Goal: Task Accomplishment & Management: Complete application form

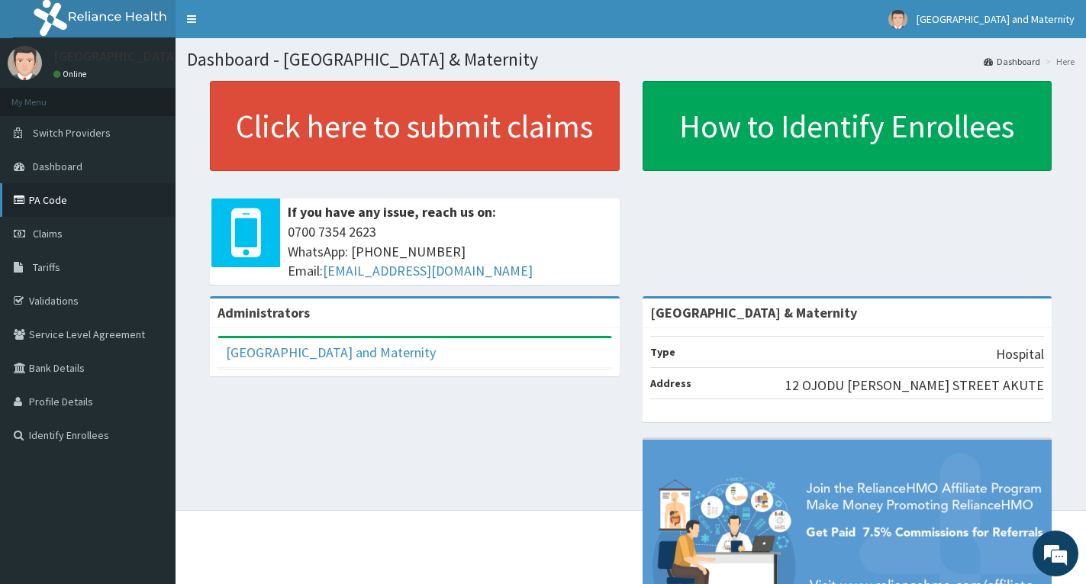
click at [40, 202] on link "PA Code" at bounding box center [88, 200] width 176 height 34
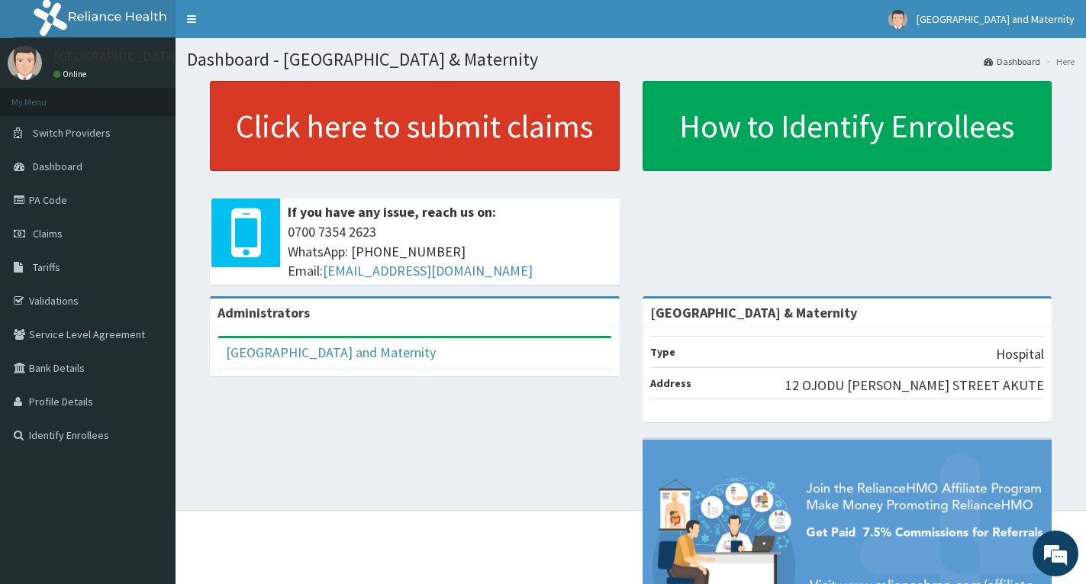
click at [382, 118] on link "Click here to submit claims" at bounding box center [415, 126] width 410 height 90
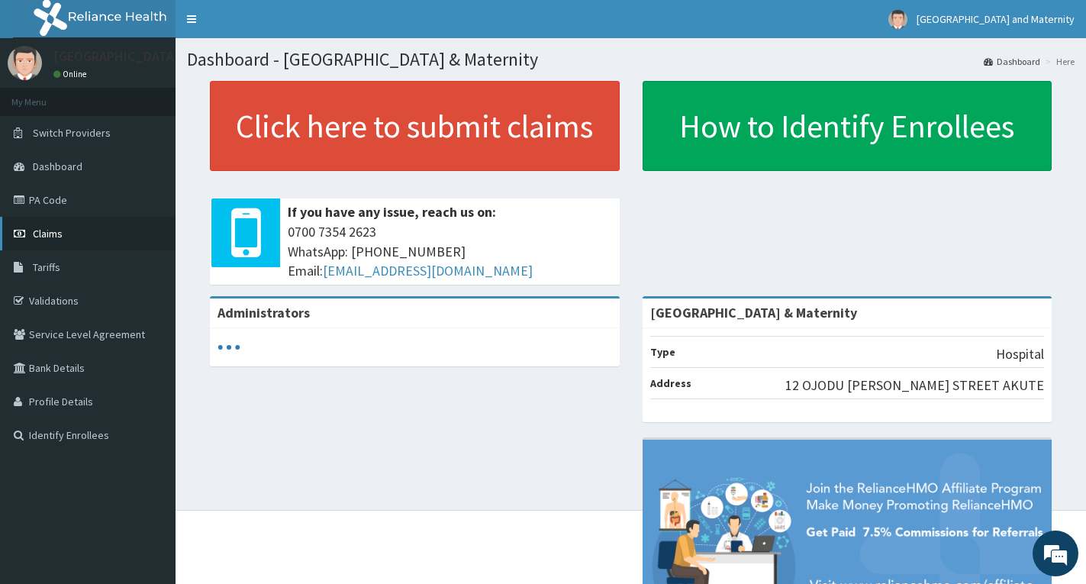
click at [37, 231] on span "Claims" at bounding box center [48, 234] width 30 height 14
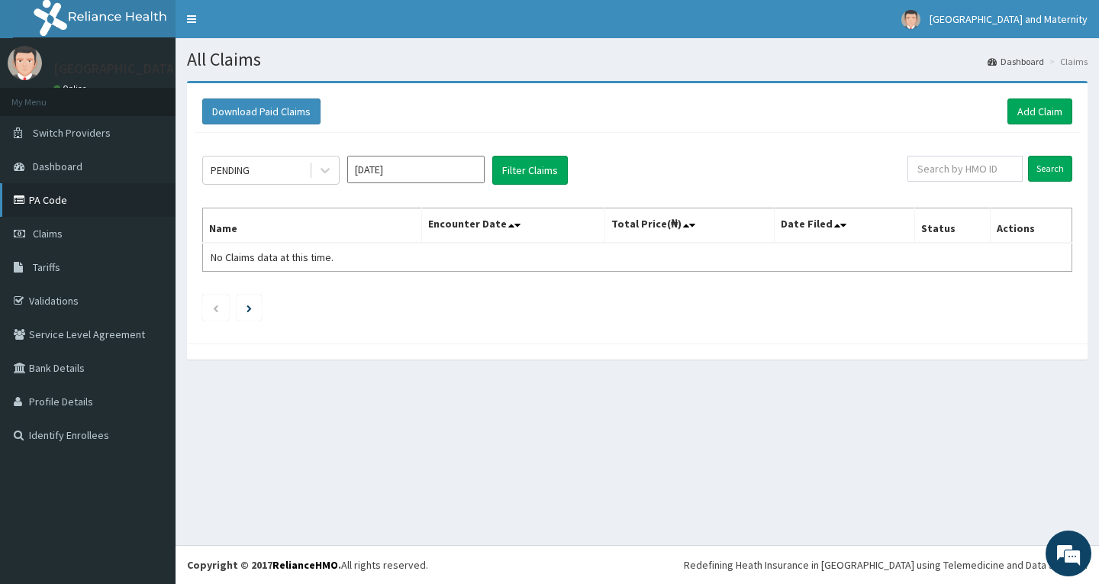
click at [40, 199] on link "PA Code" at bounding box center [88, 200] width 176 height 34
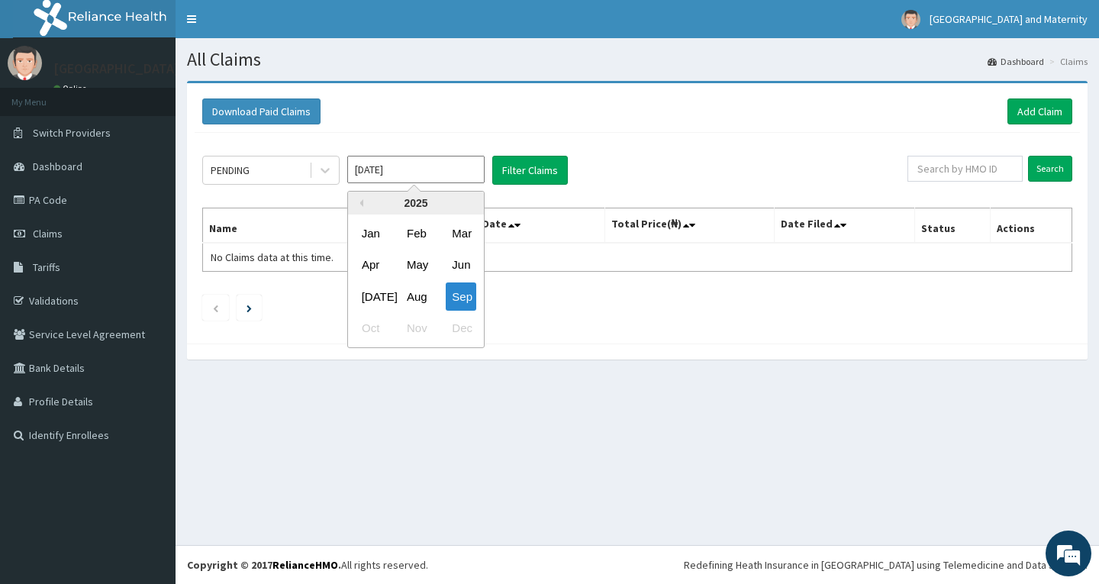
click at [442, 180] on input "[DATE]" at bounding box center [415, 169] width 137 height 27
click at [456, 266] on div "Jun" at bounding box center [461, 265] width 31 height 28
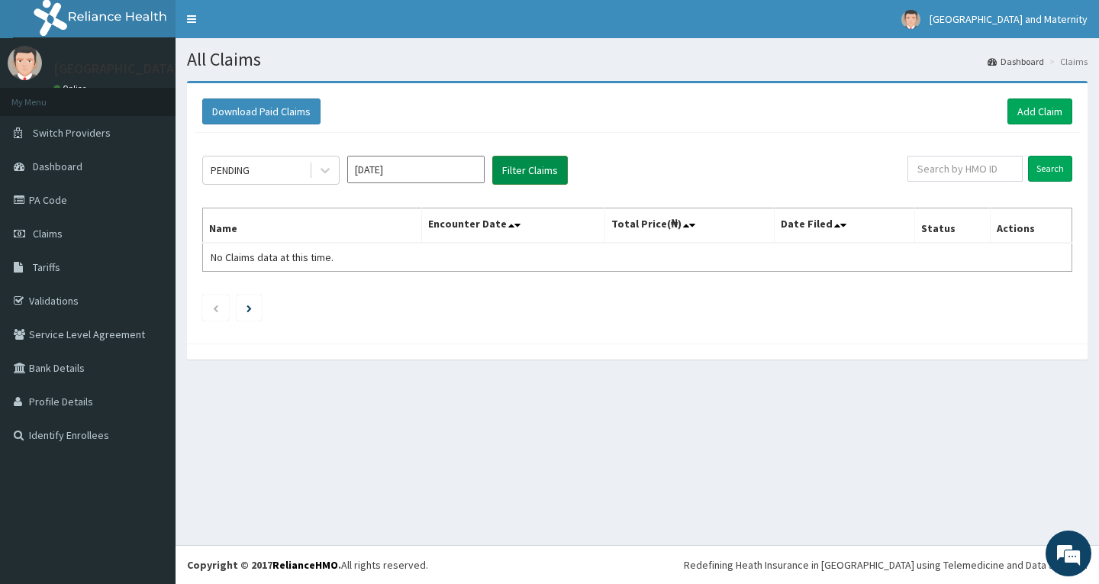
click at [532, 166] on button "Filter Claims" at bounding box center [530, 170] width 76 height 29
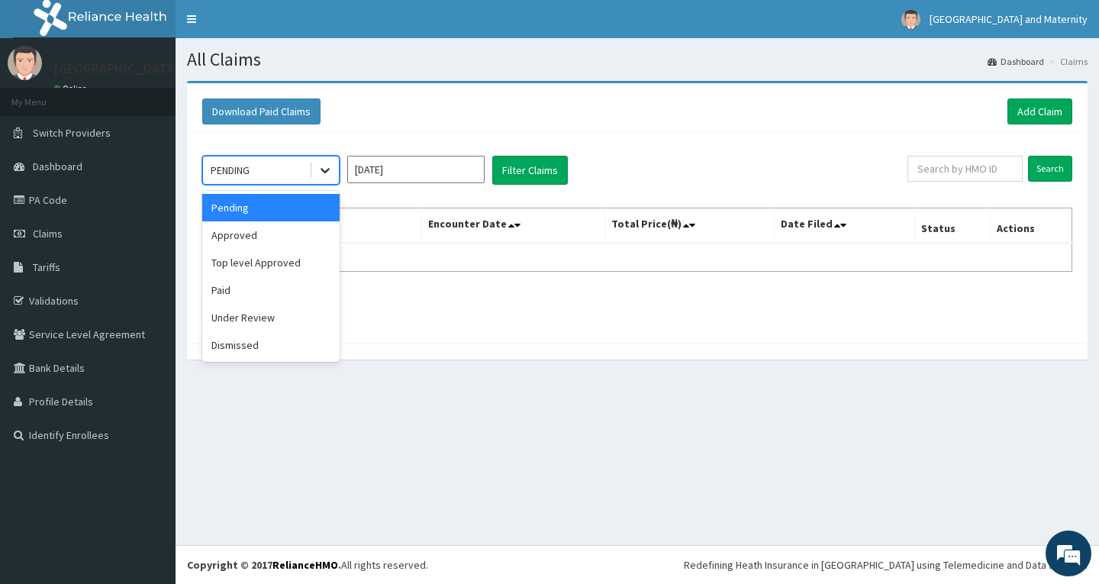
click at [320, 169] on icon at bounding box center [324, 170] width 15 height 15
click at [261, 266] on div "Top level Approved" at bounding box center [270, 262] width 137 height 27
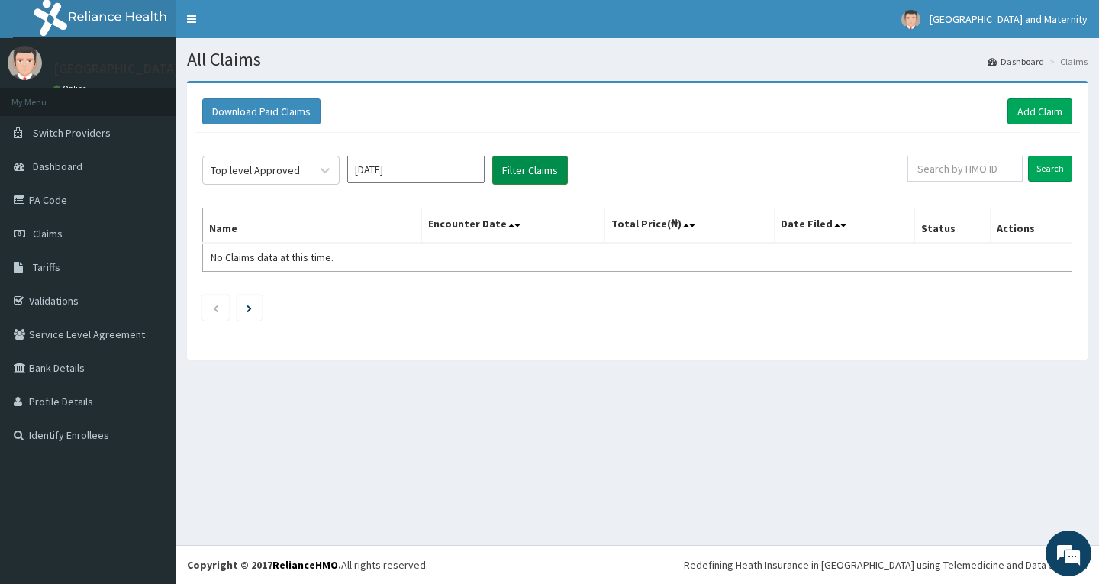
click at [549, 170] on button "Filter Claims" at bounding box center [530, 170] width 76 height 29
click at [538, 176] on button "Filter Claims" at bounding box center [530, 170] width 76 height 29
click at [310, 164] on div at bounding box center [324, 169] width 30 height 27
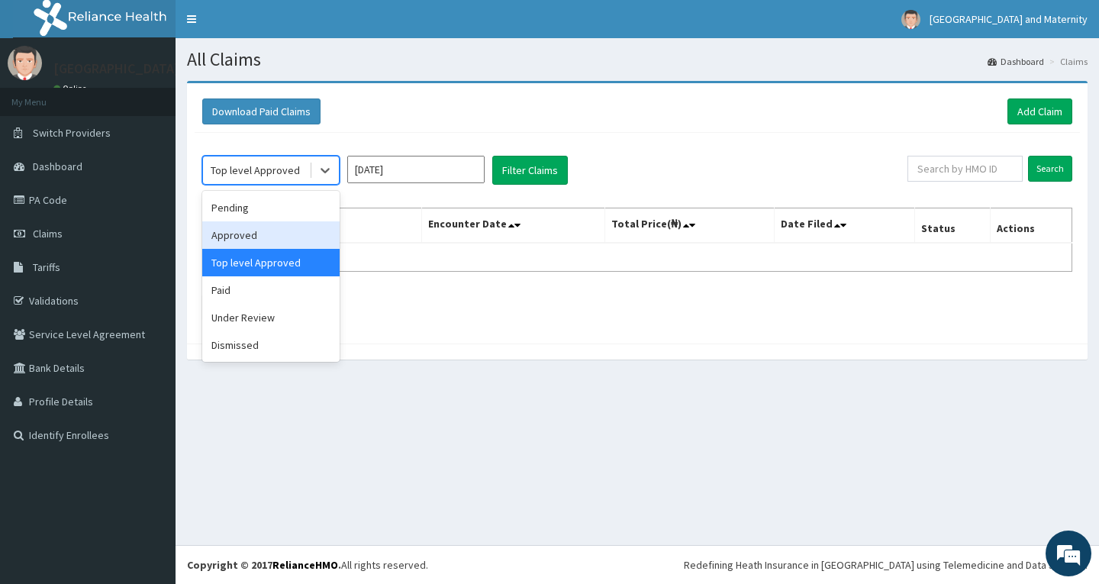
click at [304, 236] on div "Approved" at bounding box center [270, 234] width 137 height 27
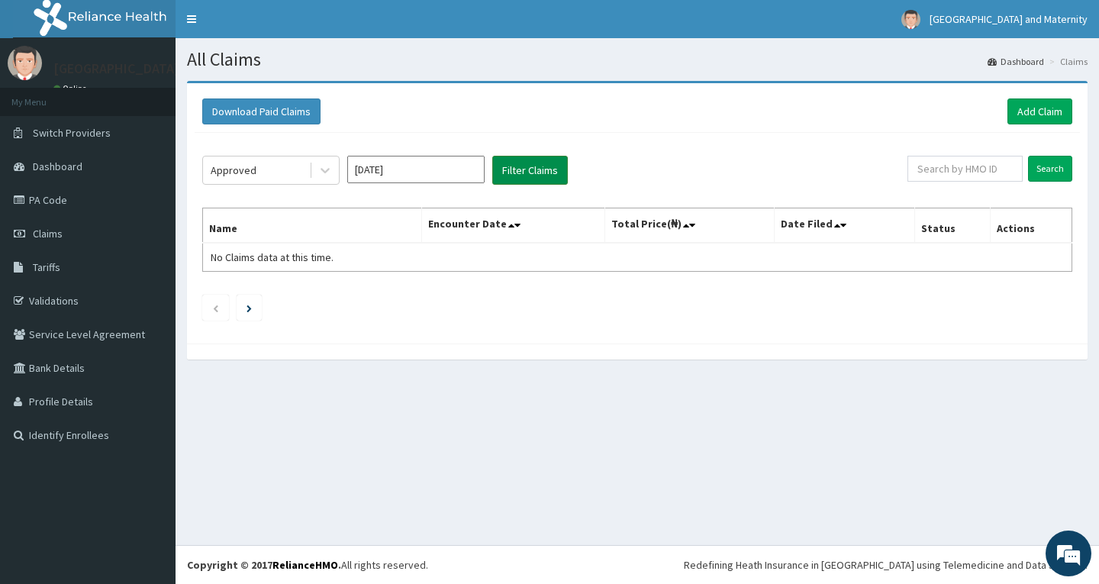
click at [528, 173] on button "Filter Claims" at bounding box center [530, 170] width 76 height 29
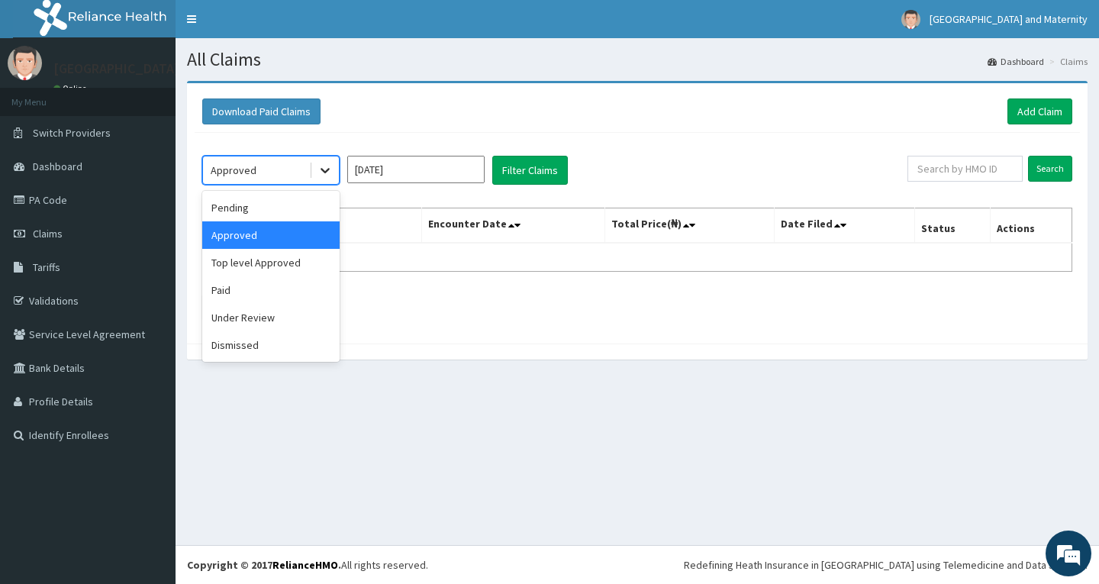
click at [317, 168] on icon at bounding box center [324, 170] width 15 height 15
click at [274, 291] on div "Paid" at bounding box center [270, 289] width 137 height 27
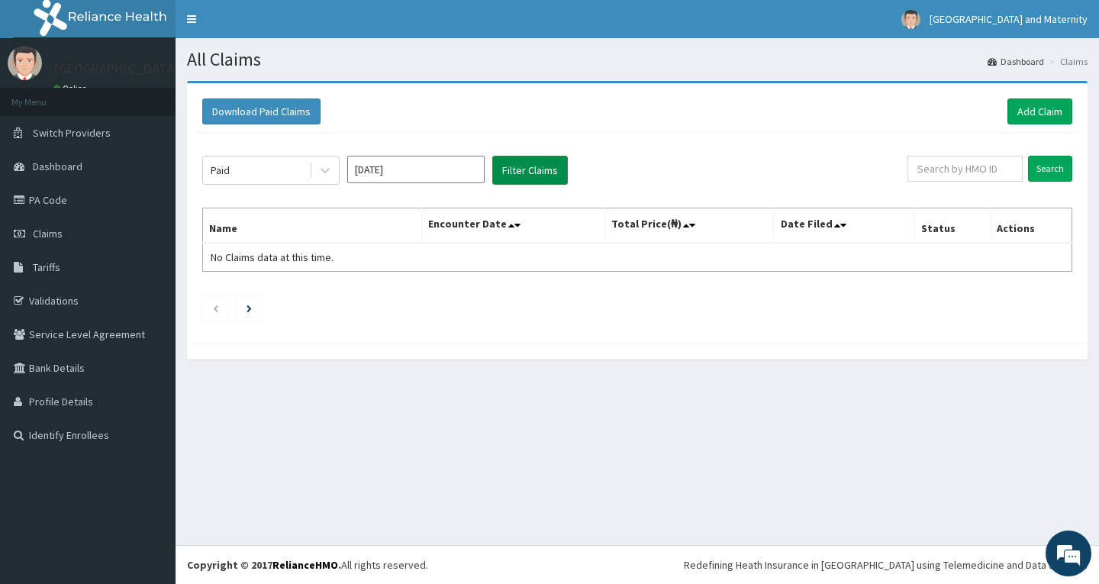
click at [529, 176] on button "Filter Claims" at bounding box center [530, 170] width 76 height 29
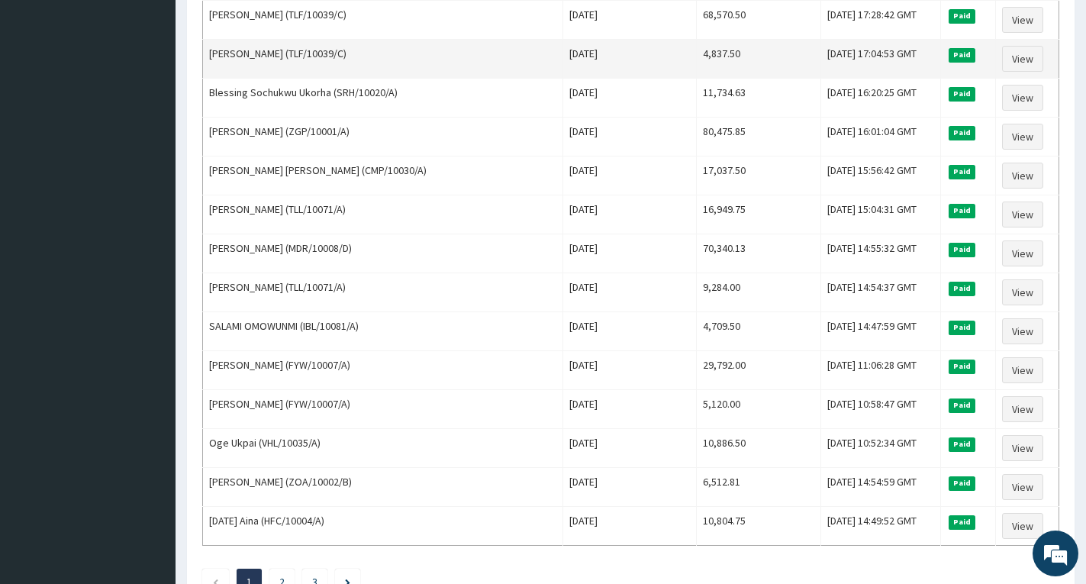
scroll to position [1759, 0]
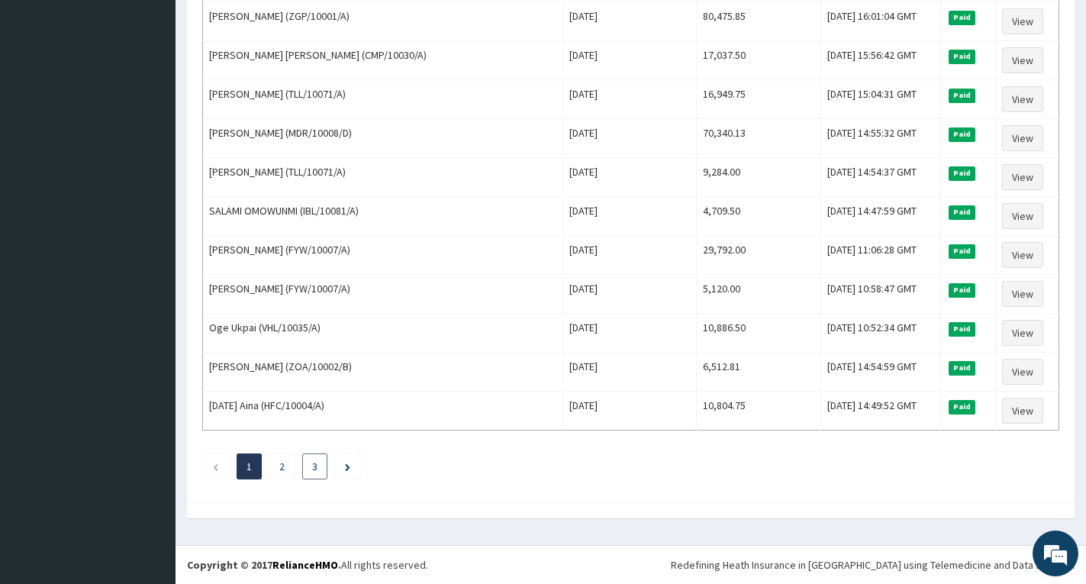
click at [310, 466] on li "3" at bounding box center [314, 466] width 25 height 26
click at [314, 466] on link "3" at bounding box center [314, 466] width 5 height 14
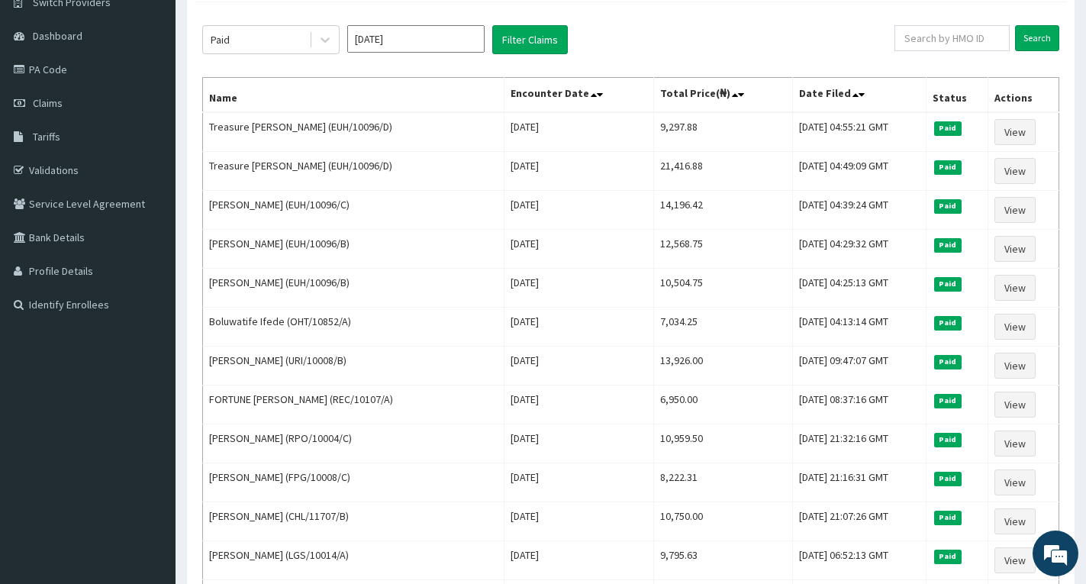
scroll to position [0, 0]
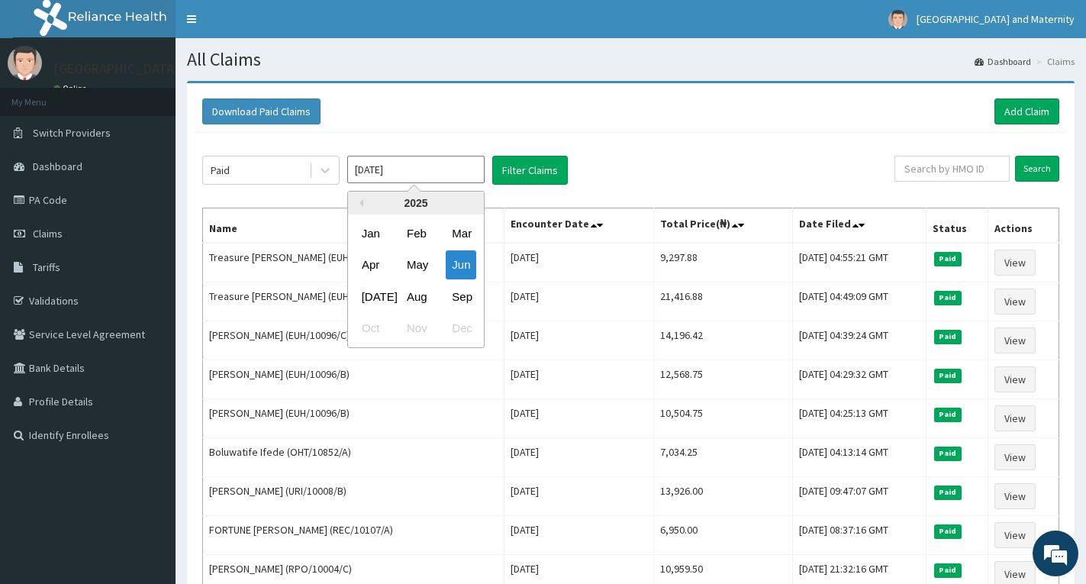
click at [385, 176] on input "Jun 2025" at bounding box center [415, 169] width 137 height 27
click at [369, 296] on div "[DATE]" at bounding box center [371, 296] width 31 height 28
type input "Jul 2025"
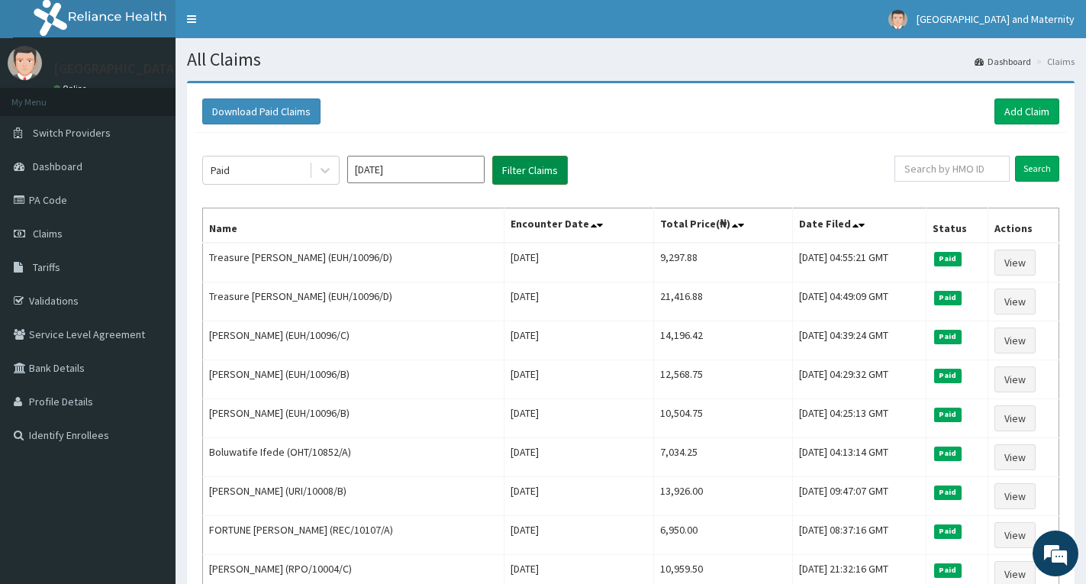
click at [517, 164] on button "Filter Claims" at bounding box center [530, 170] width 76 height 29
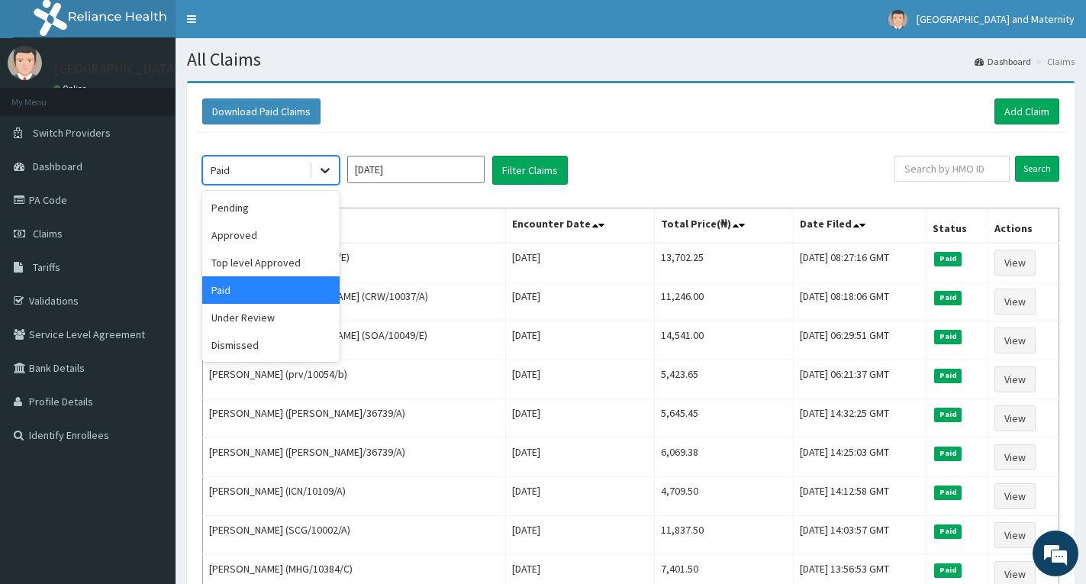
click at [313, 178] on div at bounding box center [324, 169] width 27 height 27
click at [259, 320] on div "Under Review" at bounding box center [270, 317] width 137 height 27
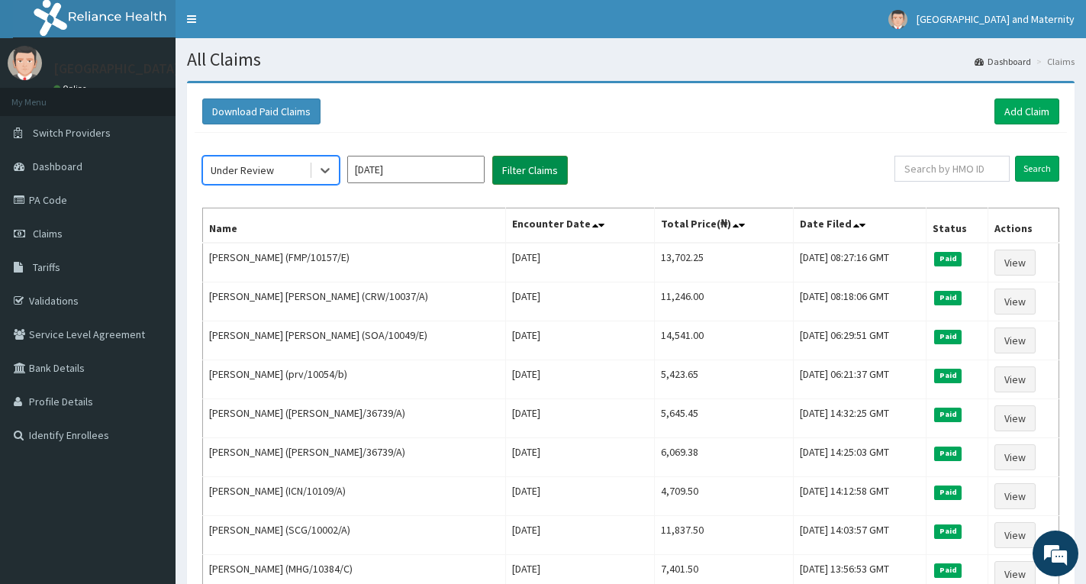
click at [518, 167] on button "Filter Claims" at bounding box center [530, 170] width 76 height 29
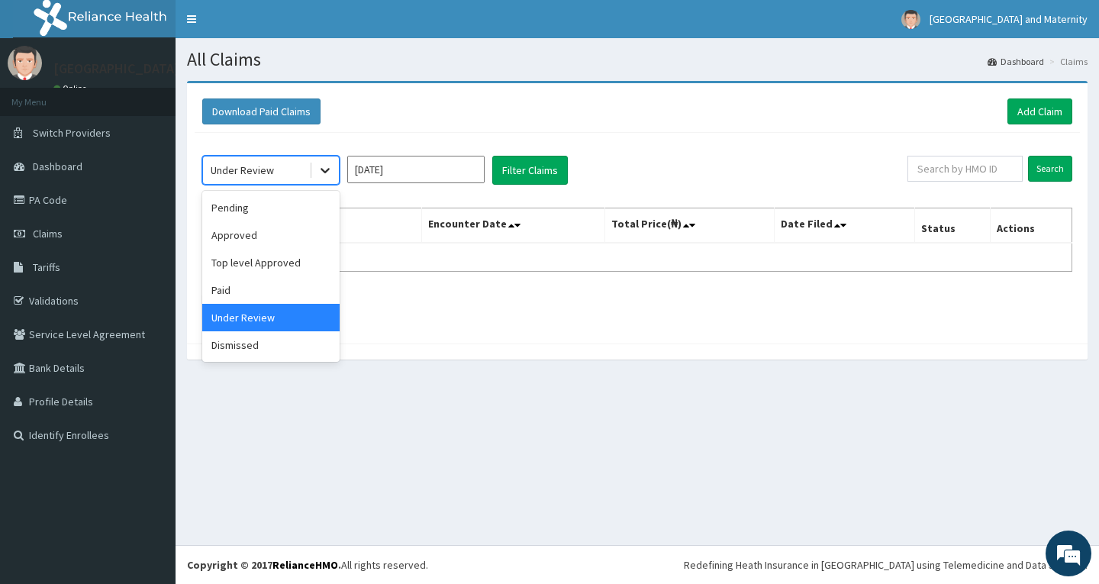
click at [319, 172] on icon at bounding box center [324, 170] width 15 height 15
click at [299, 237] on div "Approved" at bounding box center [270, 234] width 137 height 27
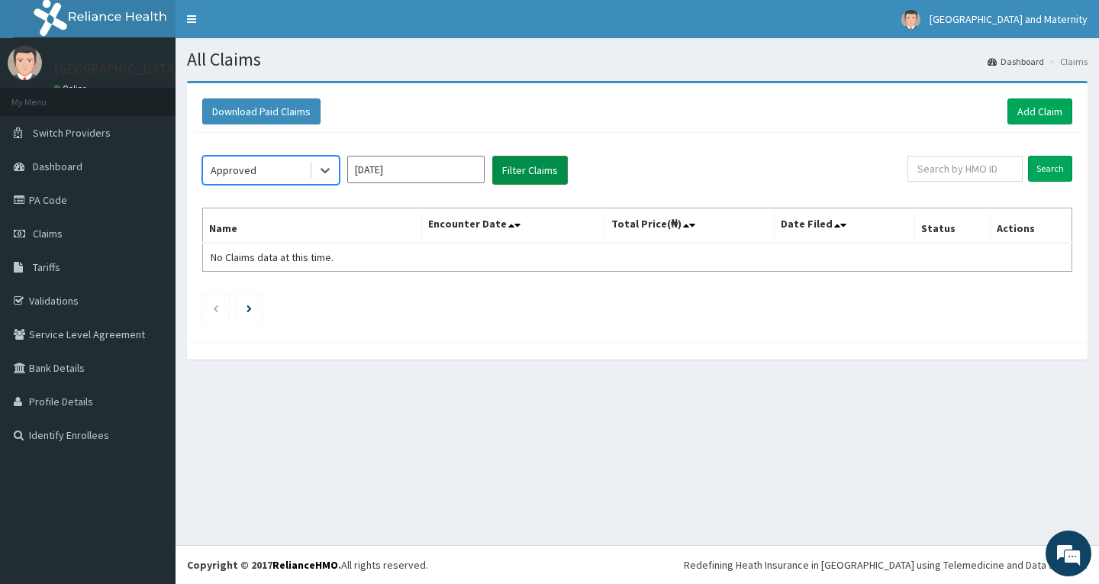
click at [526, 172] on button "Filter Claims" at bounding box center [530, 170] width 76 height 29
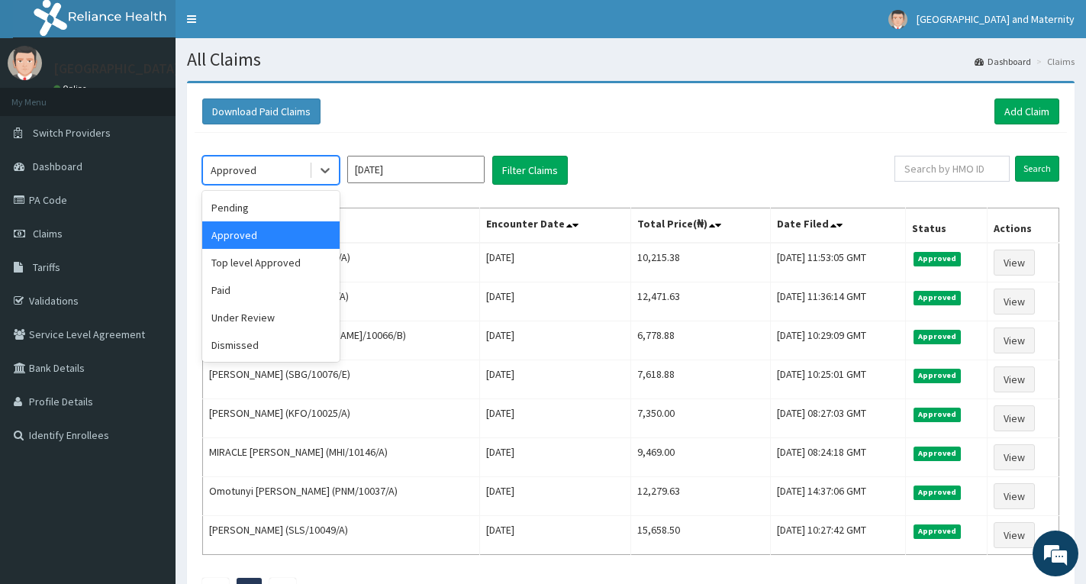
click at [273, 170] on div "Approved" at bounding box center [256, 170] width 106 height 24
click at [262, 264] on div "Top level Approved" at bounding box center [270, 262] width 137 height 27
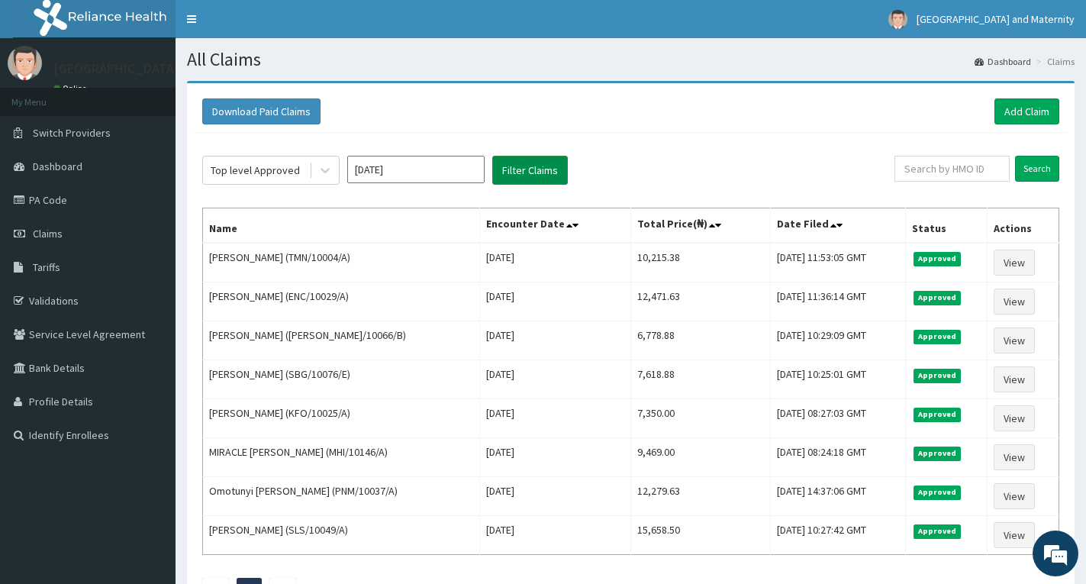
click at [527, 175] on button "Filter Claims" at bounding box center [530, 170] width 76 height 29
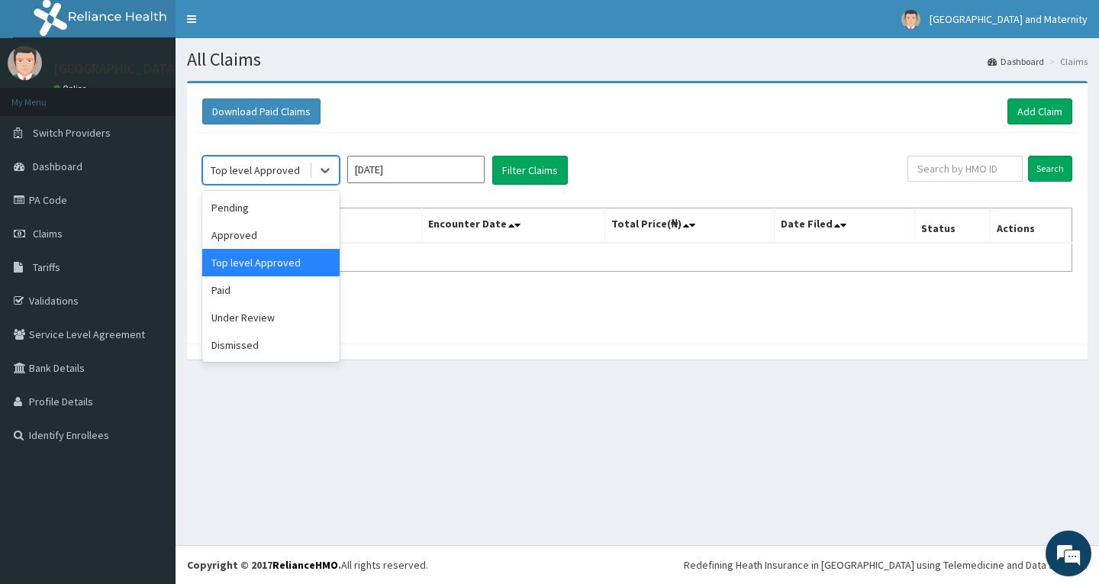
click at [283, 174] on div "Top level Approved" at bounding box center [255, 170] width 89 height 15
click at [256, 206] on div "Pending" at bounding box center [270, 207] width 137 height 27
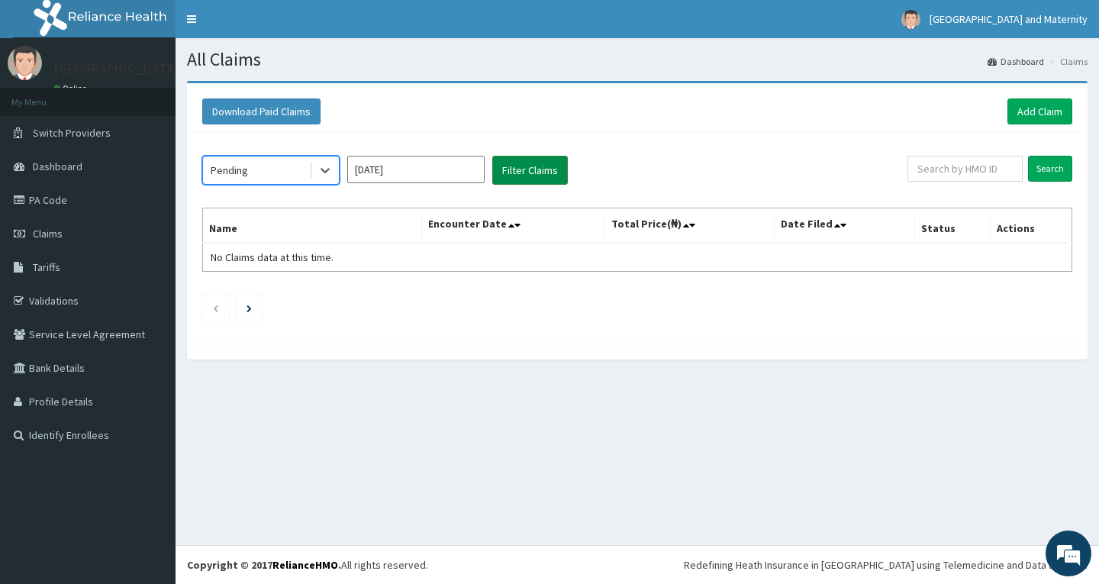
click at [514, 173] on button "Filter Claims" at bounding box center [530, 170] width 76 height 29
click at [39, 199] on link "PA Code" at bounding box center [88, 200] width 176 height 34
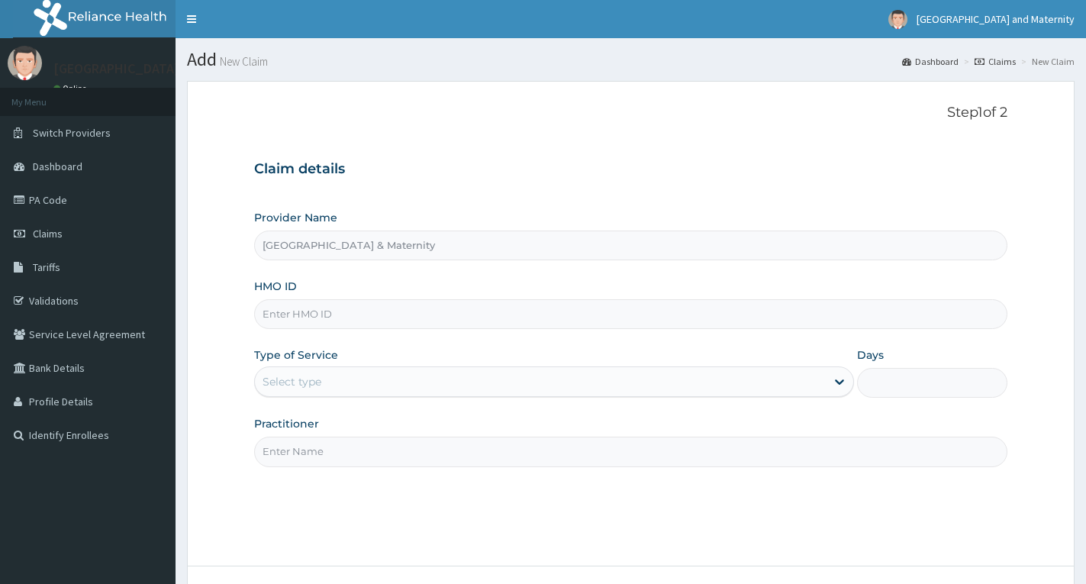
click at [401, 326] on input "HMO ID" at bounding box center [630, 314] width 753 height 30
paste input "SBG/10076/G"
type input "SBG/10076/G"
click at [361, 375] on div "Select type" at bounding box center [540, 381] width 571 height 24
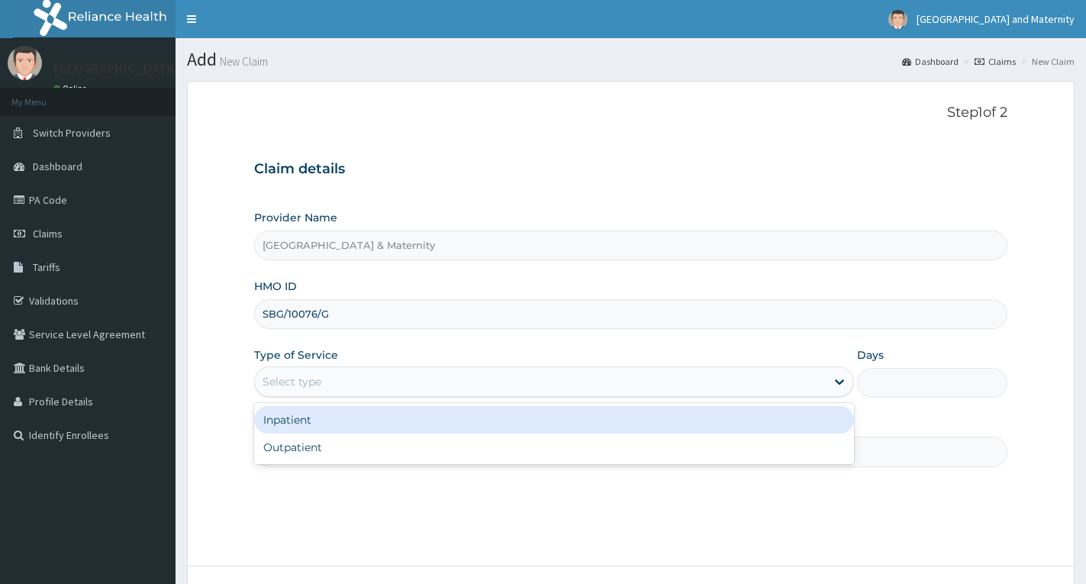
click at [330, 420] on div "Inpatient" at bounding box center [554, 419] width 600 height 27
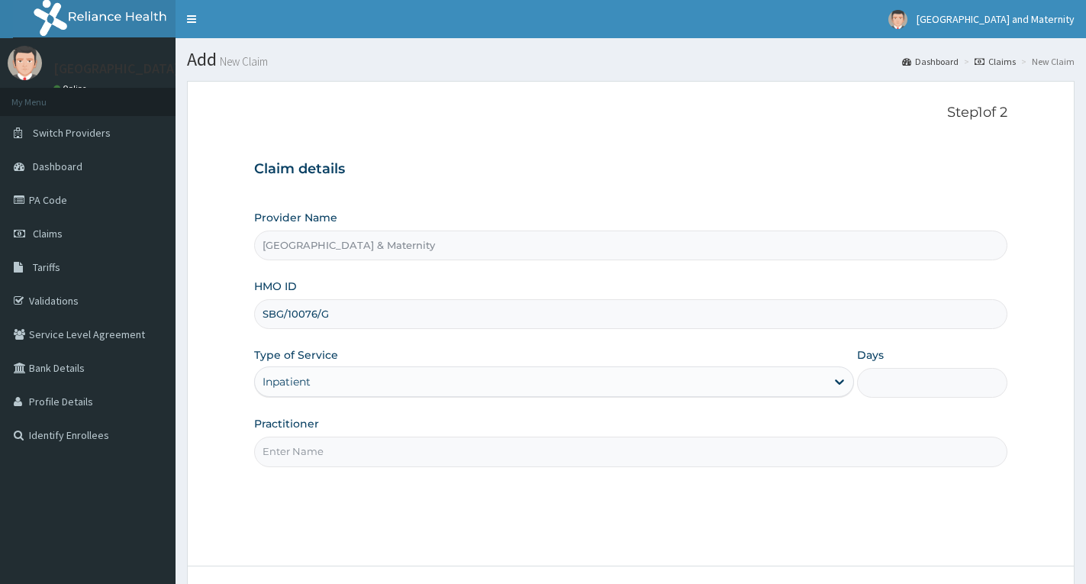
click at [905, 390] on input "Days" at bounding box center [932, 383] width 150 height 30
type input "2"
click at [842, 445] on input "Practitioner" at bounding box center [630, 451] width 753 height 30
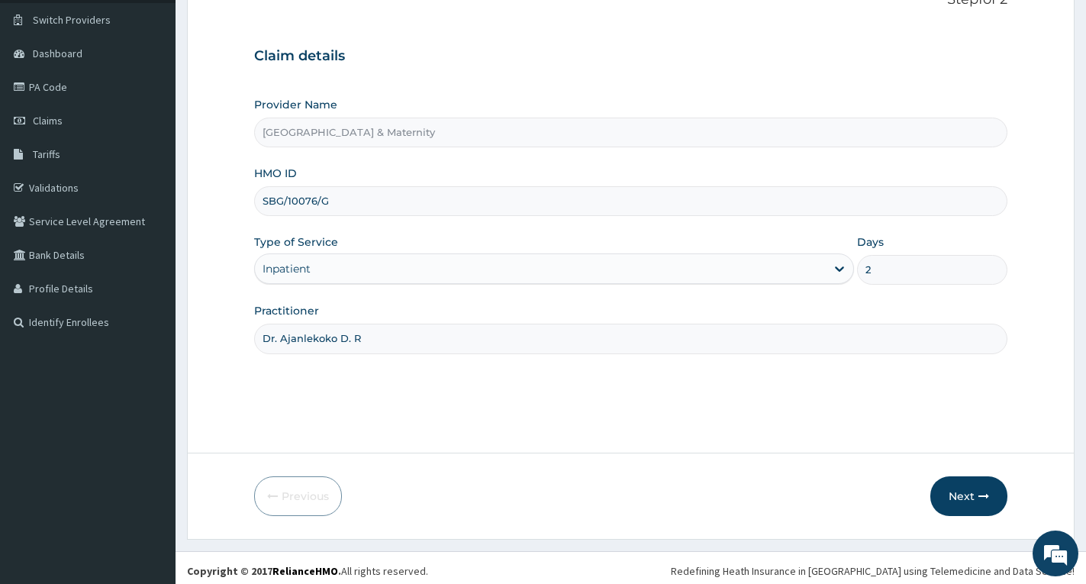
scroll to position [119, 0]
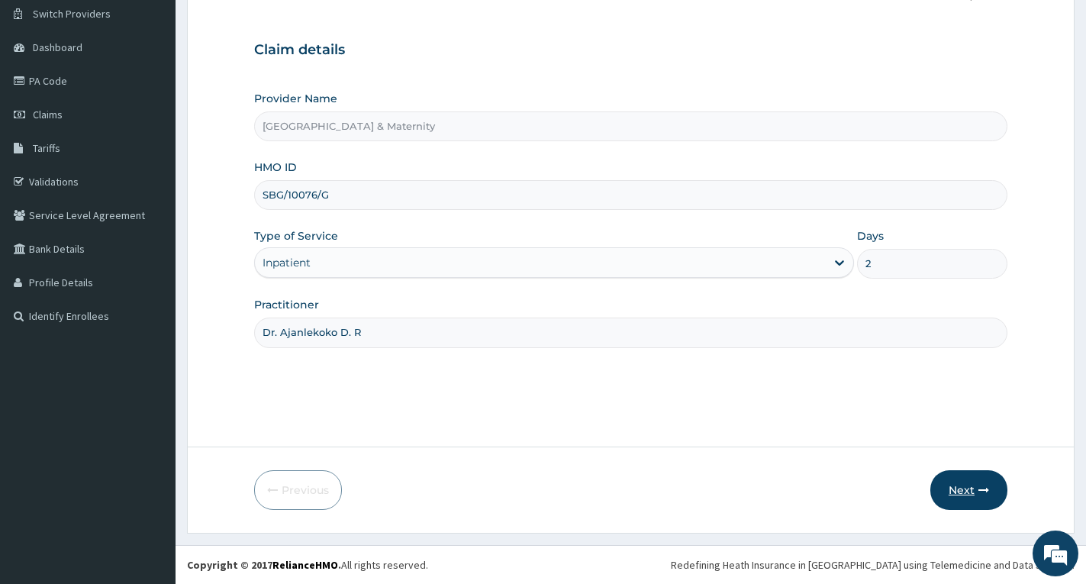
type input "Dr. Ajanlekoko D. R"
click at [964, 489] on button "Next" at bounding box center [968, 490] width 77 height 40
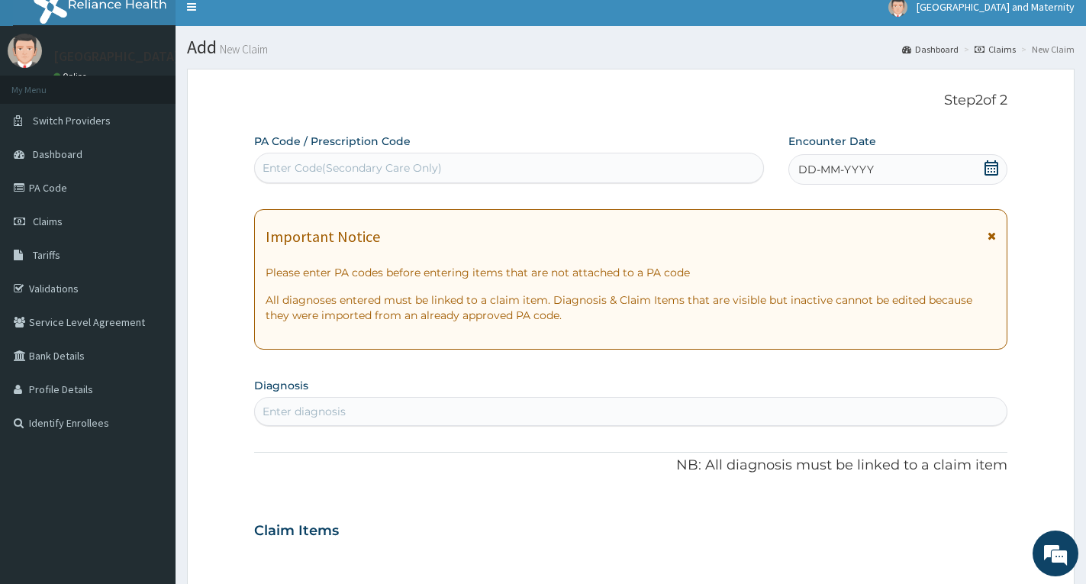
scroll to position [0, 0]
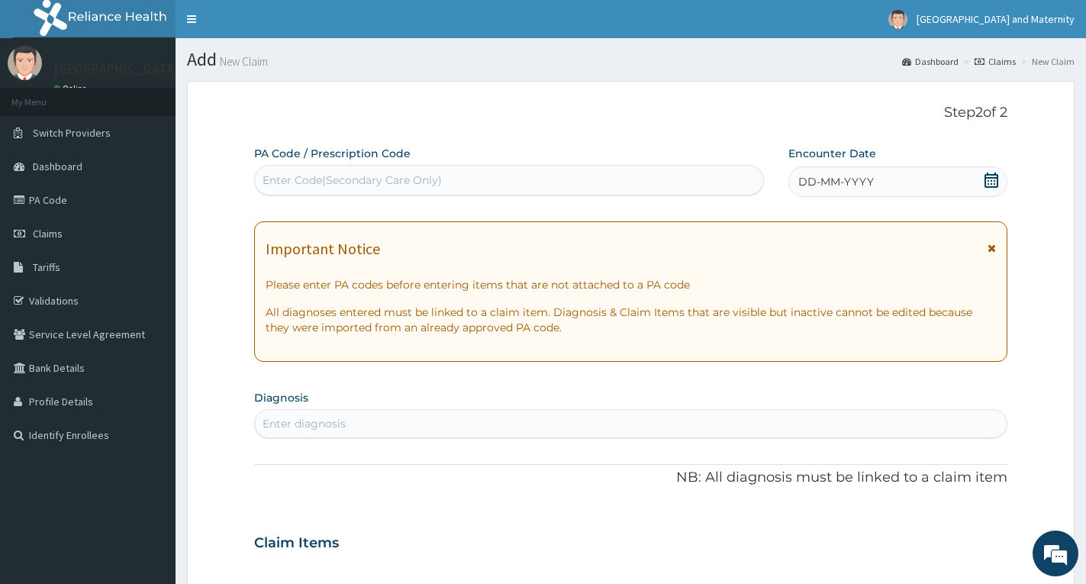
click at [437, 173] on div "Enter Code(Secondary Care Only)" at bounding box center [351, 179] width 179 height 15
paste input "PA/C81619"
type input "PA/C81619"
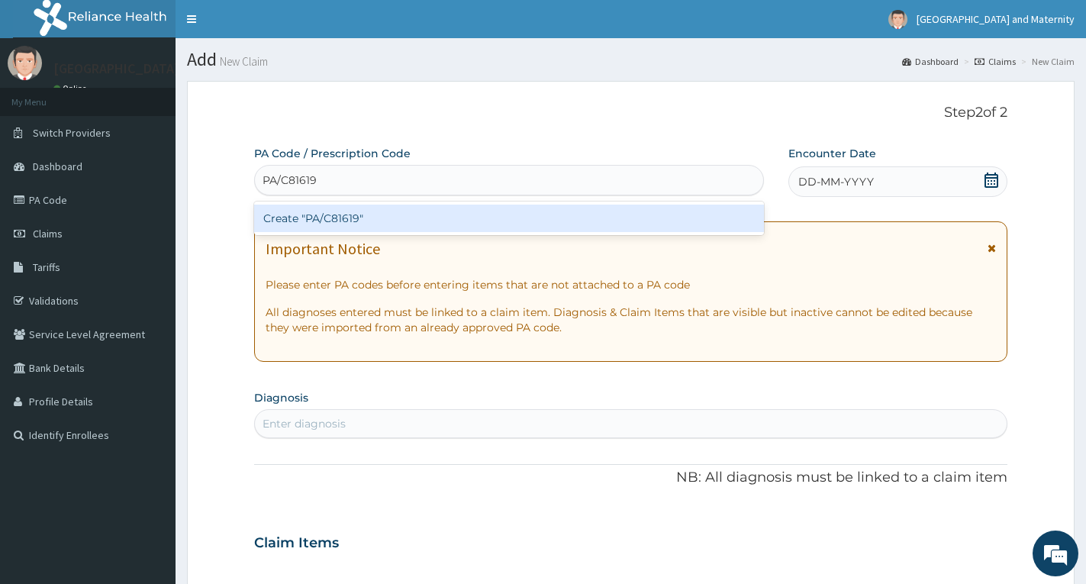
click at [328, 211] on div "Create "PA/C81619"" at bounding box center [509, 217] width 510 height 27
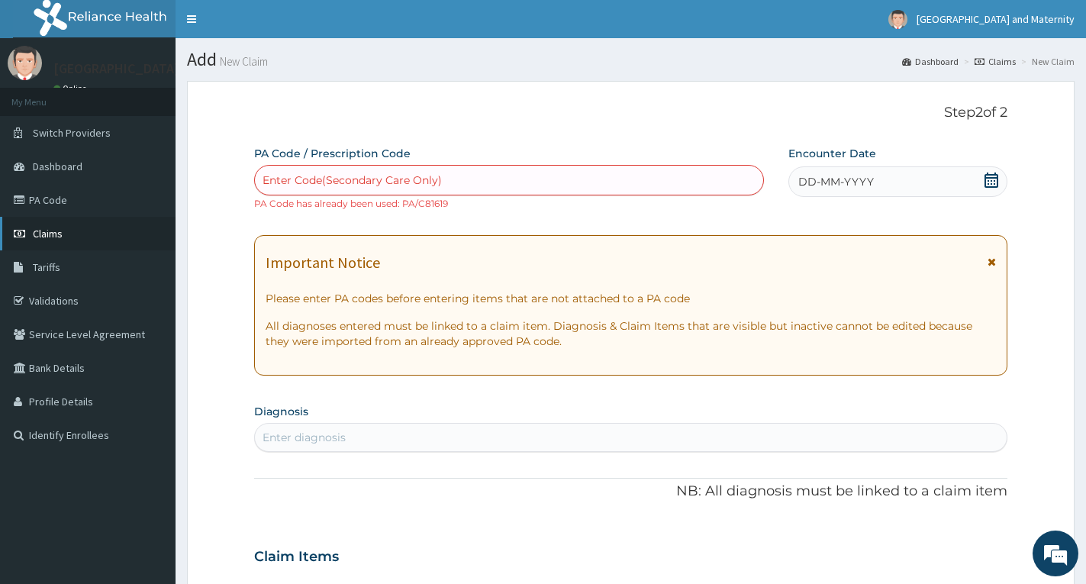
click at [48, 231] on span "Claims" at bounding box center [48, 234] width 30 height 14
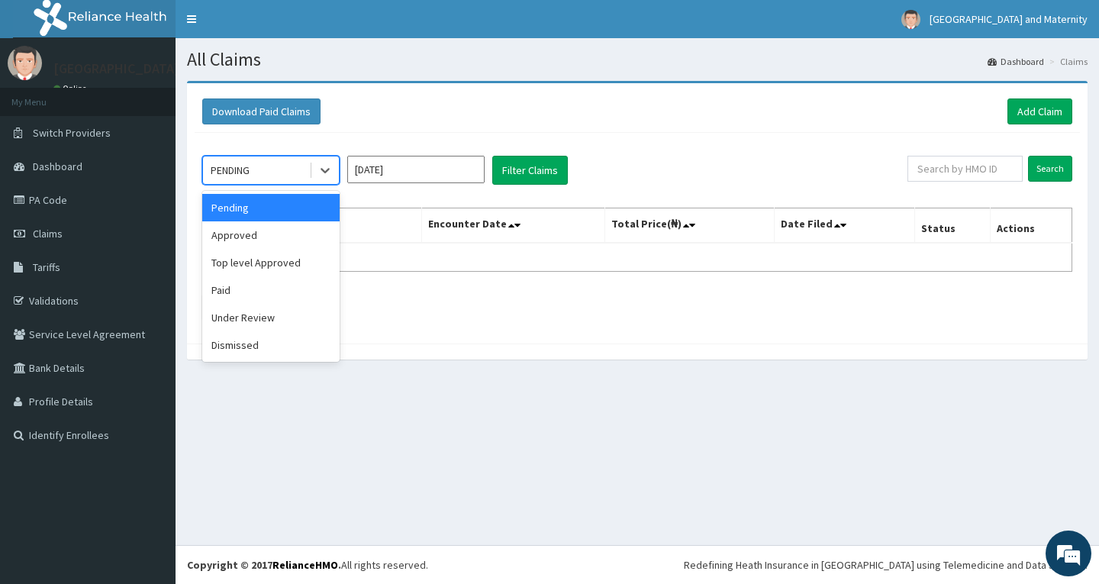
click at [311, 172] on span at bounding box center [311, 170] width 1 height 15
click at [275, 233] on div "Approved" at bounding box center [270, 234] width 137 height 27
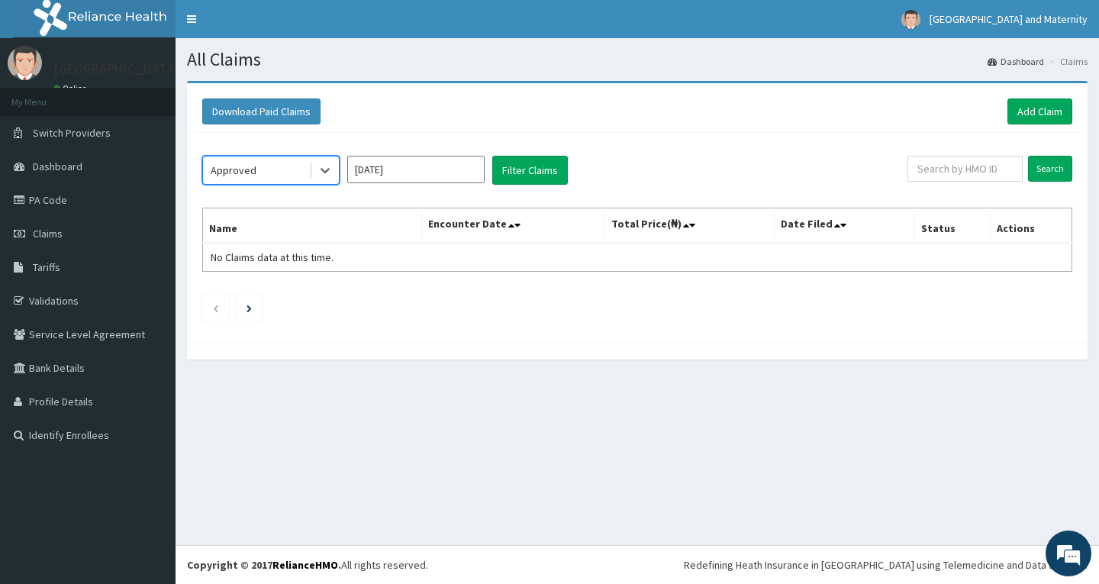
click at [391, 167] on input "[DATE]" at bounding box center [415, 169] width 137 height 27
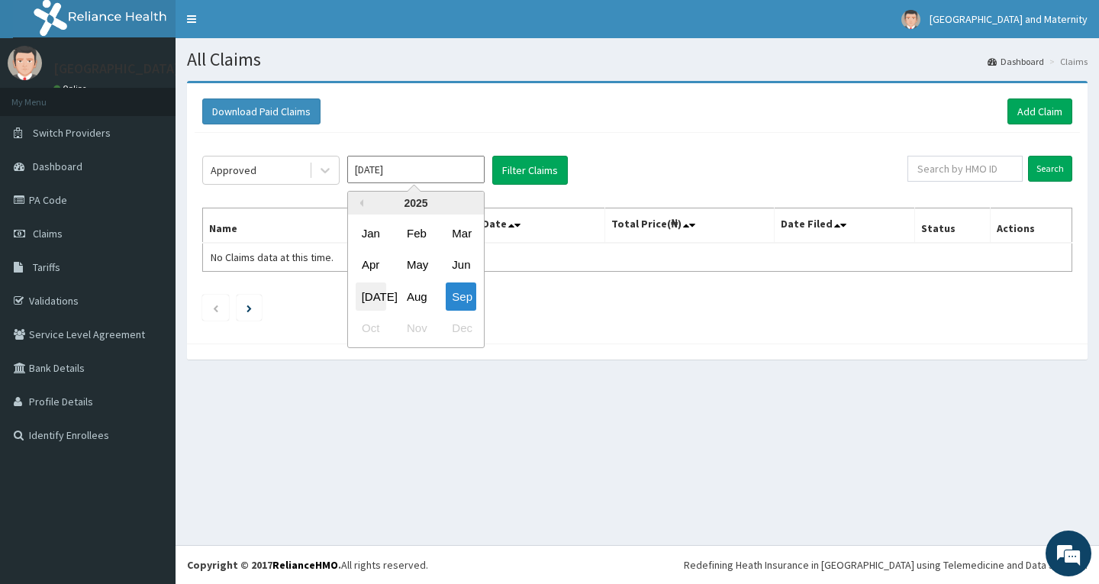
click at [362, 294] on div "[DATE]" at bounding box center [371, 296] width 31 height 28
type input "[DATE]"
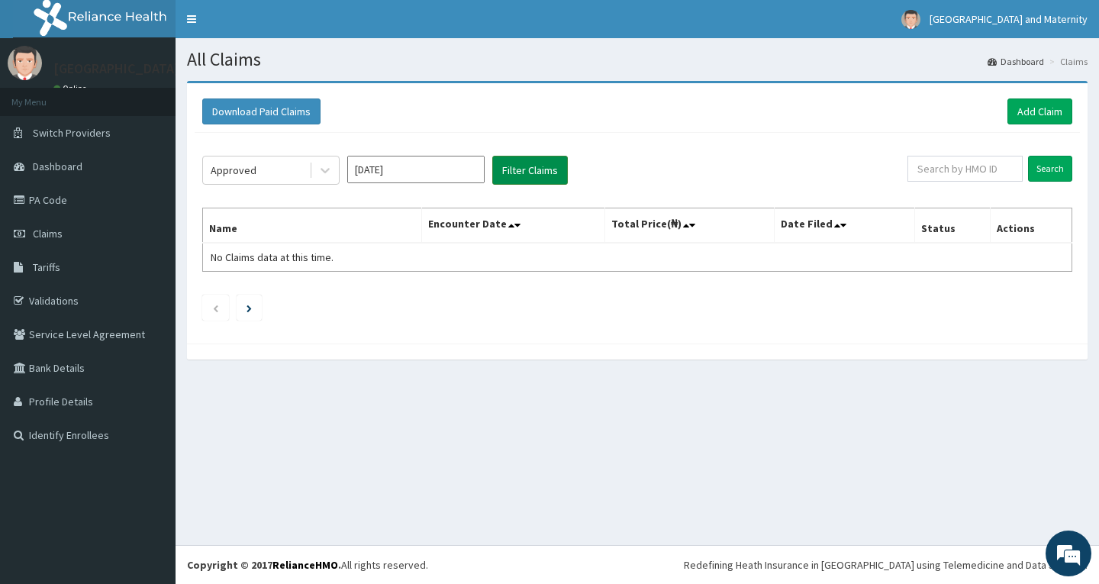
click at [521, 166] on button "Filter Claims" at bounding box center [530, 170] width 76 height 29
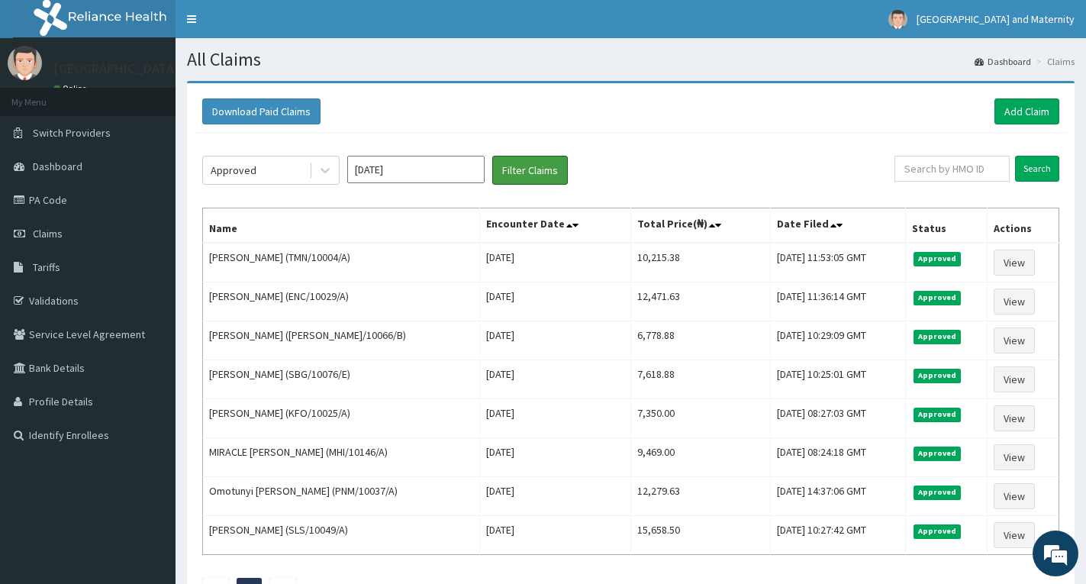
scroll to position [124, 0]
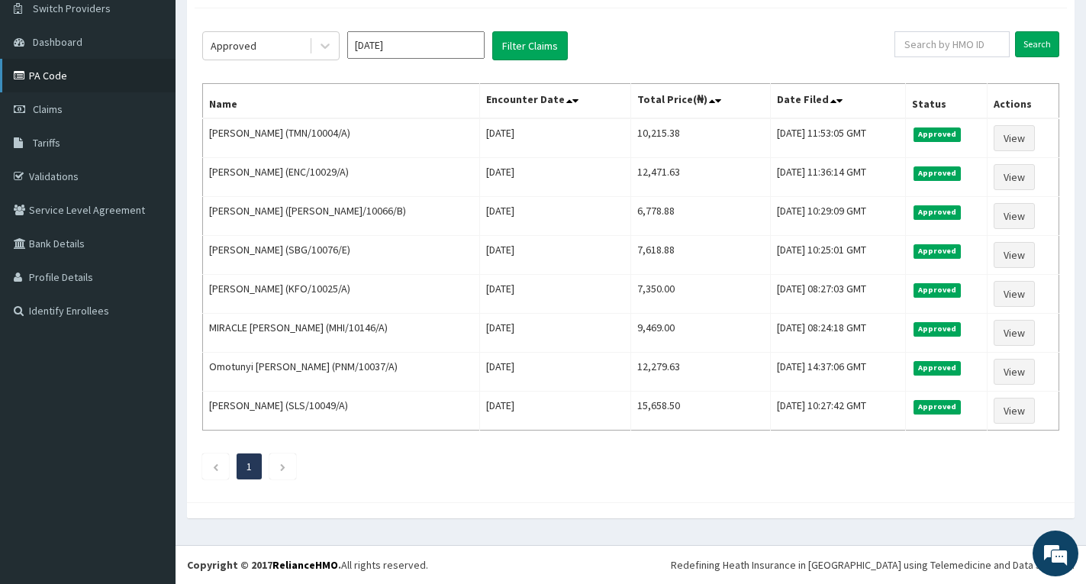
click at [47, 75] on link "PA Code" at bounding box center [88, 76] width 176 height 34
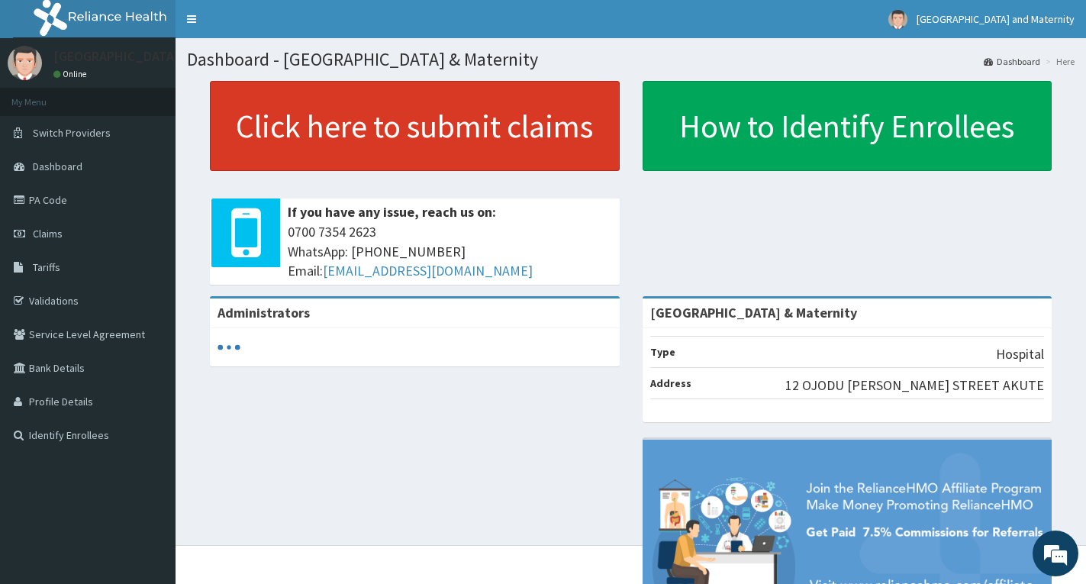
click at [391, 128] on link "Click here to submit claims" at bounding box center [415, 126] width 410 height 90
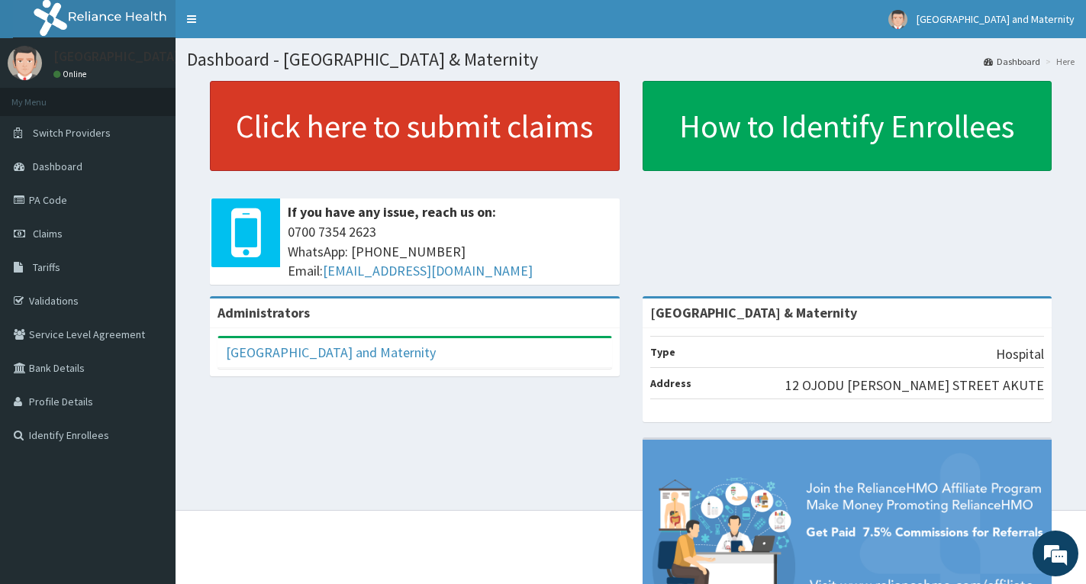
click at [411, 104] on link "Click here to submit claims" at bounding box center [415, 126] width 410 height 90
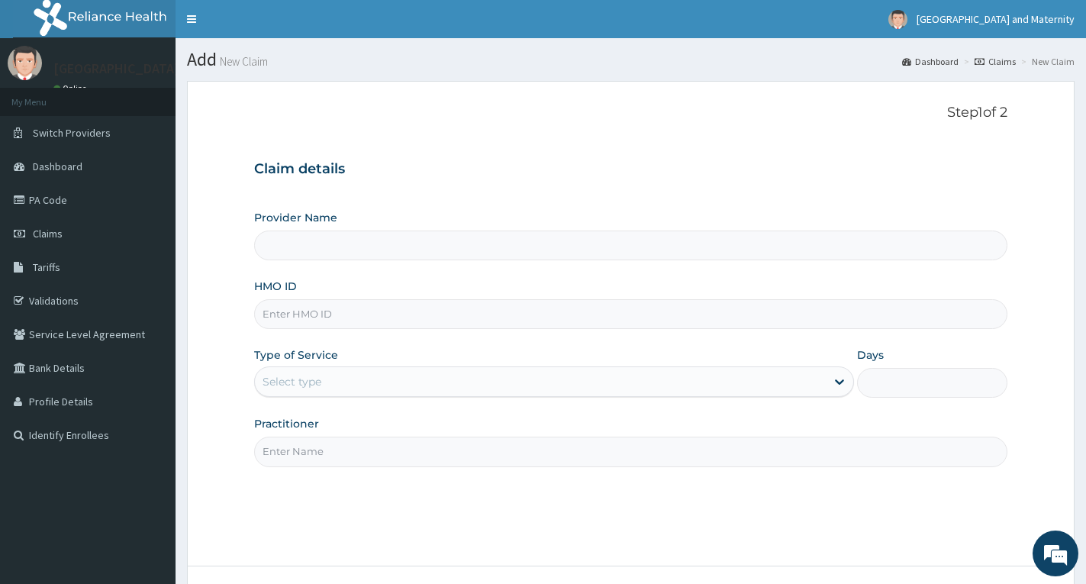
type input "[GEOGRAPHIC_DATA] & Maternity"
click at [352, 311] on input "HMO ID" at bounding box center [630, 314] width 753 height 30
paste input "TLL/10016/A"
click at [286, 316] on input "TLL/10016/A" at bounding box center [630, 314] width 753 height 30
type input "TLL/10016/A"
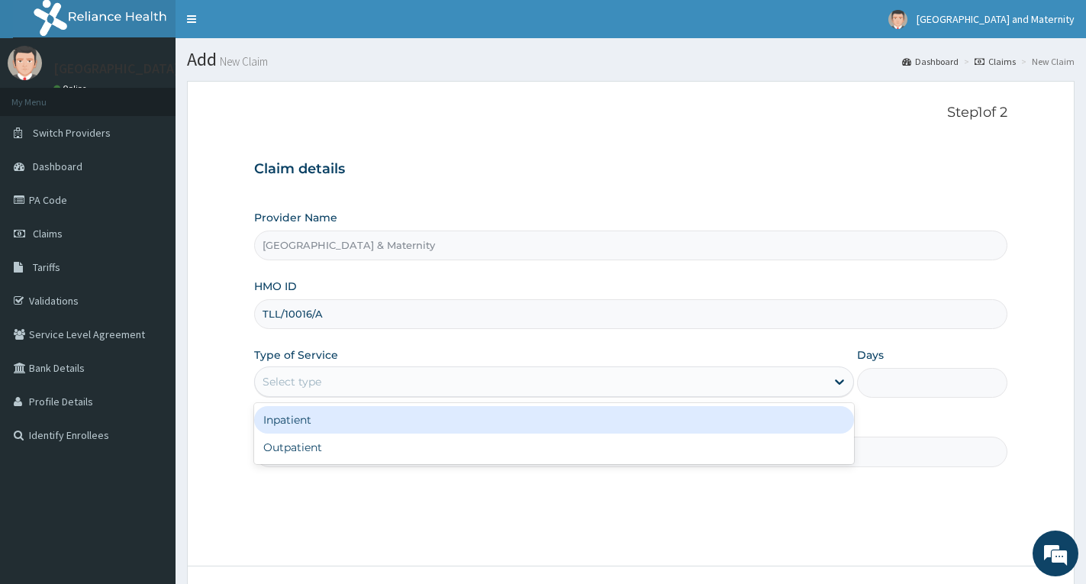
click at [299, 383] on div "Select type" at bounding box center [291, 381] width 59 height 15
click at [298, 420] on div "Inpatient" at bounding box center [554, 419] width 600 height 27
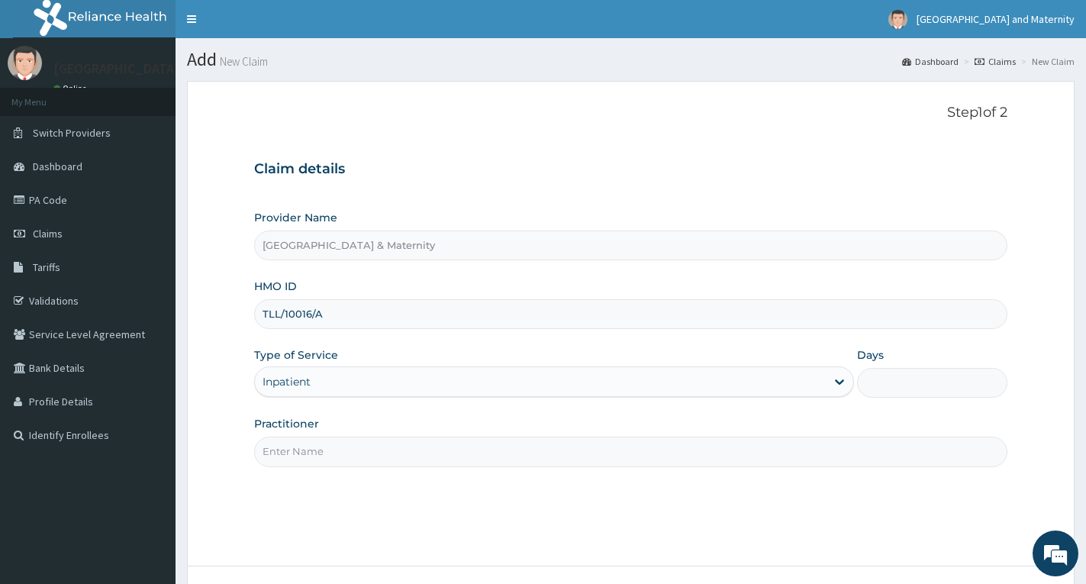
click at [940, 388] on input "Days" at bounding box center [932, 383] width 150 height 30
type input "2"
click at [855, 453] on input "Practitioner" at bounding box center [630, 451] width 753 height 30
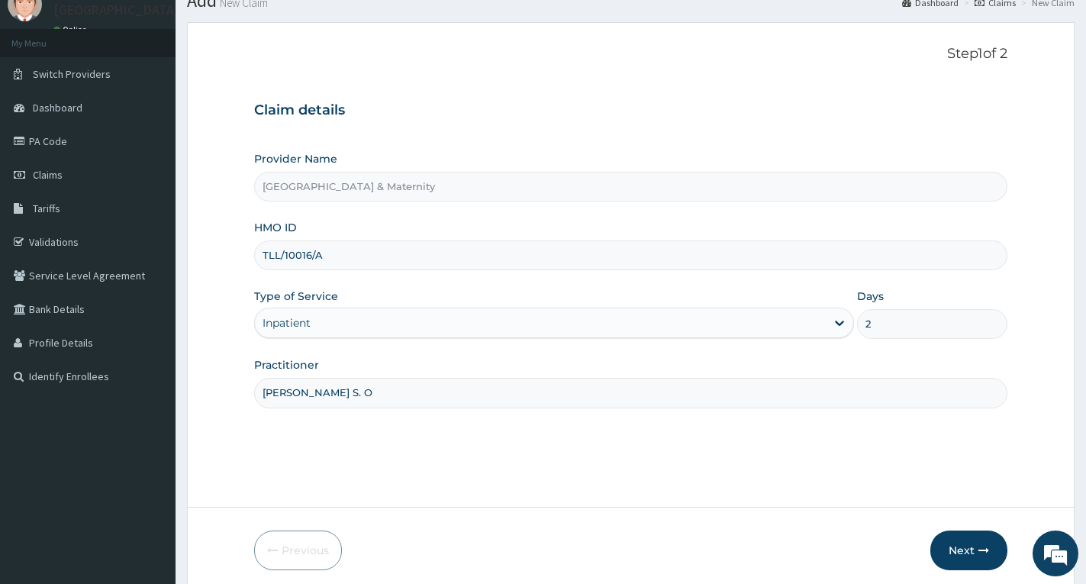
scroll to position [119, 0]
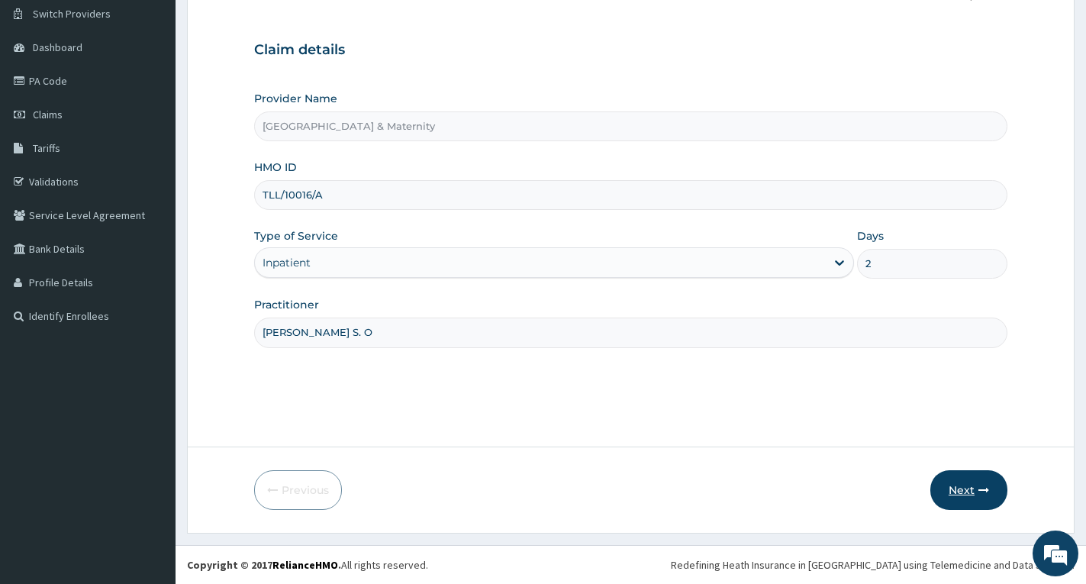
type input "Dr. Adeosun S. O"
click at [958, 488] on button "Next" at bounding box center [968, 490] width 77 height 40
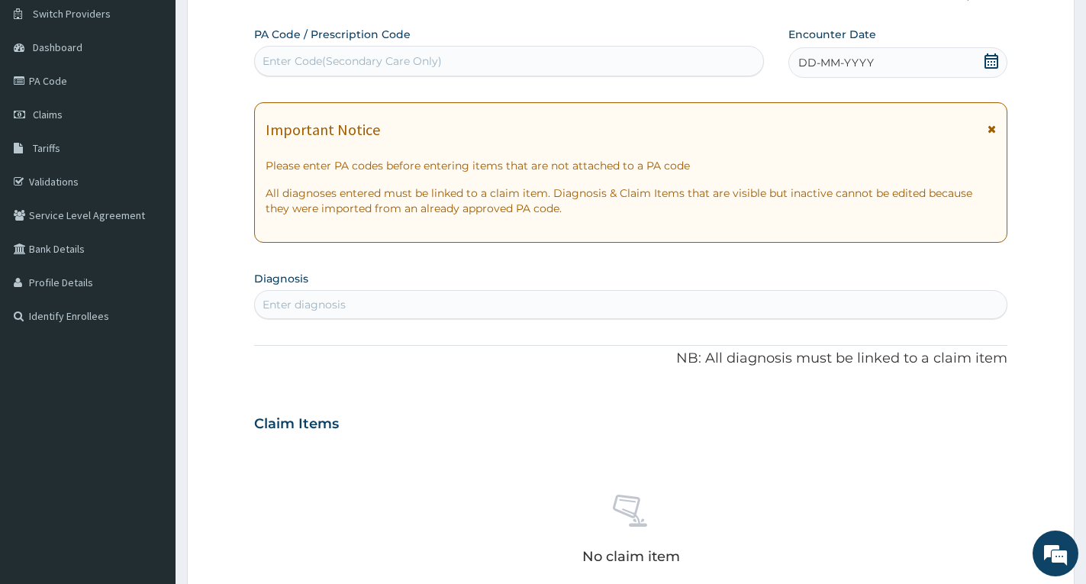
click at [372, 64] on div "Enter Code(Secondary Care Only)" at bounding box center [351, 60] width 179 height 15
paste input "PA/911864"
type input "PA/911864"
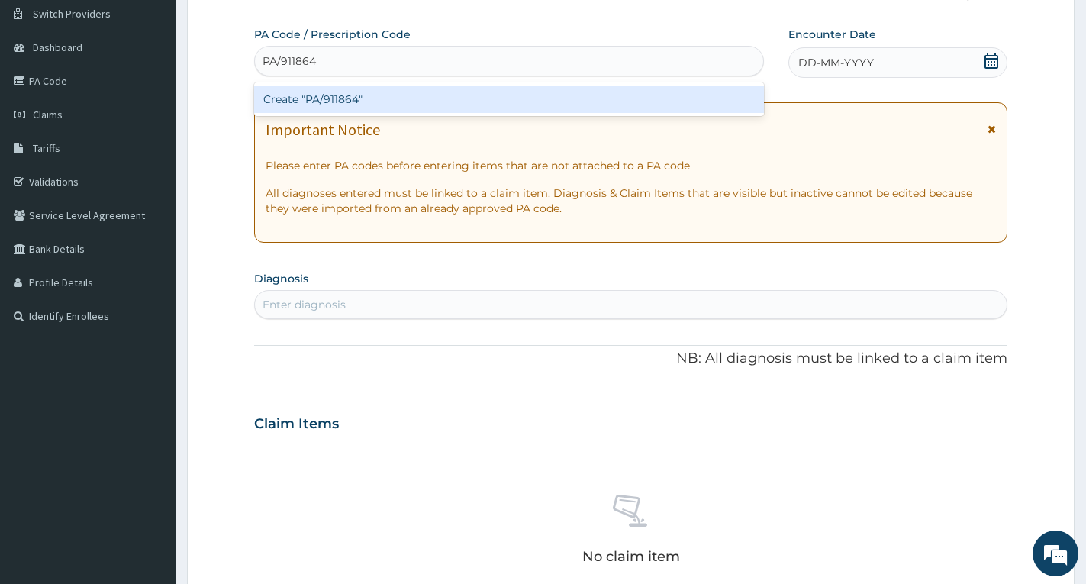
click at [367, 95] on div "Create "PA/911864"" at bounding box center [509, 98] width 510 height 27
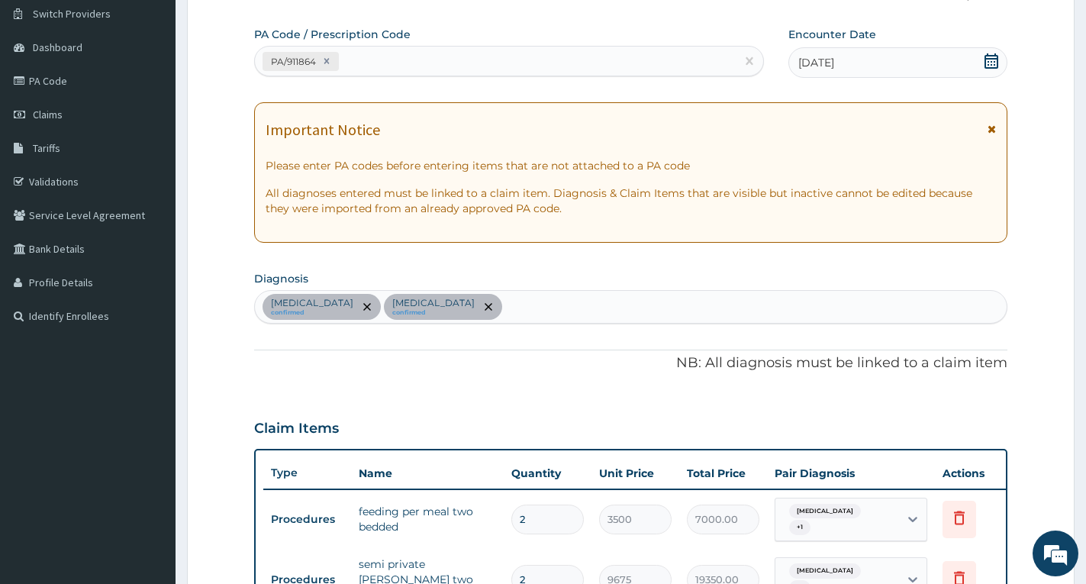
click at [990, 127] on icon at bounding box center [991, 129] width 8 height 11
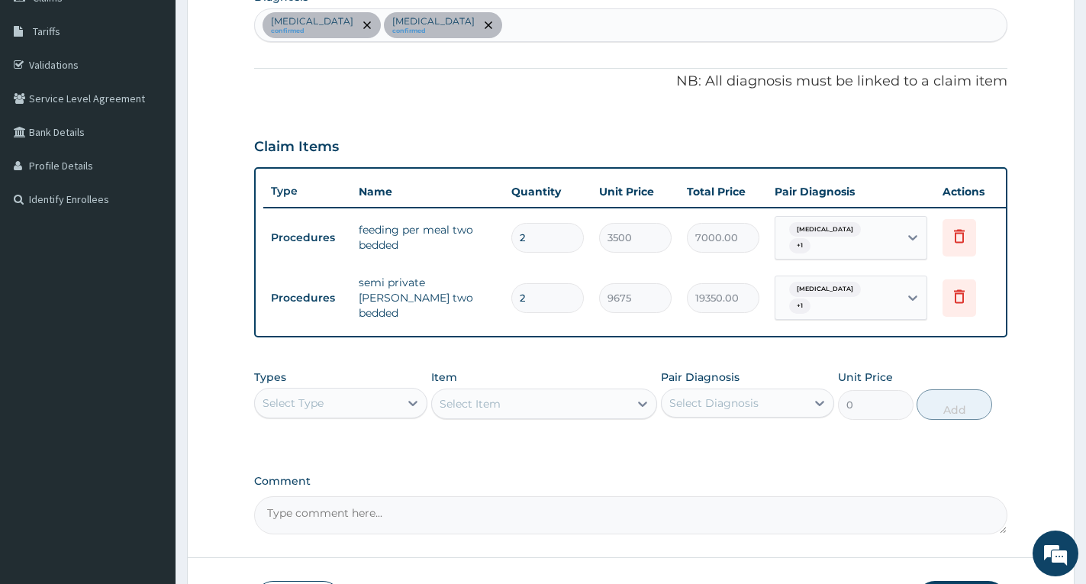
scroll to position [345, 0]
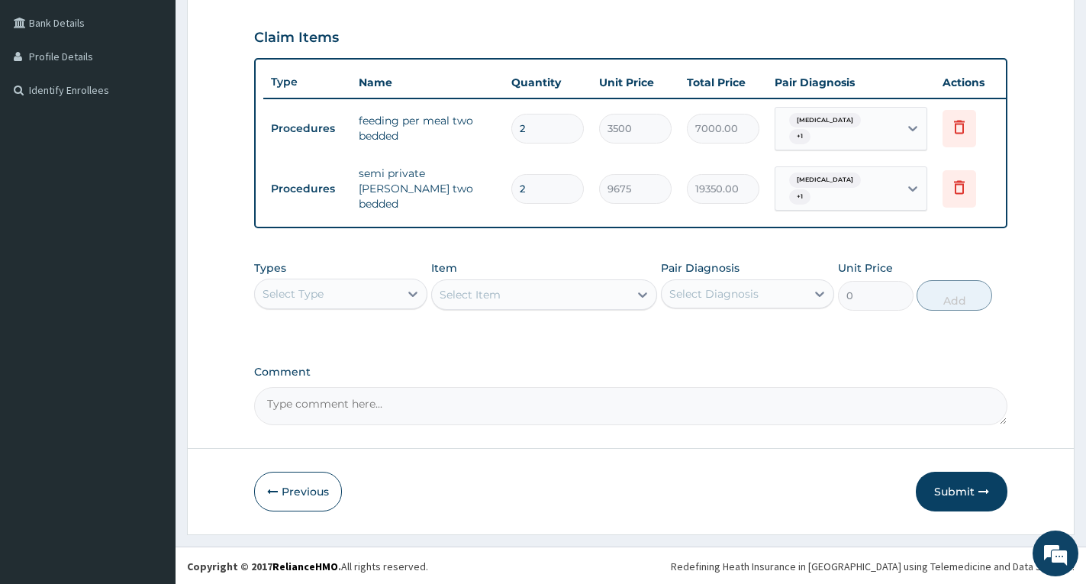
click at [395, 293] on div "Select Type" at bounding box center [327, 294] width 144 height 24
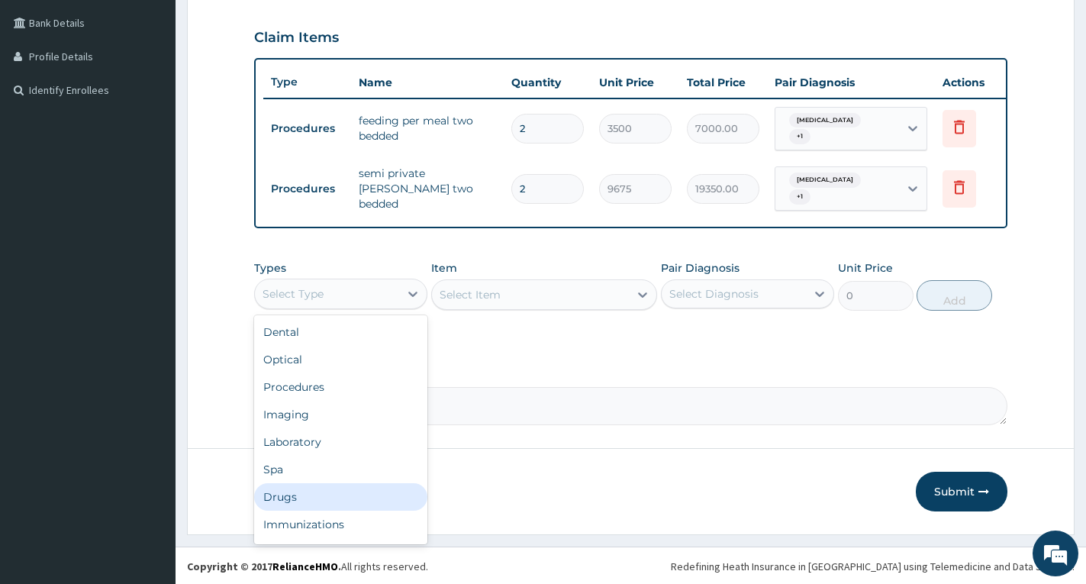
click at [326, 499] on div "Drugs" at bounding box center [340, 496] width 173 height 27
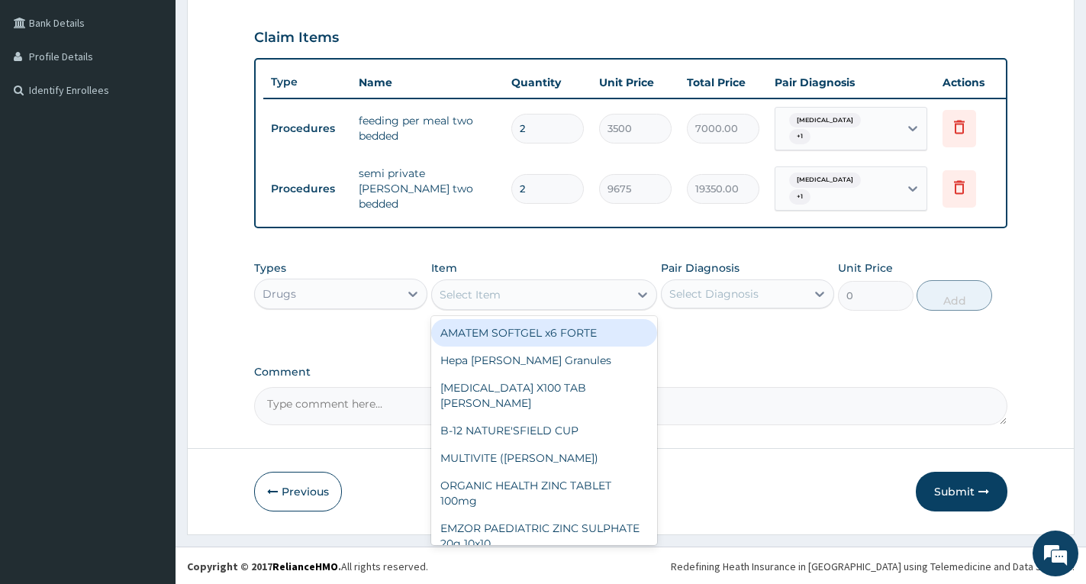
click at [539, 302] on div "Select Item" at bounding box center [530, 294] width 197 height 24
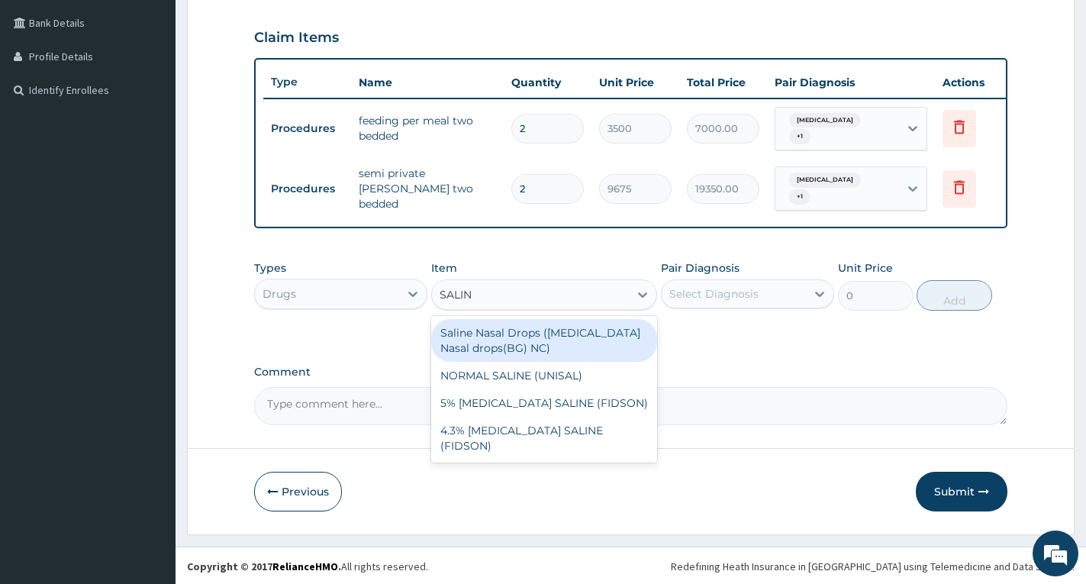
type input "SALINE"
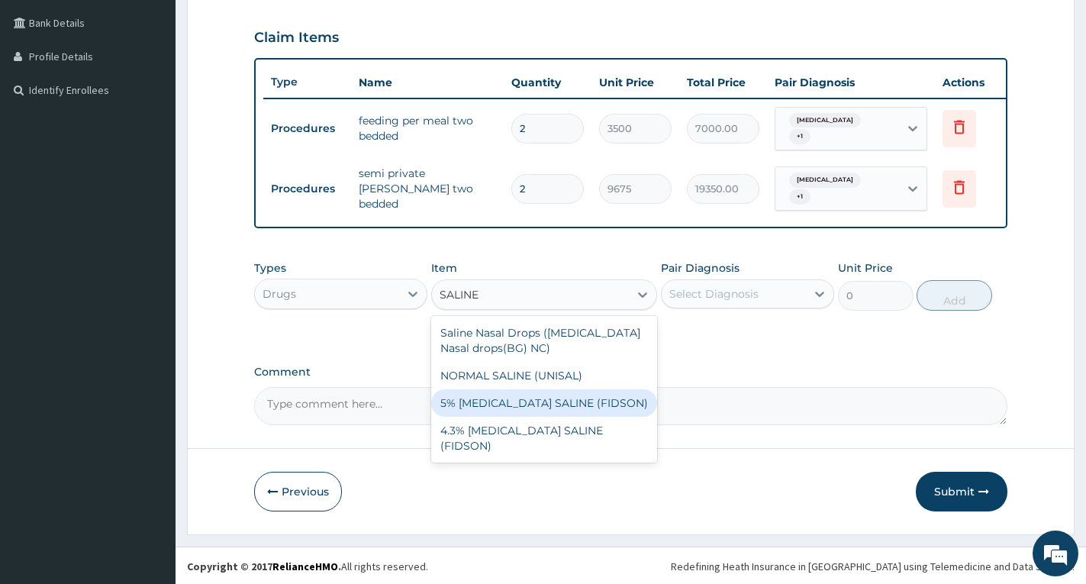
click at [540, 401] on div "5% DEXTROSE SALINE (FIDSON)" at bounding box center [544, 402] width 226 height 27
type input "2000"
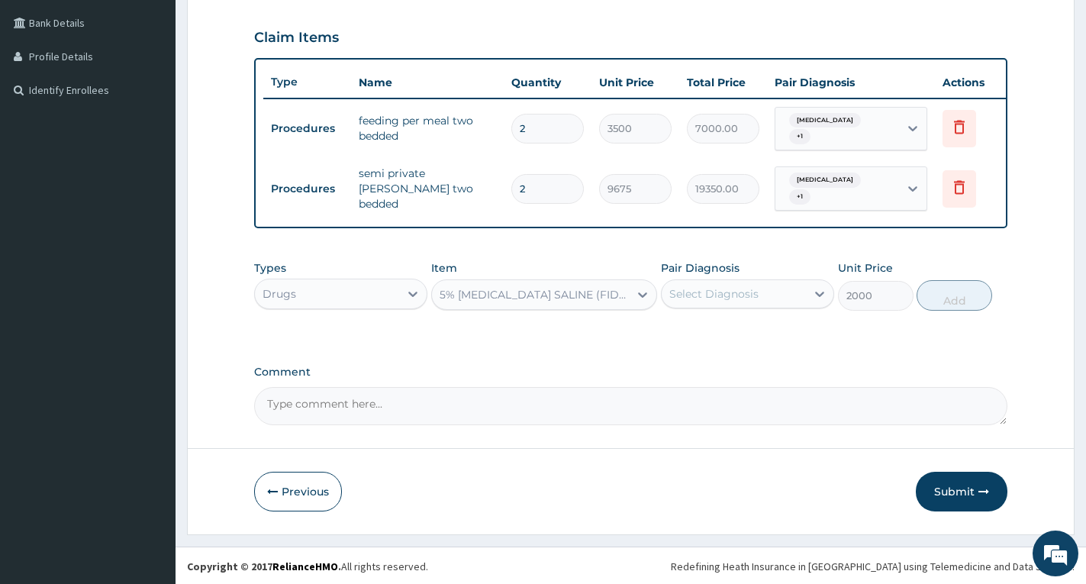
click at [708, 293] on div "Select Diagnosis" at bounding box center [713, 293] width 89 height 15
click at [717, 341] on div "Bacterial sepsis" at bounding box center [747, 332] width 173 height 31
checkbox input "true"
click at [938, 295] on button "Add" at bounding box center [954, 295] width 76 height 31
type input "0"
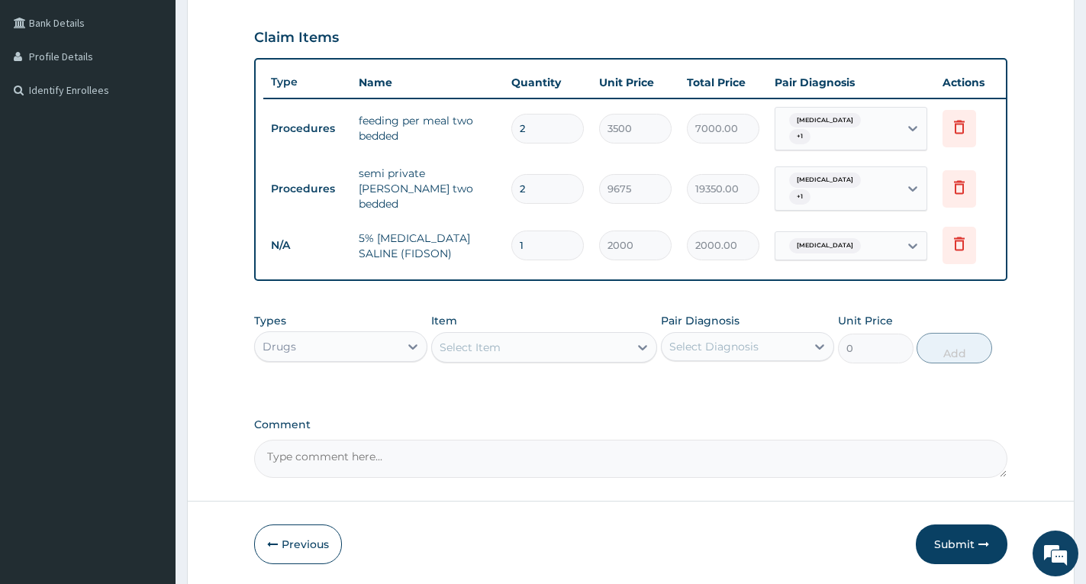
click at [580, 350] on div "Select Item" at bounding box center [530, 347] width 197 height 24
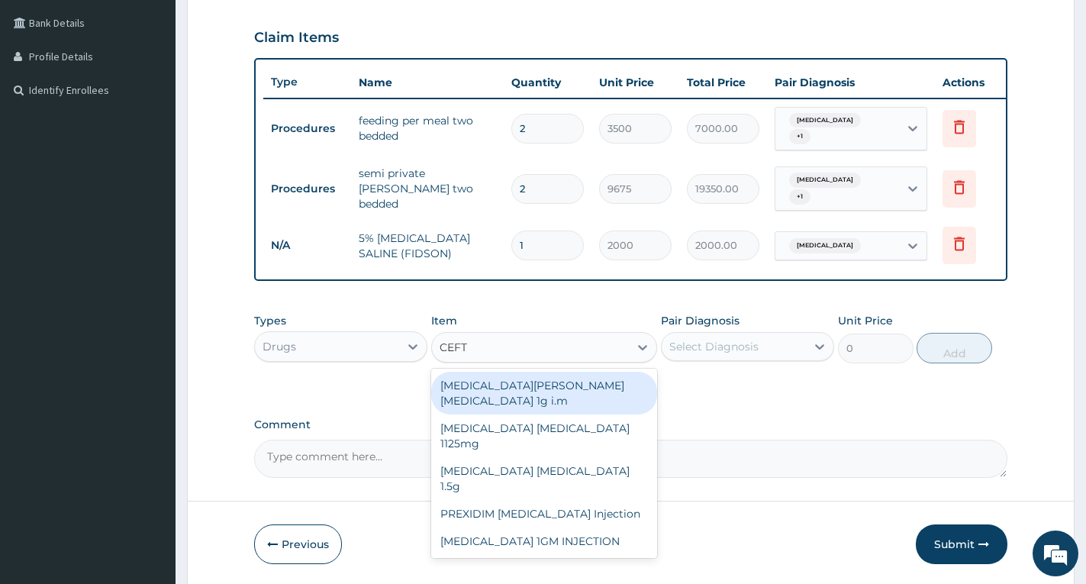
type input "CEFTR"
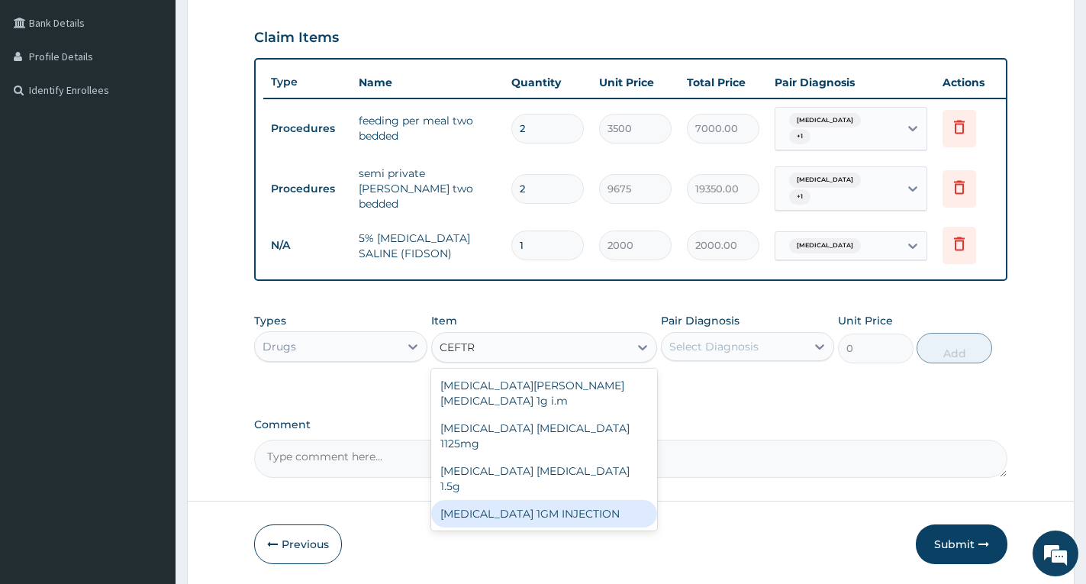
click at [596, 500] on div "CEFTRIAXONE 1GM INJECTION" at bounding box center [544, 513] width 226 height 27
type input "3000"
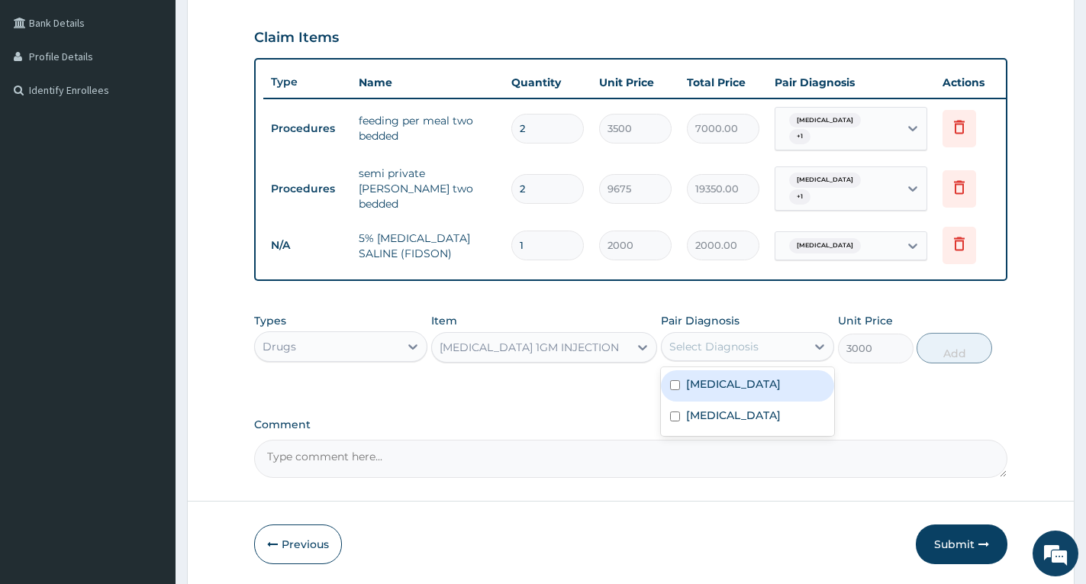
click at [702, 349] on div "Select Diagnosis" at bounding box center [713, 346] width 89 height 15
click at [702, 378] on label "Bacterial sepsis" at bounding box center [733, 383] width 95 height 15
checkbox input "true"
click at [958, 345] on button "Add" at bounding box center [954, 348] width 76 height 31
type input "0"
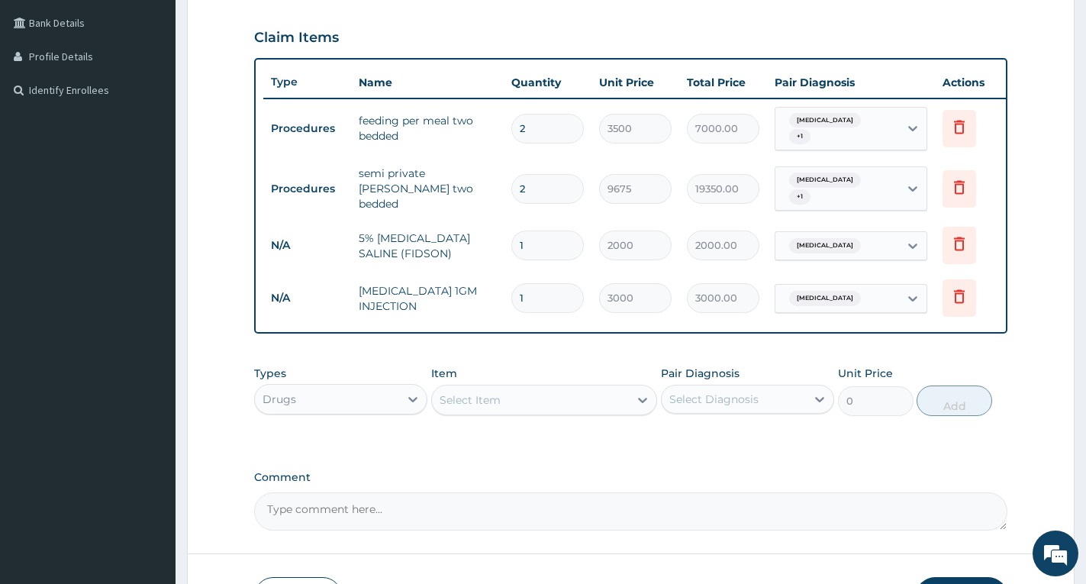
type input "0.00"
type input "4"
type input "12000.00"
type input "4"
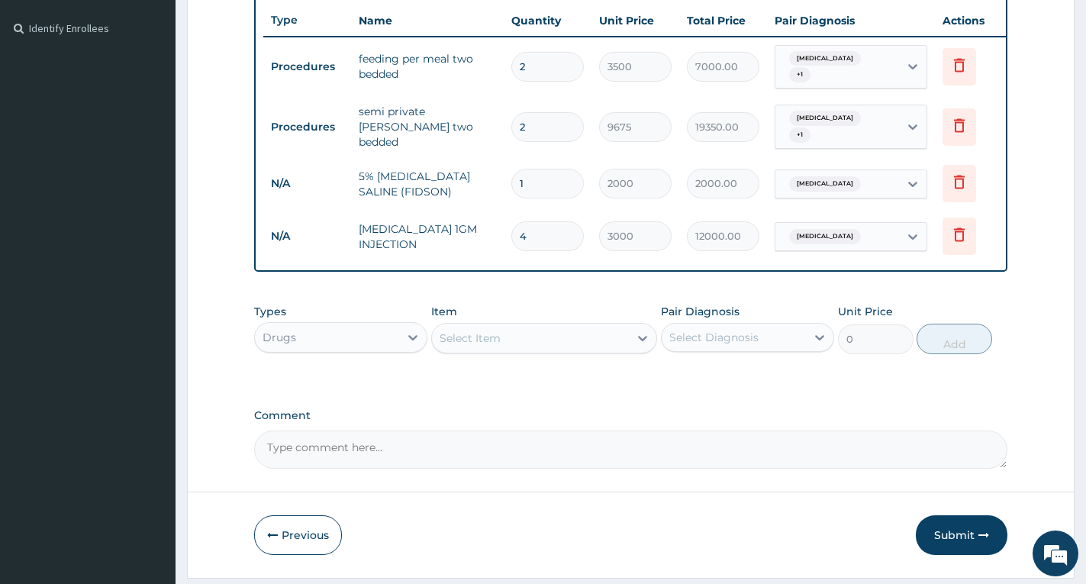
scroll to position [450, 0]
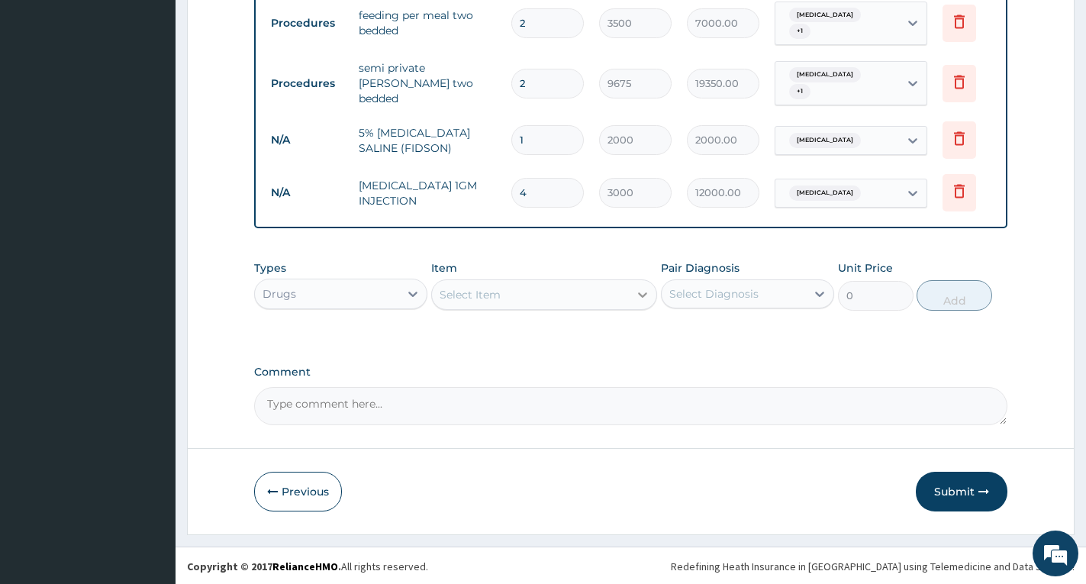
click at [632, 301] on div at bounding box center [642, 294] width 27 height 27
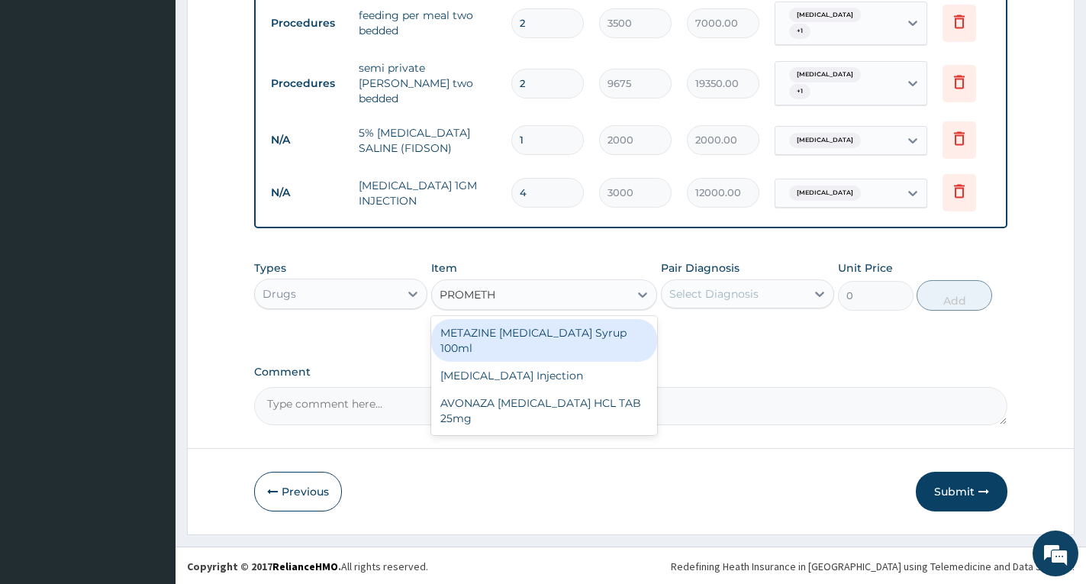
type input "PROMETHA"
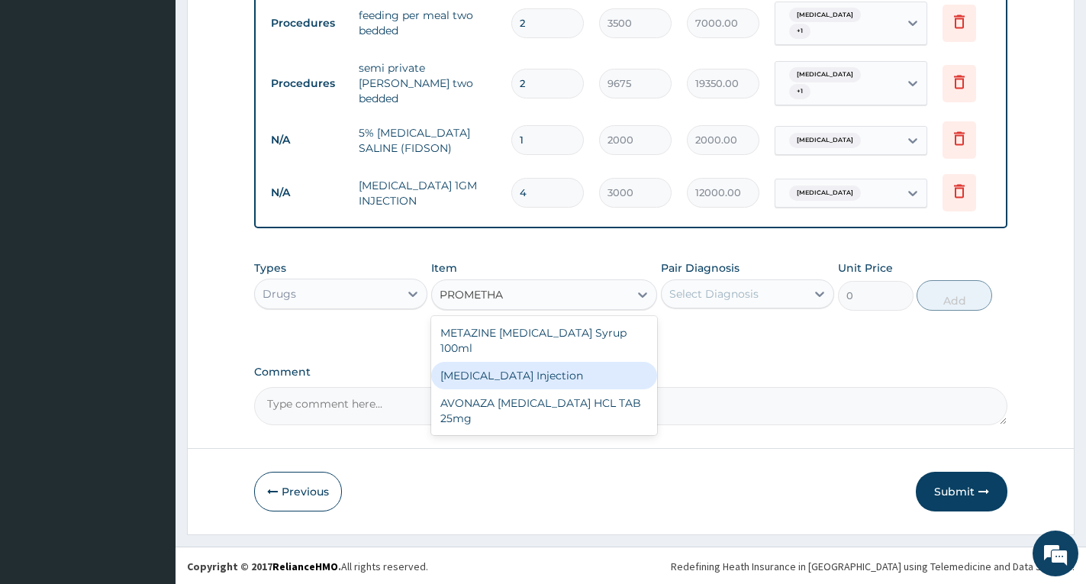
click at [580, 378] on div "PROMETHAZINE Injection" at bounding box center [544, 375] width 226 height 27
type input "354.75"
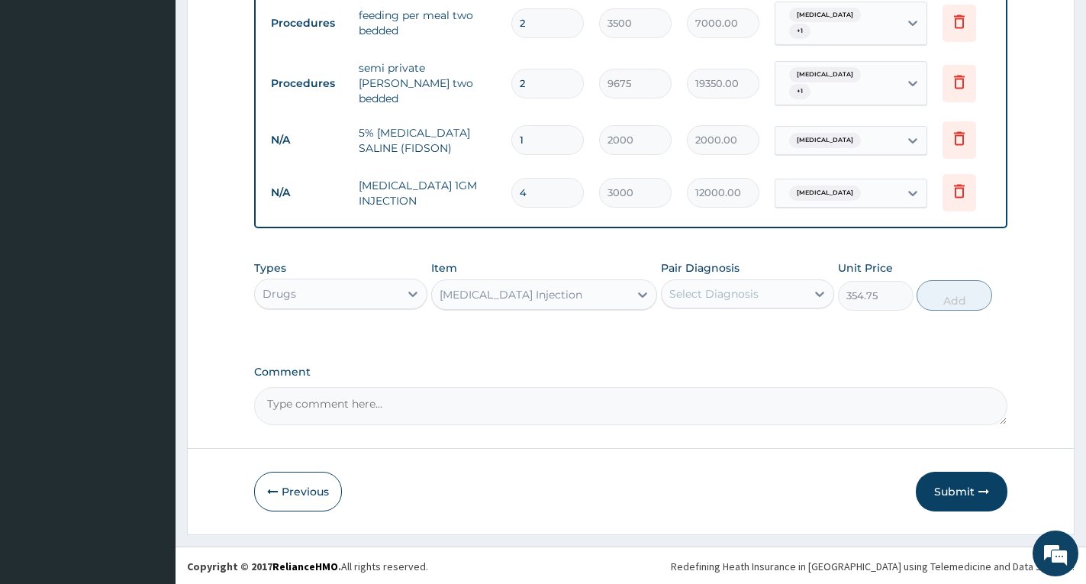
click at [675, 304] on div "Select Diagnosis" at bounding box center [734, 294] width 144 height 24
click at [693, 330] on label "Bacterial sepsis" at bounding box center [733, 331] width 95 height 15
checkbox input "true"
click at [945, 294] on button "Add" at bounding box center [954, 295] width 76 height 31
type input "0"
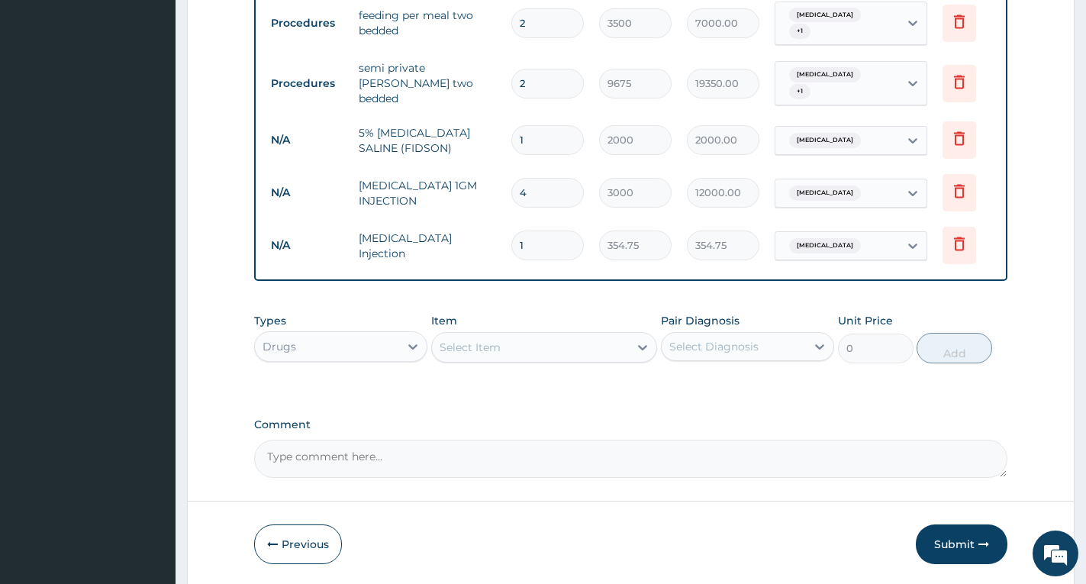
click at [518, 350] on div "Select Item" at bounding box center [530, 347] width 197 height 24
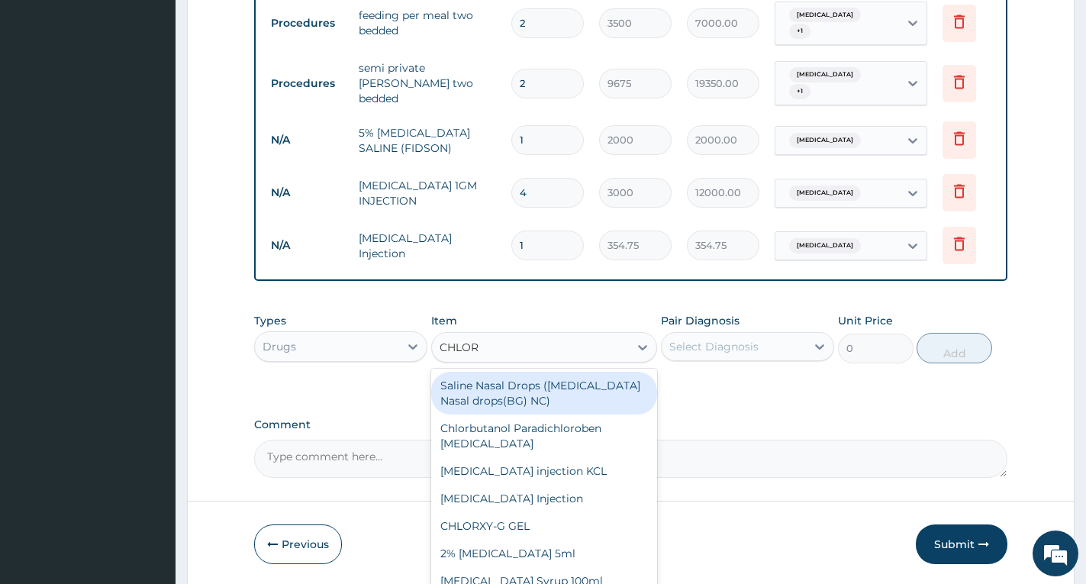
type input "CHLORO"
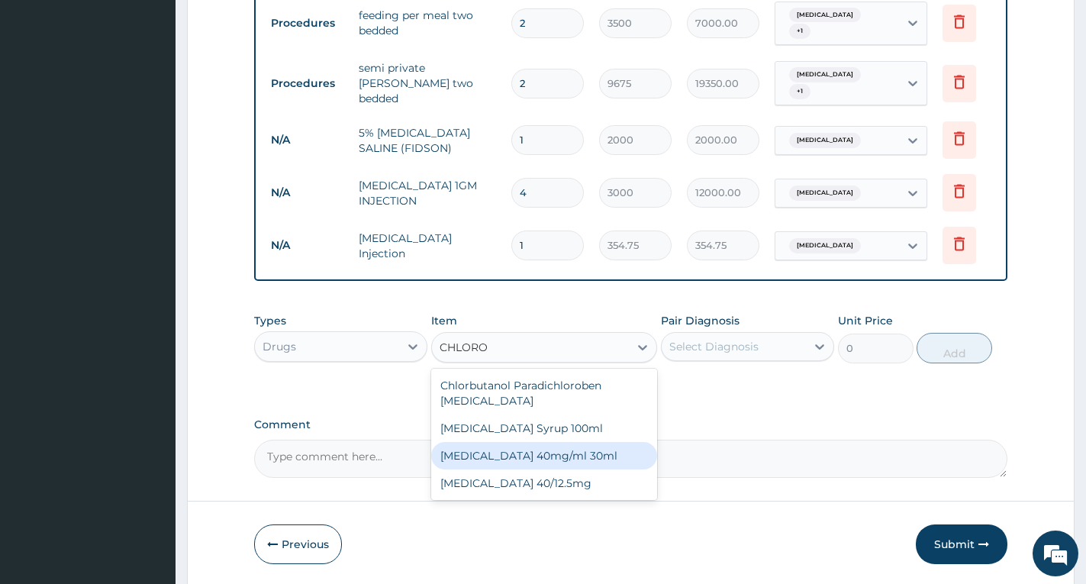
click at [555, 454] on div "CHLOROQUINE 40mg/ml 30ml" at bounding box center [544, 455] width 226 height 27
type input "1419"
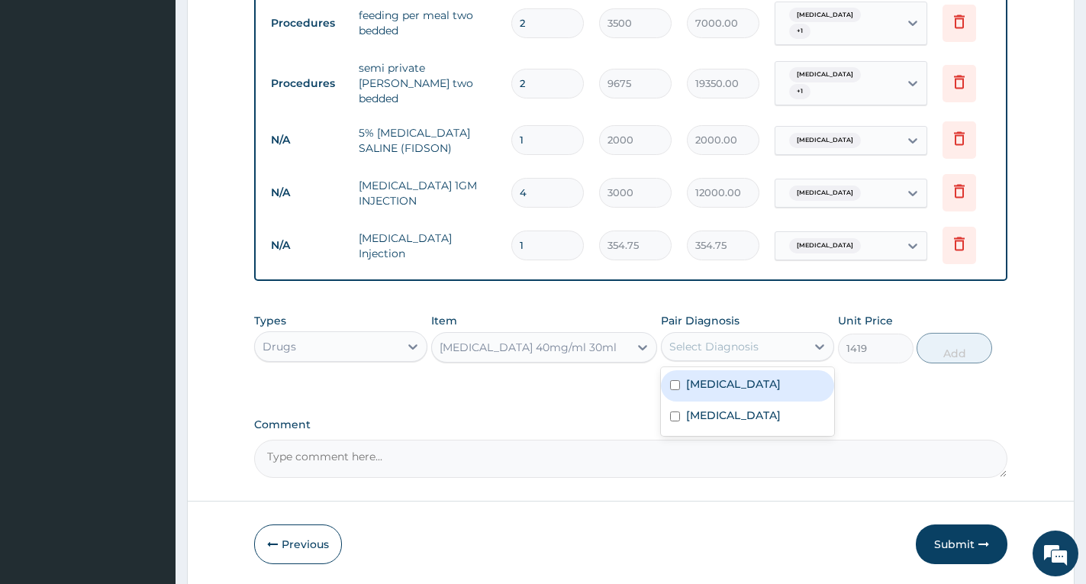
click at [678, 347] on div "Select Diagnosis" at bounding box center [713, 346] width 89 height 15
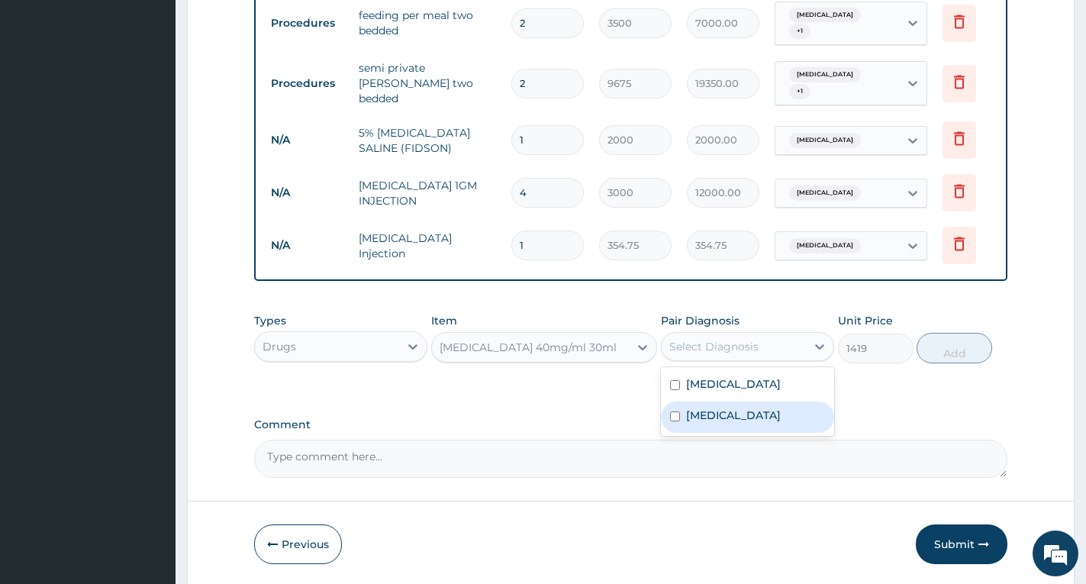
click at [710, 414] on label "Falciparum malaria" at bounding box center [733, 414] width 95 height 15
checkbox input "true"
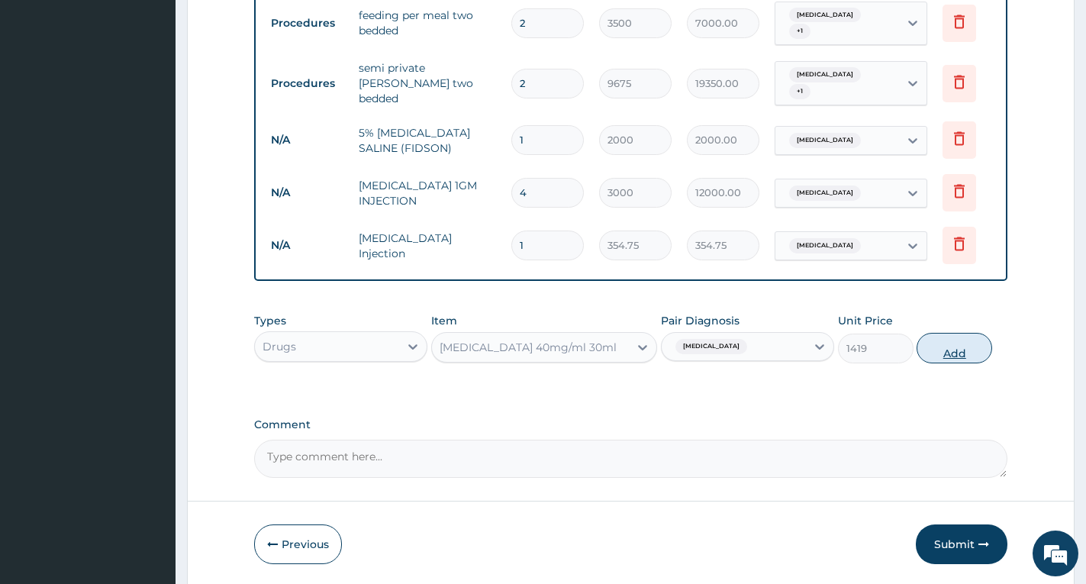
click at [948, 348] on button "Add" at bounding box center [954, 348] width 76 height 31
type input "0"
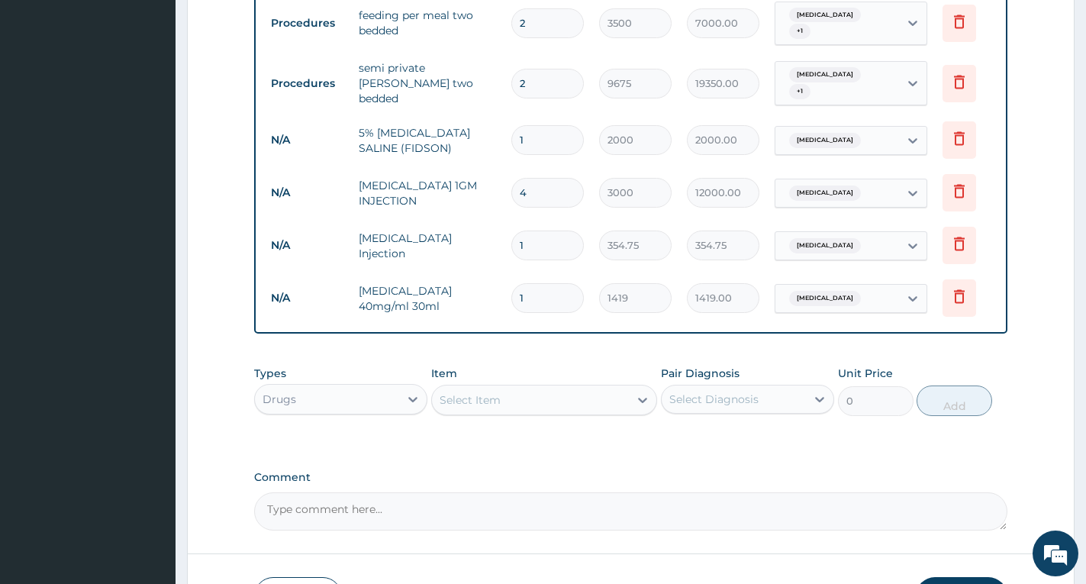
type input "0.00"
type input "5"
type input "7095.00"
type input "0.00"
type input "6"
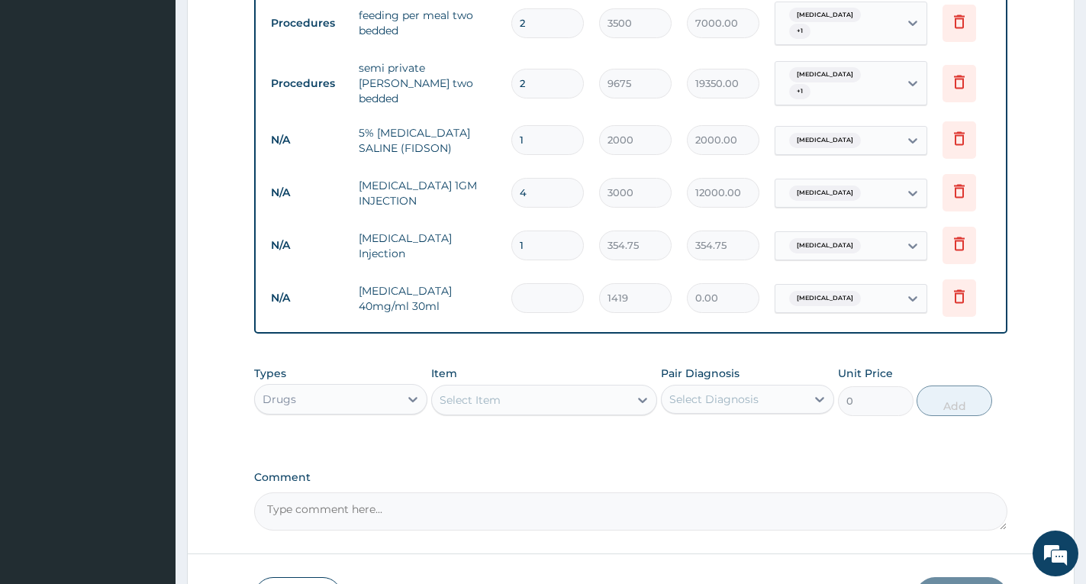
type input "8514.00"
type input "6"
click at [831, 335] on div "PA Code / Prescription Code PA/911864 Encounter Date 05-07-2025 Diagnosis Bacte…" at bounding box center [630, 113] width 753 height 835
click at [510, 406] on div "Select Item" at bounding box center [530, 400] width 197 height 24
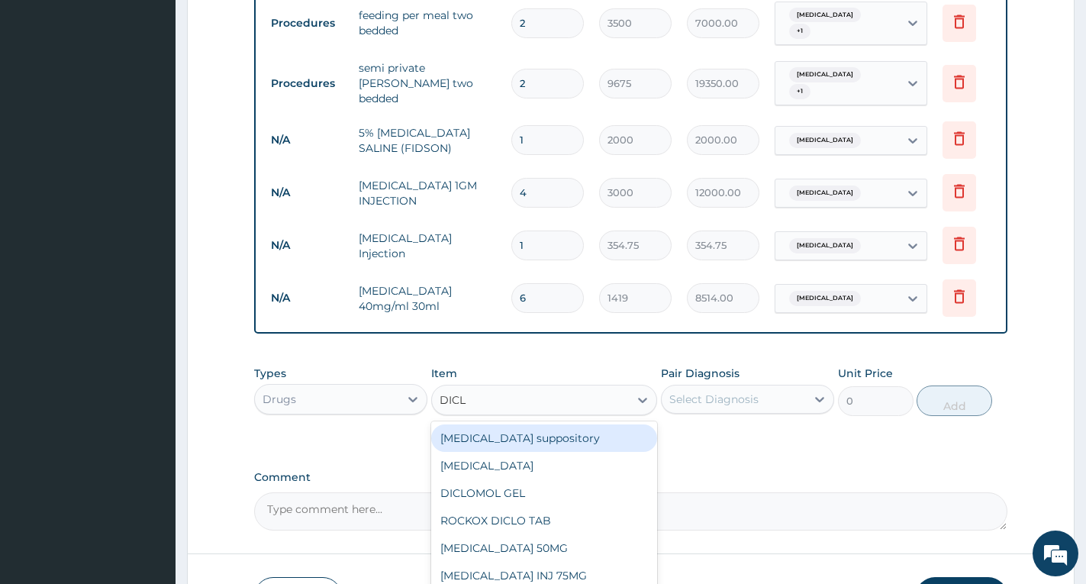
type input "DICLO"
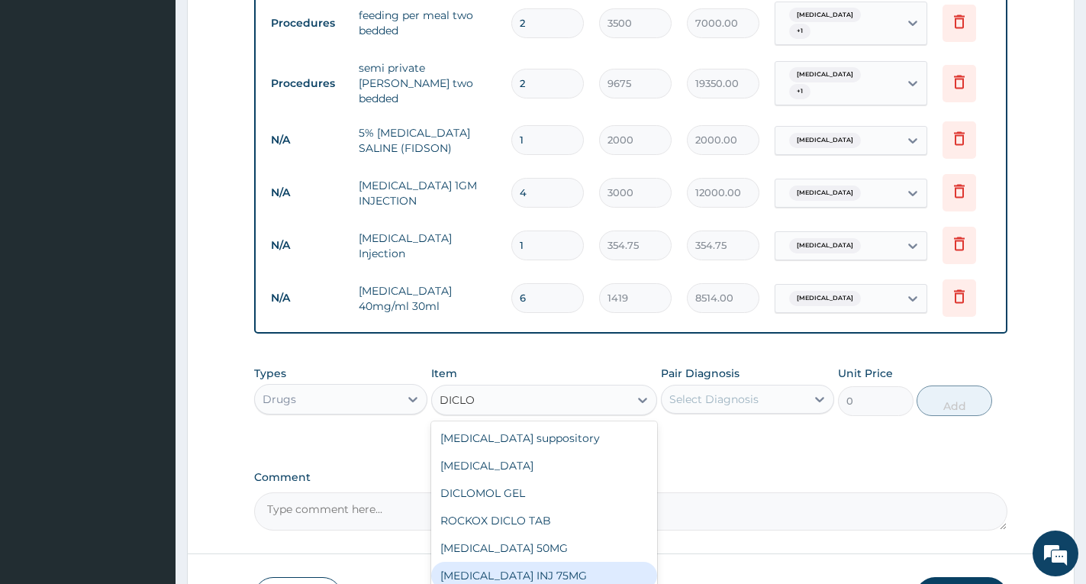
click at [532, 569] on div "Diclofenac INJ 75MG" at bounding box center [544, 575] width 226 height 27
type input "350"
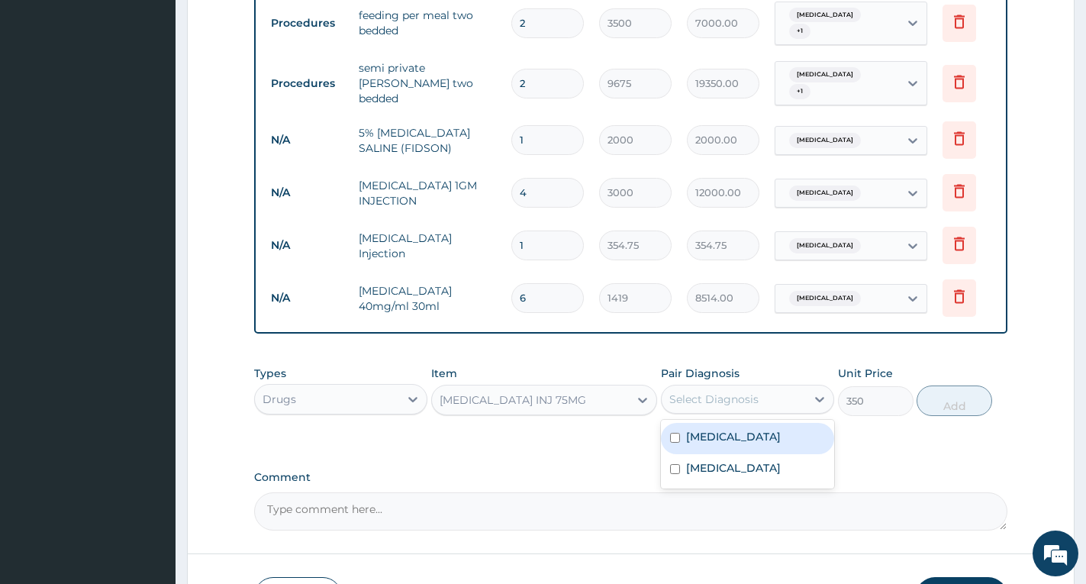
click at [688, 400] on div "Select Diagnosis" at bounding box center [713, 398] width 89 height 15
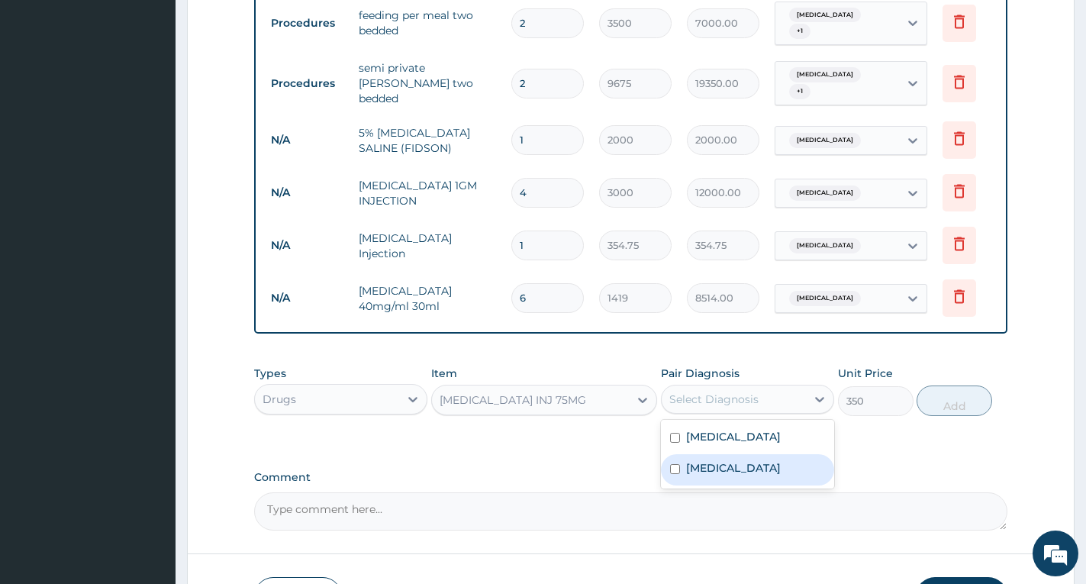
click at [713, 462] on label "Falciparum malaria" at bounding box center [733, 467] width 95 height 15
checkbox input "true"
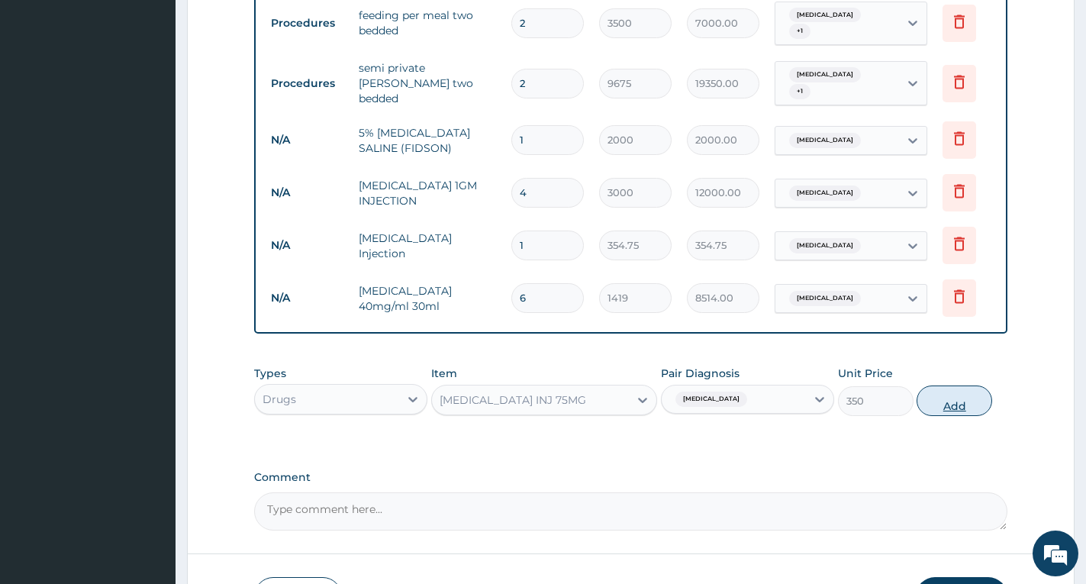
click at [948, 409] on button "Add" at bounding box center [954, 400] width 76 height 31
type input "0"
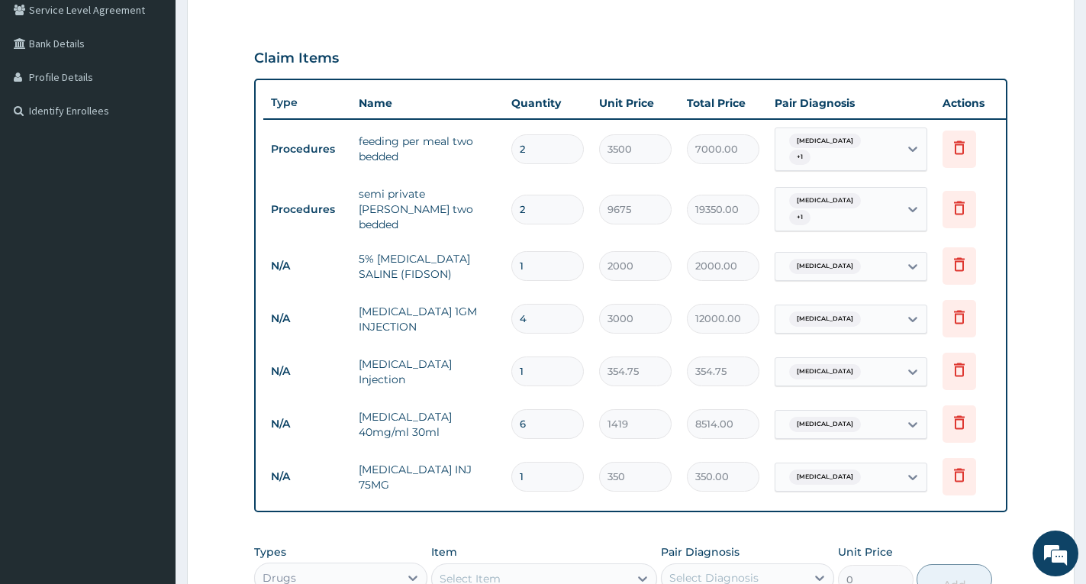
scroll to position [69, 0]
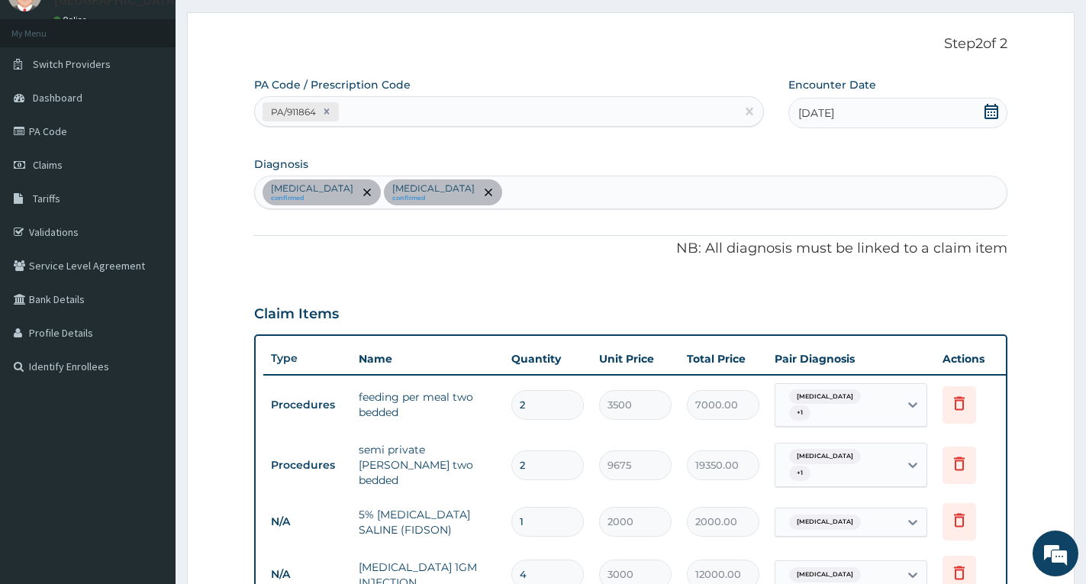
click at [563, 195] on div "Bacterial sepsis confirmed Falciparum malaria confirmed" at bounding box center [631, 192] width 752 height 32
type input "ALLERGIC"
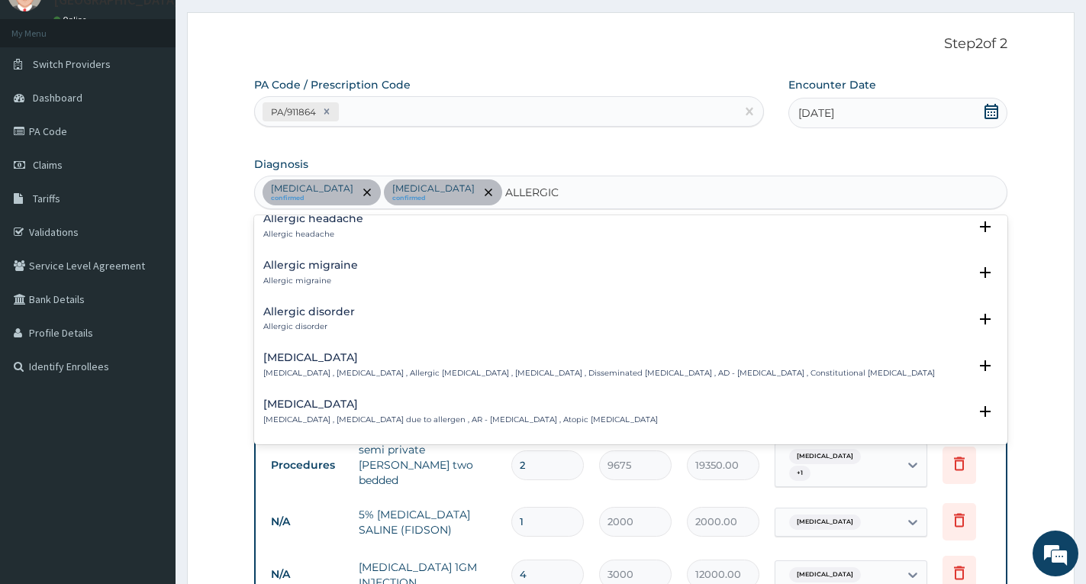
scroll to position [458, 0]
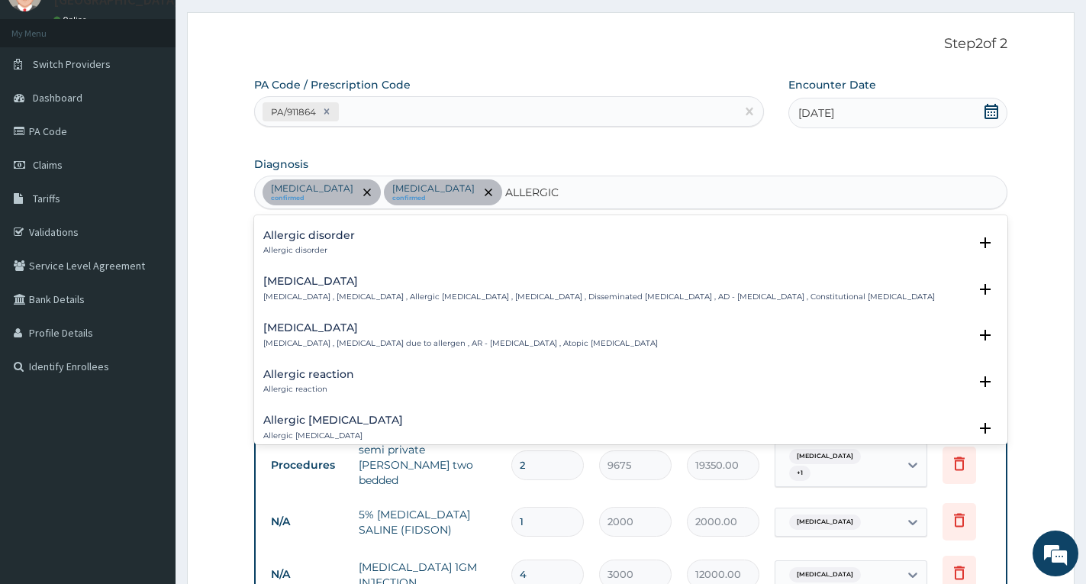
click at [342, 381] on div "Allergic reaction Allergic reaction" at bounding box center [308, 382] width 91 height 27
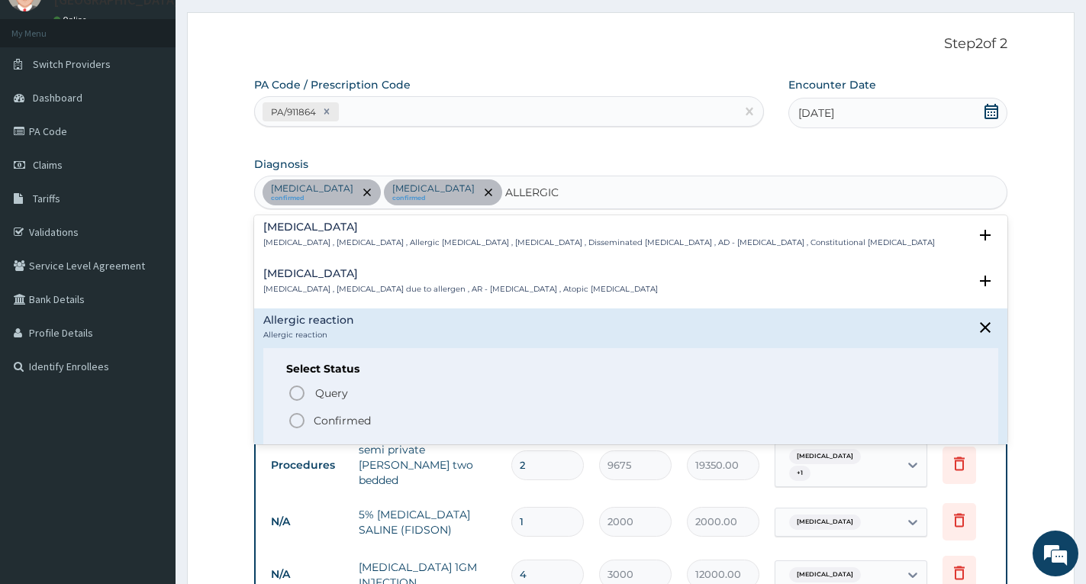
scroll to position [534, 0]
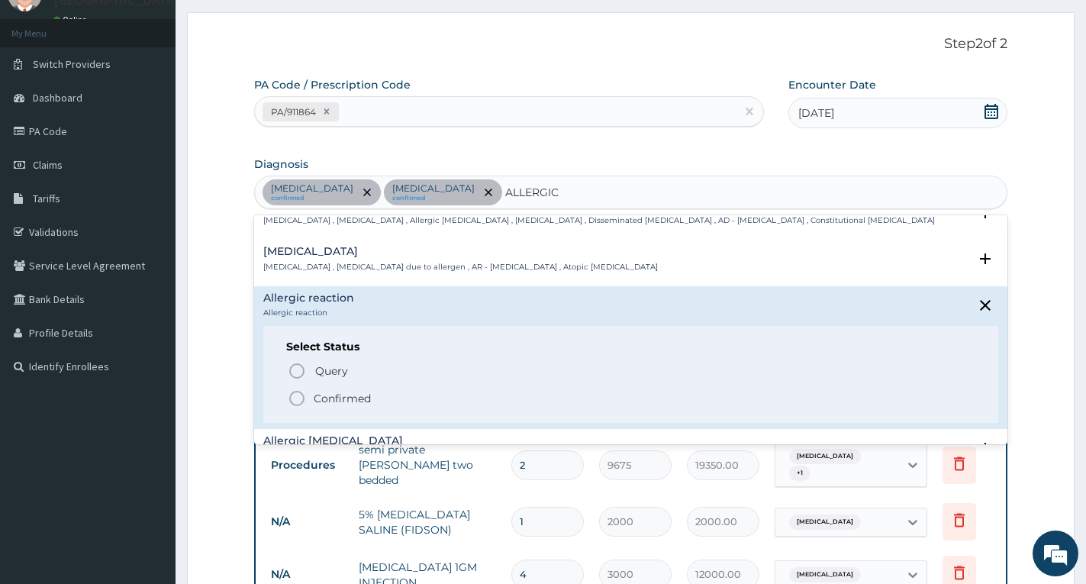
click at [298, 395] on icon "status option filled" at bounding box center [297, 398] width 18 height 18
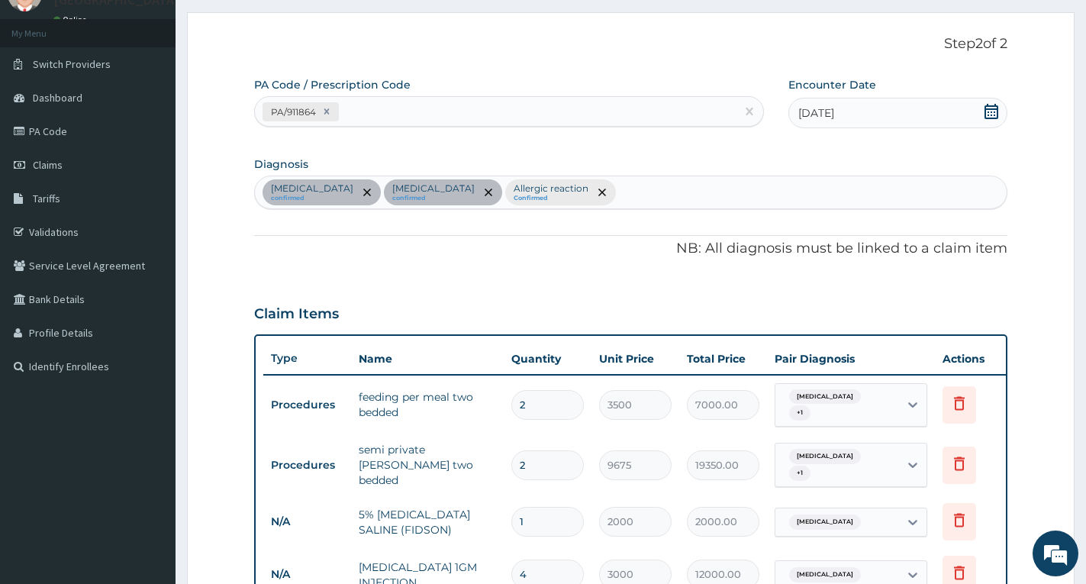
scroll to position [374, 0]
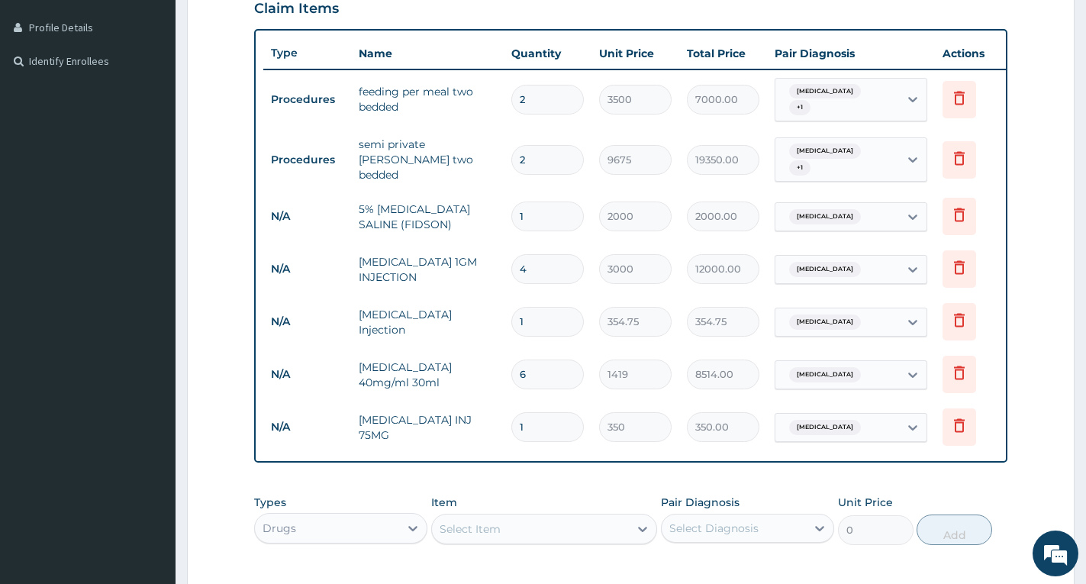
click at [568, 520] on div "Select Item" at bounding box center [530, 529] width 197 height 24
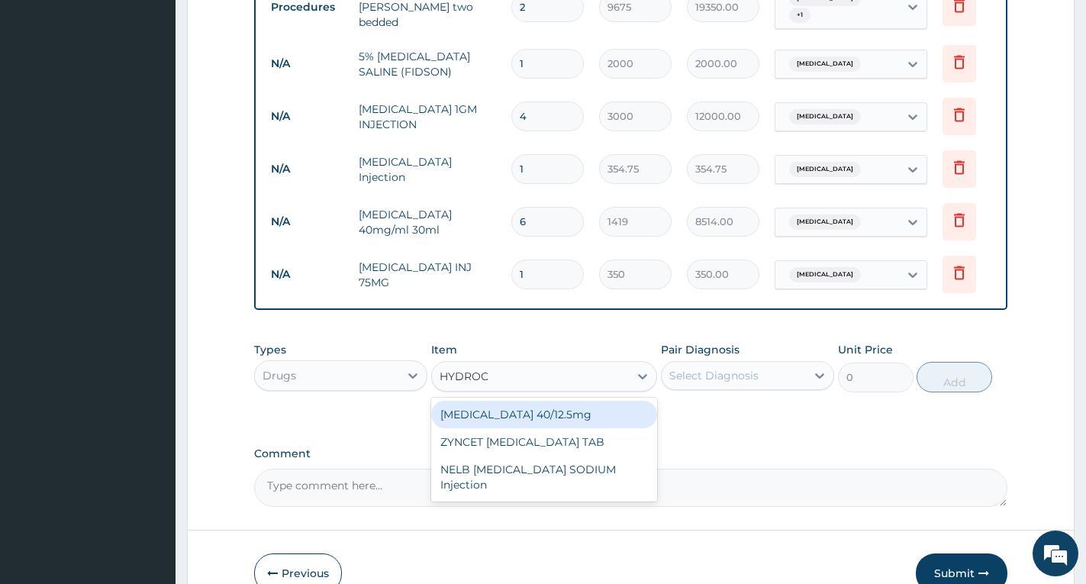
scroll to position [0, 0]
type input "HYDROCOR"
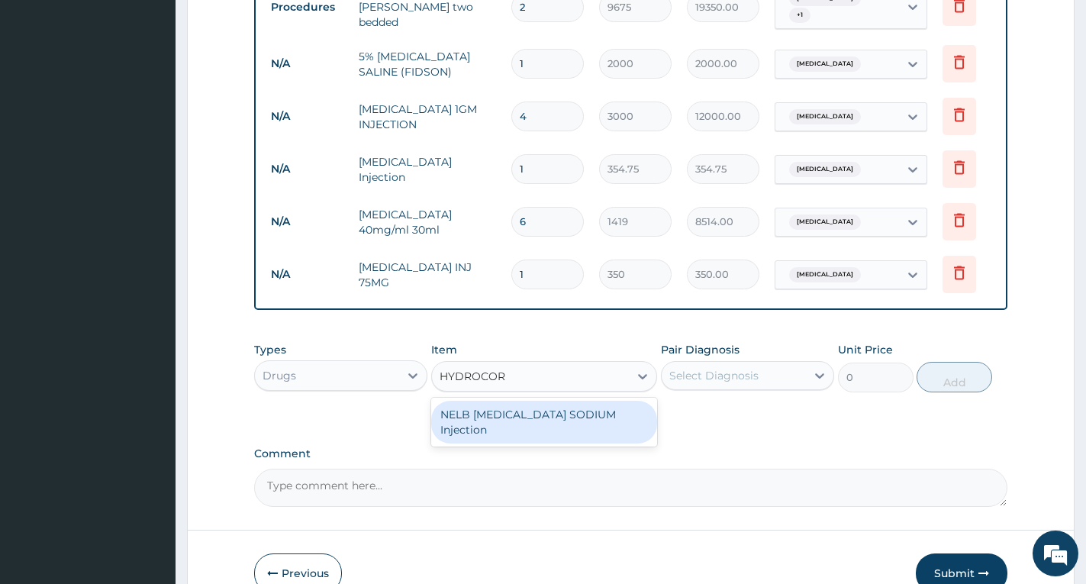
click at [562, 430] on div "NELB HYDROCORTISONE SODIUM Injection" at bounding box center [544, 422] width 226 height 43
type input "591.25"
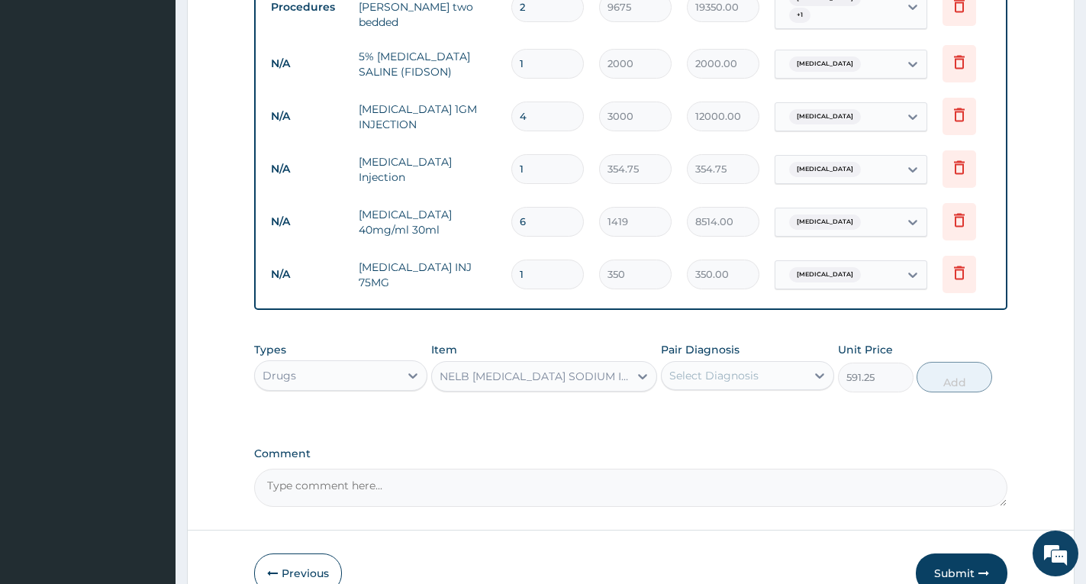
click at [721, 382] on div "Select Diagnosis" at bounding box center [734, 375] width 144 height 24
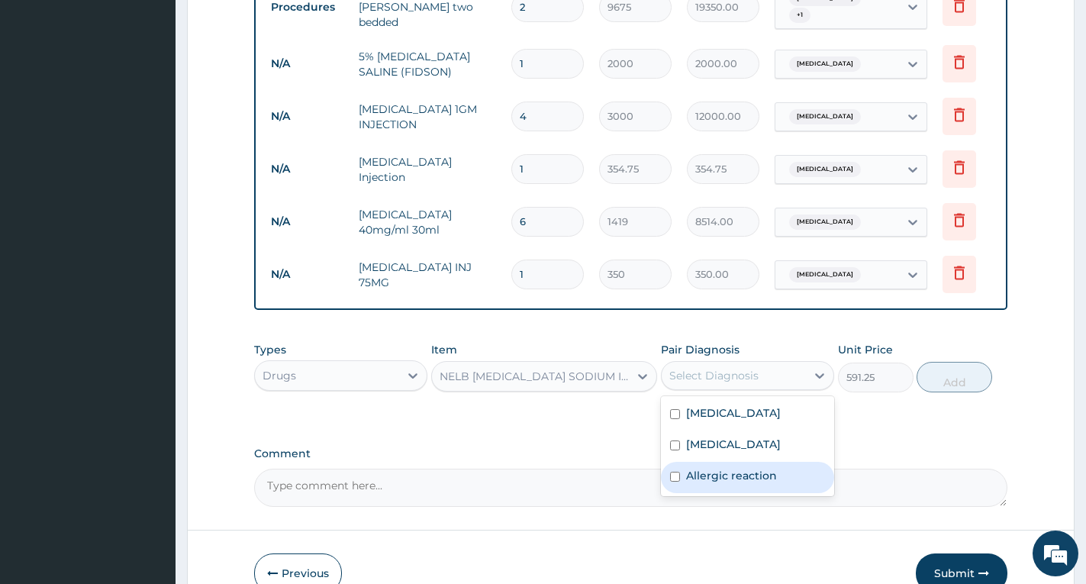
click at [709, 475] on label "Allergic reaction" at bounding box center [731, 475] width 91 height 15
checkbox input "true"
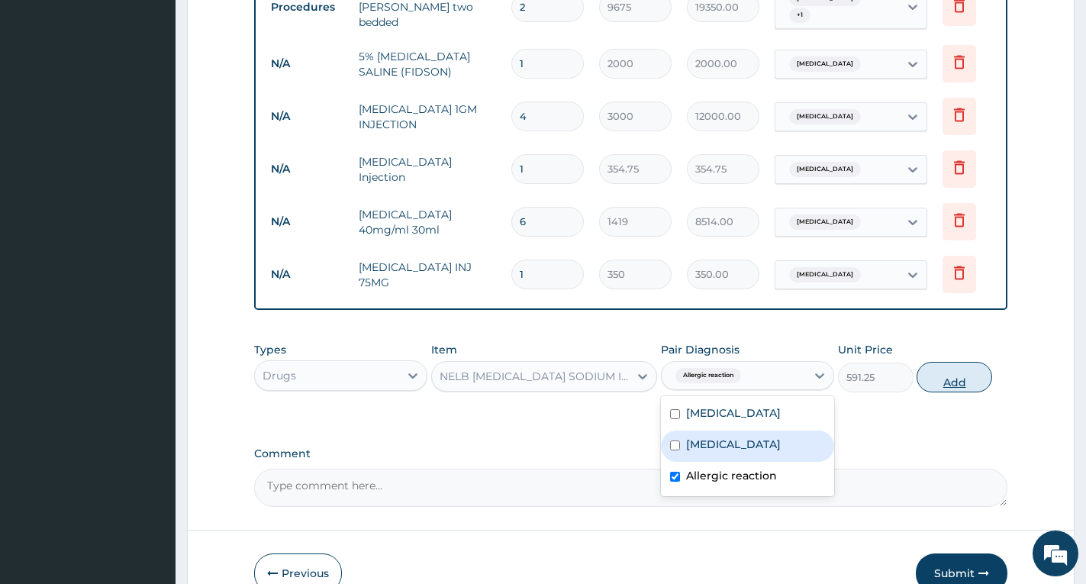
click at [954, 378] on button "Add" at bounding box center [954, 377] width 76 height 31
type input "0"
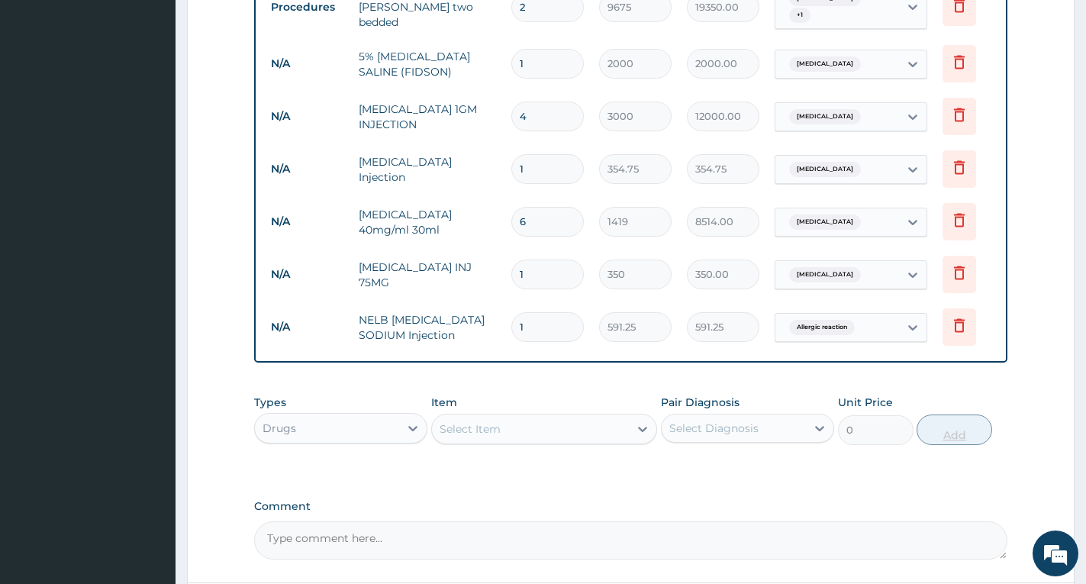
type input "0.00"
type input "3"
type input "1773.75"
type input "3"
click at [604, 440] on div "Select Item" at bounding box center [530, 429] width 197 height 24
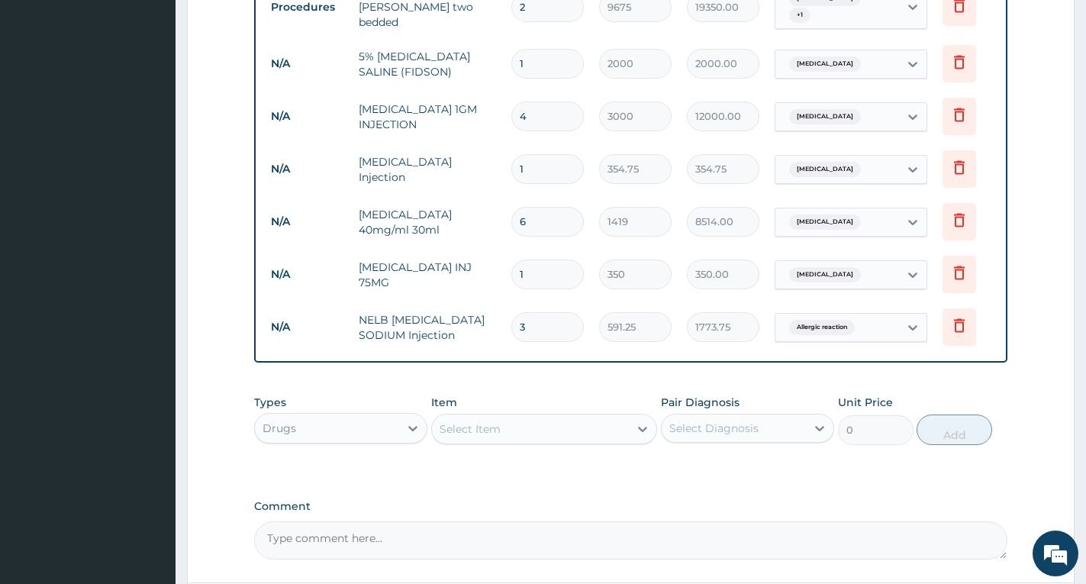
click at [502, 432] on div "Select Item" at bounding box center [530, 429] width 197 height 24
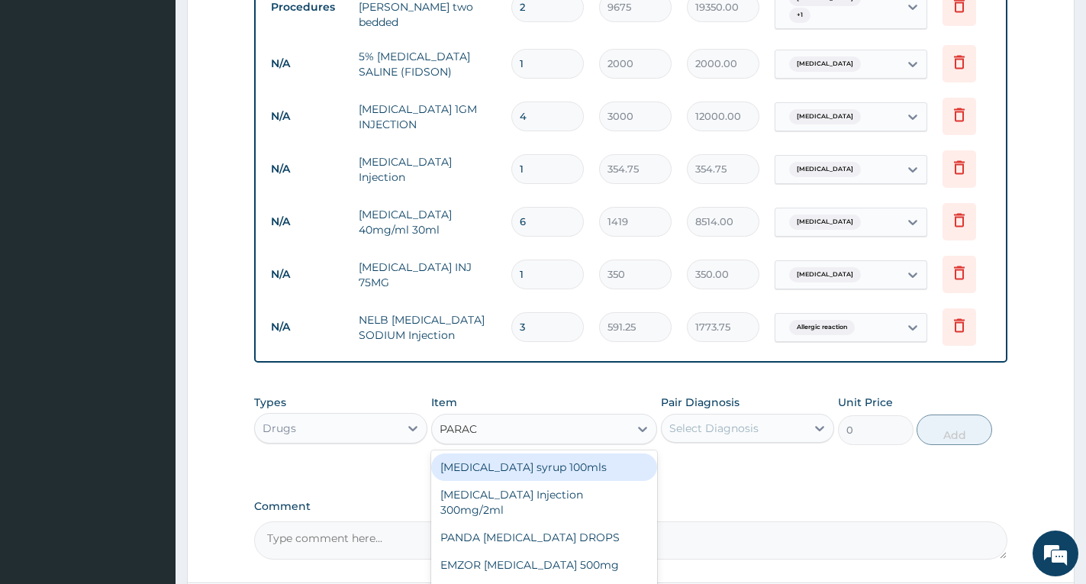
type input "PARACE"
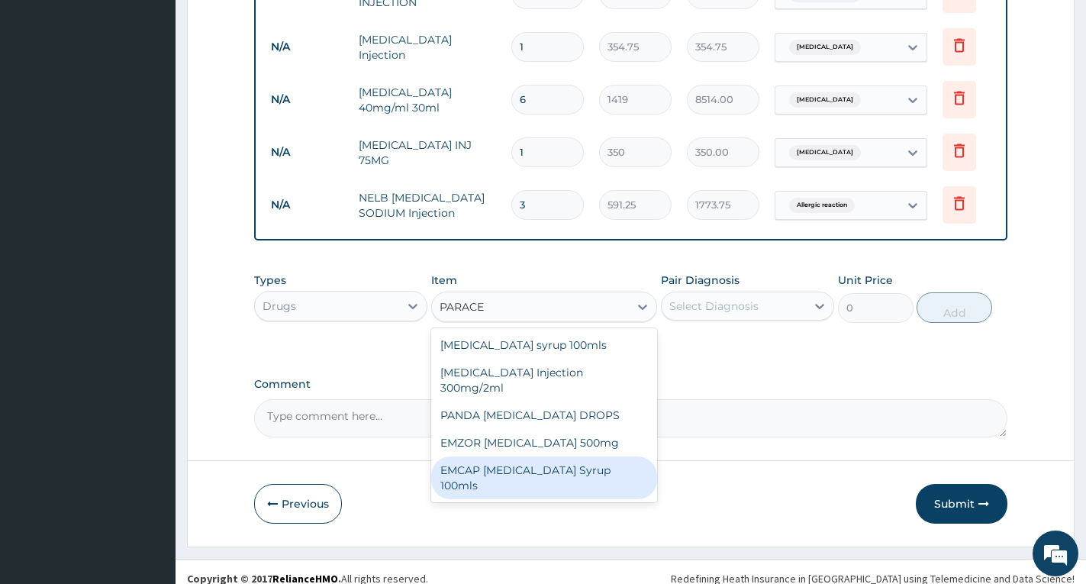
scroll to position [669, 0]
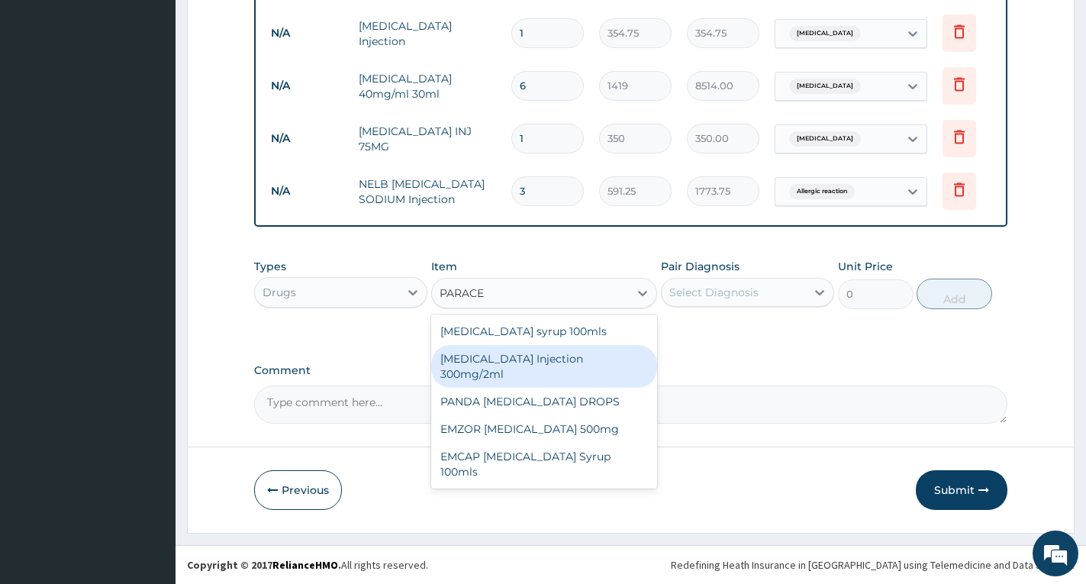
click at [590, 356] on div "PARACETAMOL Injection 300mg/2ml" at bounding box center [544, 366] width 226 height 43
type input "350"
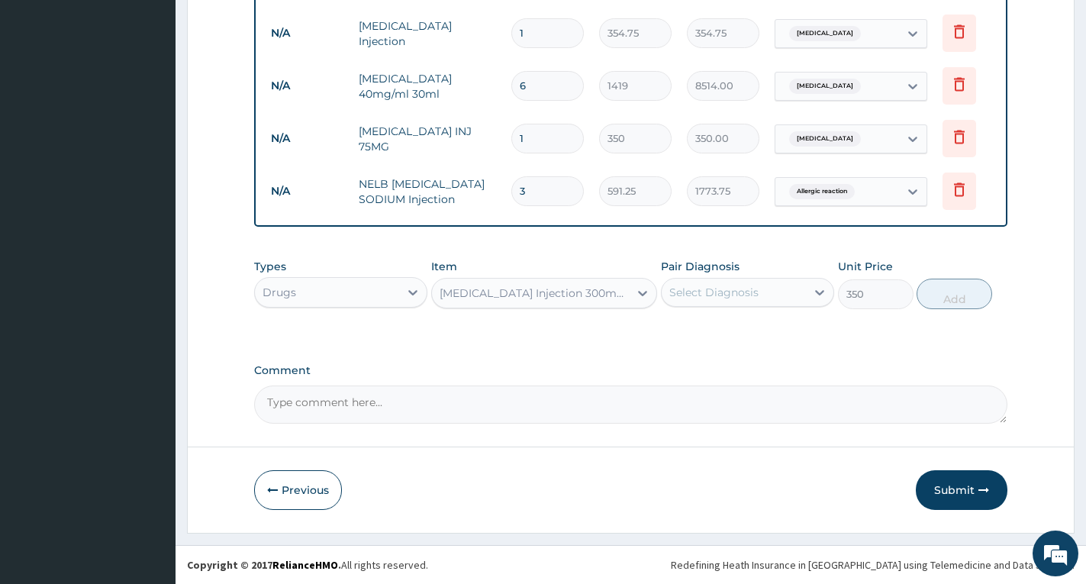
click at [697, 298] on div "Select Diagnosis" at bounding box center [713, 292] width 89 height 15
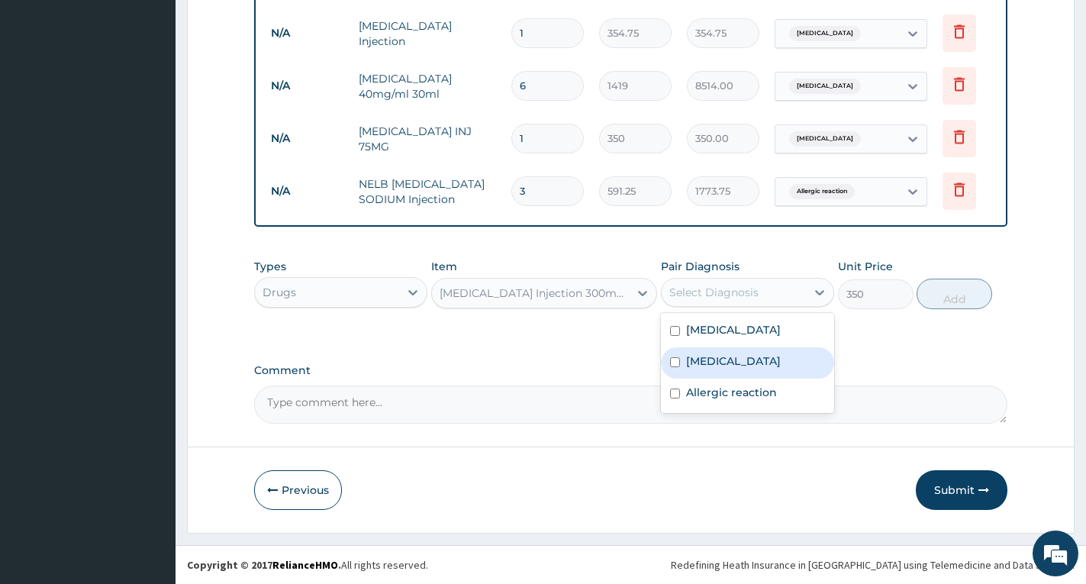
click at [707, 358] on label "Falciparum malaria" at bounding box center [733, 360] width 95 height 15
checkbox input "true"
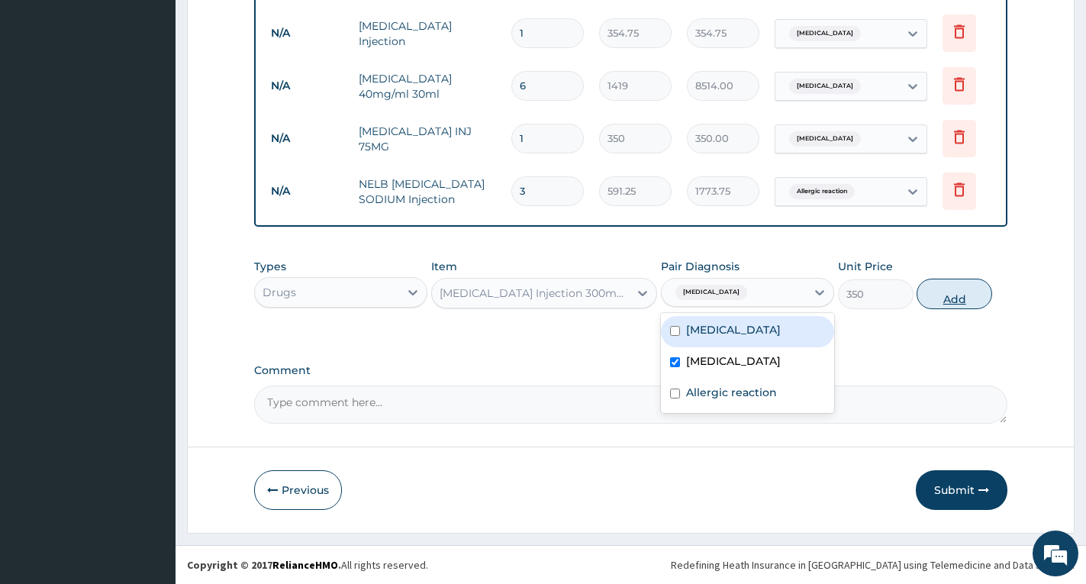
click at [948, 302] on button "Add" at bounding box center [954, 294] width 76 height 31
type input "0"
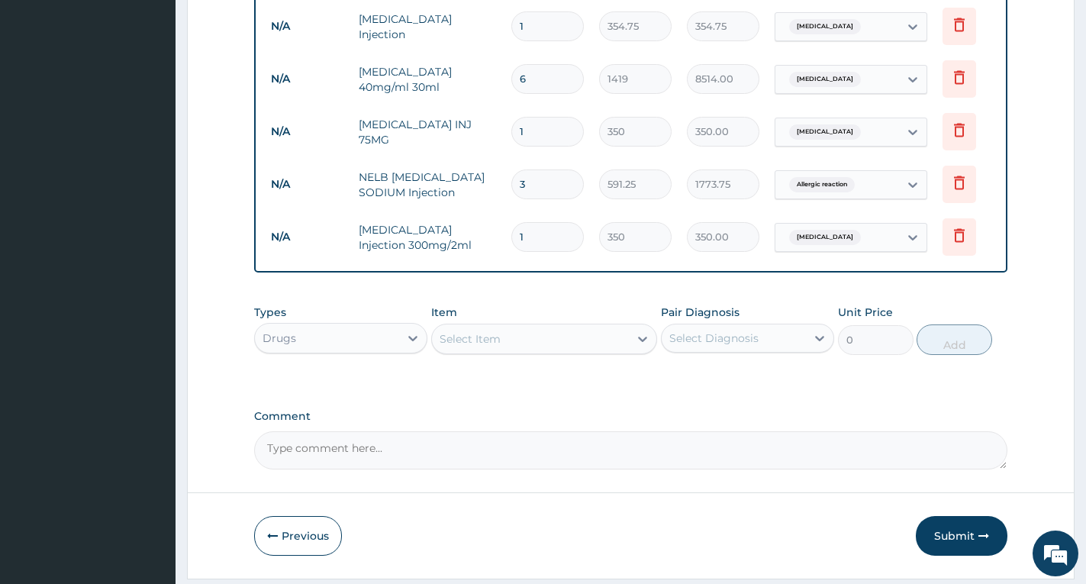
type input "0.00"
type input "4"
type input "1400.00"
type input "4"
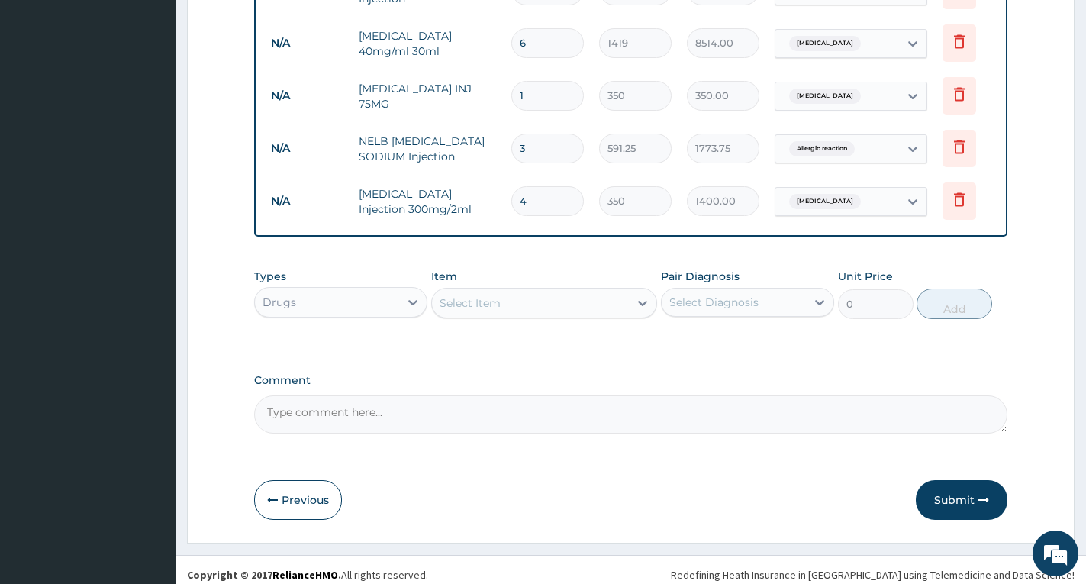
scroll to position [722, 0]
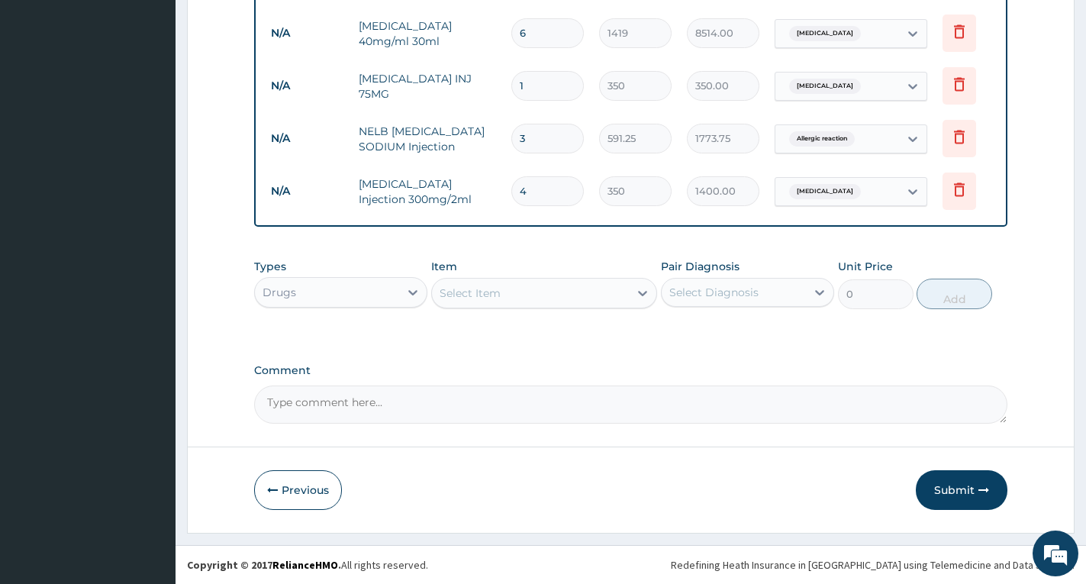
click at [545, 285] on div "Select Item" at bounding box center [530, 293] width 197 height 24
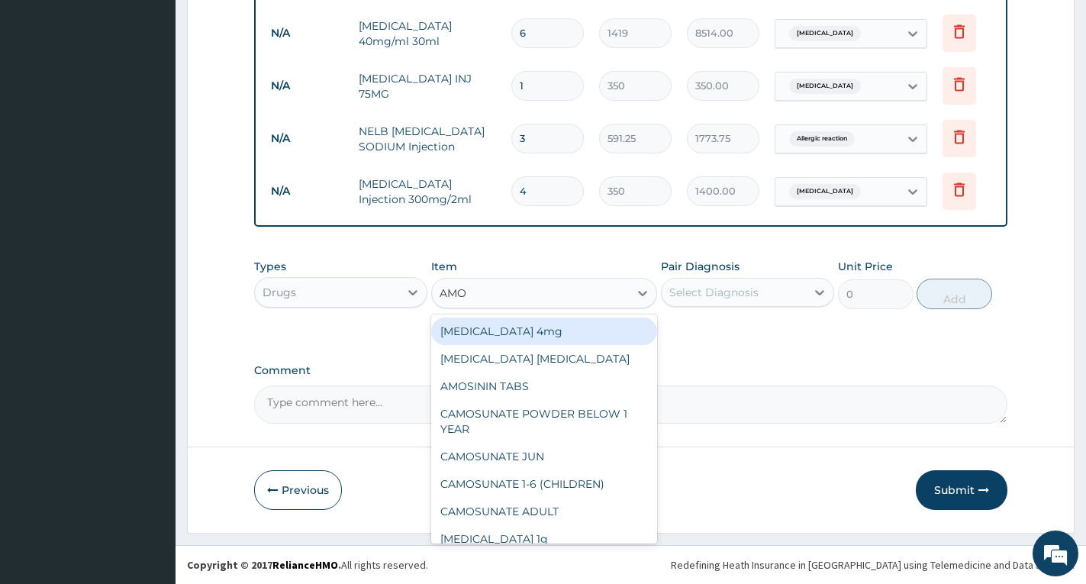
type input "AMOX"
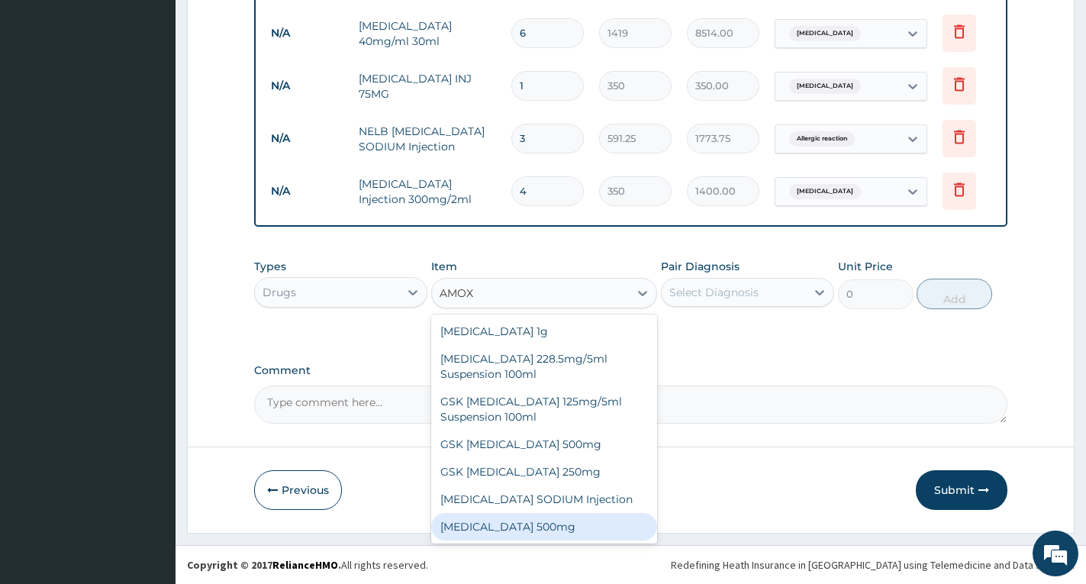
click at [604, 530] on div "AMOXICILLIN 500mg" at bounding box center [544, 526] width 226 height 27
type input "85"
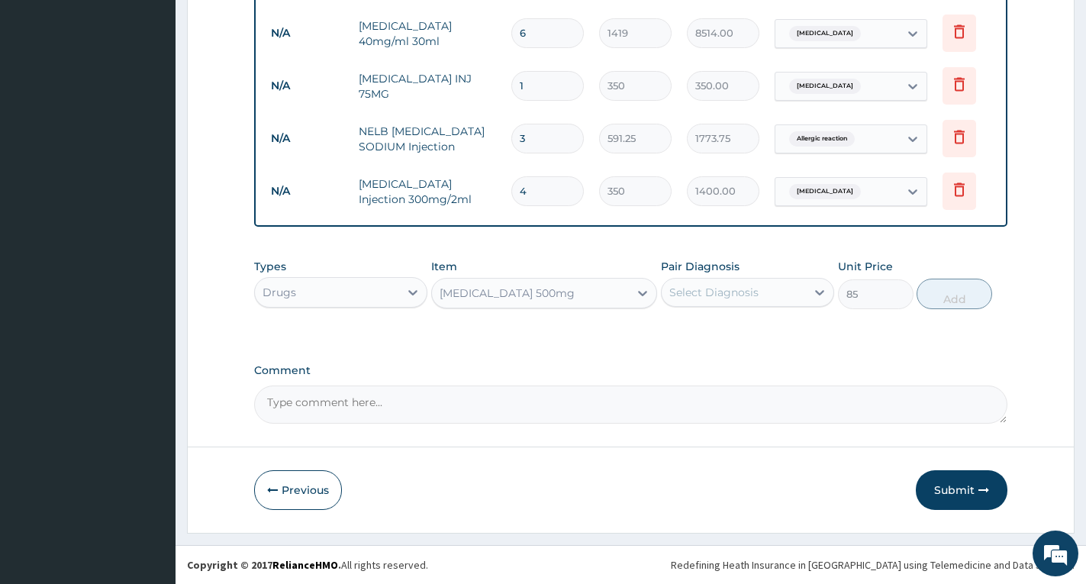
click at [713, 298] on div "Select Diagnosis" at bounding box center [713, 292] width 89 height 15
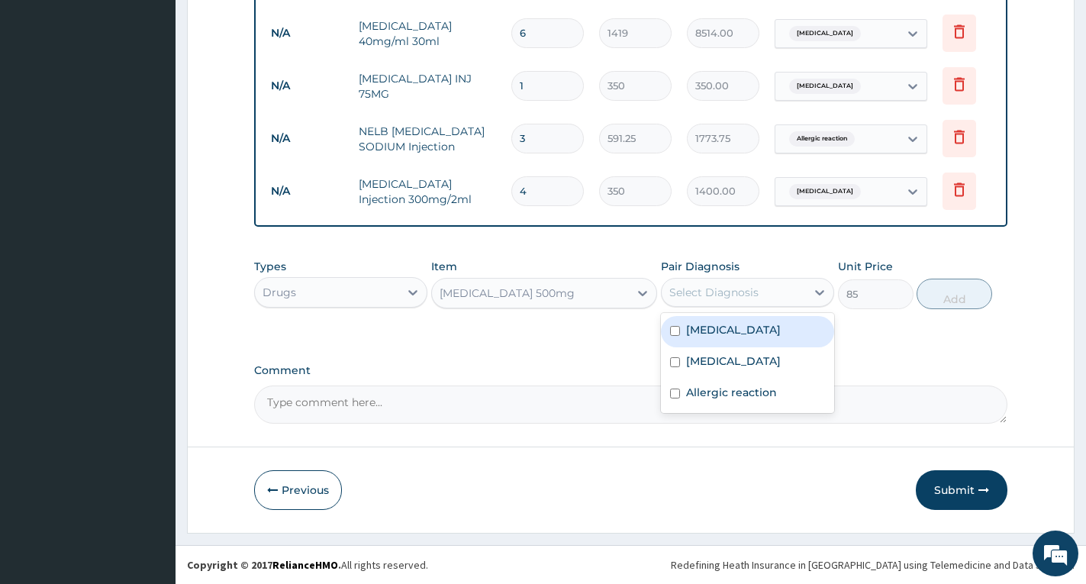
click at [718, 329] on label "Bacterial sepsis" at bounding box center [733, 329] width 95 height 15
checkbox input "true"
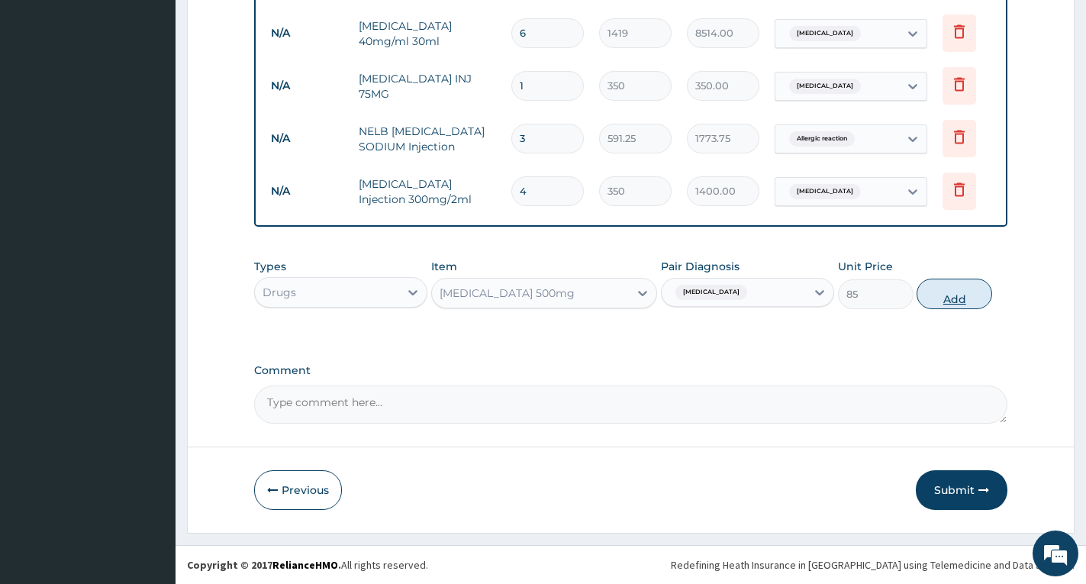
click at [941, 298] on button "Add" at bounding box center [954, 294] width 76 height 31
type input "0"
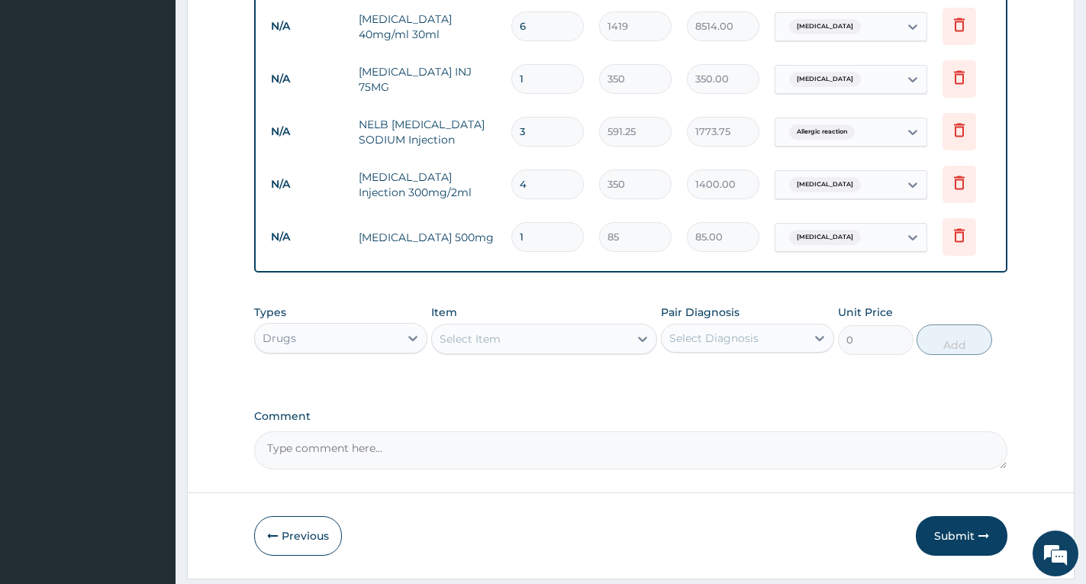
type input "15"
type input "1275.00"
type input "15"
click at [532, 341] on div "Select Item" at bounding box center [530, 339] width 197 height 24
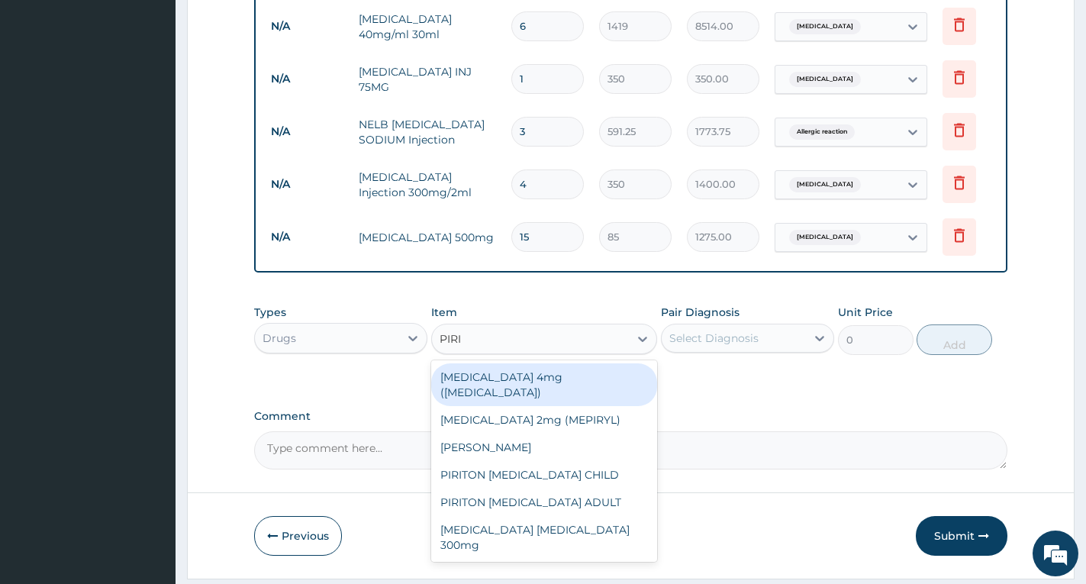
type input "PIRIT"
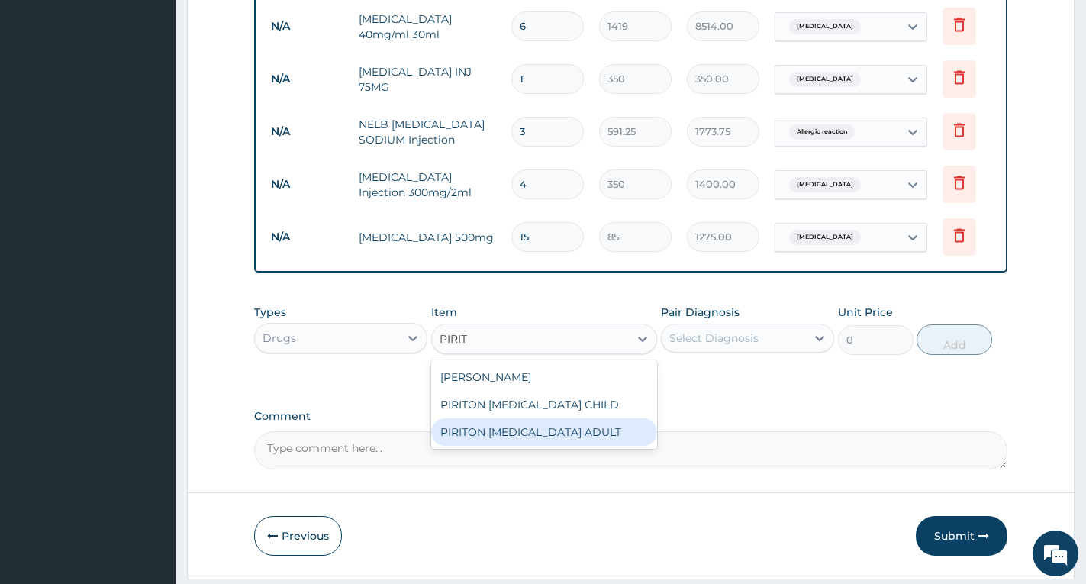
click at [552, 438] on div "PIRITON EXPECTORANT ADULT" at bounding box center [544, 431] width 226 height 27
type input "1182.5"
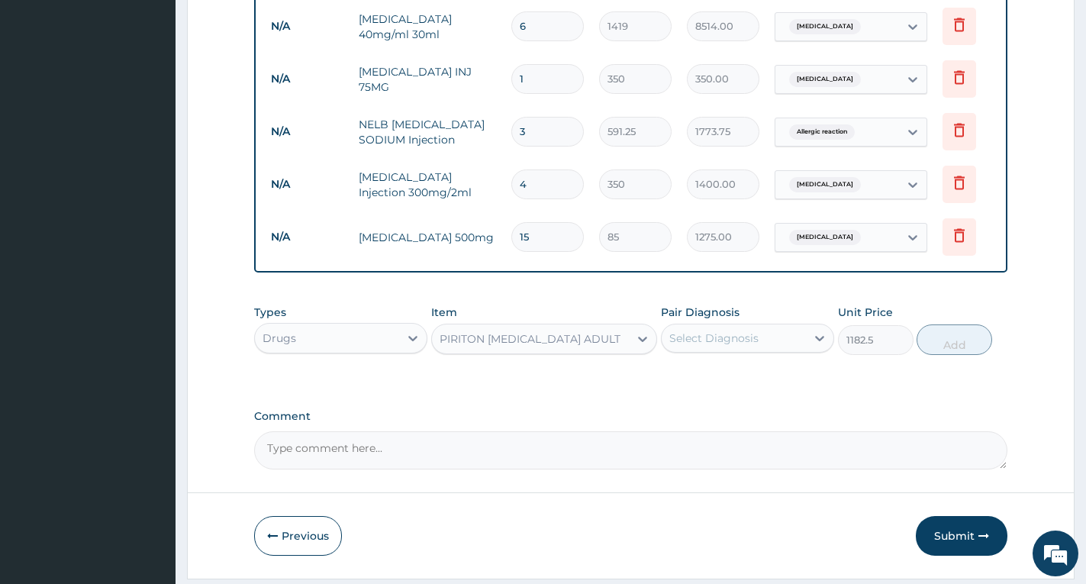
click at [715, 340] on div "Select Diagnosis" at bounding box center [713, 337] width 89 height 15
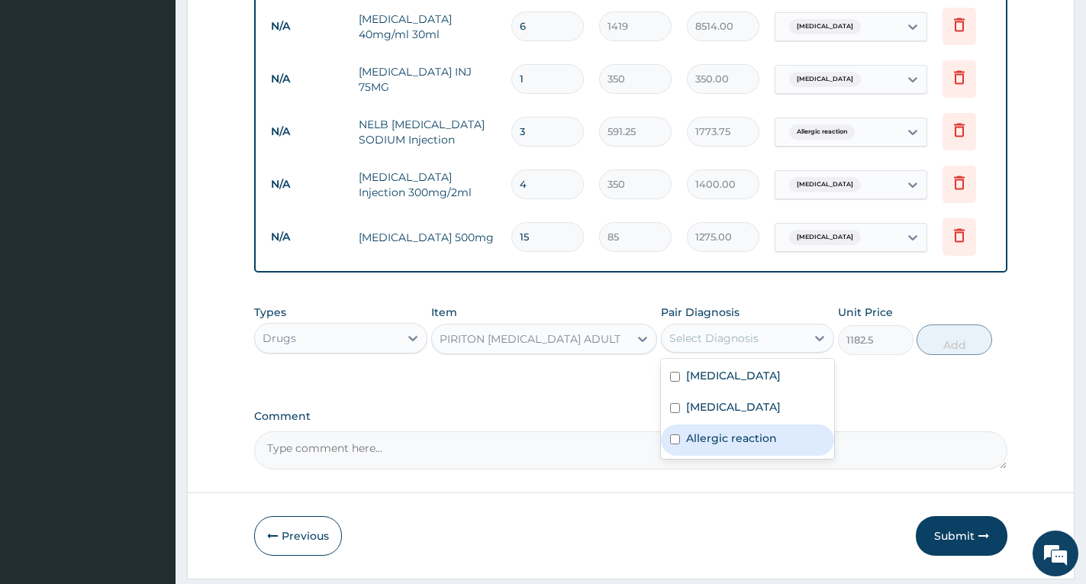
click at [714, 442] on label "Allergic reaction" at bounding box center [731, 437] width 91 height 15
checkbox input "true"
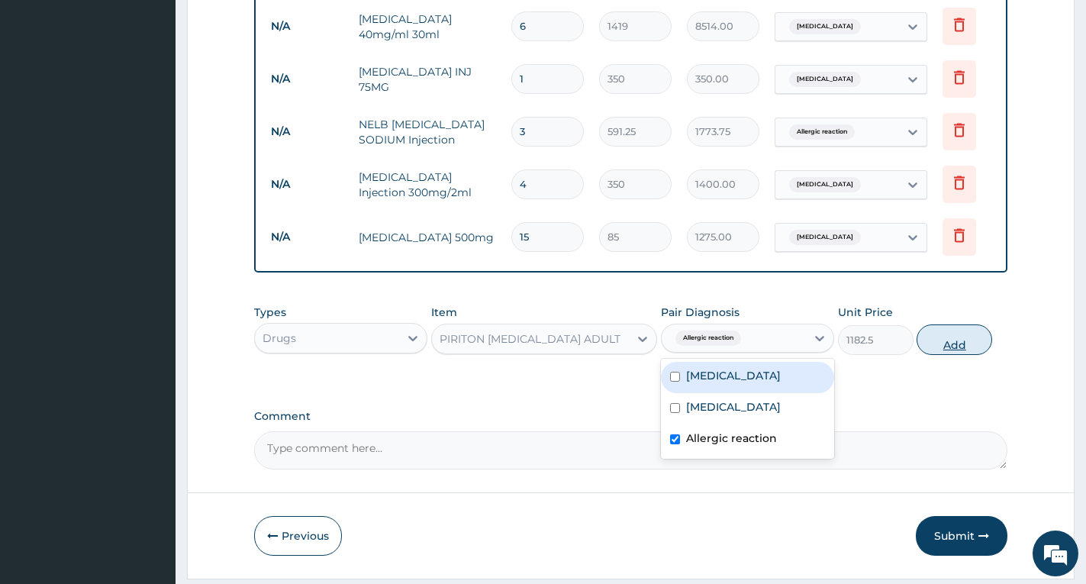
click at [946, 355] on button "Add" at bounding box center [954, 339] width 76 height 31
type input "0"
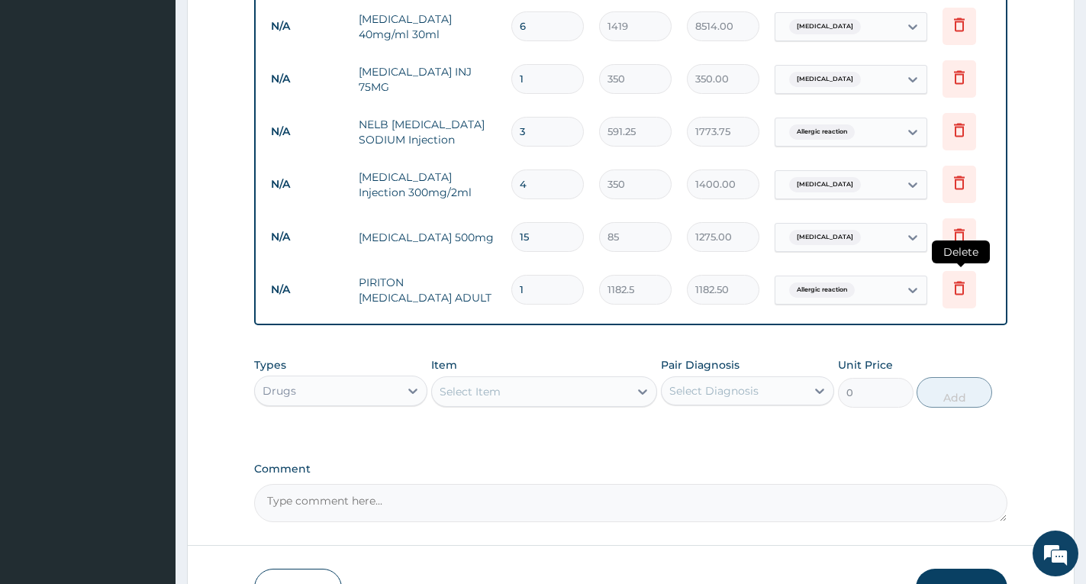
click at [957, 279] on icon at bounding box center [959, 288] width 18 height 18
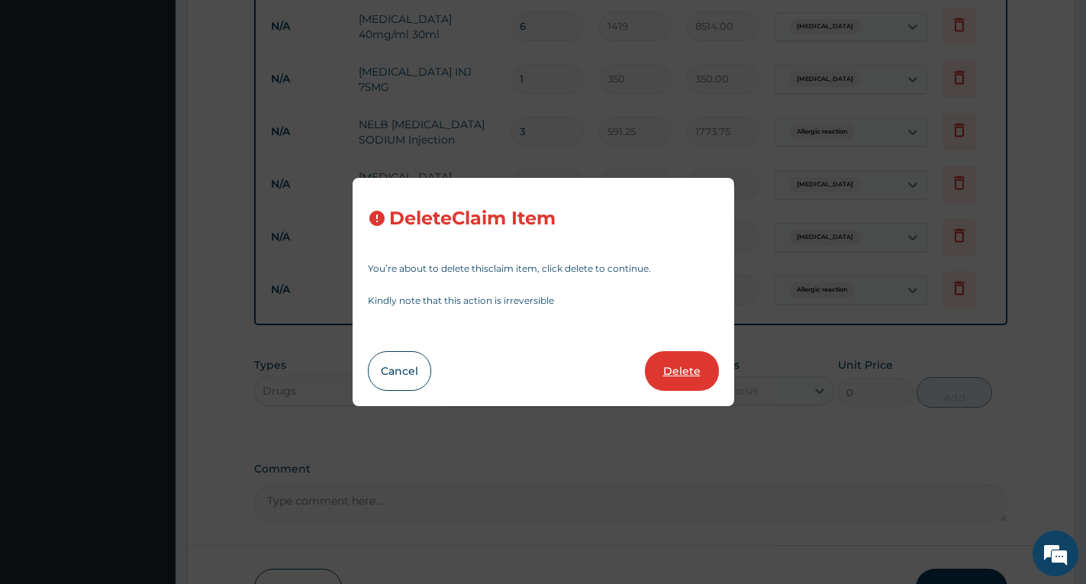
click at [684, 373] on button "Delete" at bounding box center [682, 371] width 74 height 40
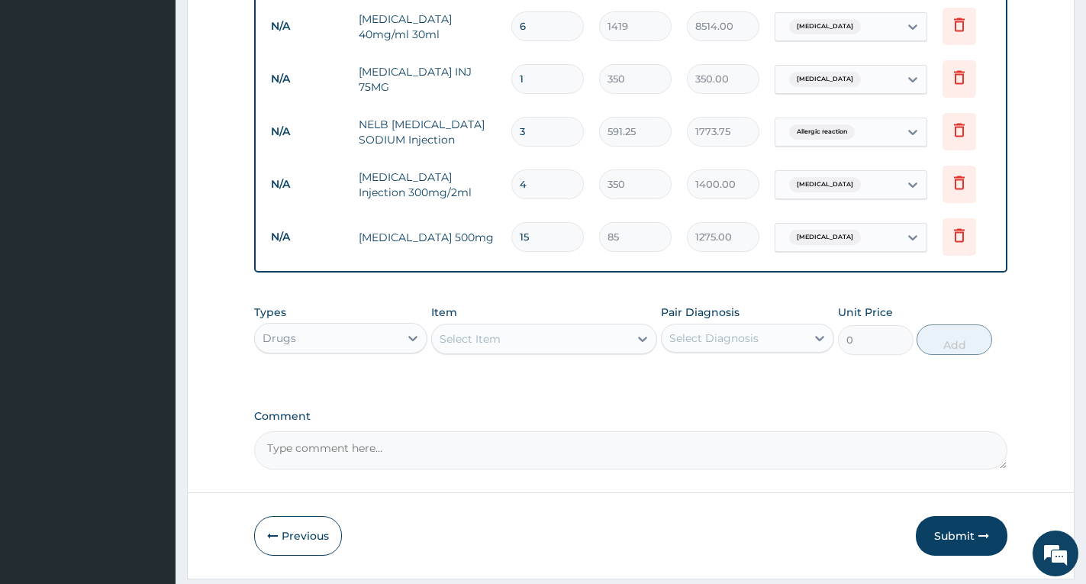
click at [546, 340] on div "Select Item" at bounding box center [530, 339] width 197 height 24
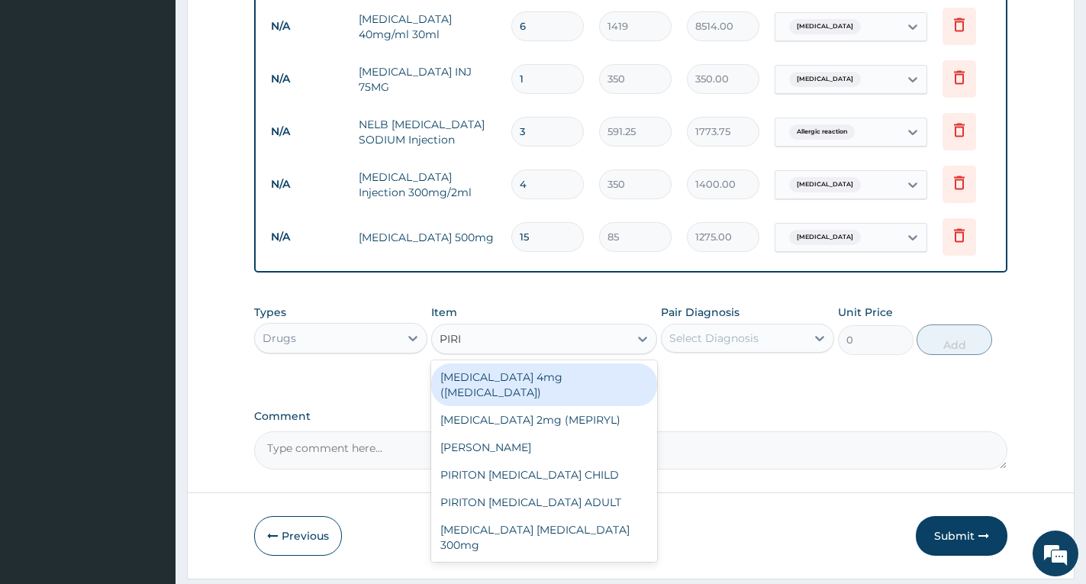
type input "PIRIT"
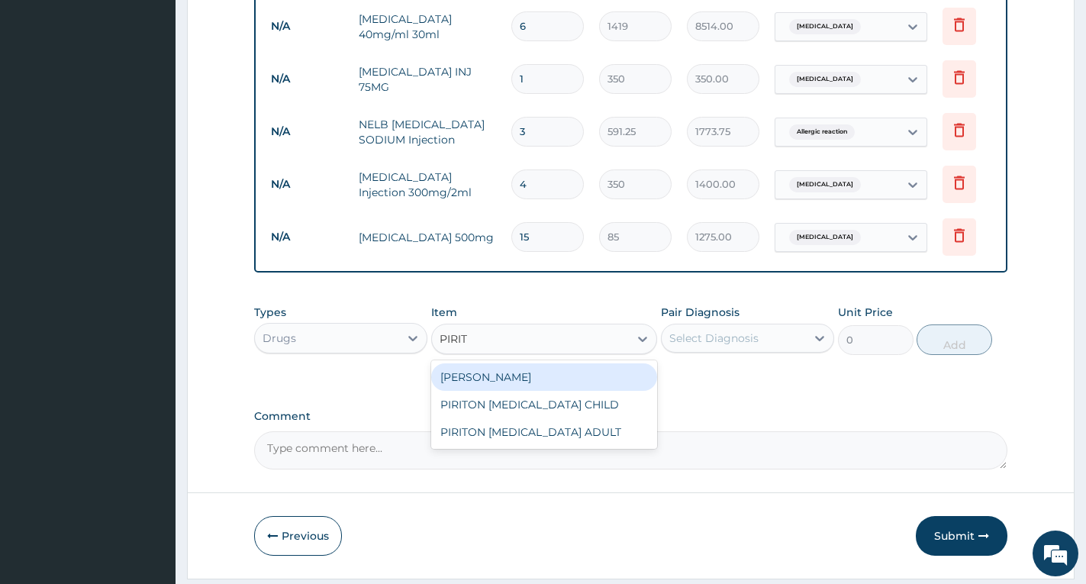
click at [500, 383] on div "PIRITON TAB EVANS" at bounding box center [544, 376] width 226 height 27
type input "23.65"
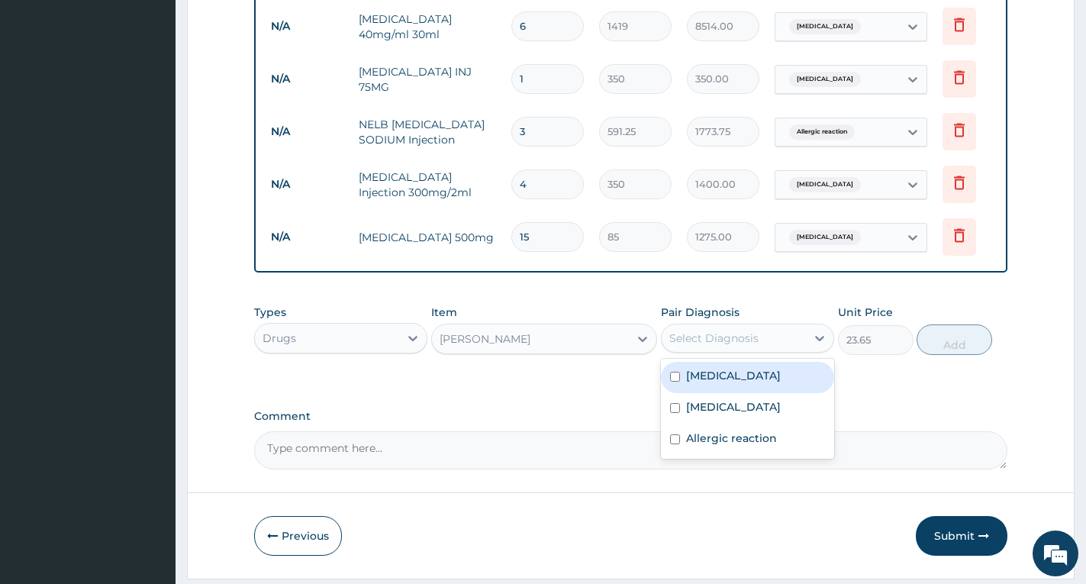
click at [710, 342] on div "Select Diagnosis" at bounding box center [713, 337] width 89 height 15
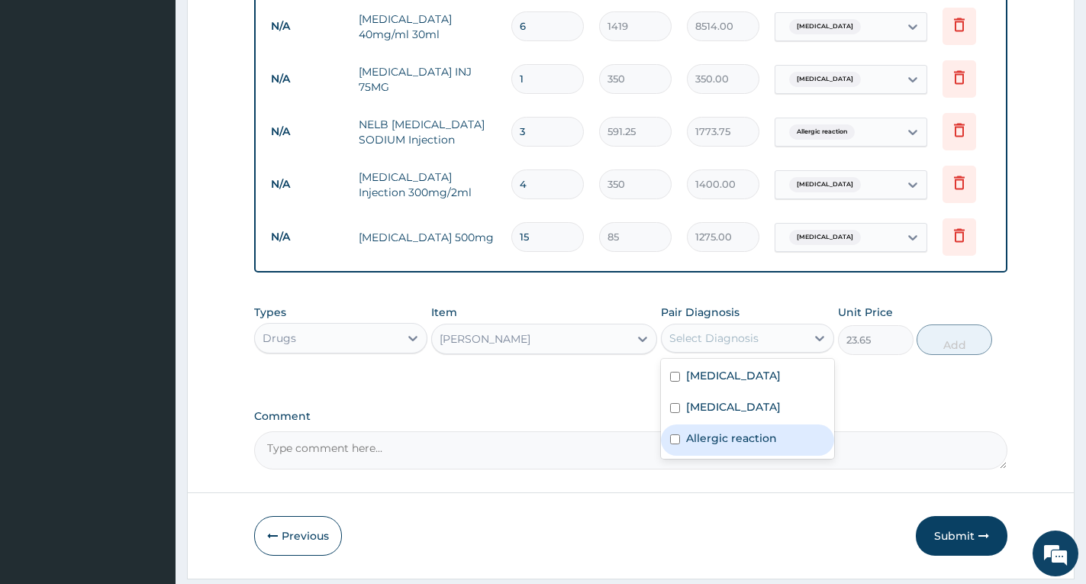
click at [720, 435] on div "Allergic reaction" at bounding box center [747, 439] width 173 height 31
checkbox input "true"
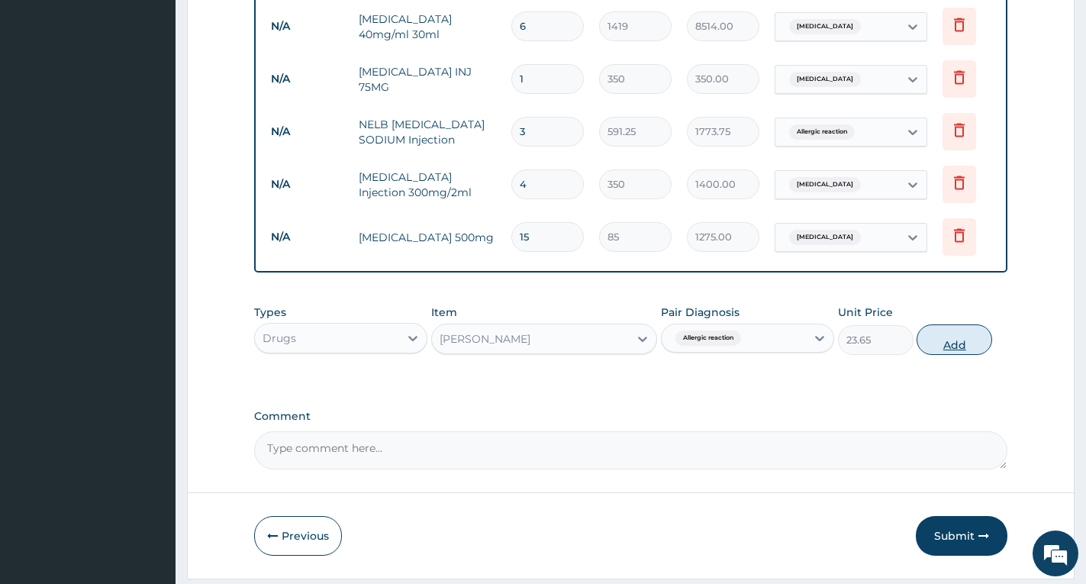
click at [951, 351] on button "Add" at bounding box center [954, 339] width 76 height 31
type input "0"
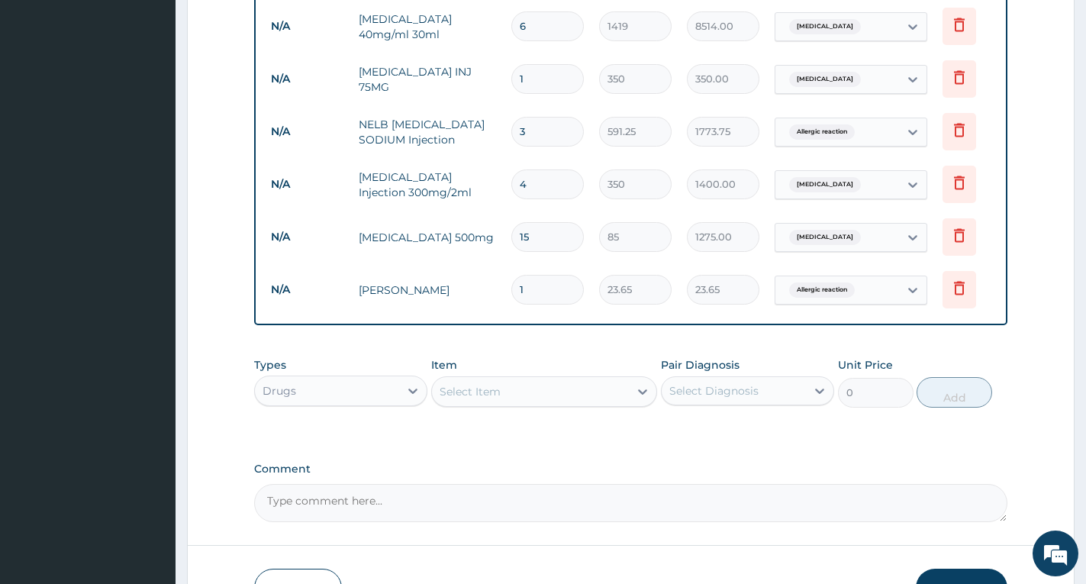
type input "15"
type input "354.75"
type input "15"
click at [575, 402] on div "Select Item" at bounding box center [530, 391] width 197 height 24
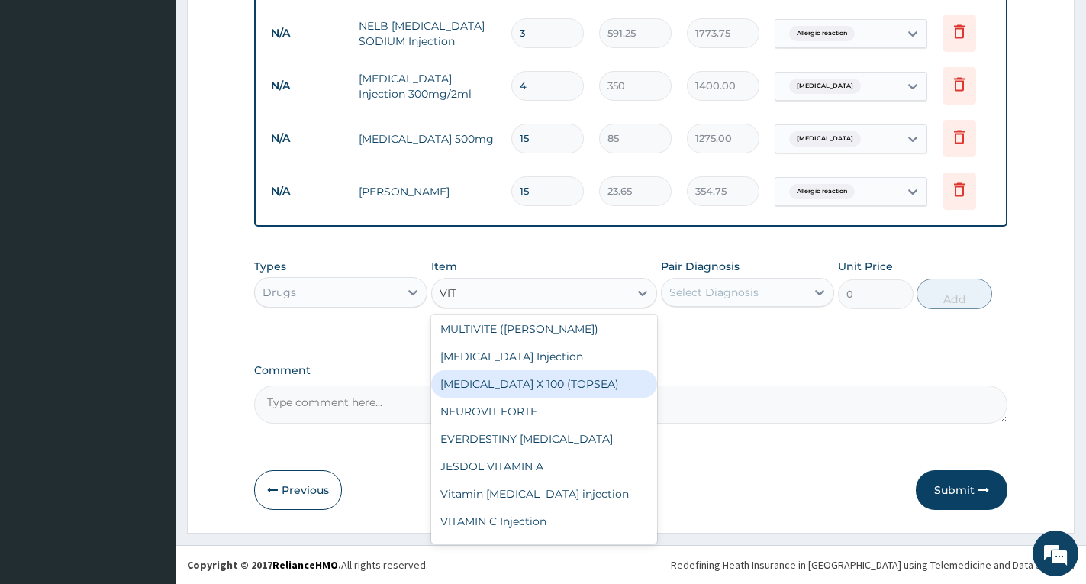
scroll to position [0, 0]
type input "V"
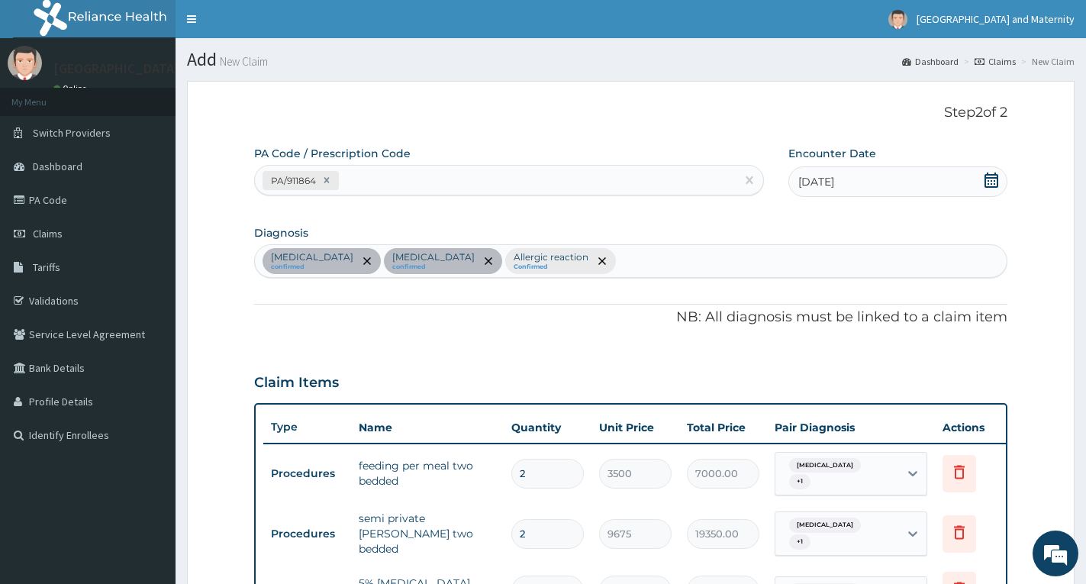
click at [662, 262] on div "Bacterial sepsis confirmed Falciparum malaria confirmed Allergic reaction Confi…" at bounding box center [631, 261] width 752 height 32
type input "UPPER RES"
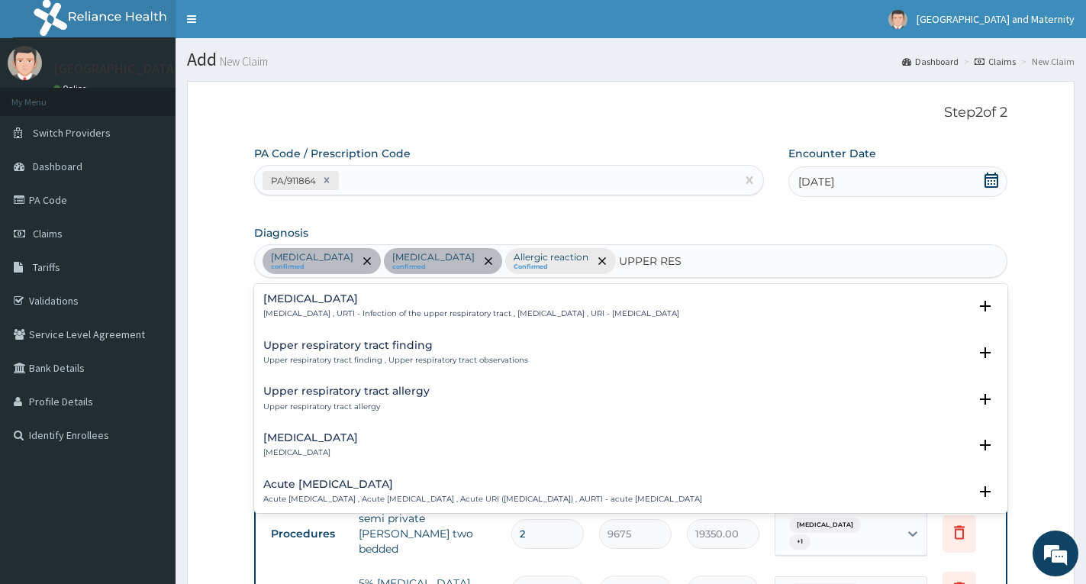
click at [321, 308] on p "Upper respiratory infection , URTI - Infection of the upper respiratory tract ,…" at bounding box center [471, 313] width 416 height 11
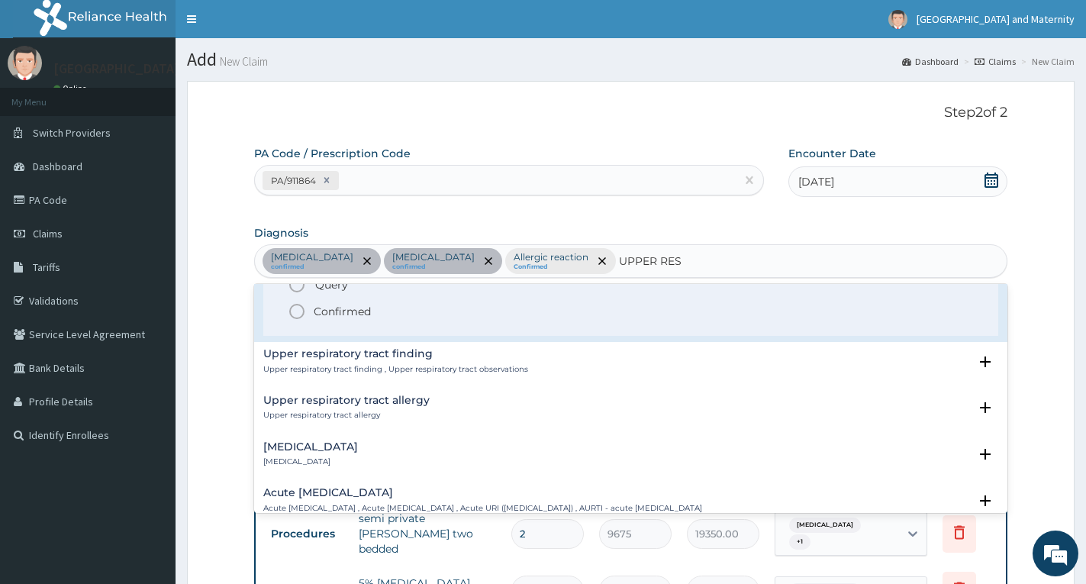
scroll to position [76, 0]
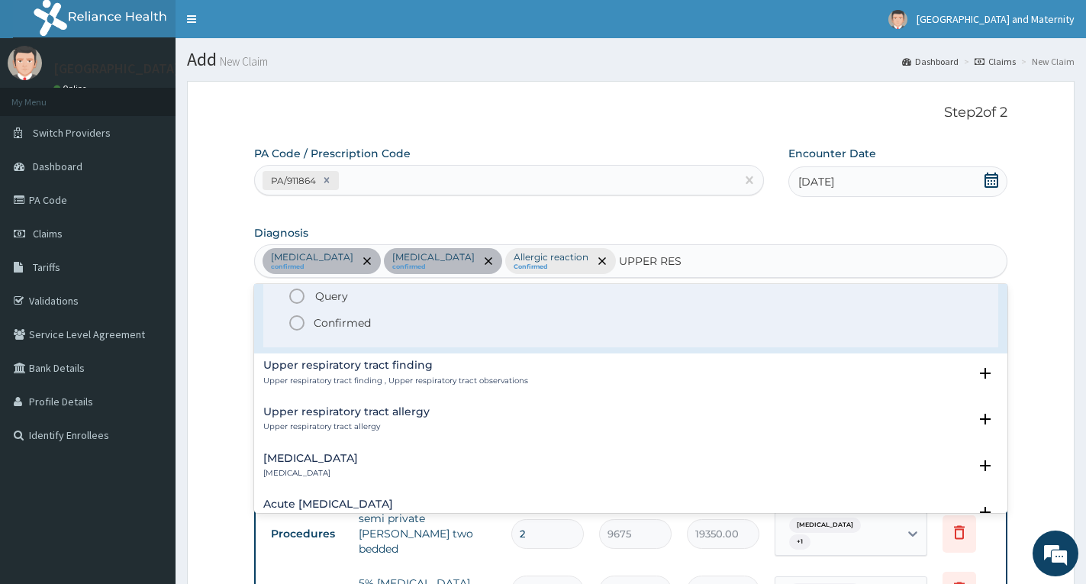
click at [324, 321] on p "Confirmed" at bounding box center [342, 322] width 57 height 15
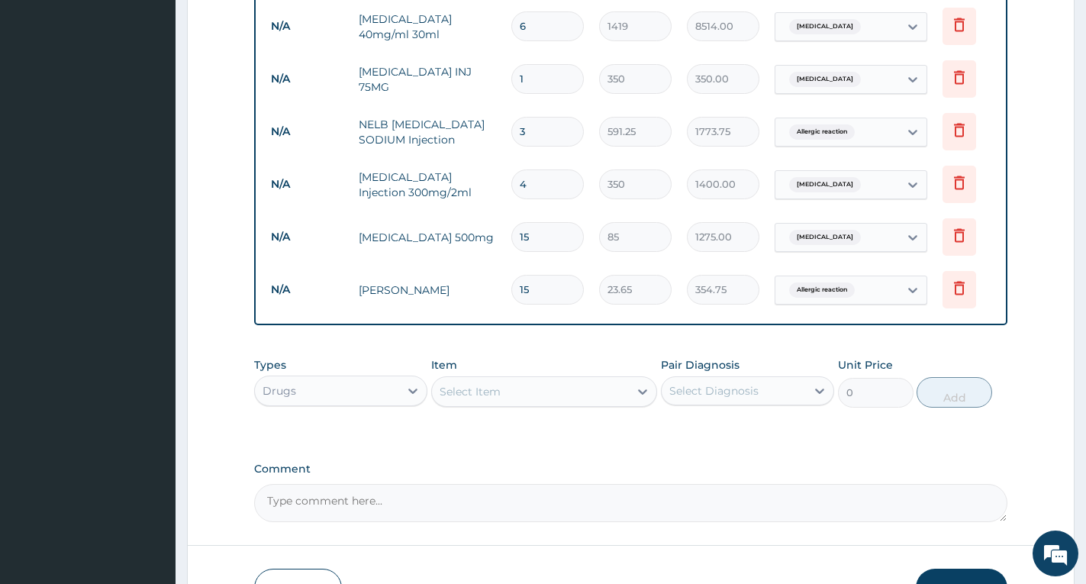
scroll to position [827, 0]
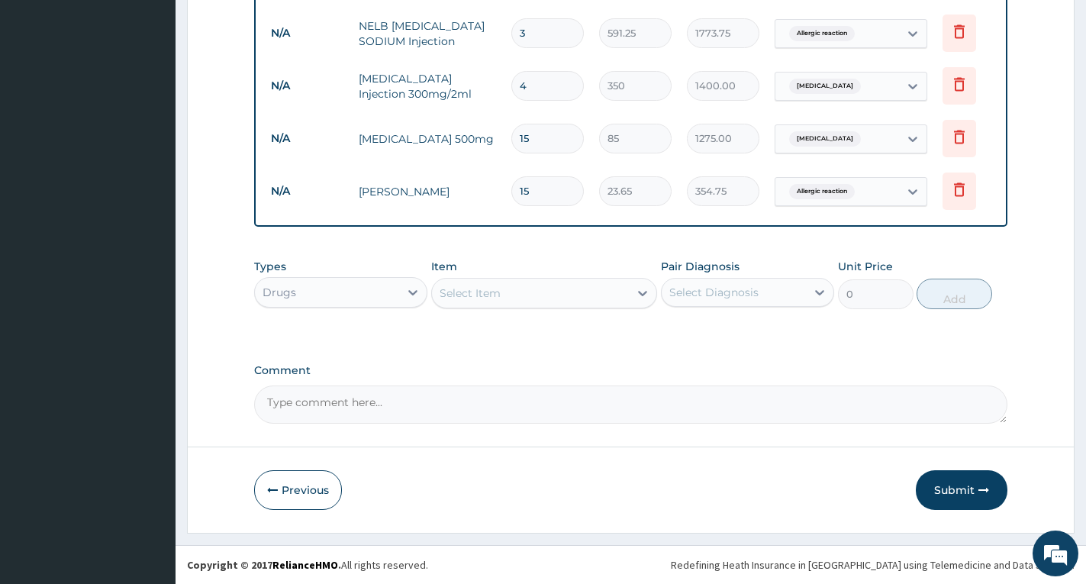
click at [568, 293] on div "Select Item" at bounding box center [530, 293] width 197 height 24
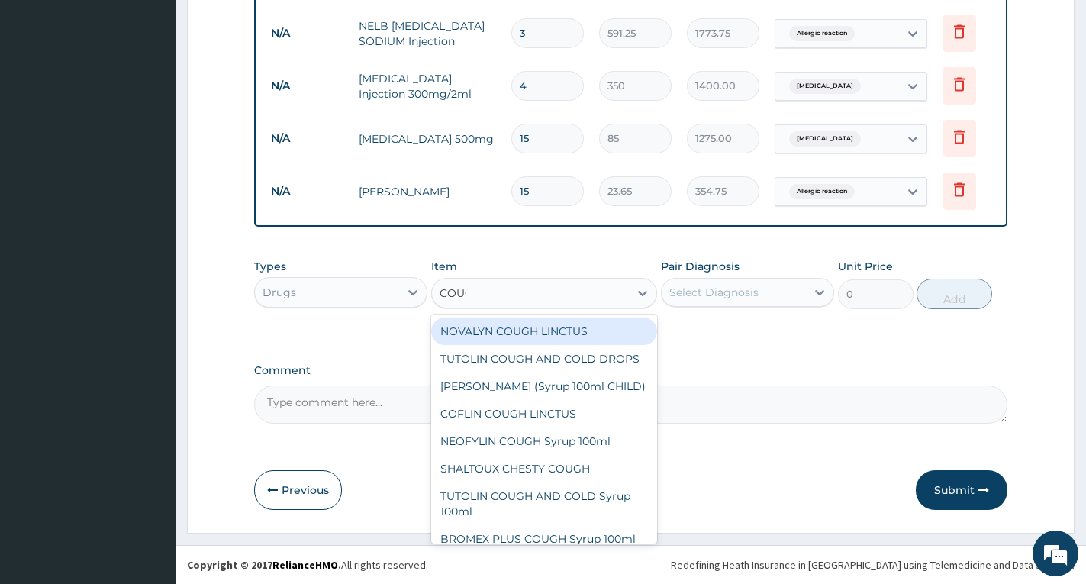
type input "COUGH"
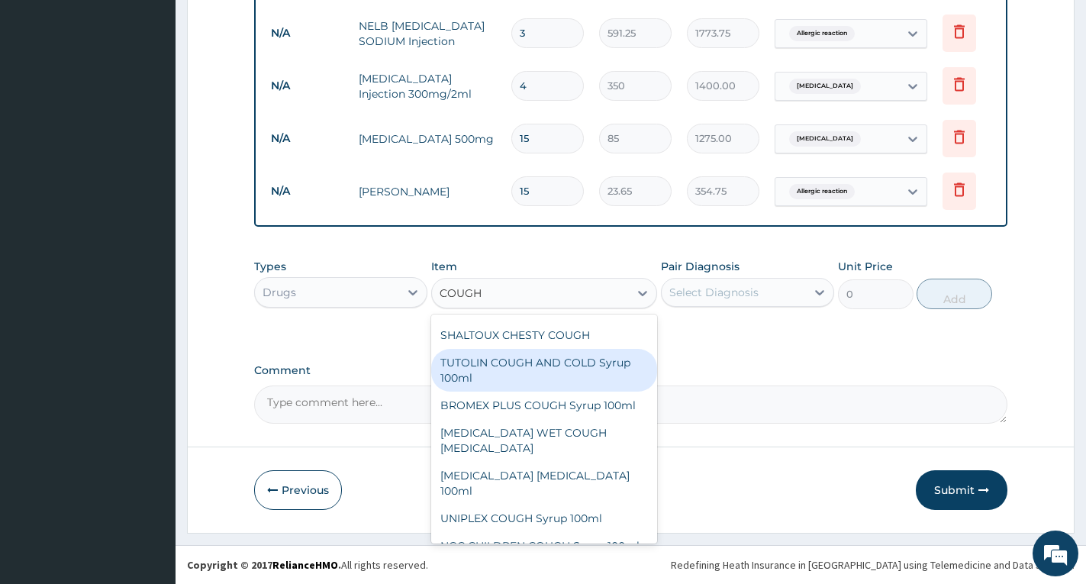
scroll to position [110, 0]
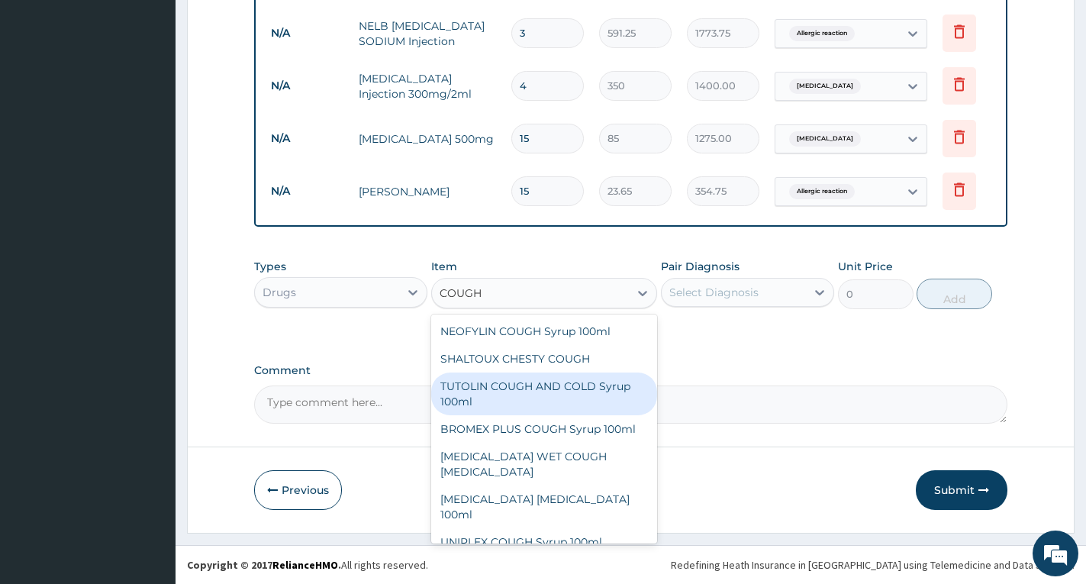
click at [574, 415] on div "TUTOLIN COUGH AND COLD Syrup 100ml" at bounding box center [544, 393] width 226 height 43
type input "1537.25"
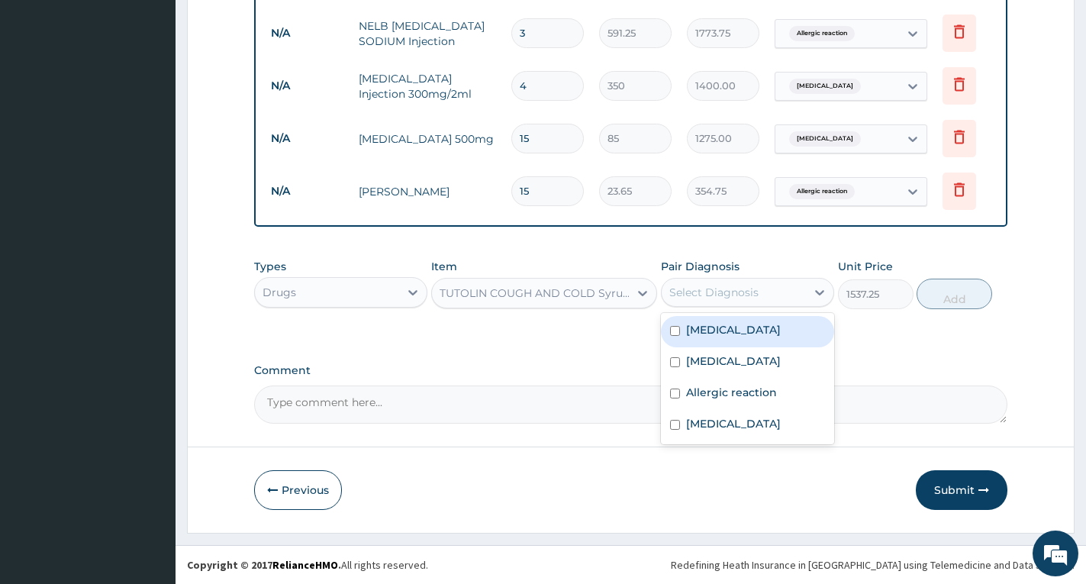
click at [681, 294] on div "Select Diagnosis" at bounding box center [713, 292] width 89 height 15
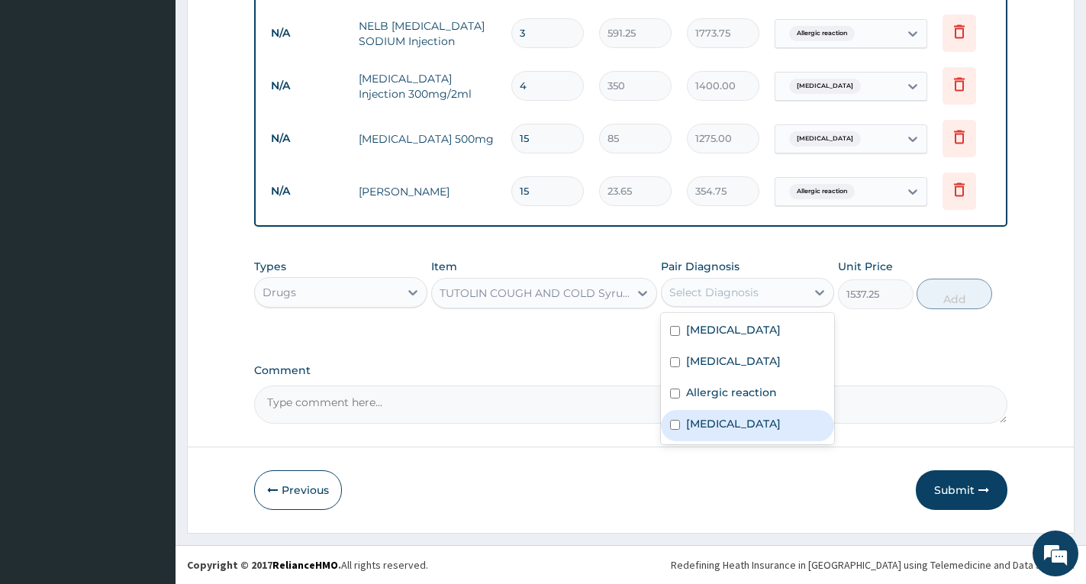
click at [702, 423] on label "Upper respiratory infection" at bounding box center [733, 423] width 95 height 15
checkbox input "true"
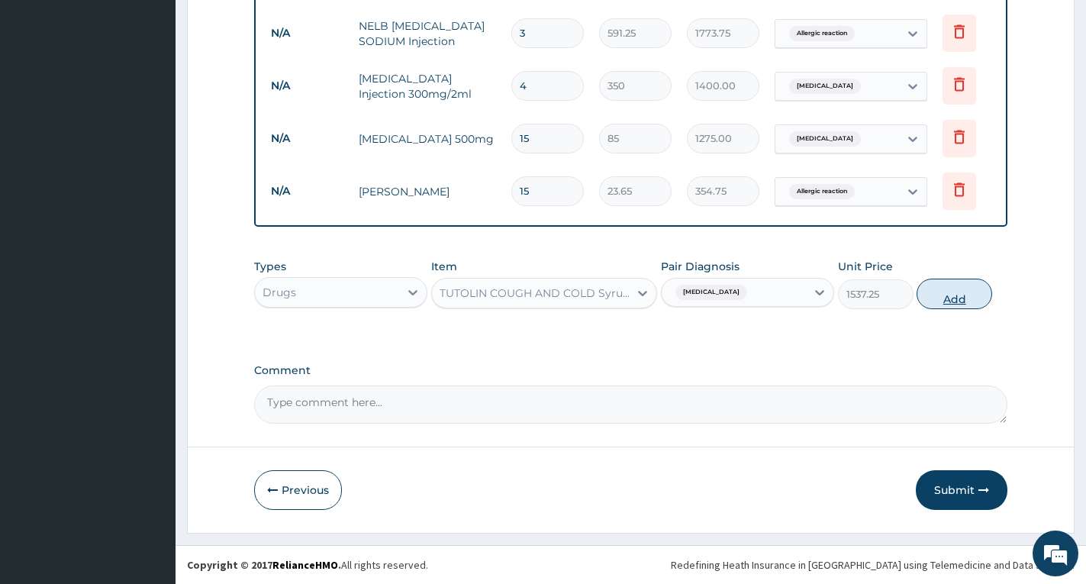
click at [944, 297] on button "Add" at bounding box center [954, 294] width 76 height 31
type input "0"
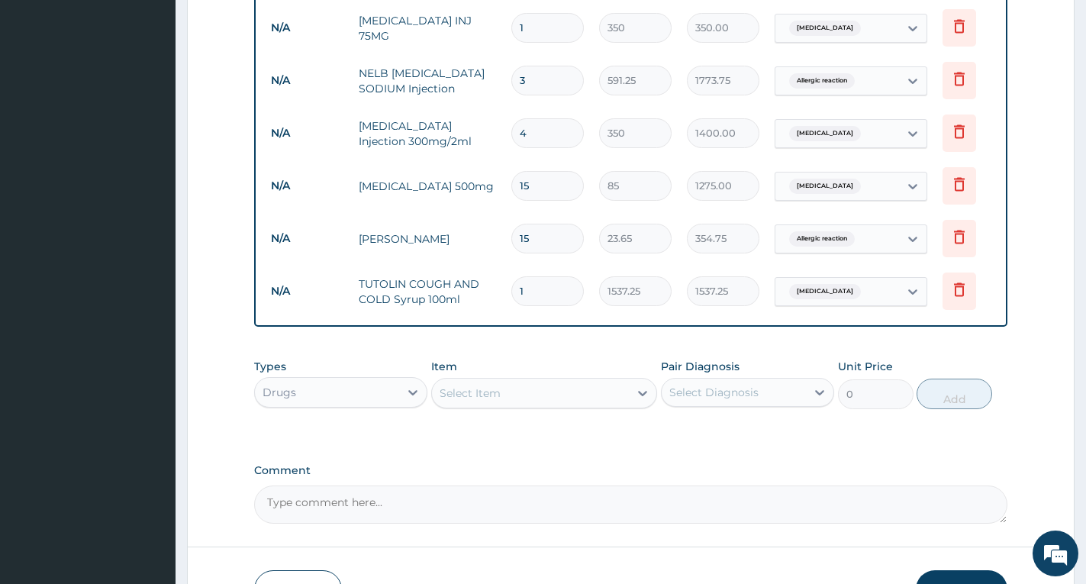
scroll to position [880, 0]
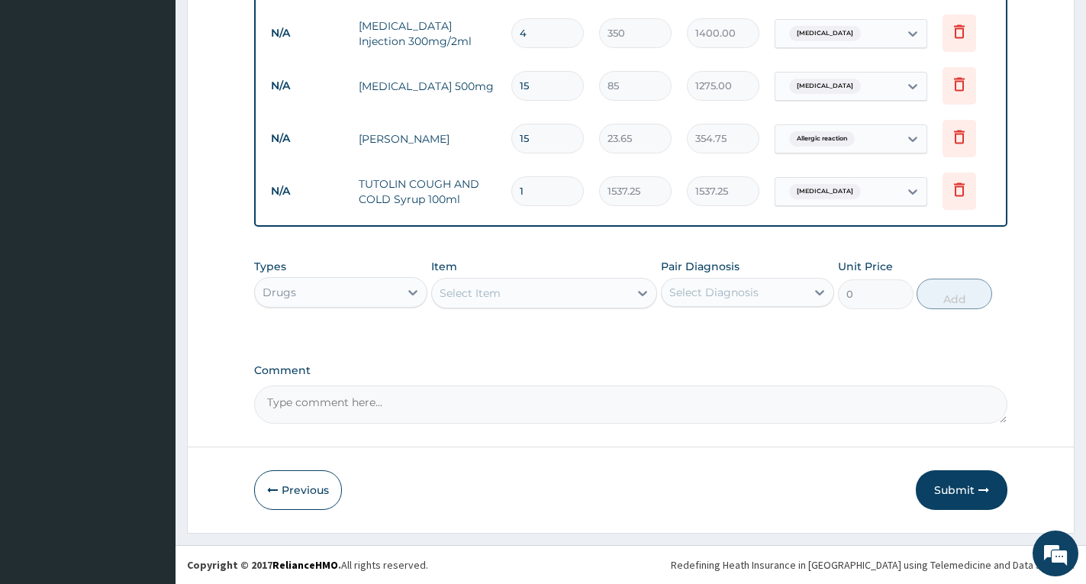
click at [607, 296] on div "Select Item" at bounding box center [530, 293] width 197 height 24
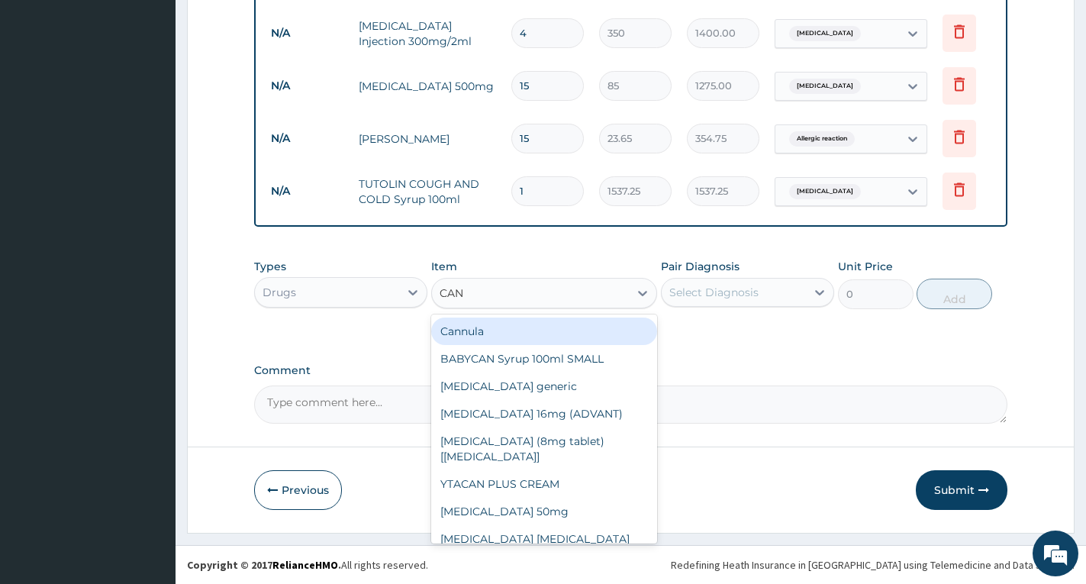
type input "CANN"
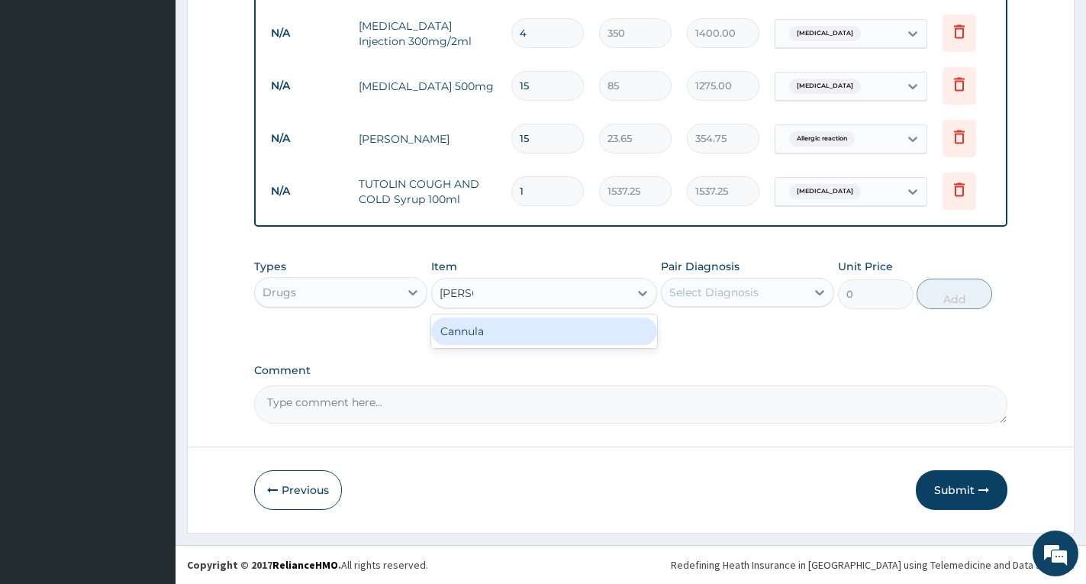
click at [603, 324] on div "Cannula" at bounding box center [544, 330] width 226 height 27
type input "236.5"
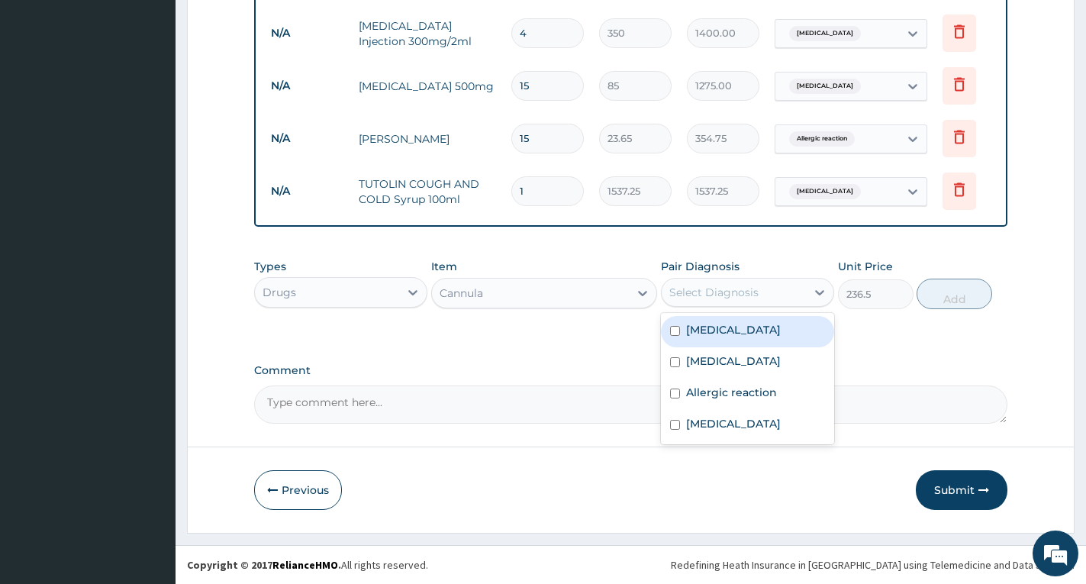
click at [734, 286] on div "Select Diagnosis" at bounding box center [713, 292] width 89 height 15
click at [741, 331] on label "Bacterial sepsis" at bounding box center [733, 329] width 95 height 15
checkbox input "true"
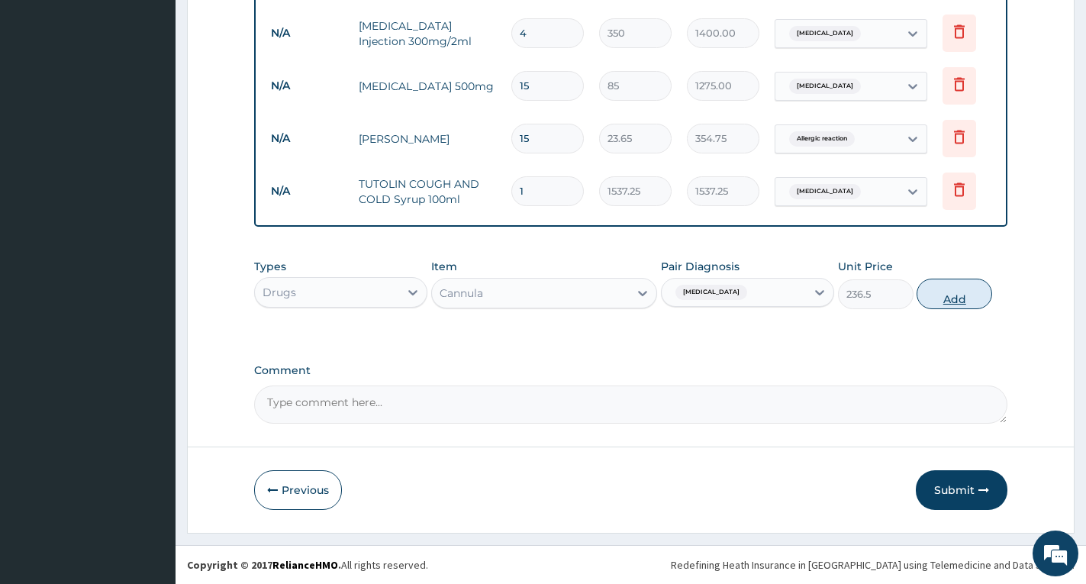
click at [953, 300] on button "Add" at bounding box center [954, 294] width 76 height 31
type input "0"
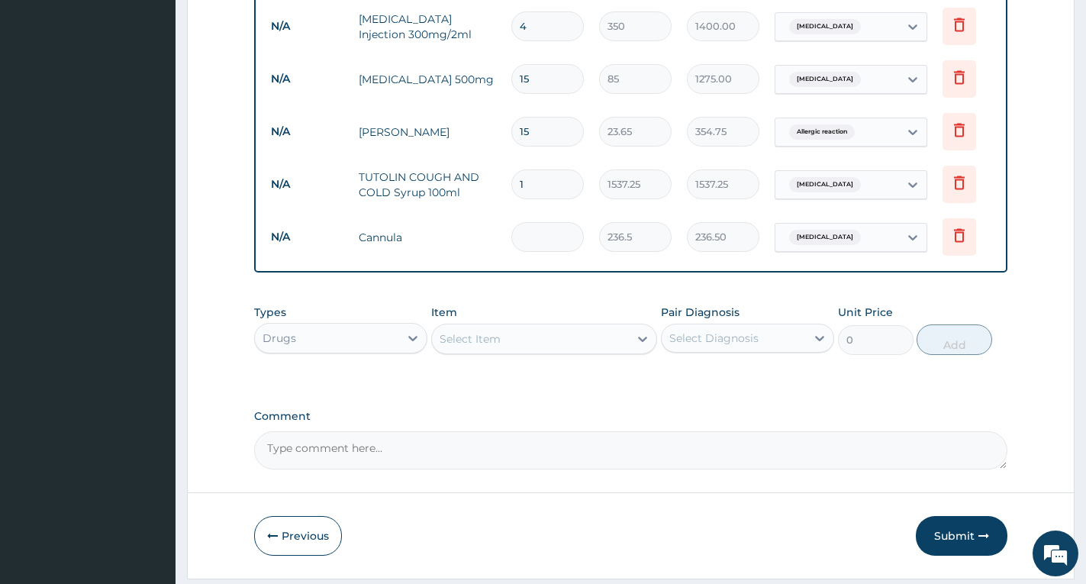
type input "0.00"
type input "2"
type input "473.00"
type input "2"
click at [493, 340] on div "Select Item" at bounding box center [470, 338] width 61 height 15
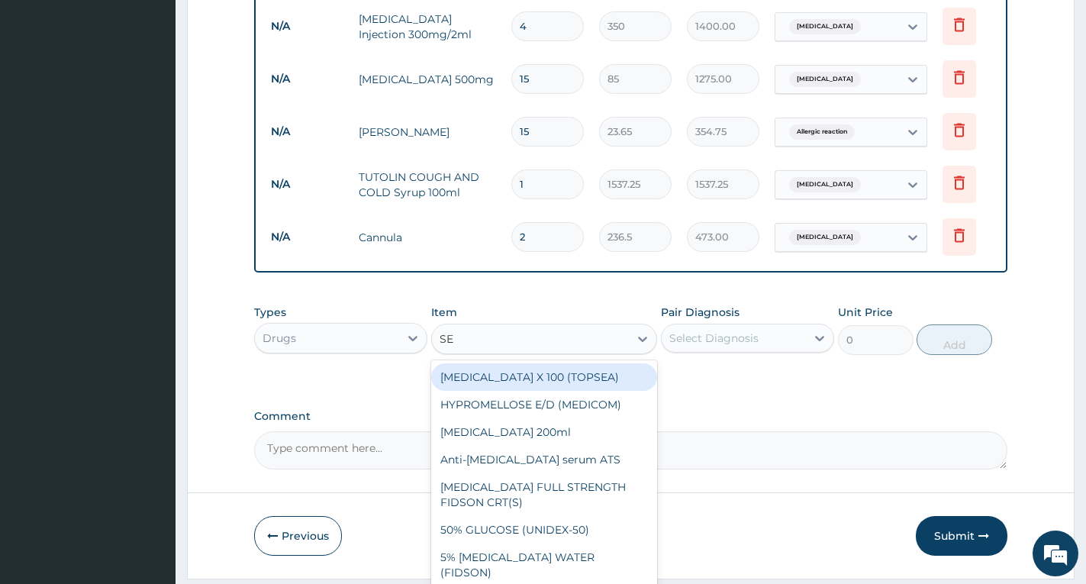
type input "SET"
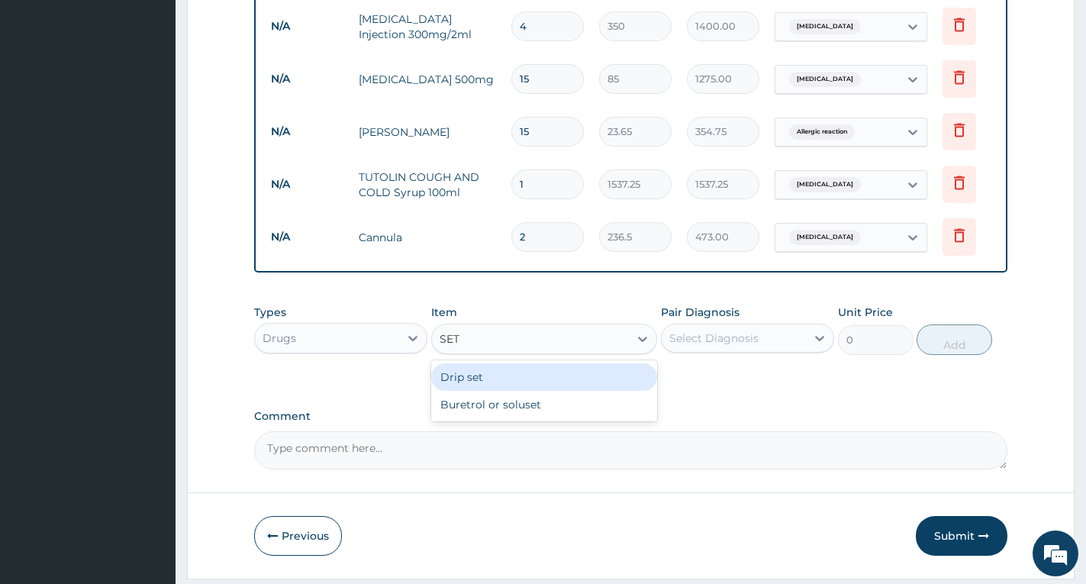
click at [494, 384] on div "Drip set" at bounding box center [544, 376] width 226 height 27
type input "236.5"
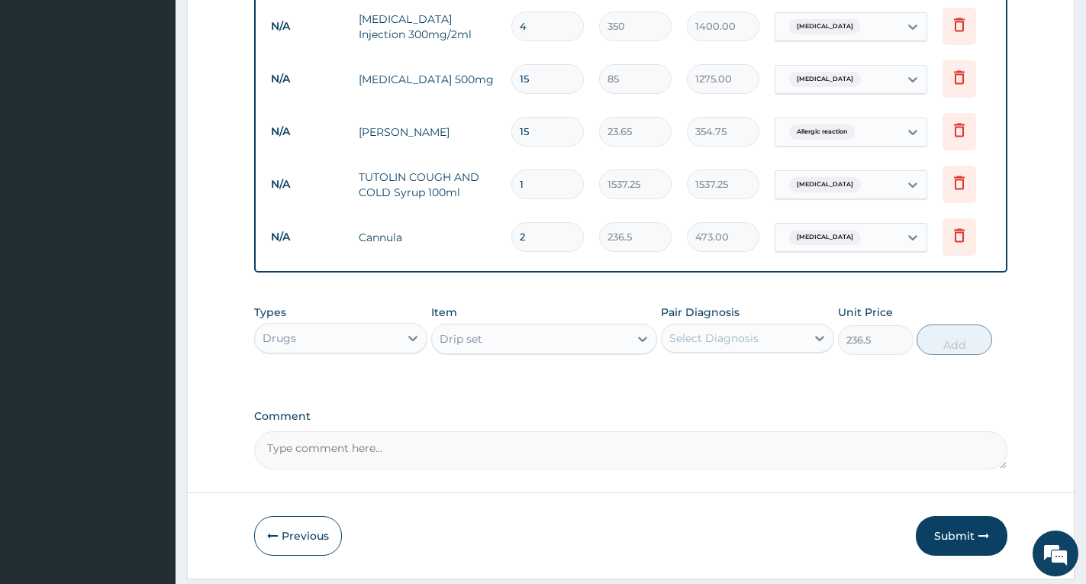
click at [742, 345] on div "Select Diagnosis" at bounding box center [713, 337] width 89 height 15
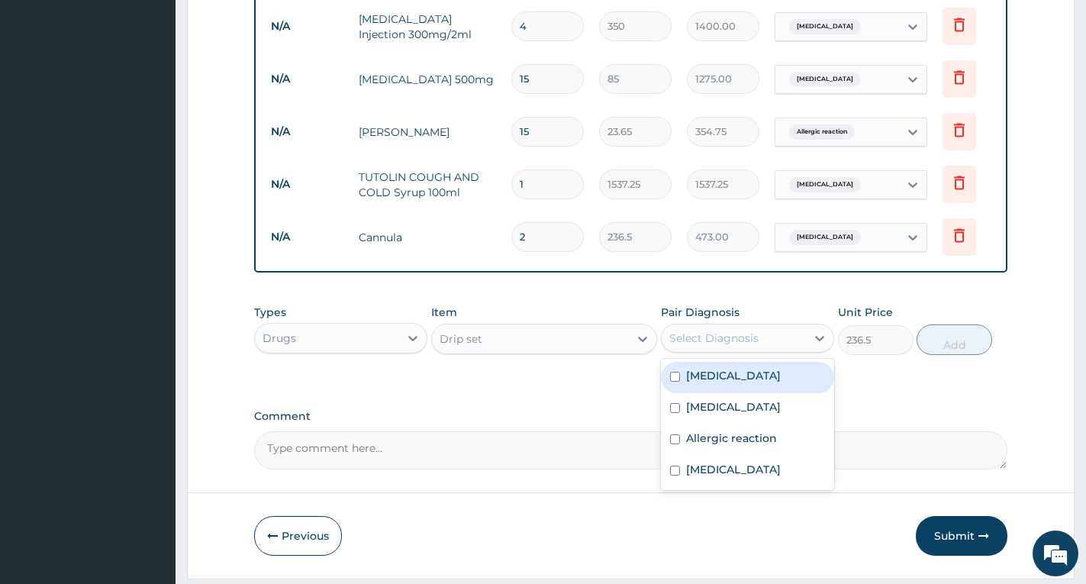
click at [734, 378] on label "Bacterial sepsis" at bounding box center [733, 375] width 95 height 15
checkbox input "true"
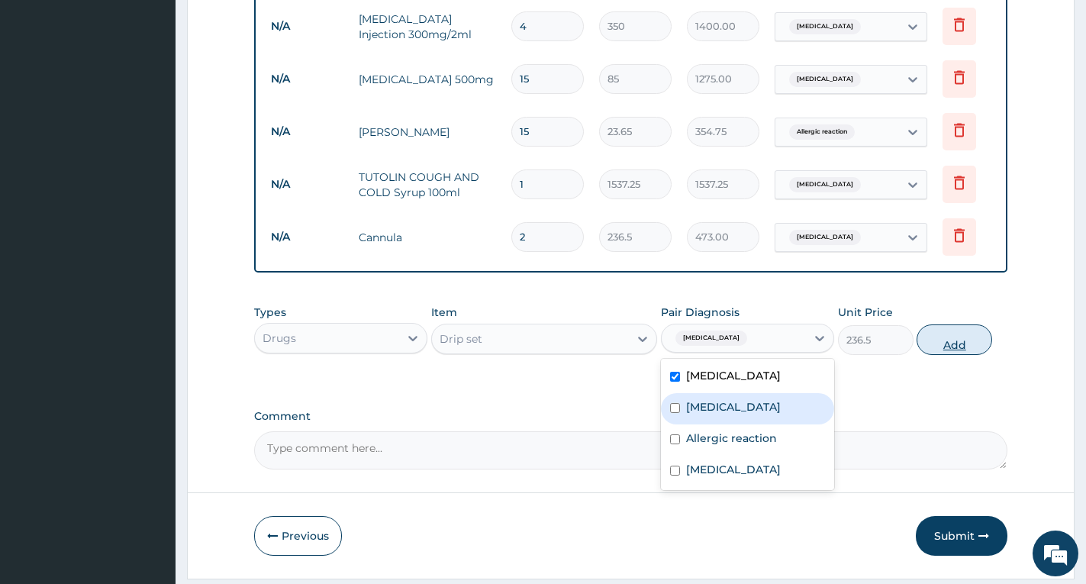
click at [968, 347] on button "Add" at bounding box center [954, 339] width 76 height 31
type input "0"
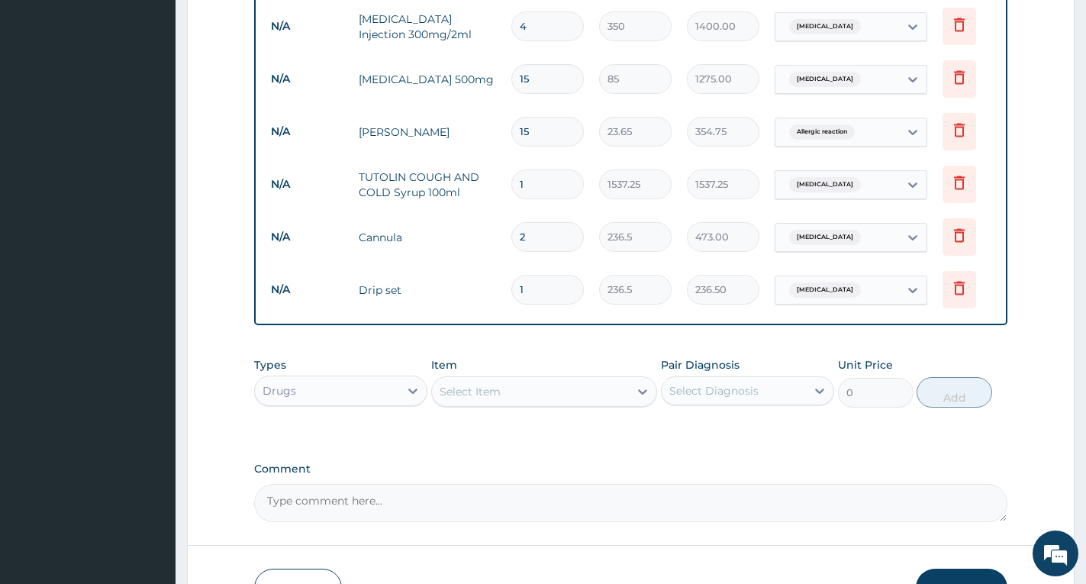
type input "0.00"
type input "2"
type input "473.00"
type input "2"
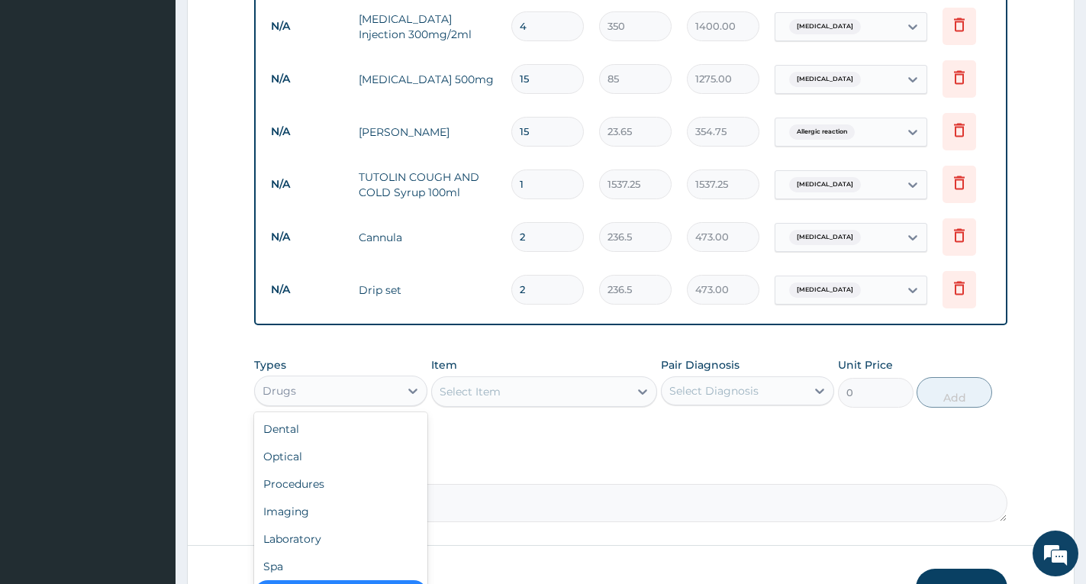
click at [320, 403] on div "Drugs" at bounding box center [327, 390] width 144 height 24
click at [358, 550] on div "Laboratory" at bounding box center [340, 538] width 173 height 27
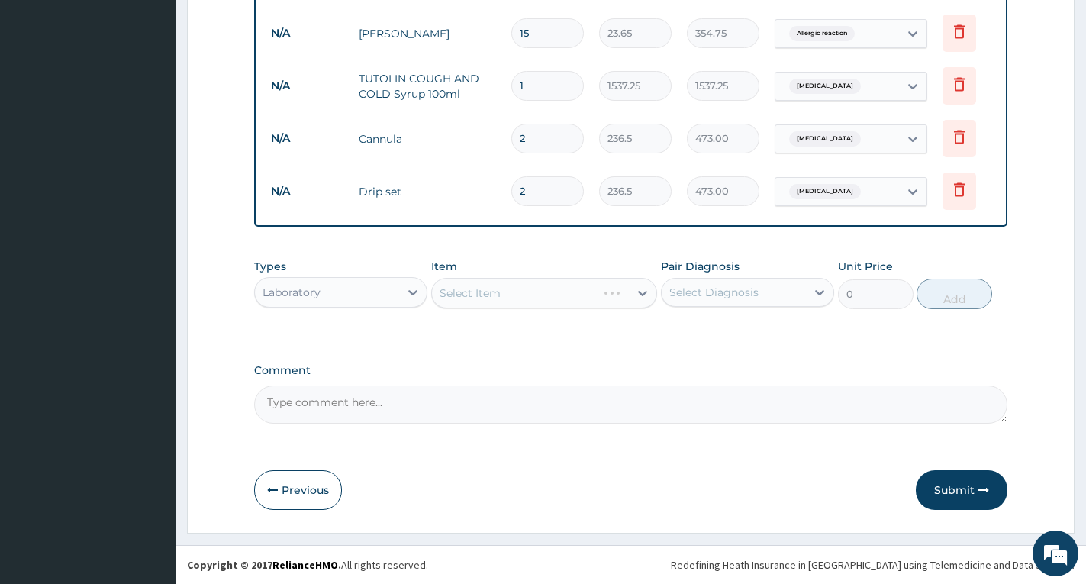
scroll to position [985, 0]
click at [524, 293] on div "Select Item" at bounding box center [530, 293] width 197 height 24
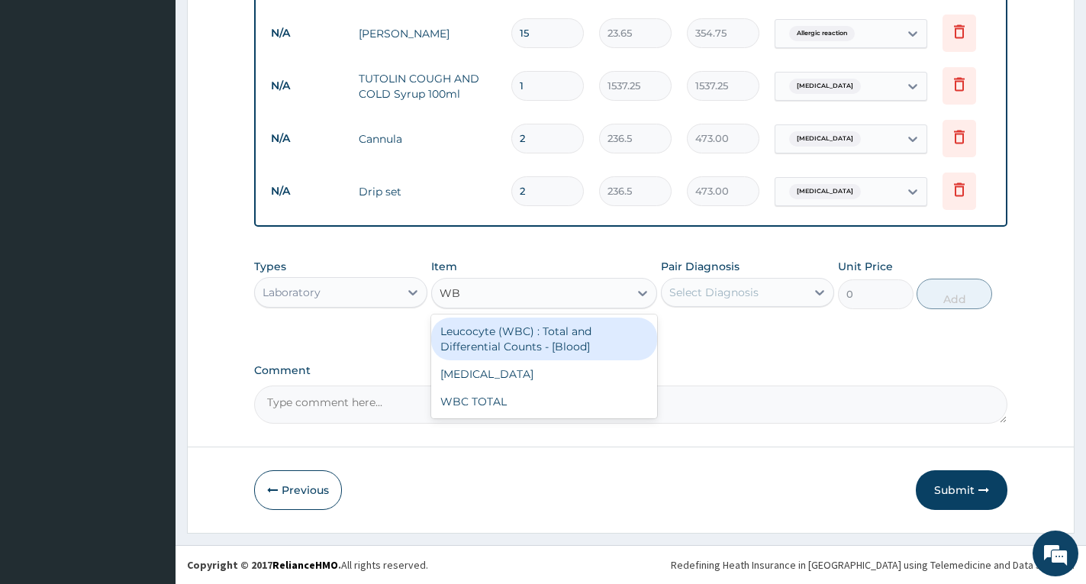
type input "WBC"
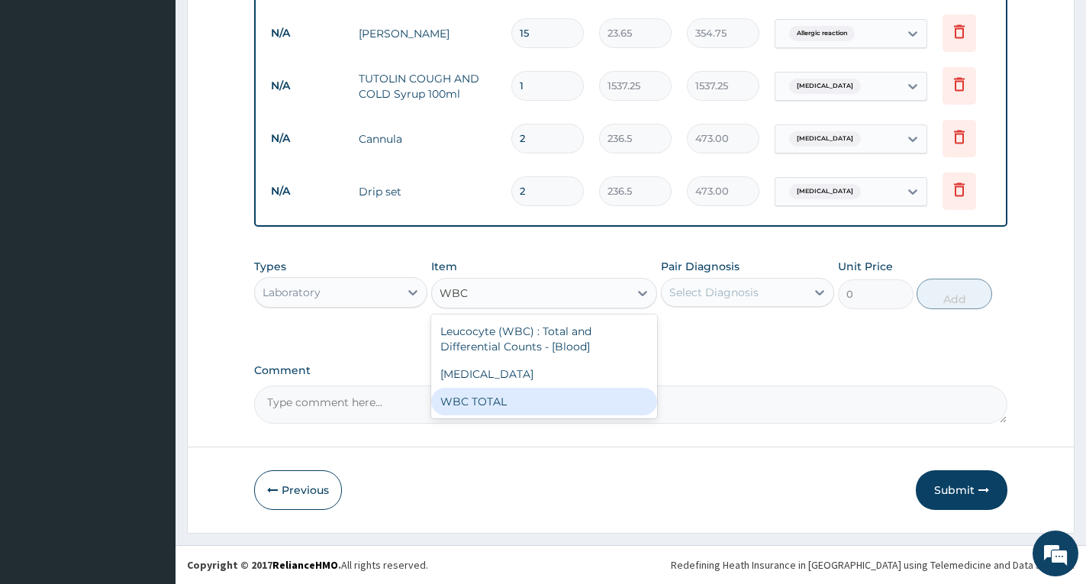
click at [509, 402] on div "WBC TOTAL" at bounding box center [544, 401] width 226 height 27
type input "3225"
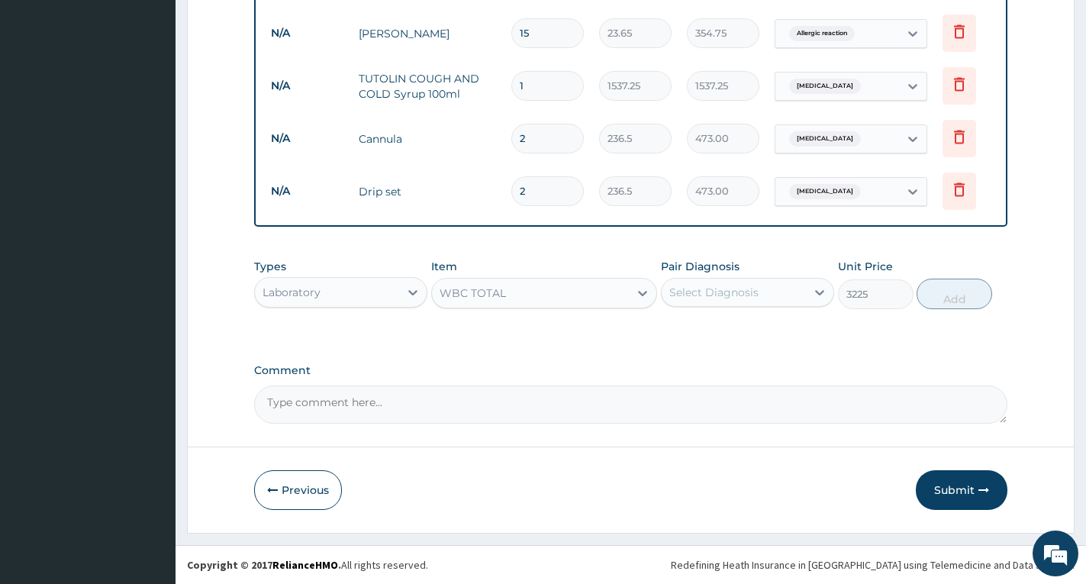
click at [696, 291] on div "Select Diagnosis" at bounding box center [713, 292] width 89 height 15
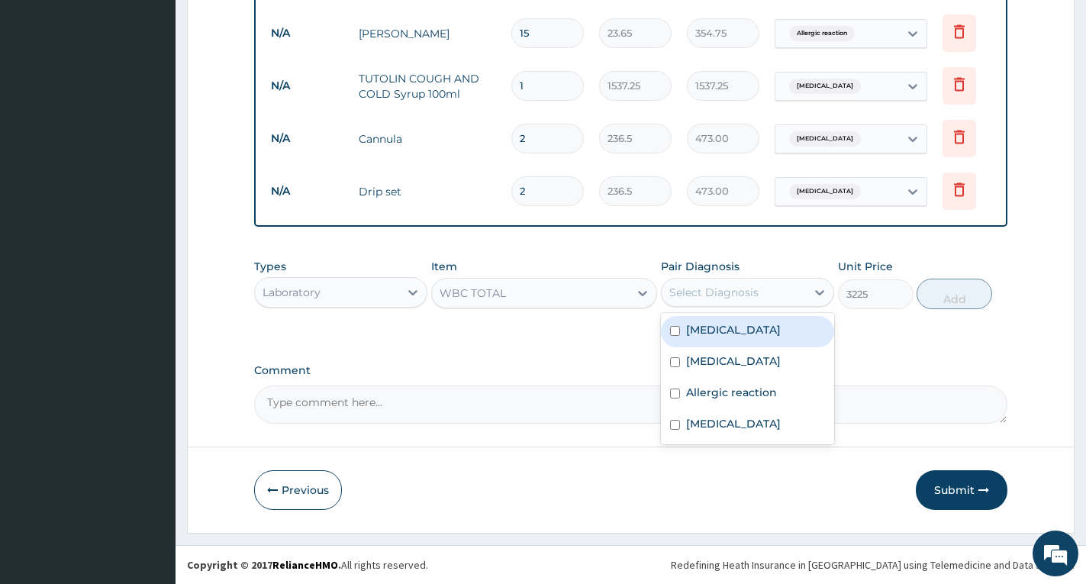
click at [694, 330] on label "Bacterial sepsis" at bounding box center [733, 329] width 95 height 15
checkbox input "true"
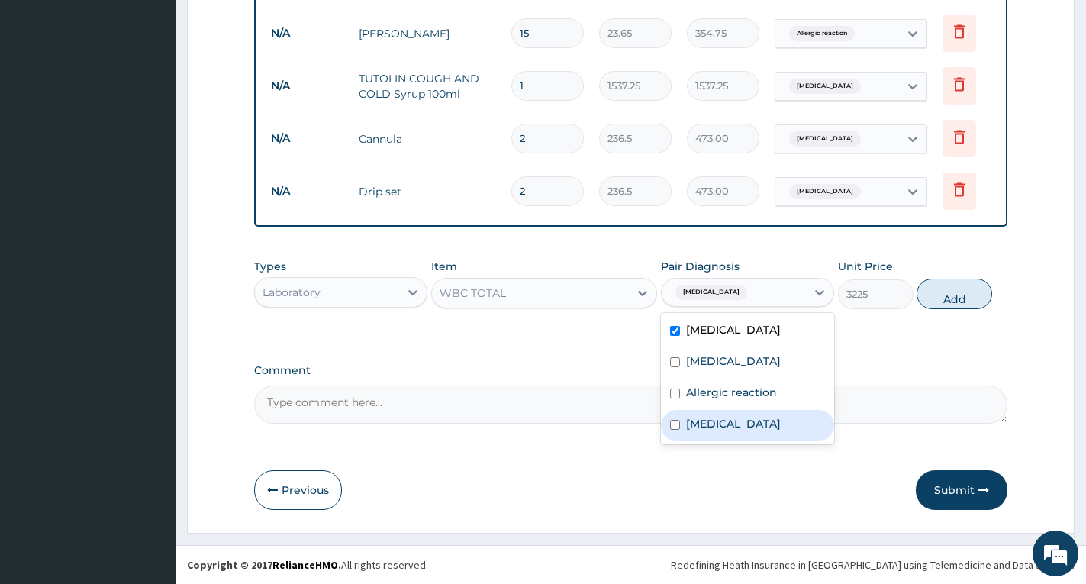
click at [717, 427] on label "Upper respiratory infection" at bounding box center [733, 423] width 95 height 15
checkbox input "true"
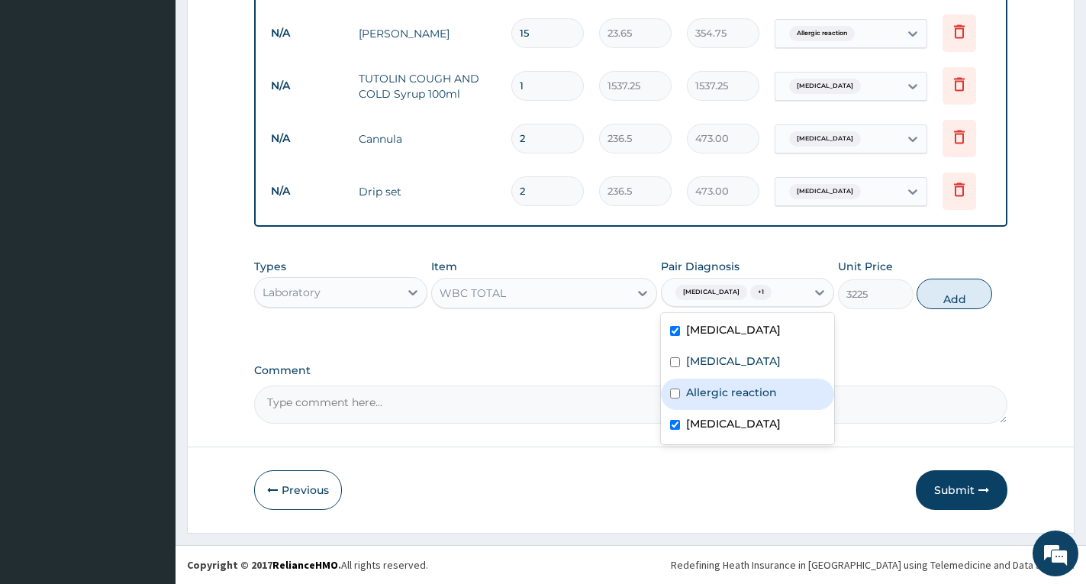
click at [716, 399] on label "Allergic reaction" at bounding box center [731, 392] width 91 height 15
checkbox input "true"
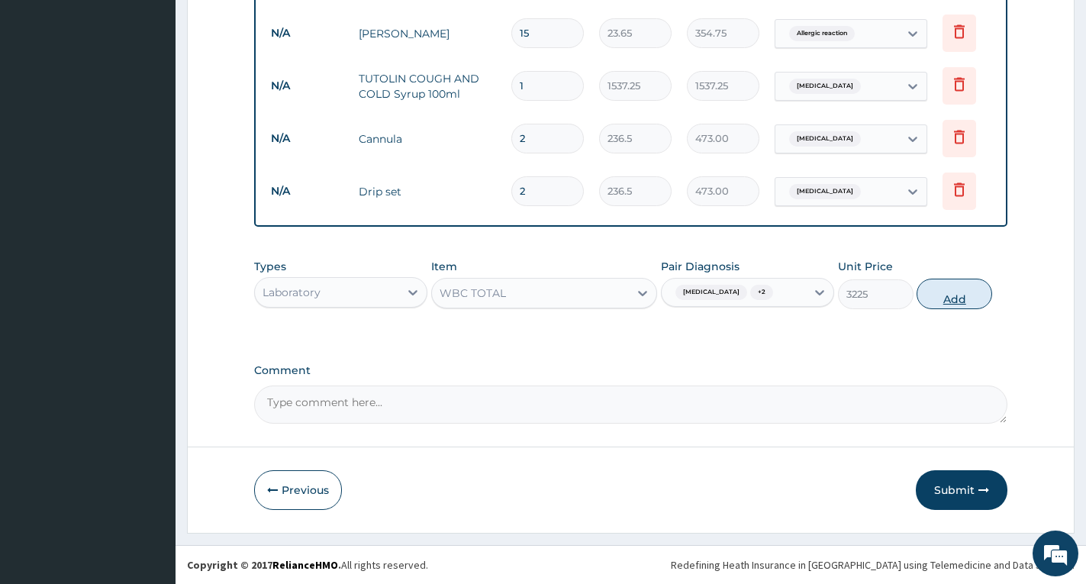
click at [945, 301] on button "Add" at bounding box center [954, 294] width 76 height 31
type input "0"
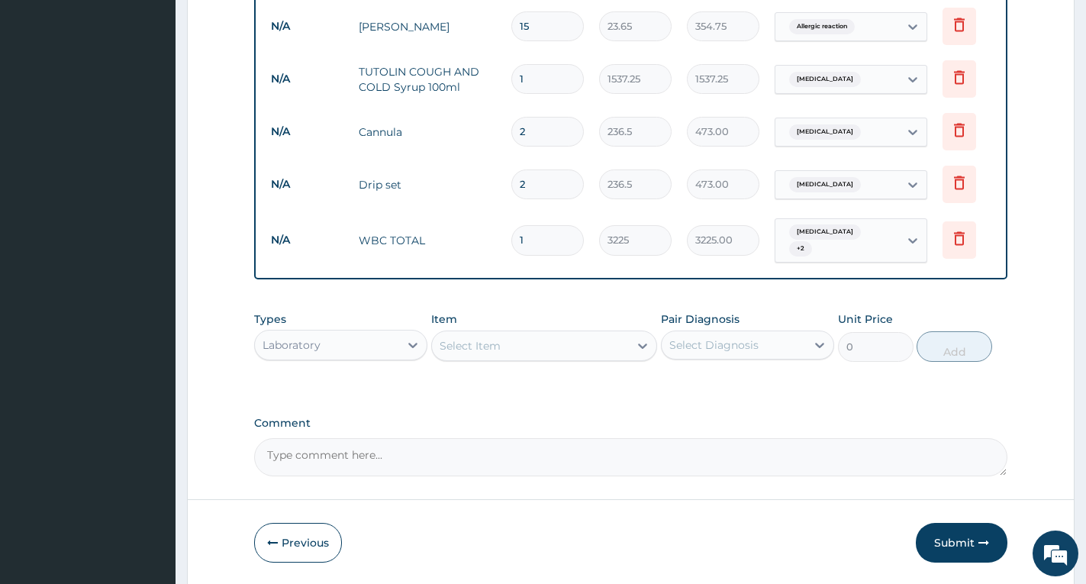
click at [535, 351] on div "Select Item" at bounding box center [530, 345] width 197 height 24
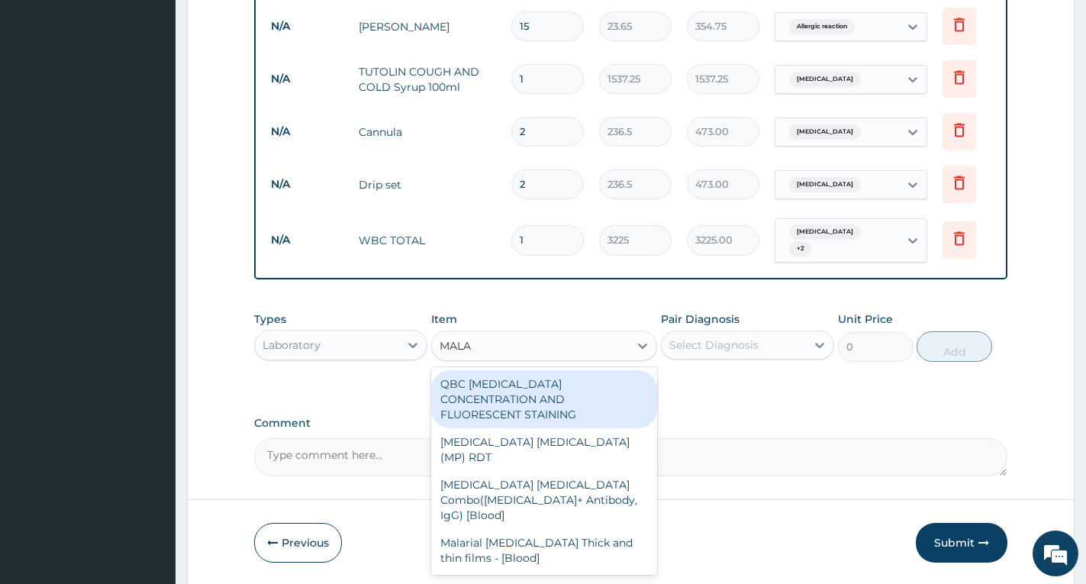
type input "MALAR"
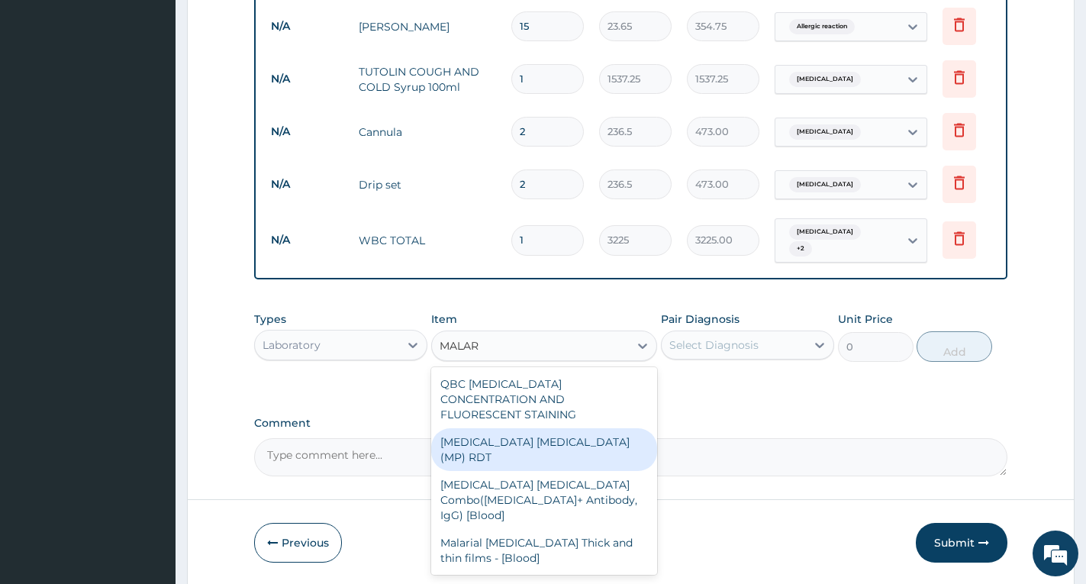
click at [524, 428] on div "MALARIA PARASITE (MP) RDT" at bounding box center [544, 449] width 226 height 43
type input "2500"
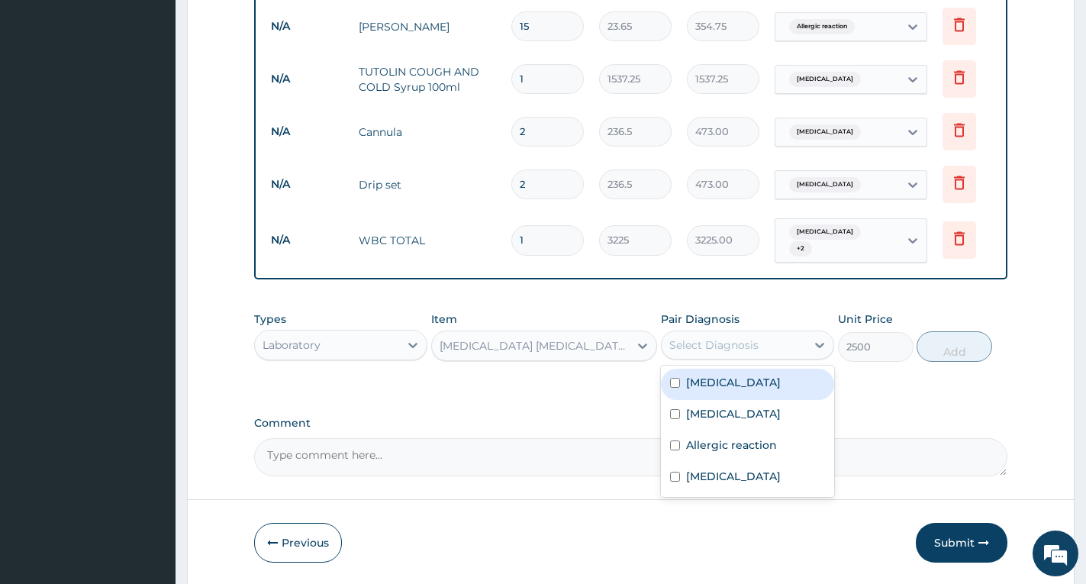
click at [717, 353] on div "Select Diagnosis" at bounding box center [734, 345] width 144 height 24
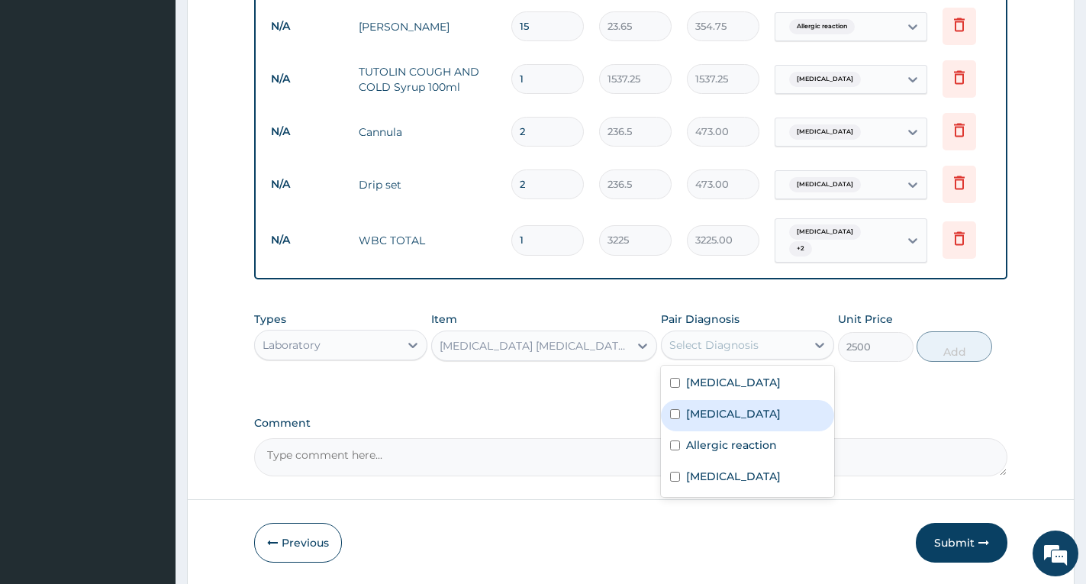
click at [708, 417] on label "Falciparum malaria" at bounding box center [733, 413] width 95 height 15
checkbox input "true"
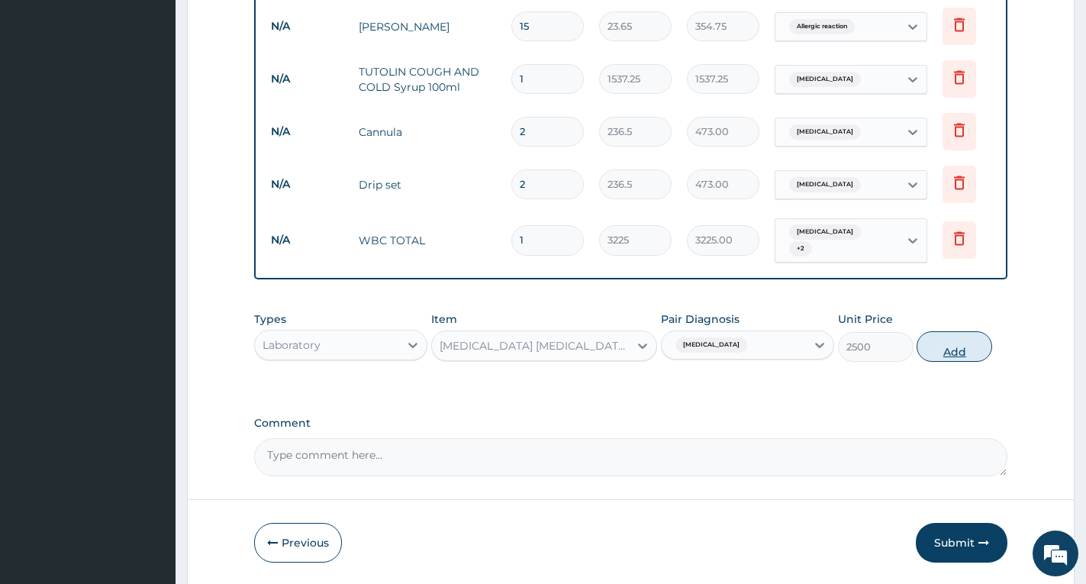
click at [956, 351] on button "Add" at bounding box center [954, 346] width 76 height 31
type input "0"
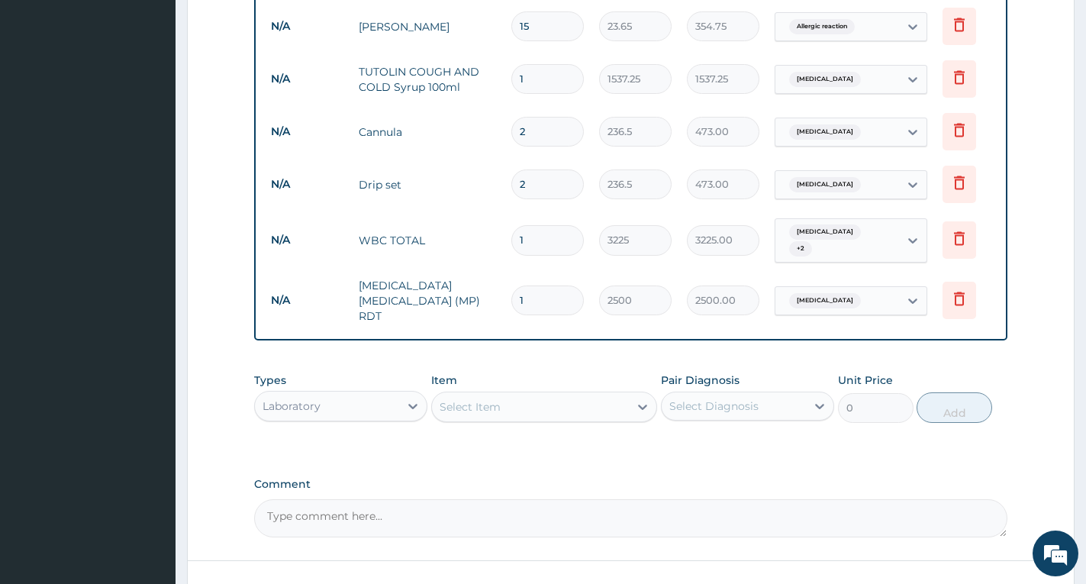
click at [380, 410] on div "Laboratory" at bounding box center [340, 406] width 173 height 31
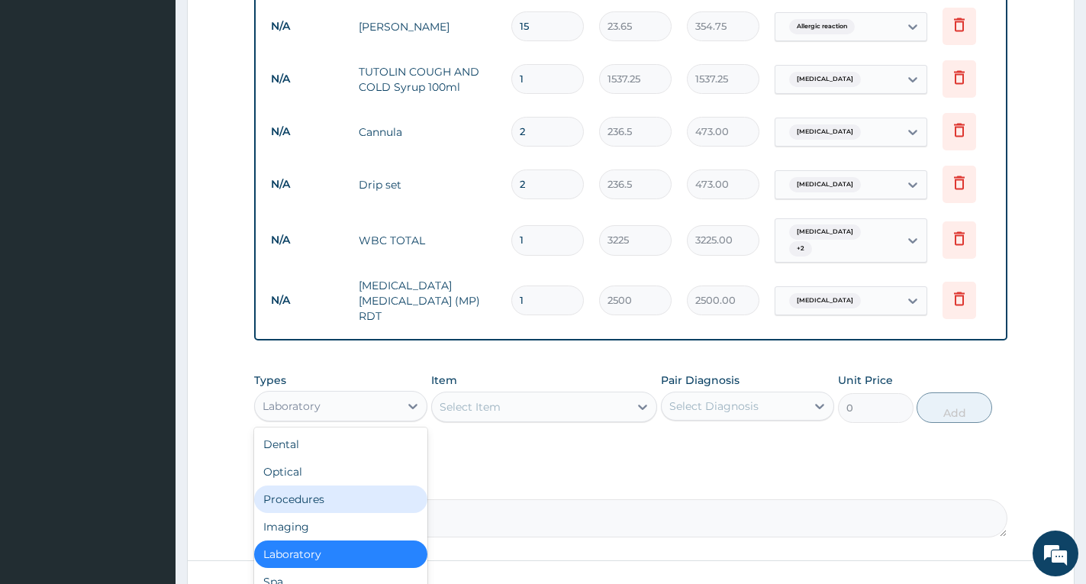
click at [343, 485] on div "Procedures" at bounding box center [340, 498] width 173 height 27
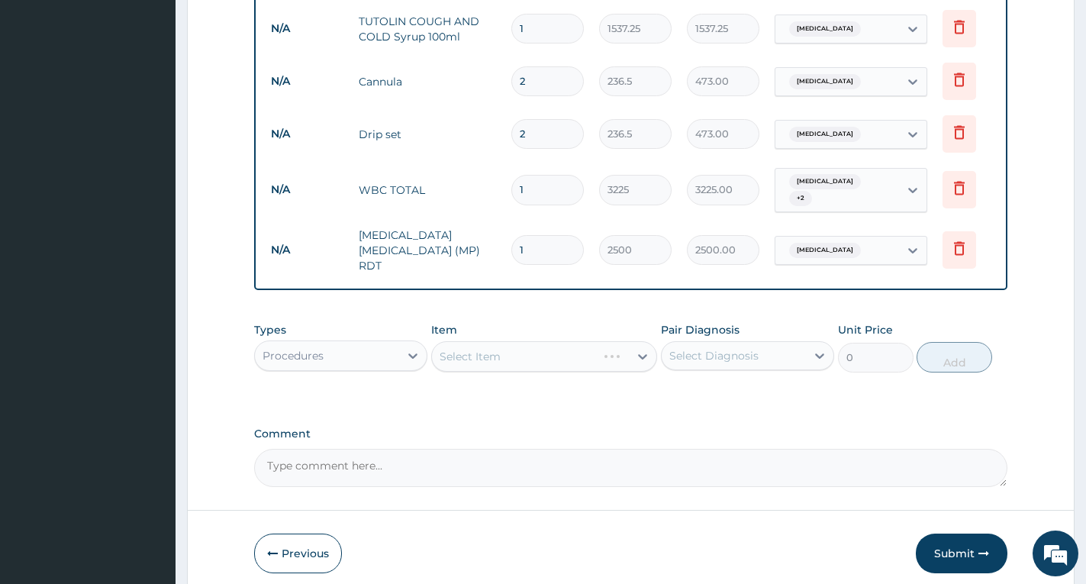
scroll to position [1061, 0]
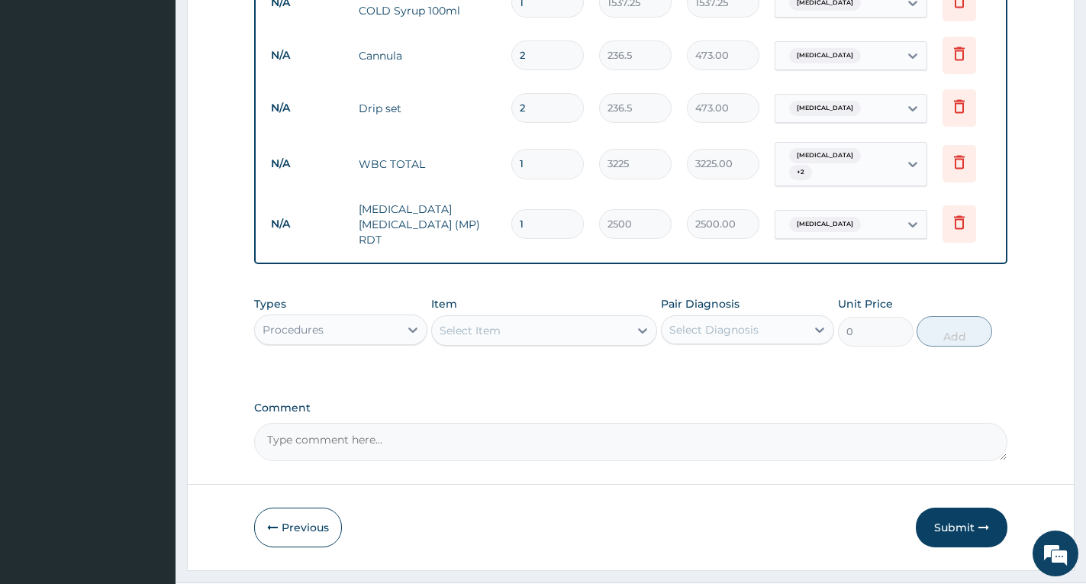
click at [501, 330] on div "Select Item" at bounding box center [530, 330] width 197 height 24
click at [489, 327] on div "Select Item" at bounding box center [470, 330] width 61 height 15
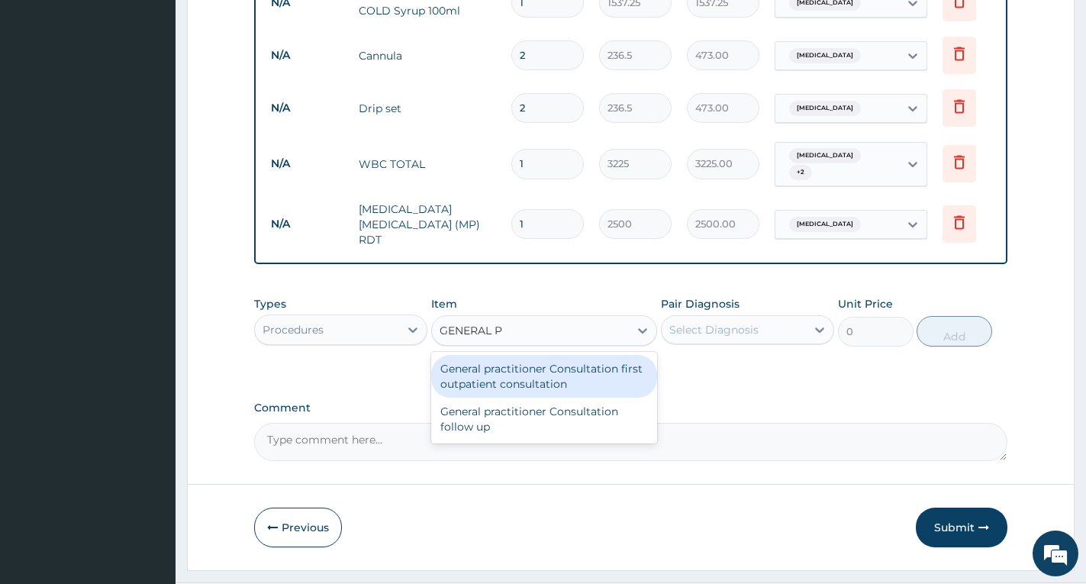
type input "GENERAL PR"
click at [514, 355] on div "General practitioner Consultation first outpatient consultation" at bounding box center [544, 376] width 226 height 43
type input "4000"
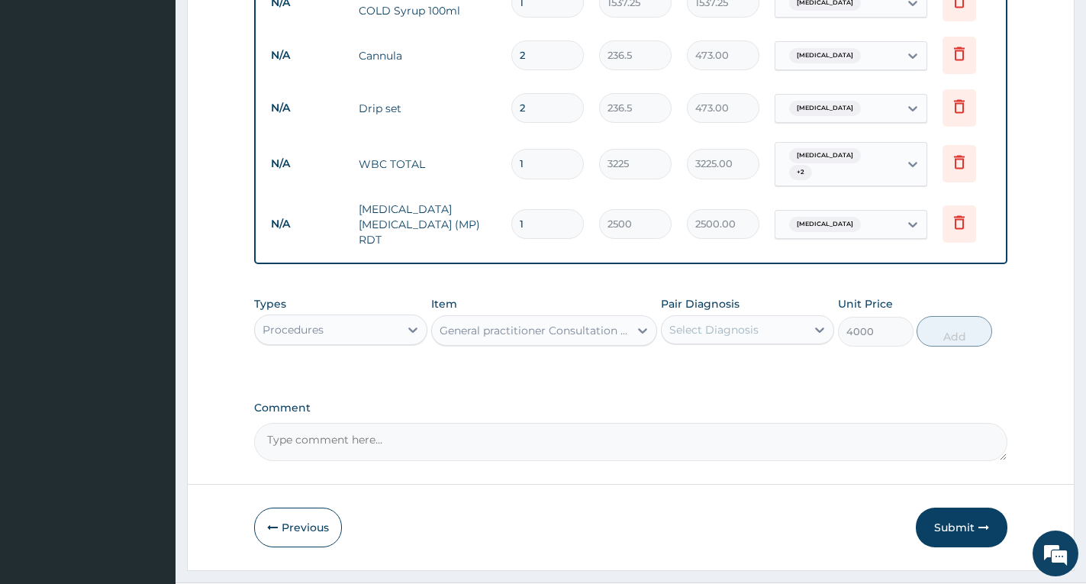
click at [686, 324] on div "Select Diagnosis" at bounding box center [713, 329] width 89 height 15
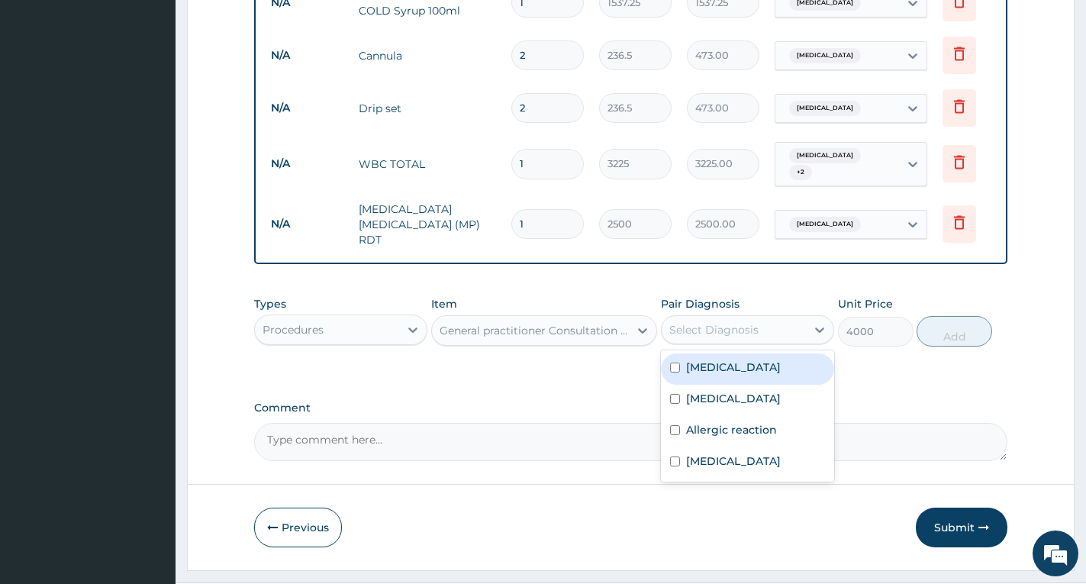
click at [697, 362] on label "Bacterial sepsis" at bounding box center [733, 366] width 95 height 15
checkbox input "true"
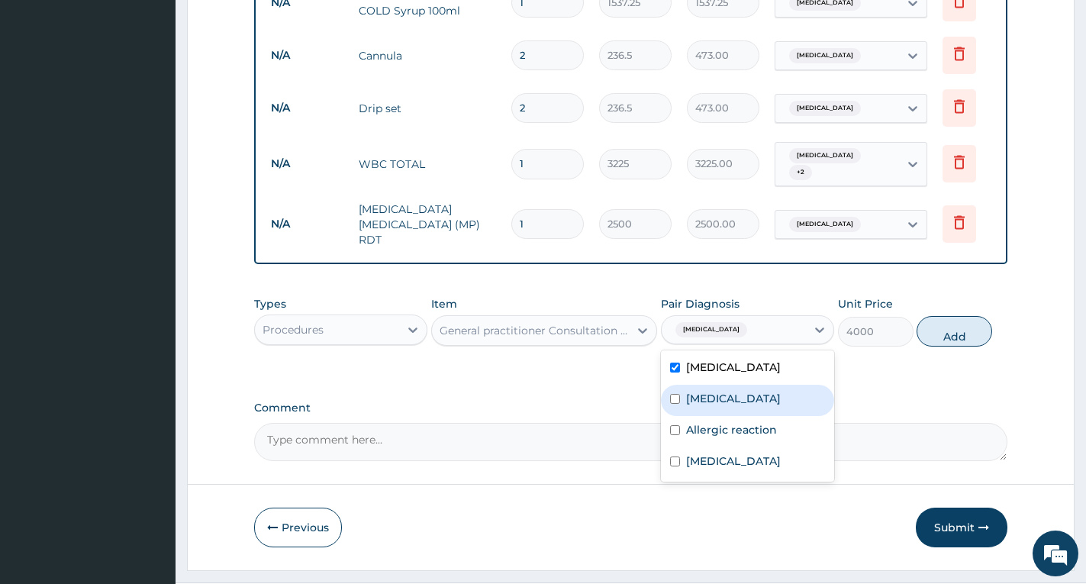
drag, startPoint x: 703, startPoint y: 386, endPoint x: 703, endPoint y: 417, distance: 31.3
click at [703, 393] on label "Falciparum malaria" at bounding box center [733, 398] width 95 height 15
checkbox input "true"
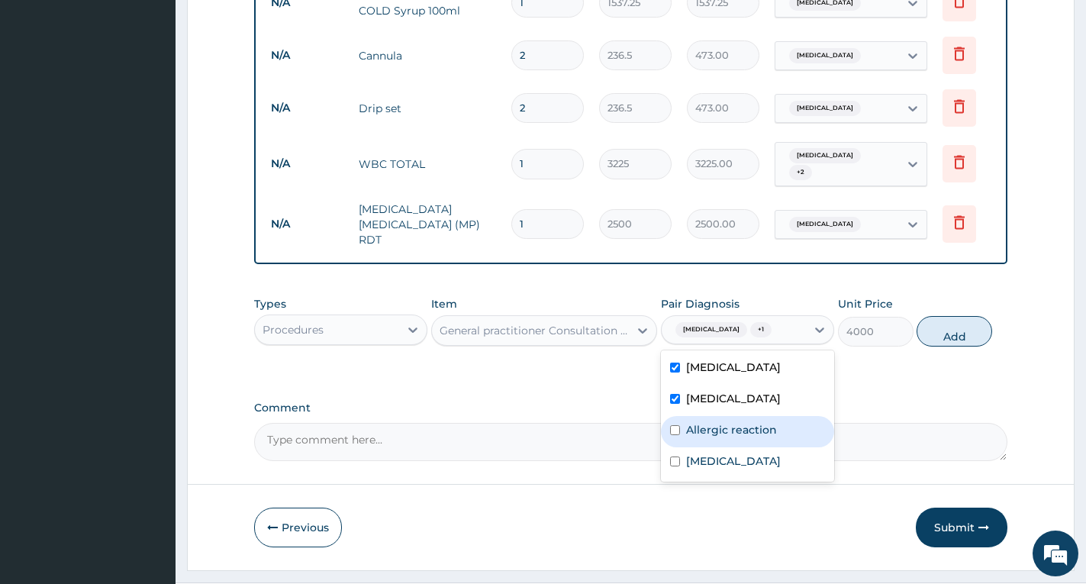
click at [703, 422] on label "Allergic reaction" at bounding box center [731, 429] width 91 height 15
checkbox input "true"
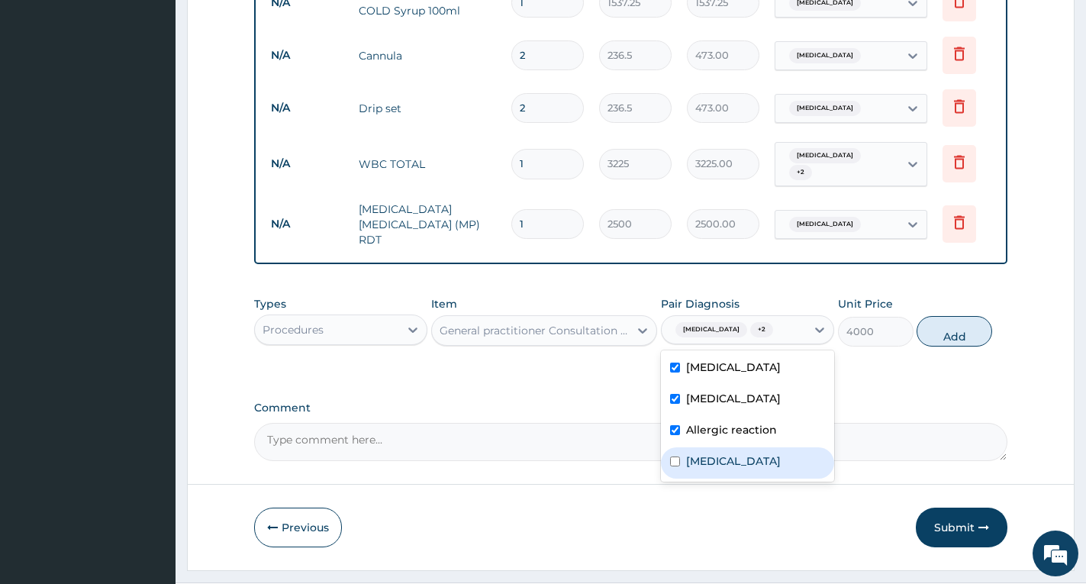
click at [697, 455] on label "Upper respiratory infection" at bounding box center [733, 460] width 95 height 15
checkbox input "true"
click at [956, 326] on button "Add" at bounding box center [954, 331] width 76 height 31
type input "0"
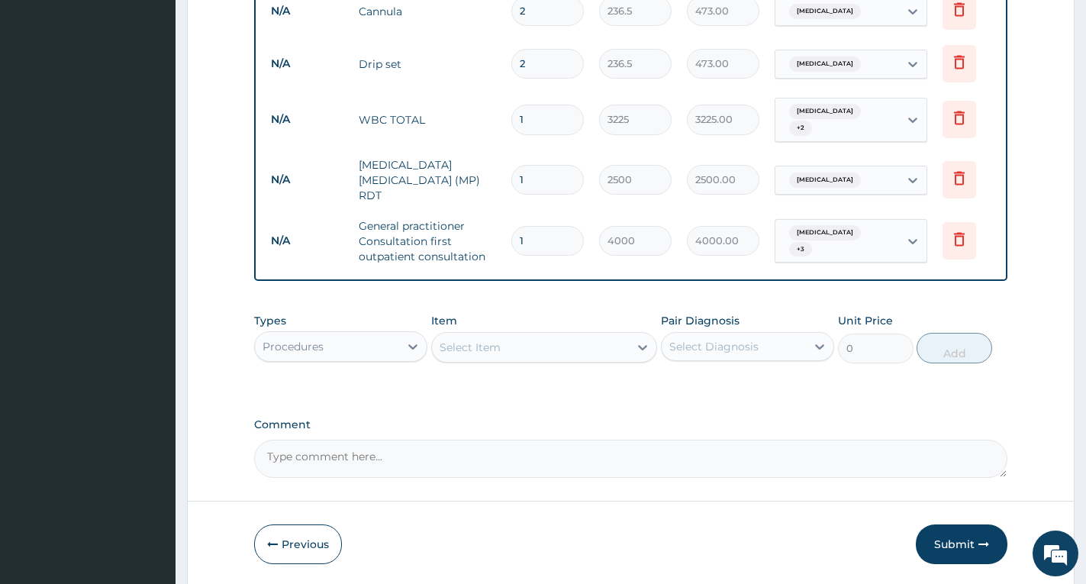
scroll to position [1151, 0]
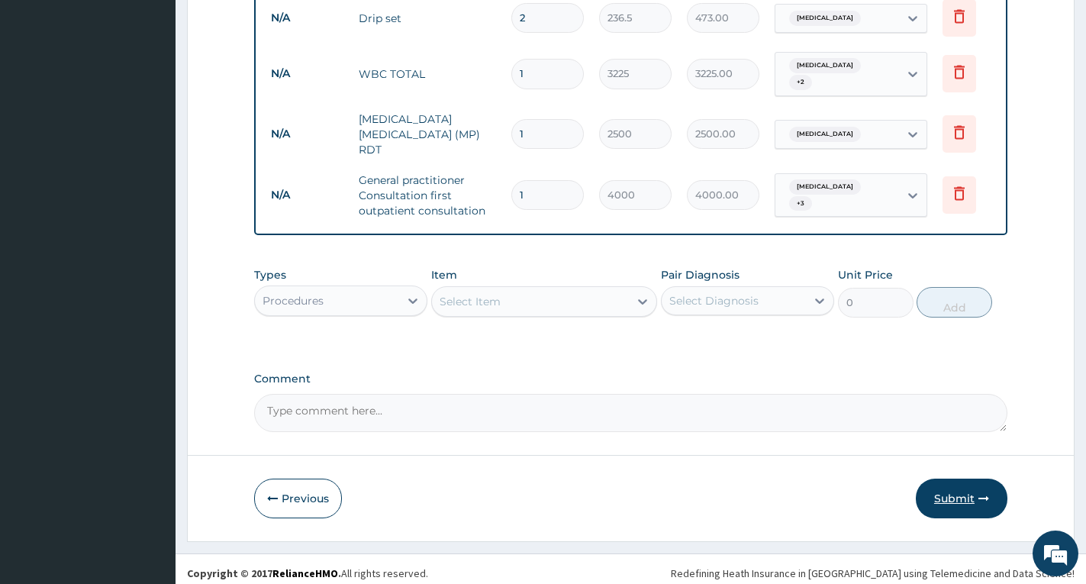
click at [956, 494] on button "Submit" at bounding box center [962, 498] width 92 height 40
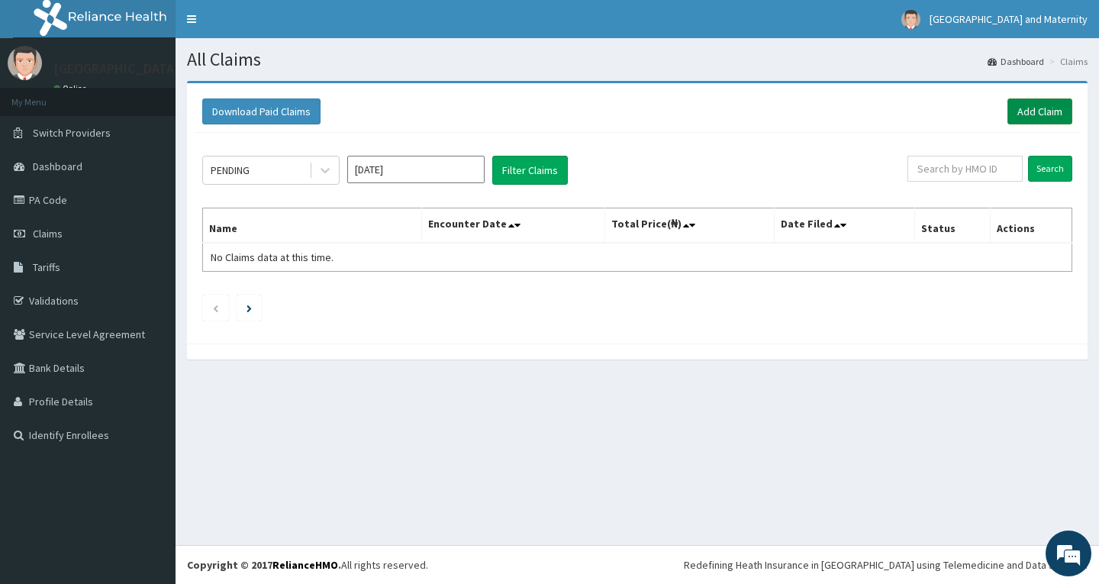
click at [1040, 108] on link "Add Claim" at bounding box center [1039, 111] width 65 height 26
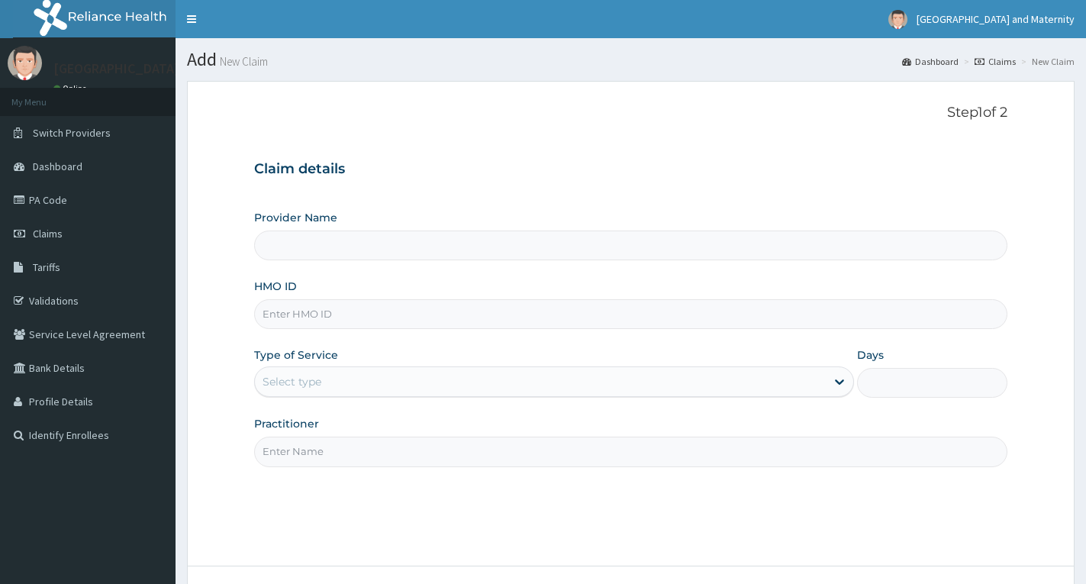
type input "[GEOGRAPHIC_DATA] & Maternity"
click at [412, 317] on input "HMO ID" at bounding box center [630, 314] width 753 height 30
paste input "SHW/10001/A"
type input "SHW/10001/A"
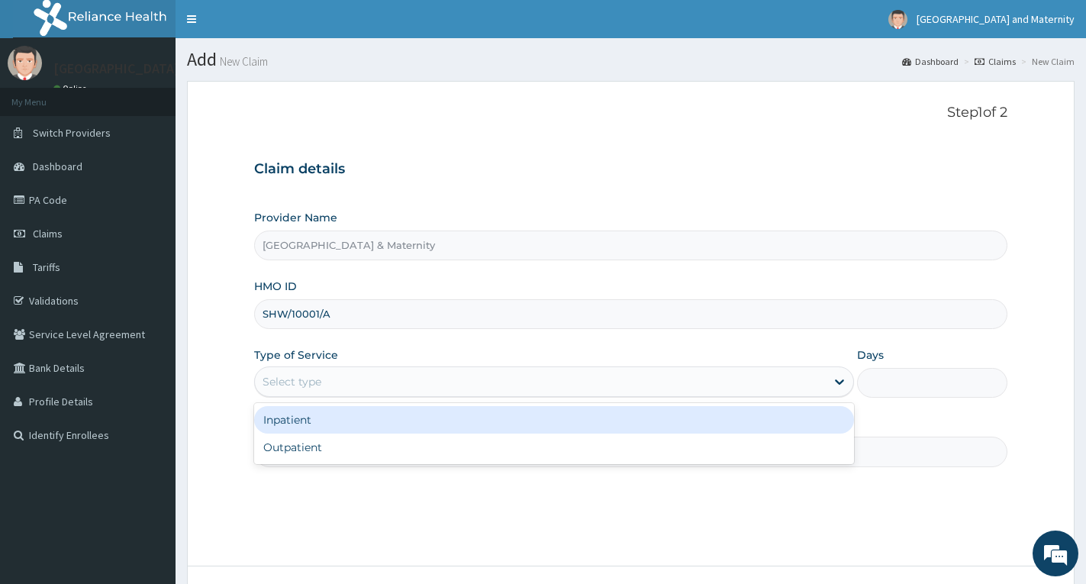
click at [354, 377] on div "Select type" at bounding box center [540, 381] width 571 height 24
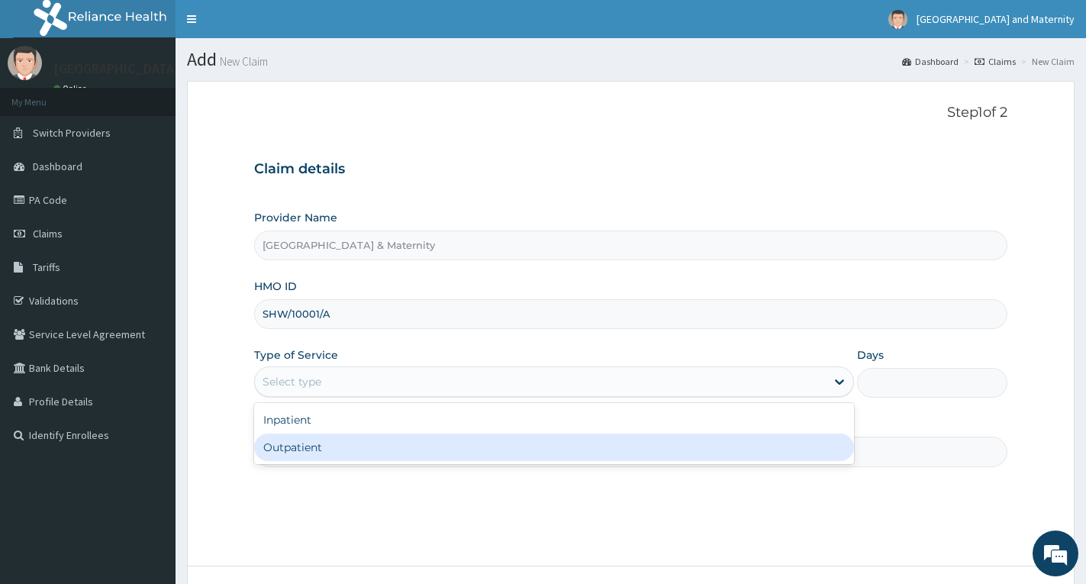
click at [339, 447] on div "Outpatient" at bounding box center [554, 446] width 600 height 27
type input "1"
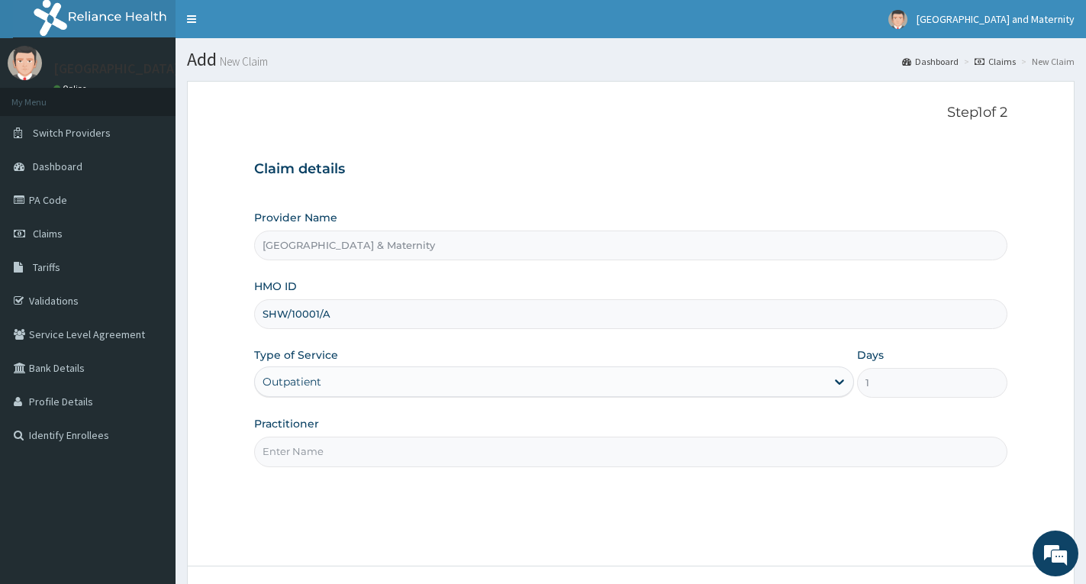
click at [339, 444] on input "Practitioner" at bounding box center [630, 451] width 753 height 30
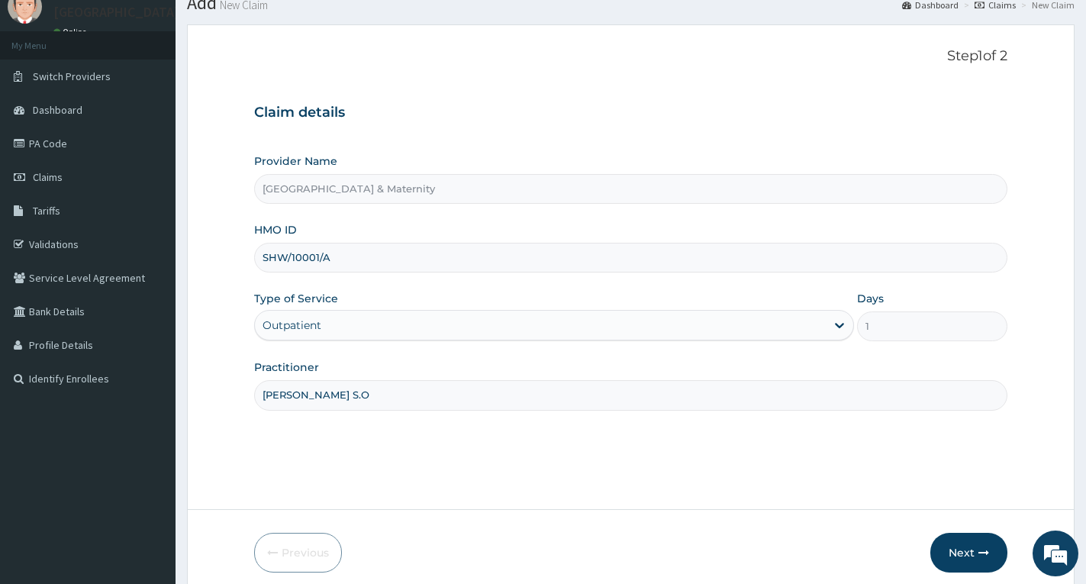
scroll to position [119, 0]
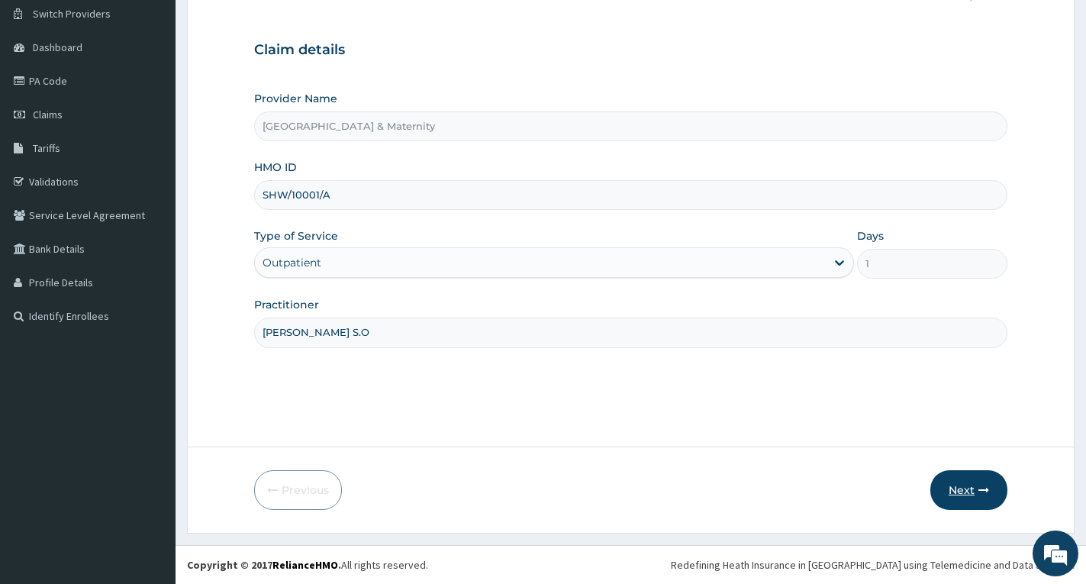
type input "Dr. Adeosun S.O"
click at [965, 488] on button "Next" at bounding box center [968, 490] width 77 height 40
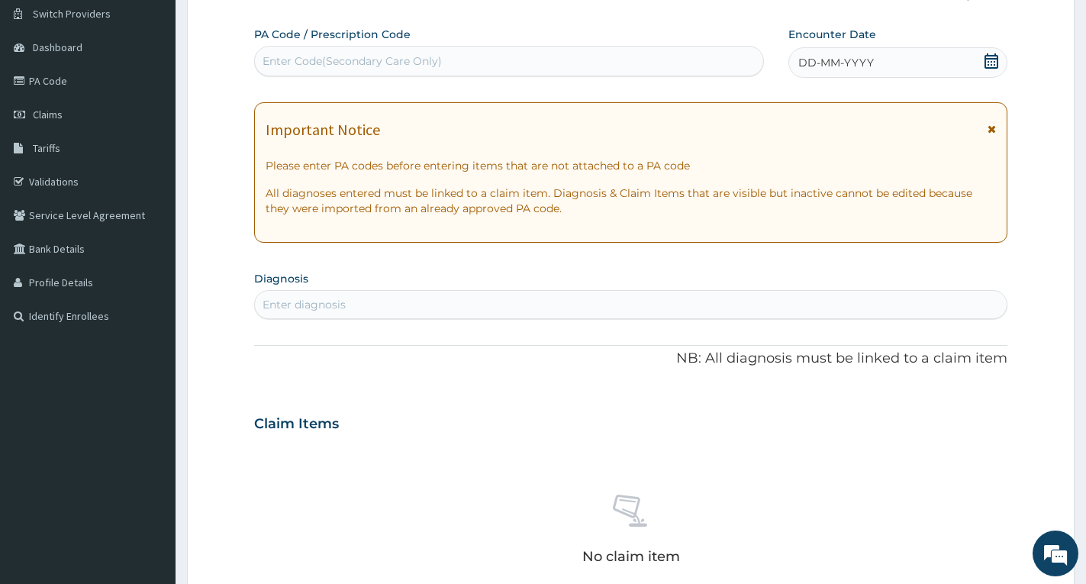
click at [385, 66] on div "Enter Code(Secondary Care Only)" at bounding box center [351, 60] width 179 height 15
paste input "PA/7ABE27"
type input "PA/7ABE27"
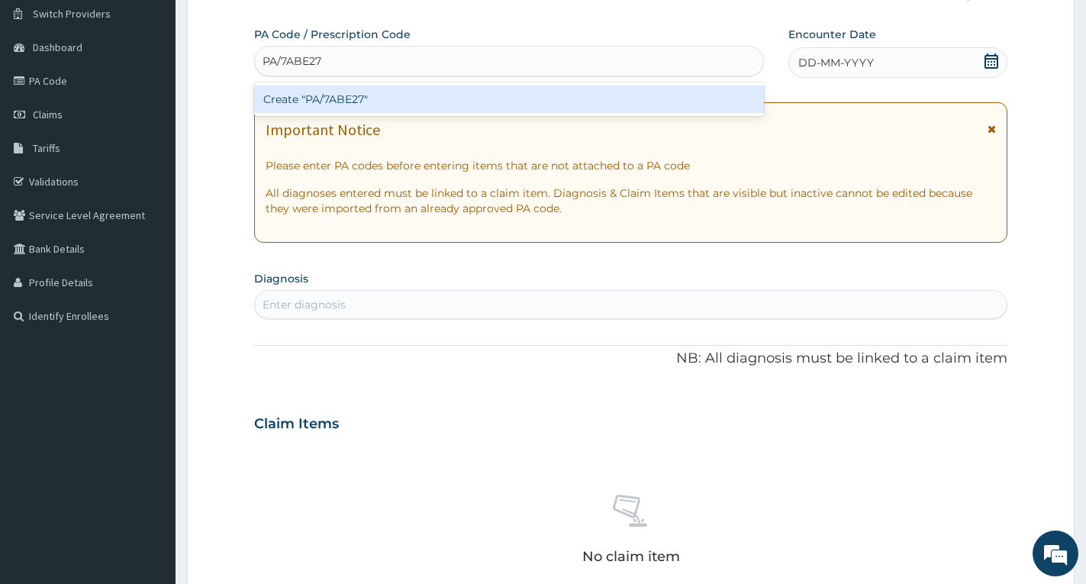
click at [356, 99] on div "Create "PA/7ABE27"" at bounding box center [509, 98] width 510 height 27
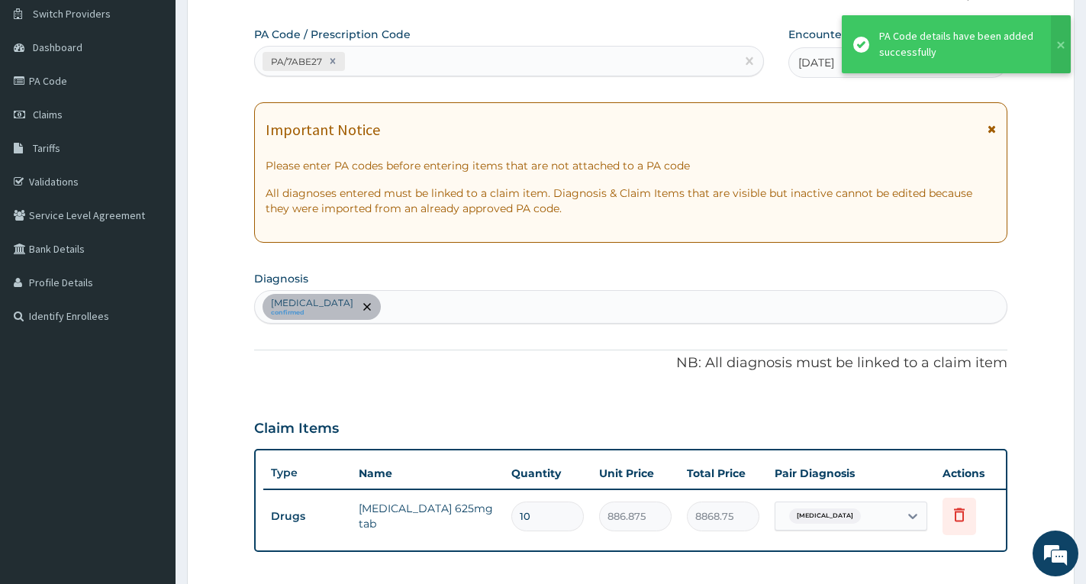
click at [994, 126] on icon at bounding box center [991, 129] width 8 height 11
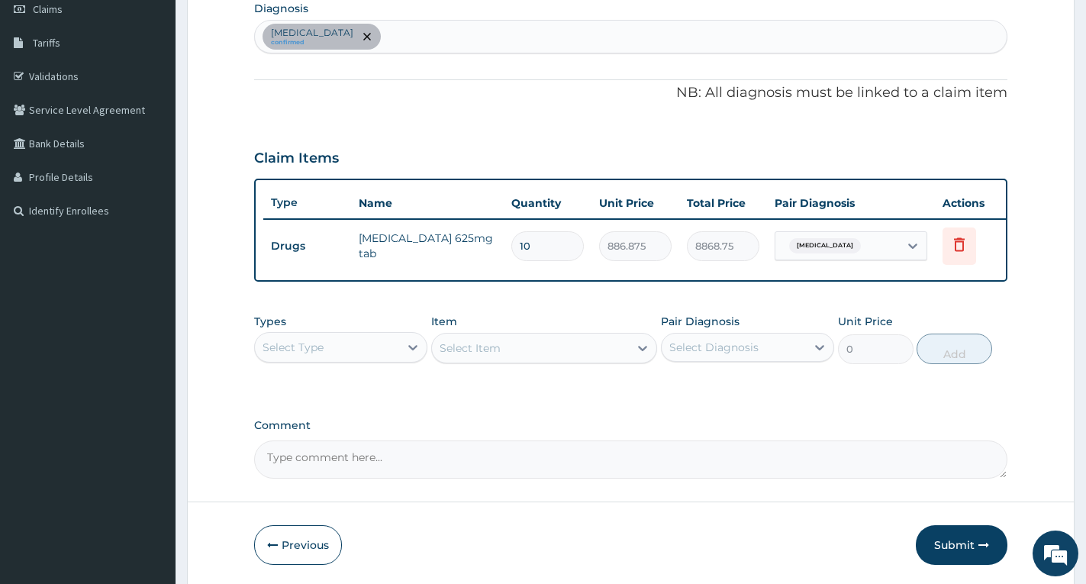
scroll to position [140, 0]
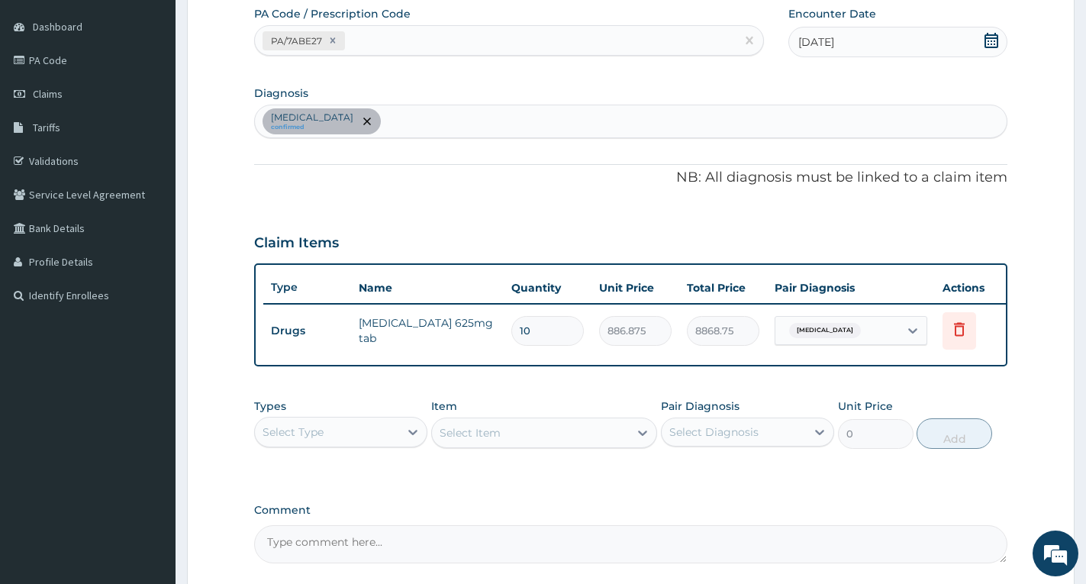
click at [555, 113] on div "Acute tonsillitis confirmed" at bounding box center [631, 121] width 752 height 32
type input "upper res"
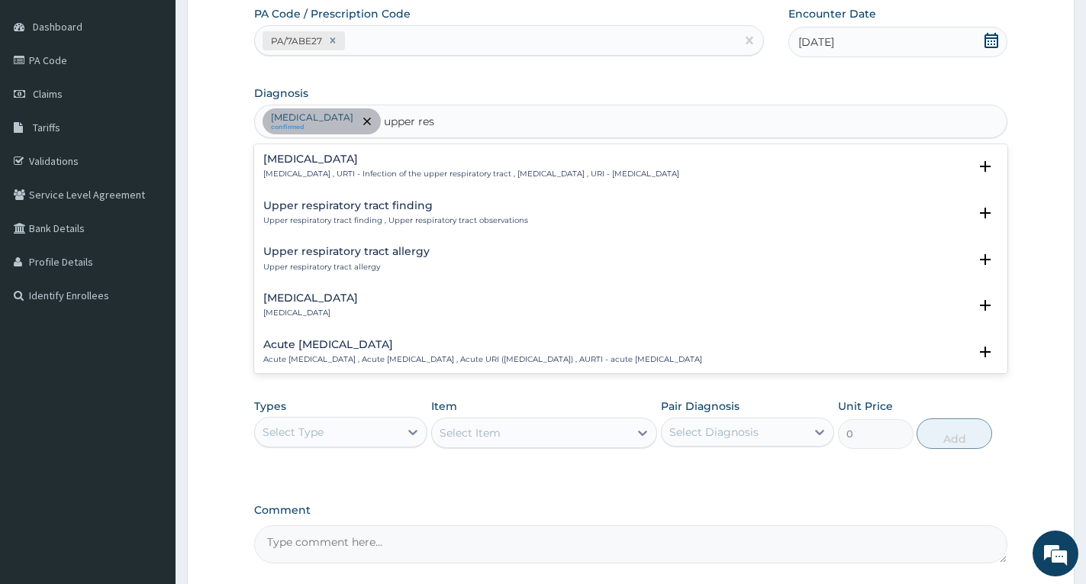
click at [386, 162] on h4 "Upper respiratory infection" at bounding box center [471, 158] width 416 height 11
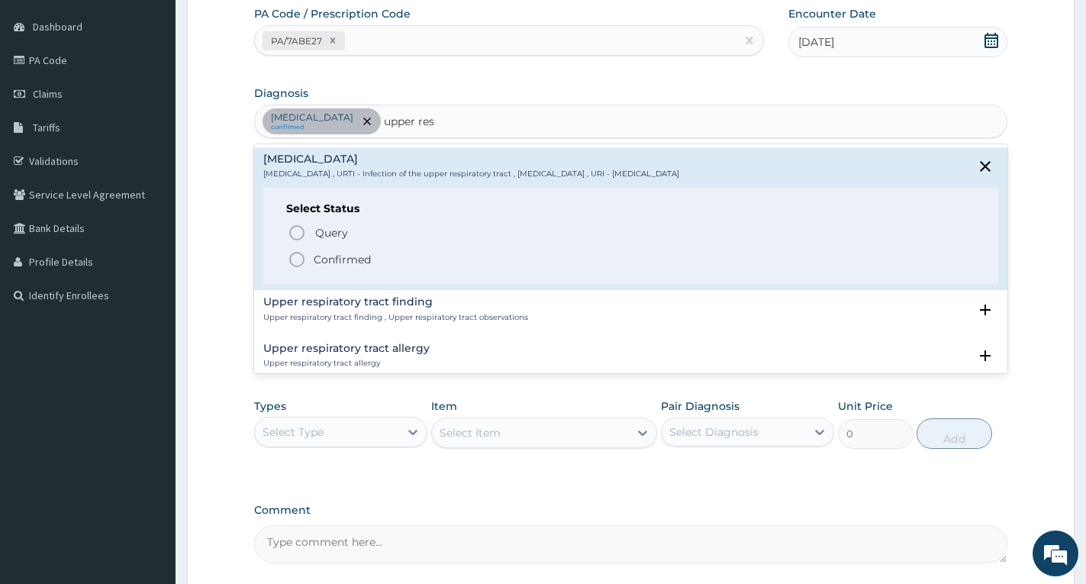
click at [362, 259] on p "Confirmed" at bounding box center [342, 259] width 57 height 15
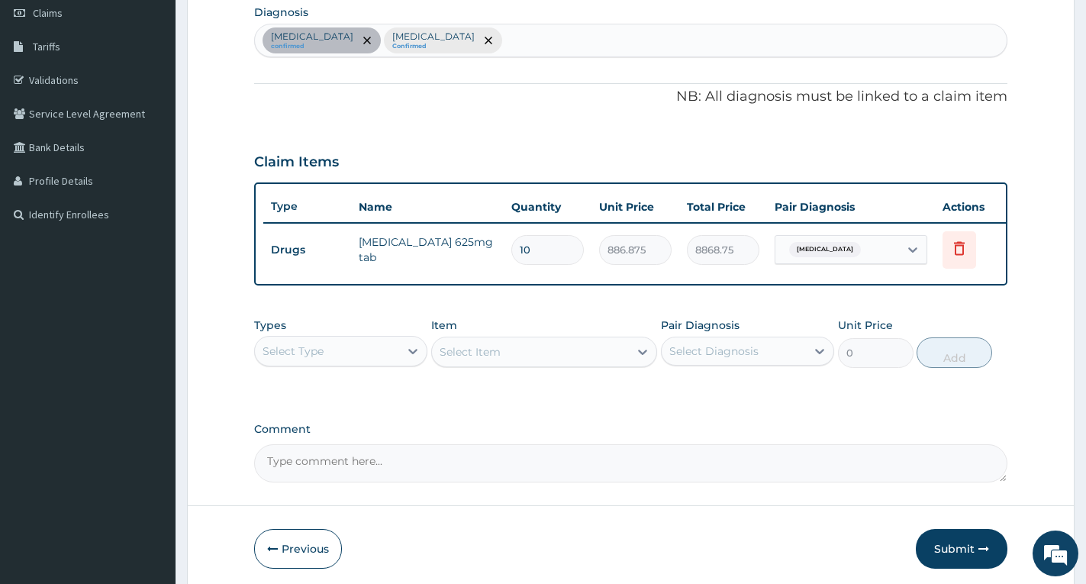
scroll to position [292, 0]
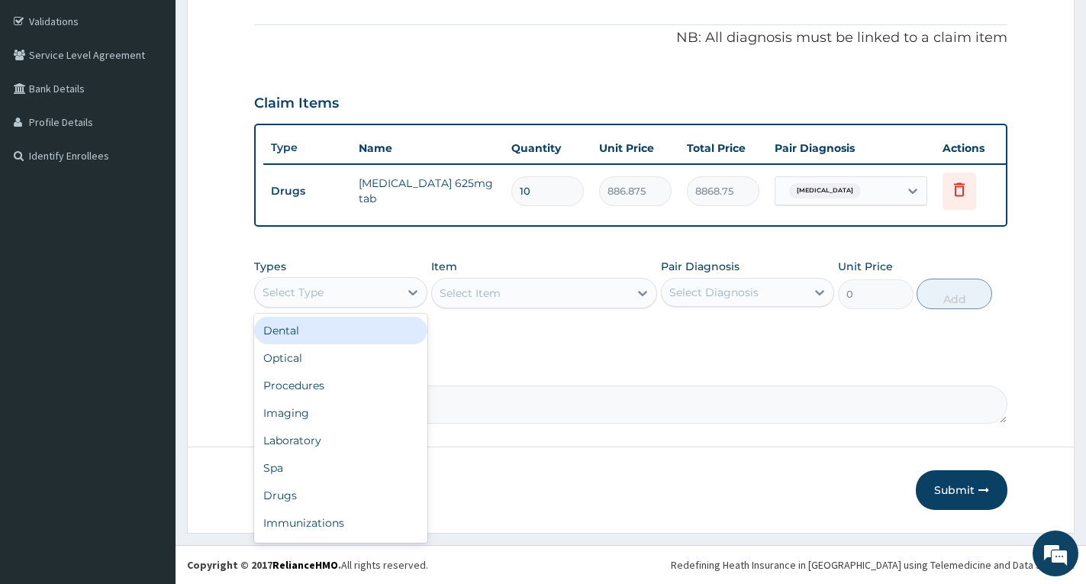
click at [326, 288] on div "Select Type" at bounding box center [327, 292] width 144 height 24
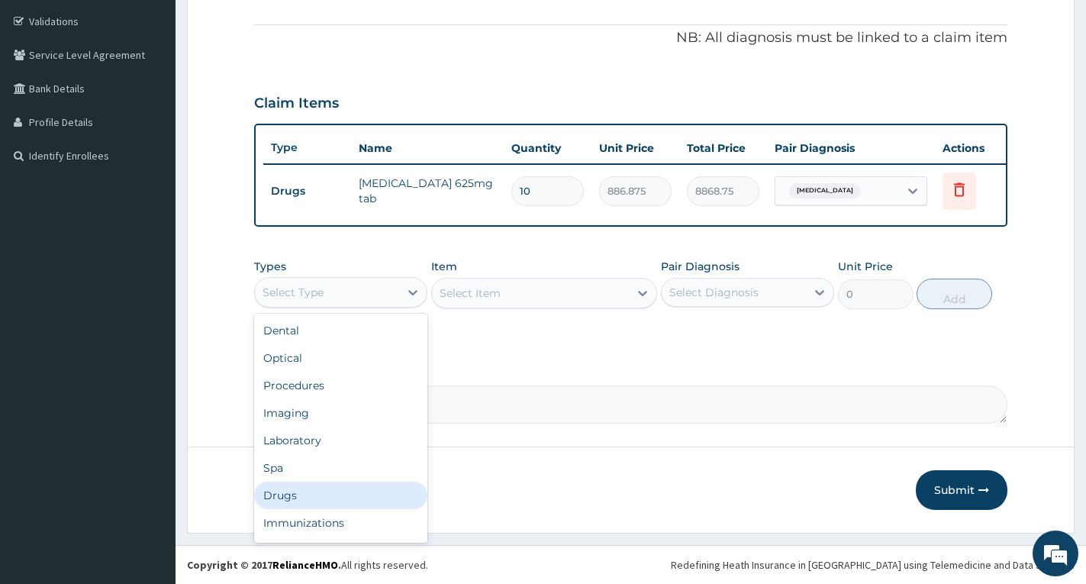
scroll to position [52, 0]
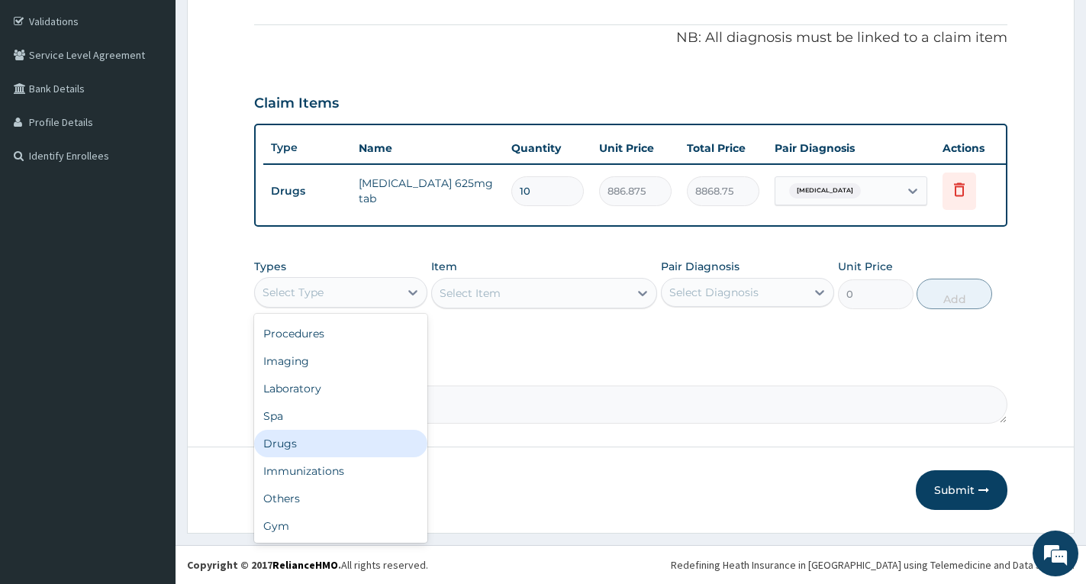
click at [316, 443] on div "Drugs" at bounding box center [340, 443] width 173 height 27
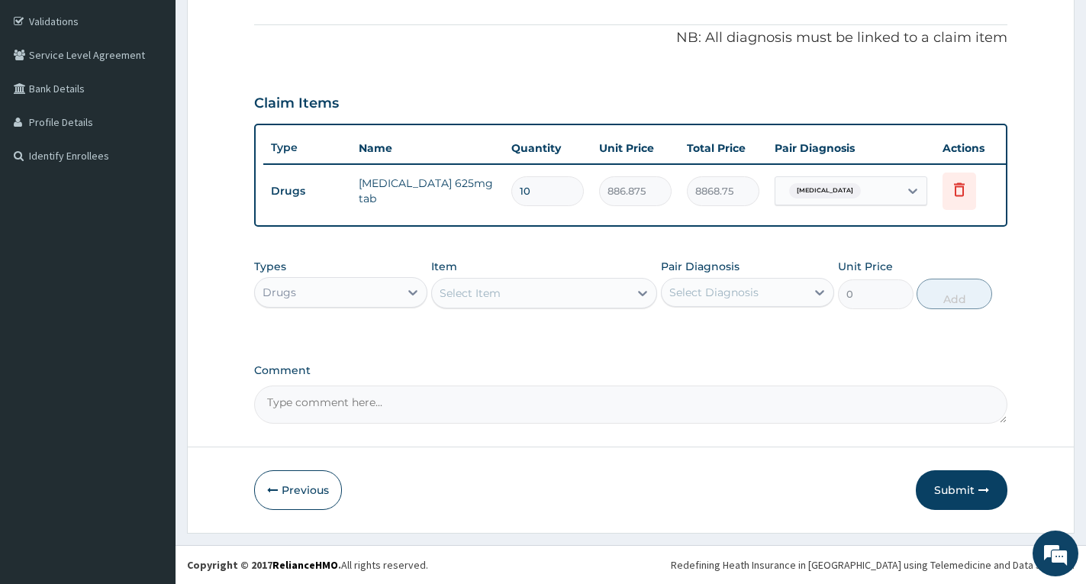
click at [623, 288] on div "Select Item" at bounding box center [530, 293] width 197 height 24
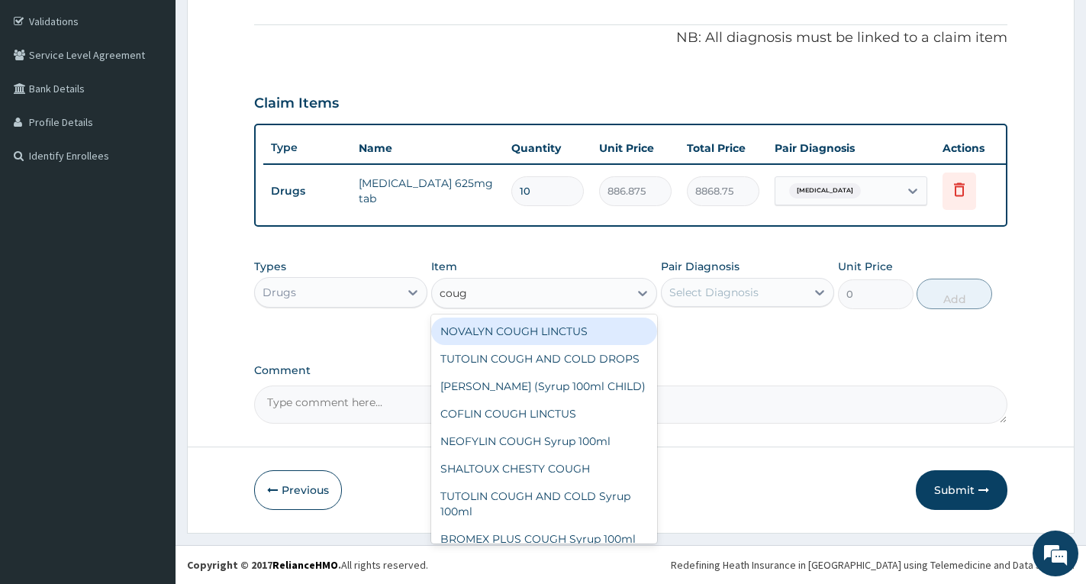
type input "cough"
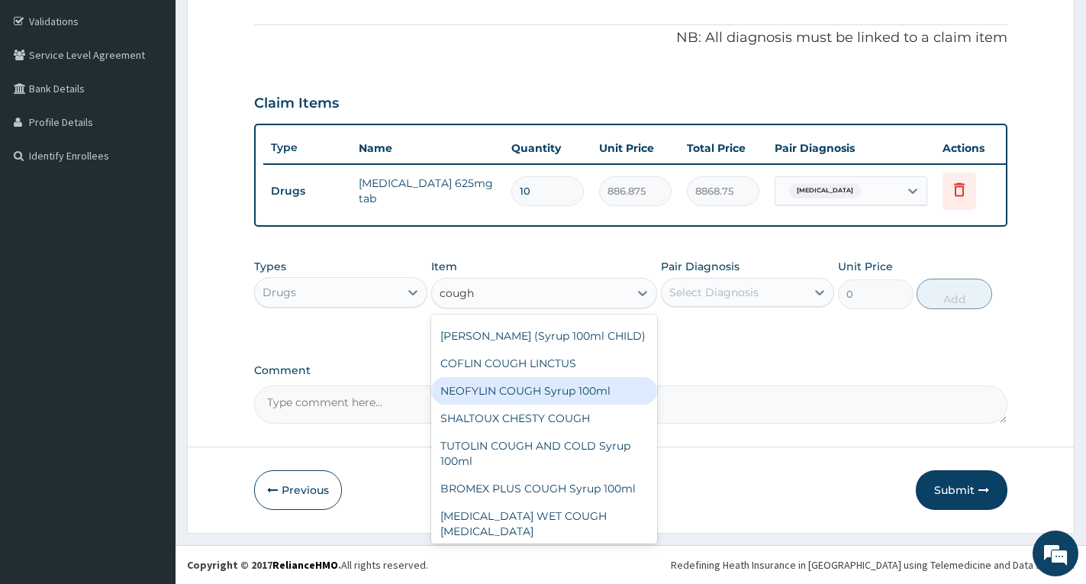
scroll to position [76, 0]
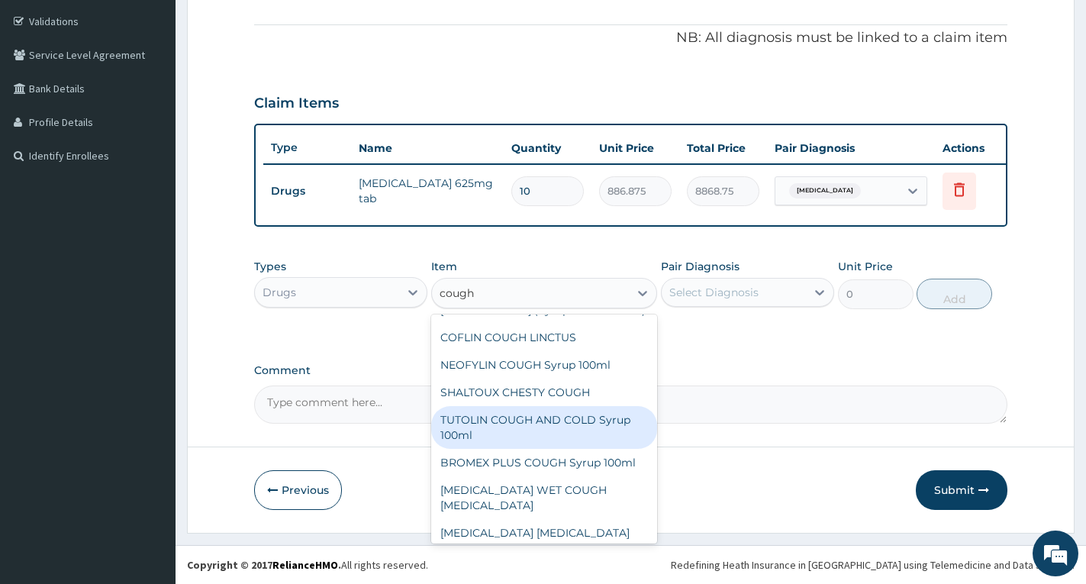
click at [575, 449] on div "TUTOLIN COUGH AND COLD Syrup 100ml" at bounding box center [544, 427] width 226 height 43
type input "1537.25"
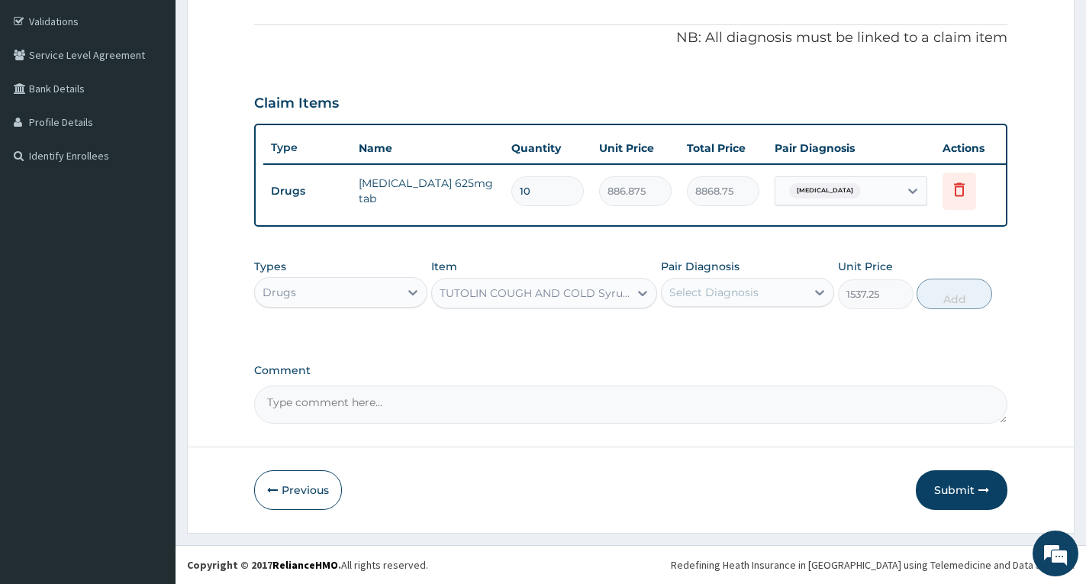
click at [710, 292] on div "Select Diagnosis" at bounding box center [713, 292] width 89 height 15
click at [707, 360] on label "Upper respiratory infection" at bounding box center [733, 360] width 95 height 15
checkbox input "true"
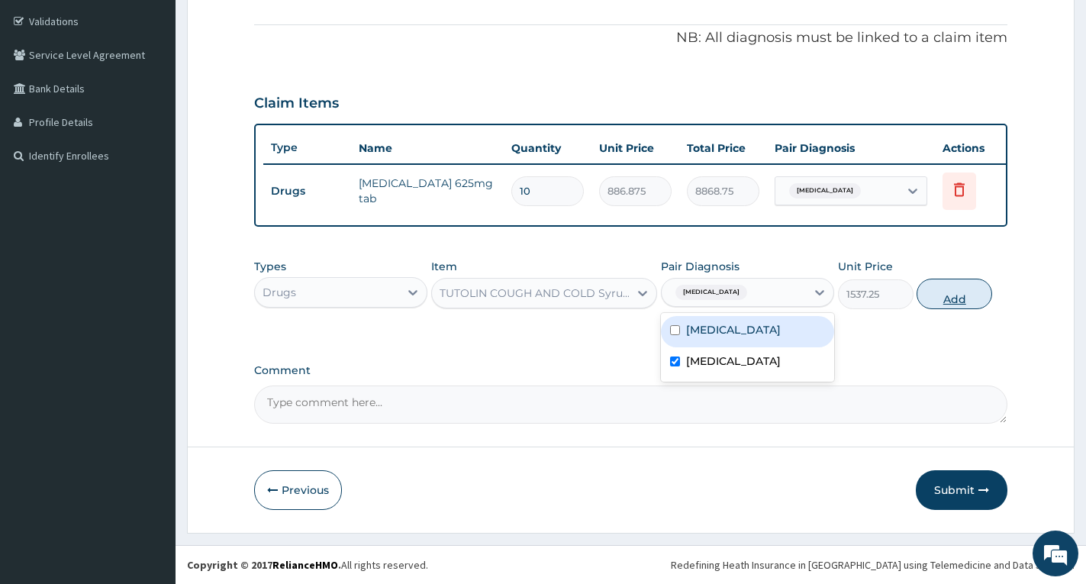
click at [944, 300] on button "Add" at bounding box center [954, 294] width 76 height 31
type input "0"
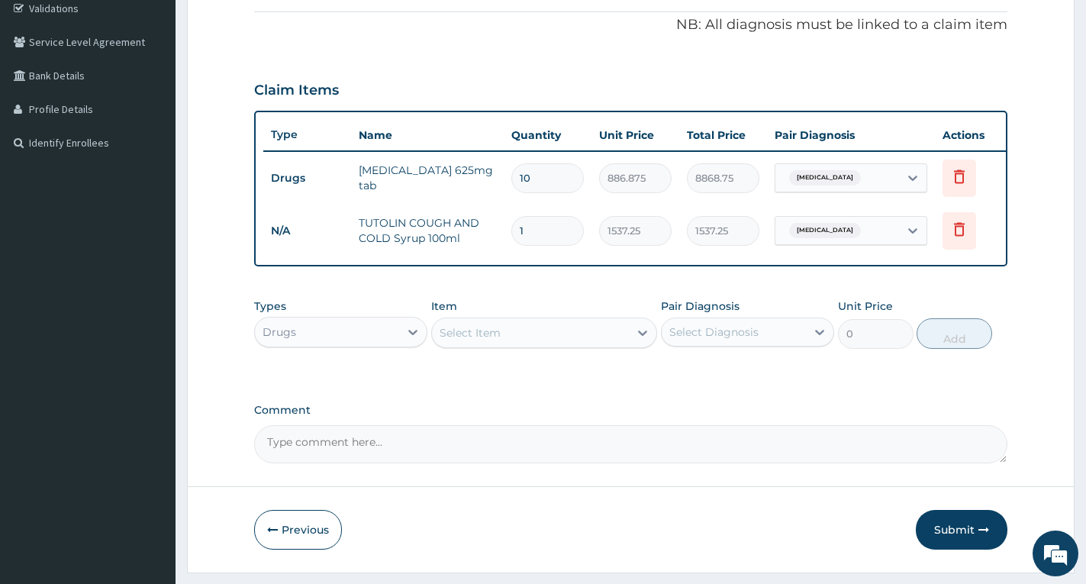
click at [550, 345] on div "Select Item" at bounding box center [530, 332] width 197 height 24
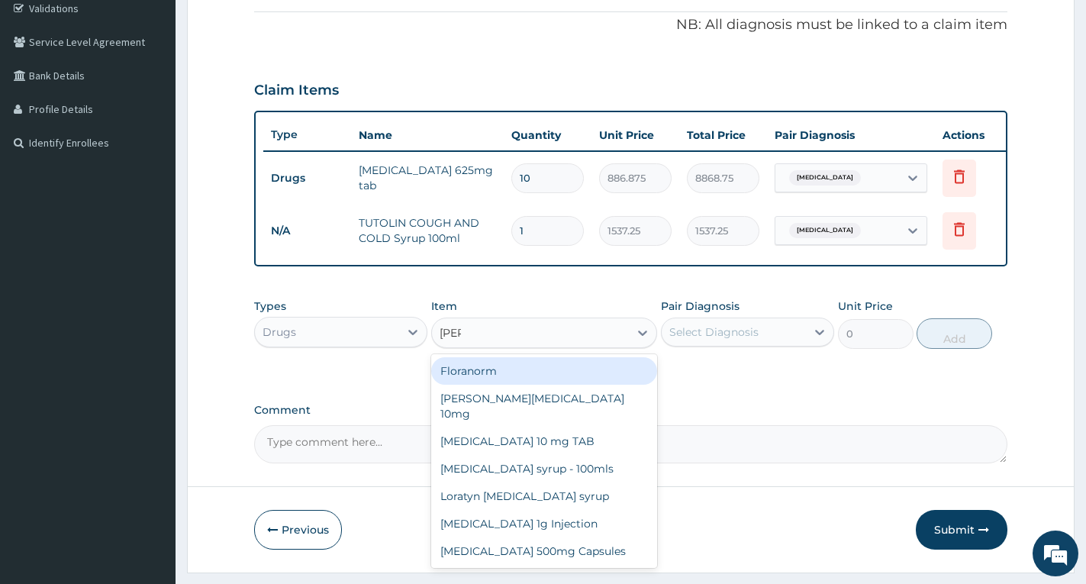
type input "lorat"
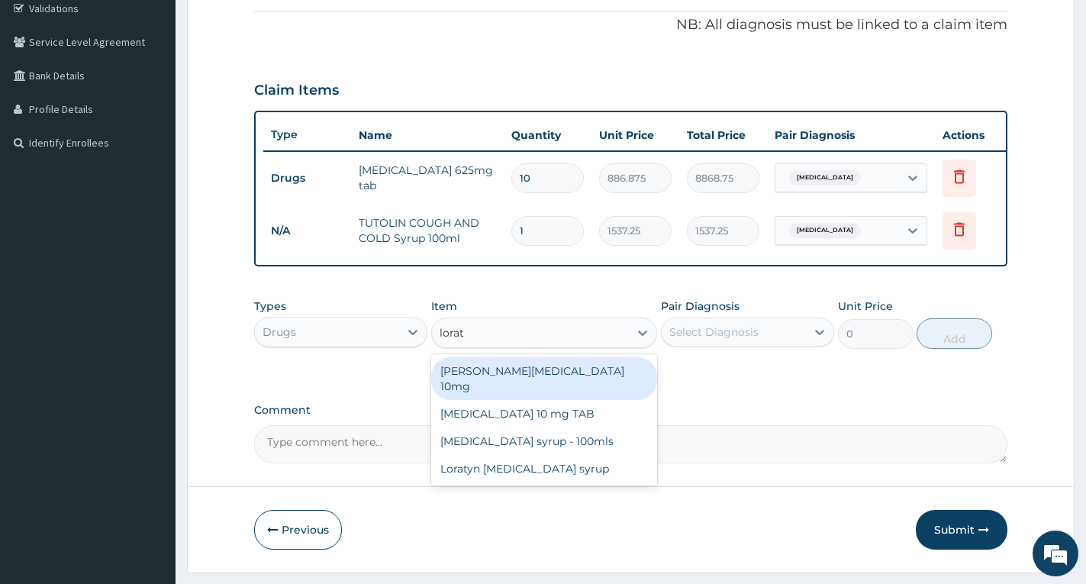
click at [534, 388] on div "Loratyn Loratadine 10mg" at bounding box center [544, 378] width 226 height 43
type input "88.6875"
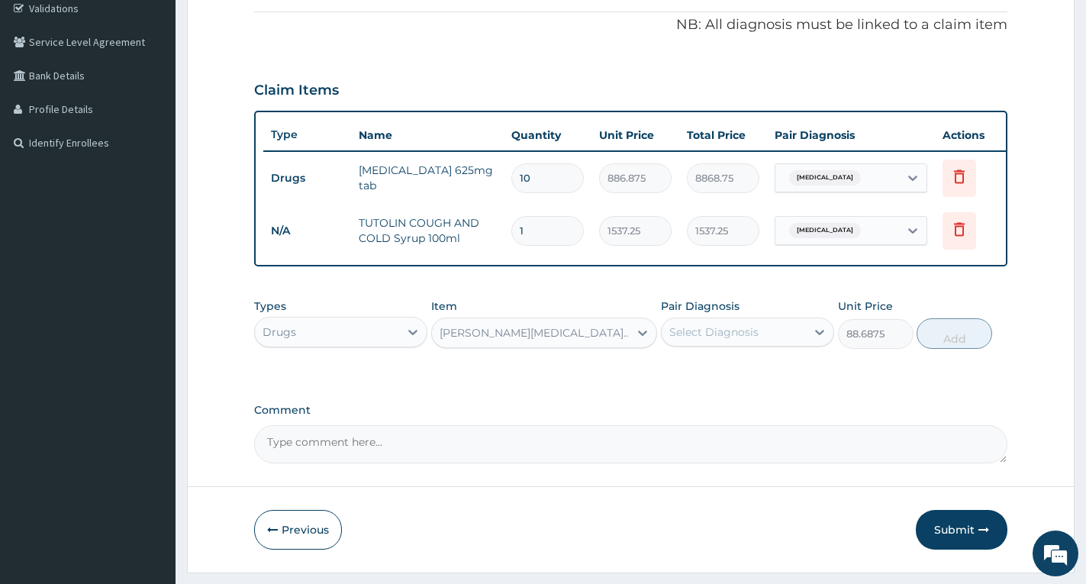
click at [719, 340] on div "Select Diagnosis" at bounding box center [713, 331] width 89 height 15
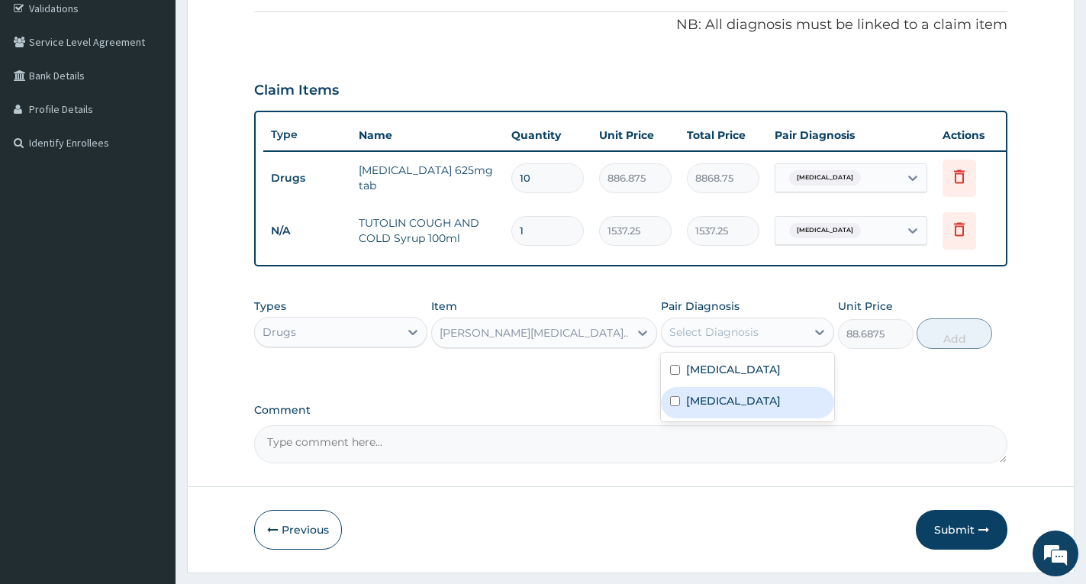
click at [715, 408] on label "Upper respiratory infection" at bounding box center [733, 400] width 95 height 15
checkbox input "true"
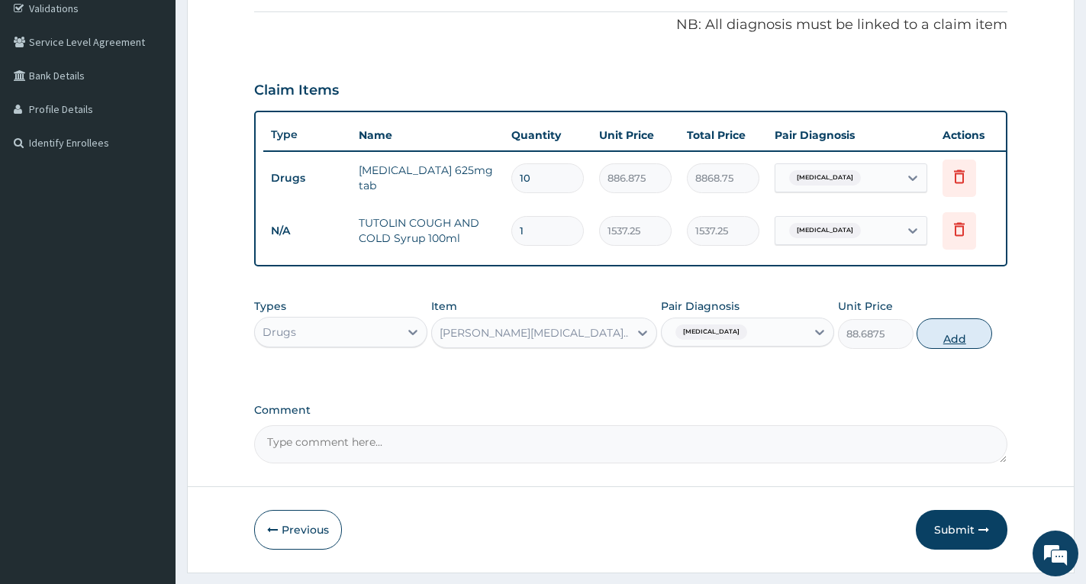
click at [951, 349] on button "Add" at bounding box center [954, 333] width 76 height 31
type input "0"
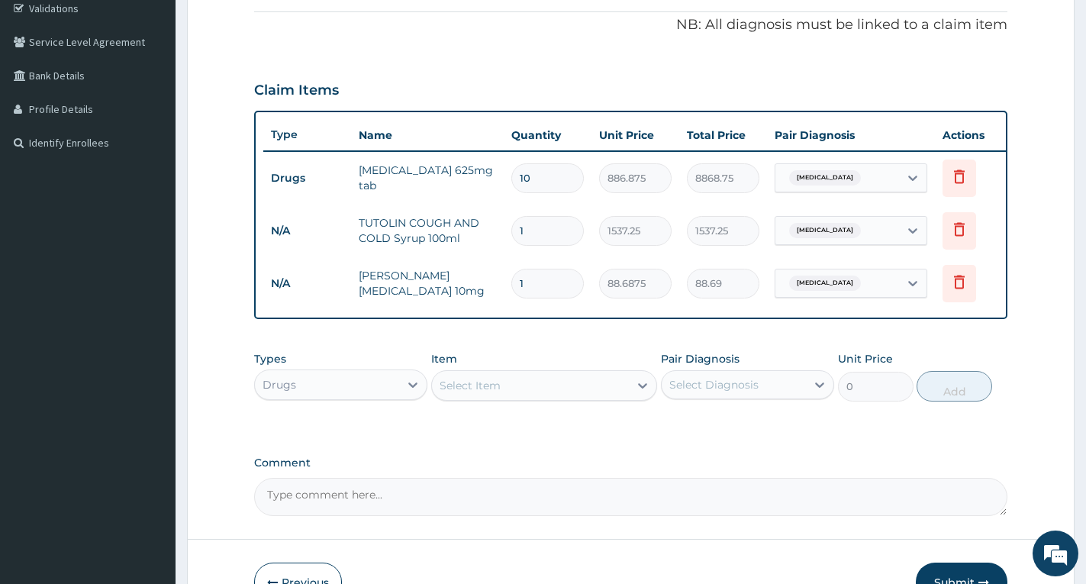
type input "0.00"
type input "5"
type input "443.44"
type input "5"
click at [875, 469] on label "Comment" at bounding box center [630, 462] width 753 height 13
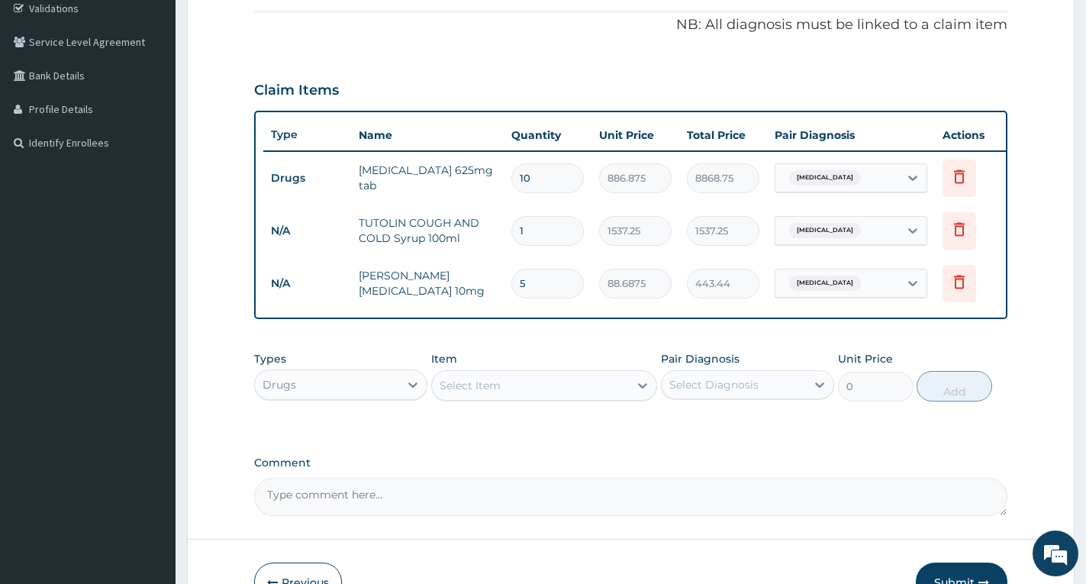
click at [875, 478] on textarea "Comment" at bounding box center [630, 497] width 753 height 38
click at [537, 398] on div "Select Item" at bounding box center [530, 385] width 197 height 24
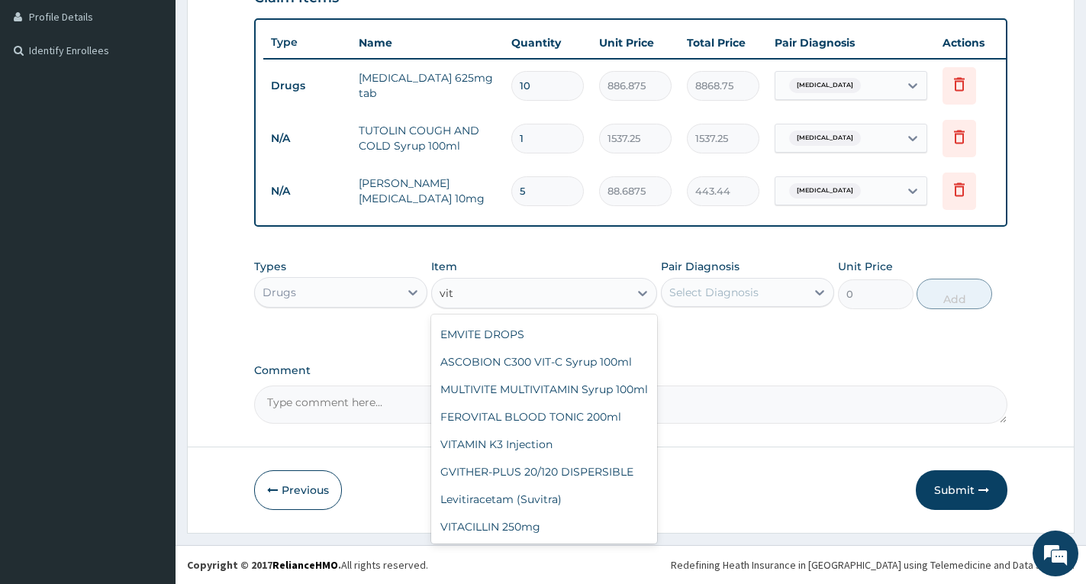
scroll to position [275, 0]
drag, startPoint x: 642, startPoint y: 486, endPoint x: 639, endPoint y: 449, distance: 36.7
click at [639, 449] on div "MULTIVITE (EVANS) VITAMIN K1 Injection VITAMIN K X 100 (TOPSEA) NEUROVIT FORTE …" at bounding box center [544, 428] width 226 height 229
type input "vit"
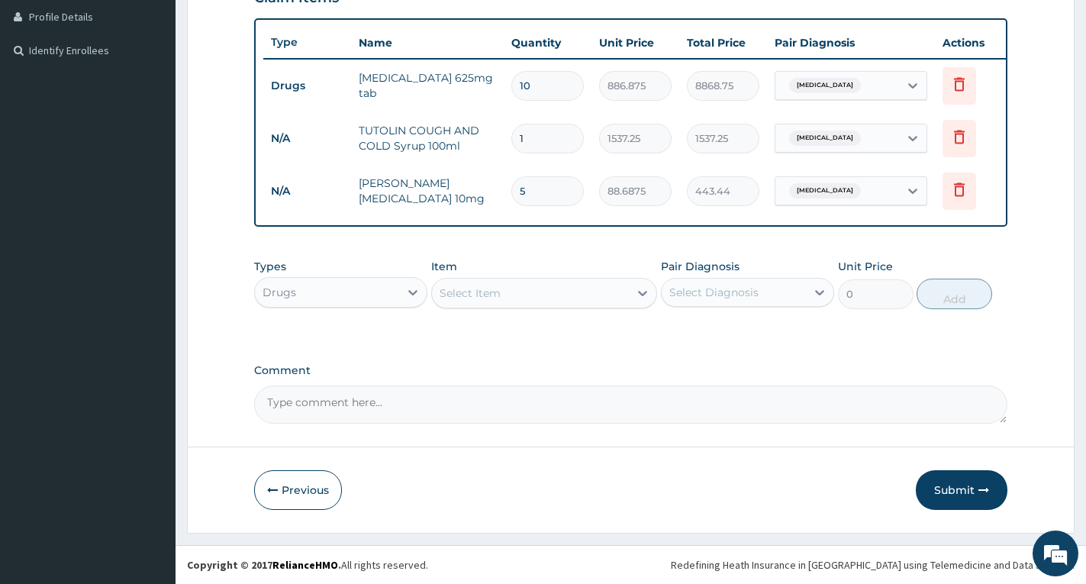
click at [659, 462] on form "Step 2 of 2 PA Code / Prescription Code PA/7ABE27 Encounter Date 07-07-2025 Dia…" at bounding box center [630, 114] width 887 height 836
click at [585, 288] on div "Select Item" at bounding box center [530, 293] width 197 height 24
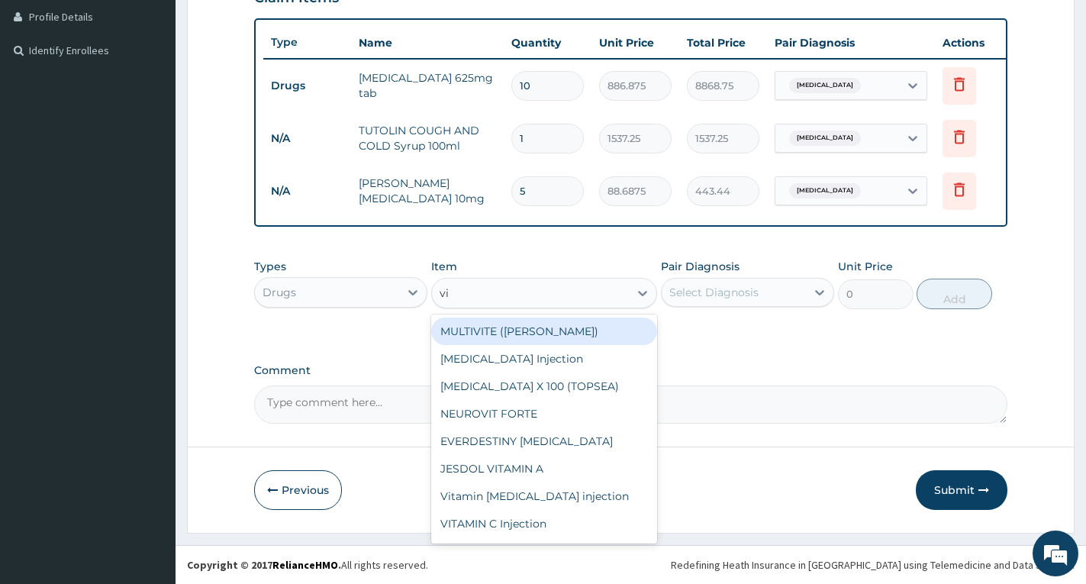
type input "vit"
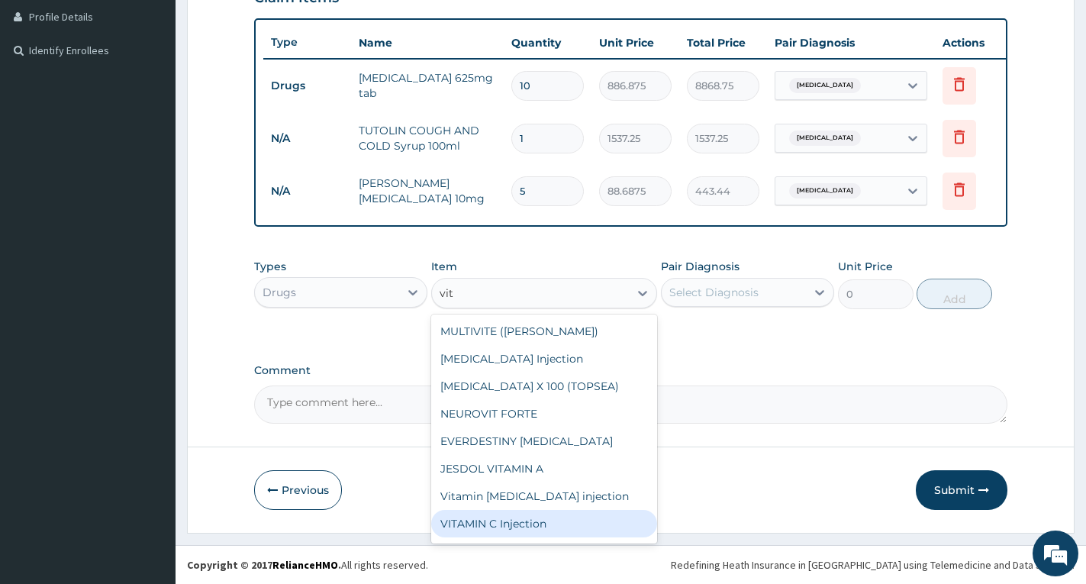
click at [576, 523] on div "VITAMIN C Injection" at bounding box center [544, 523] width 226 height 27
type input "141.9"
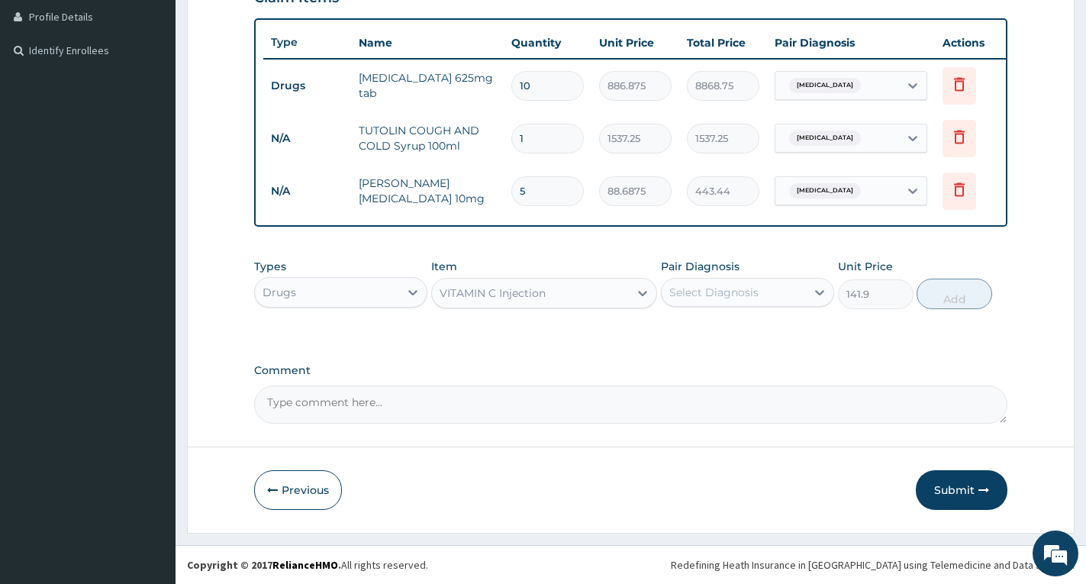
click at [592, 295] on div "VITAMIN C Injection" at bounding box center [530, 293] width 197 height 24
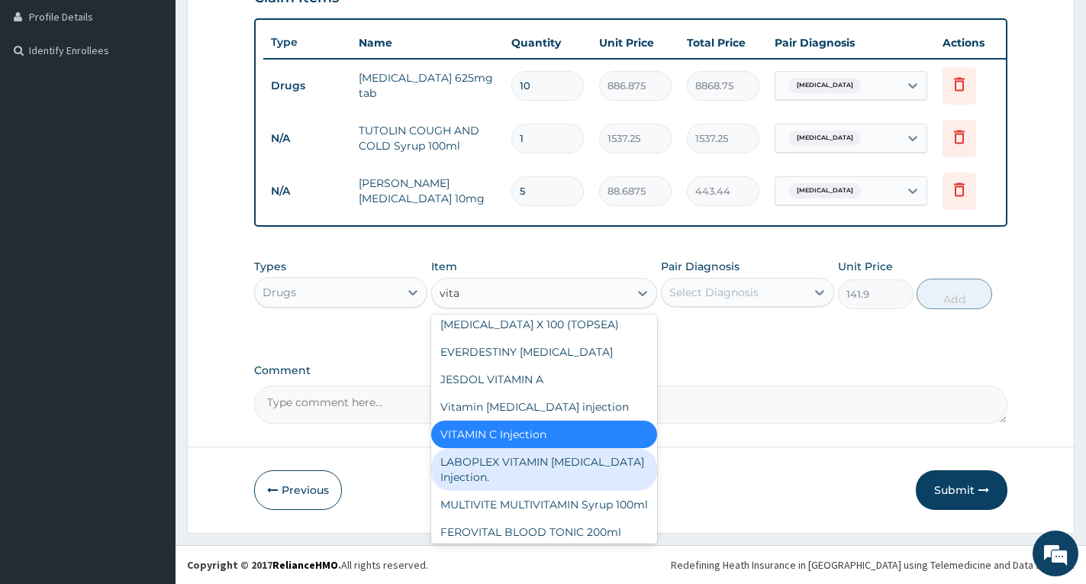
scroll to position [0, 0]
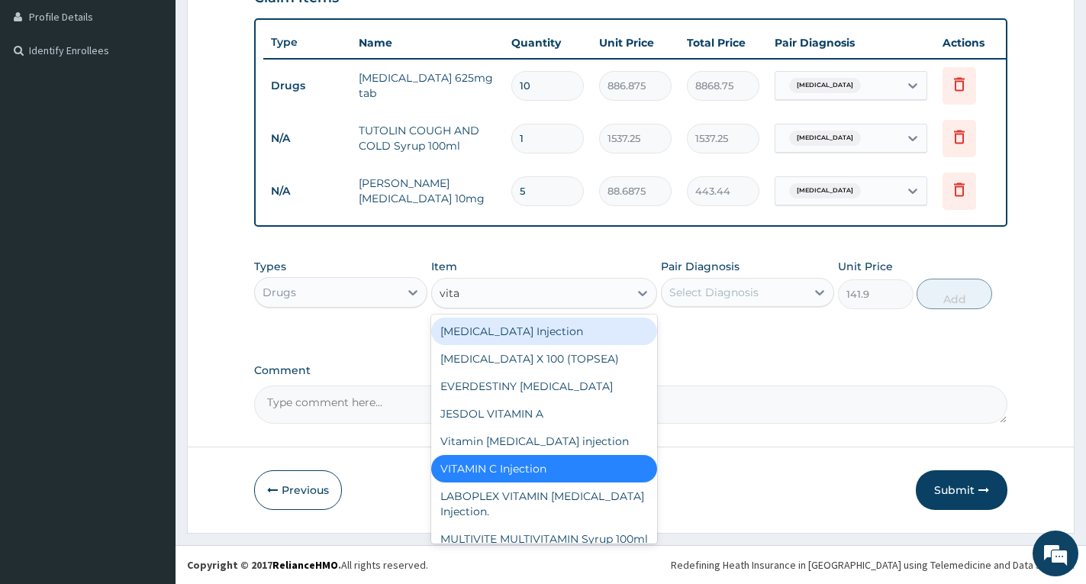
type input "vita"
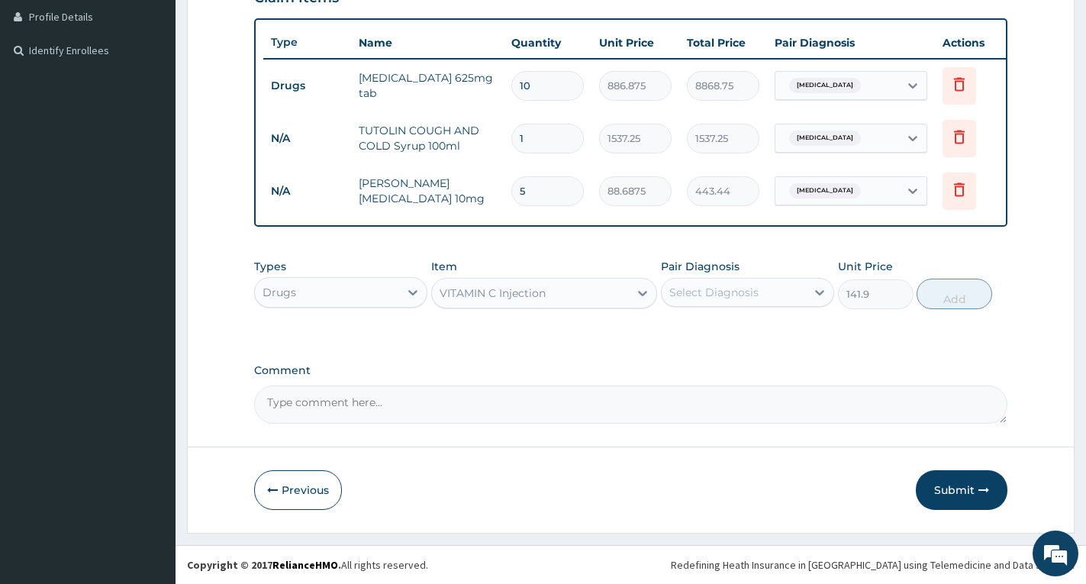
click at [860, 364] on label "Comment" at bounding box center [630, 370] width 753 height 13
click at [860, 385] on textarea "Comment" at bounding box center [630, 404] width 753 height 38
click at [490, 295] on div "VITAMIN C Injection" at bounding box center [493, 292] width 106 height 15
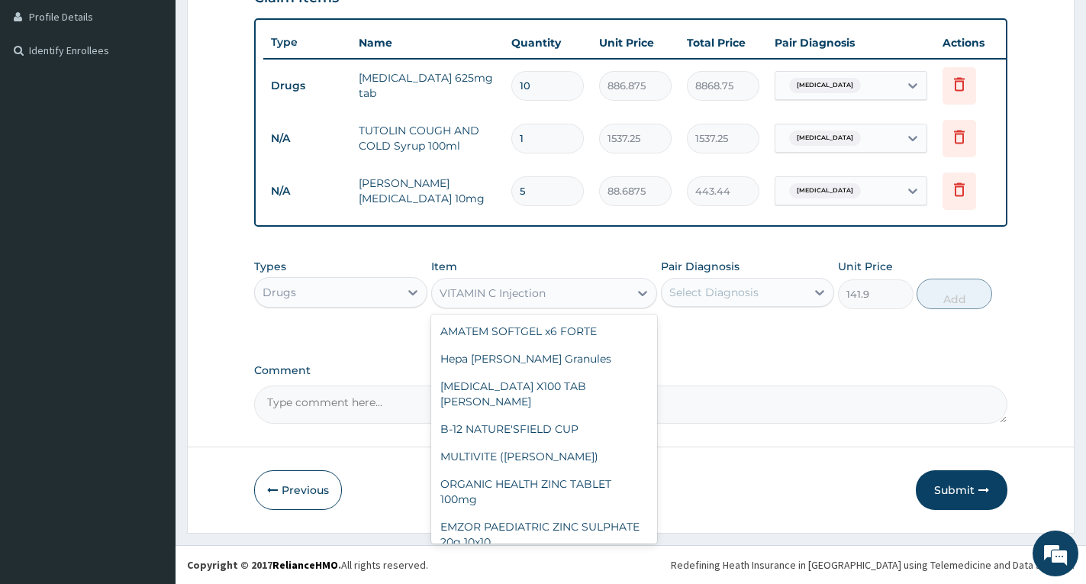
scroll to position [446, 0]
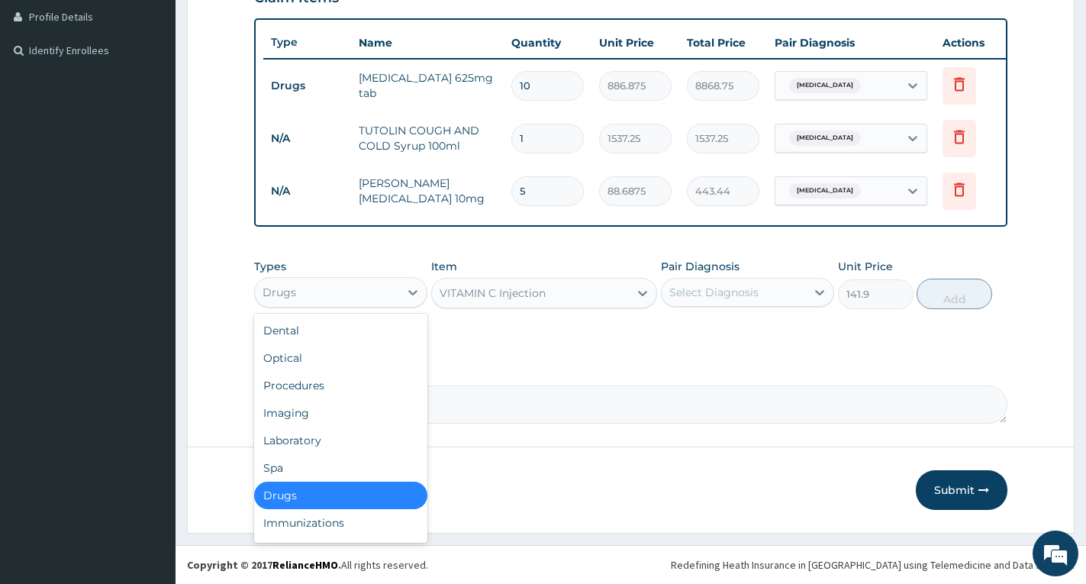
click at [398, 293] on div "Drugs" at bounding box center [327, 292] width 144 height 24
click at [349, 385] on div "Procedures" at bounding box center [340, 385] width 173 height 27
type input "0"
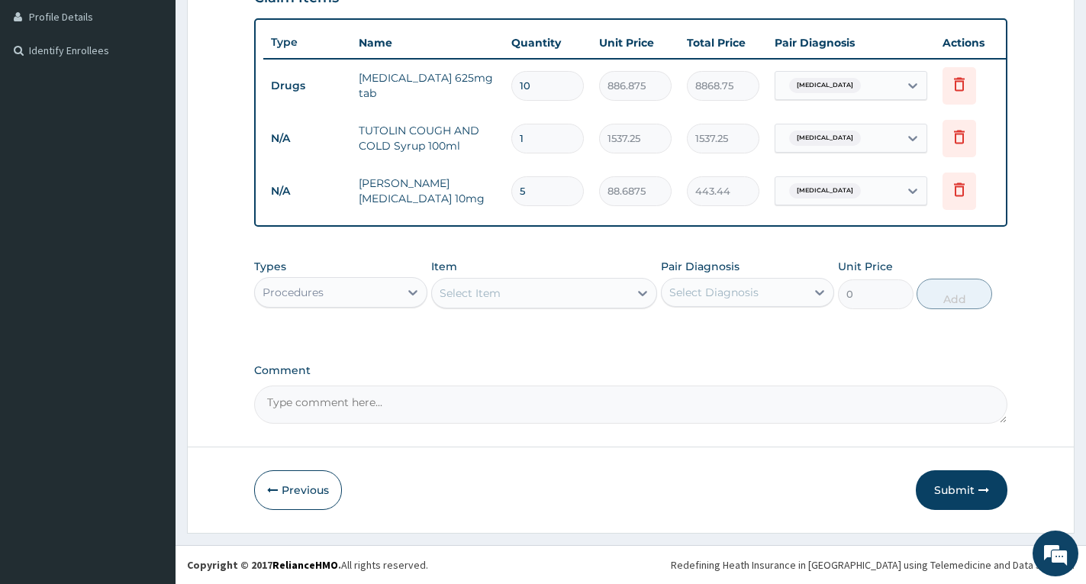
click at [516, 295] on div "Select Item" at bounding box center [530, 293] width 197 height 24
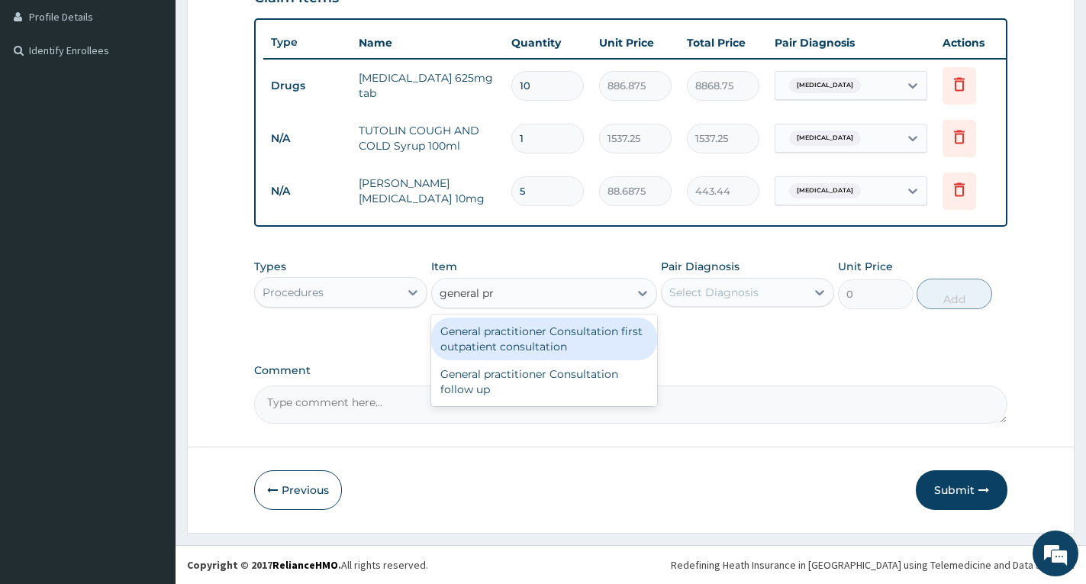
type input "general pra"
click at [500, 341] on div "General practitioner Consultation first outpatient consultation" at bounding box center [544, 338] width 226 height 43
type input "4000"
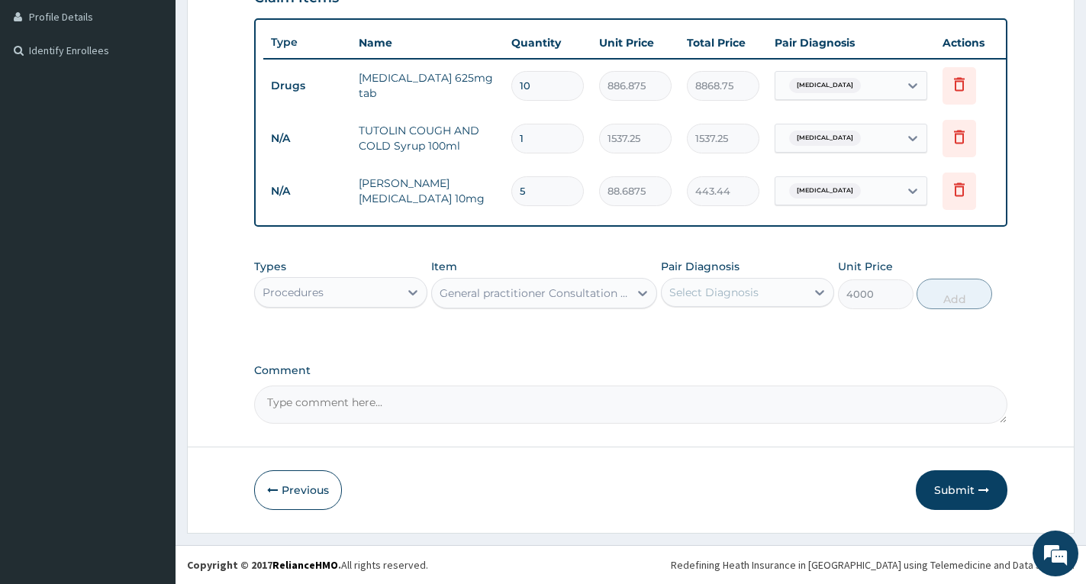
click at [688, 300] on div "Select Diagnosis" at bounding box center [734, 292] width 144 height 24
click at [700, 333] on label "Acute tonsillitis" at bounding box center [733, 329] width 95 height 15
checkbox input "true"
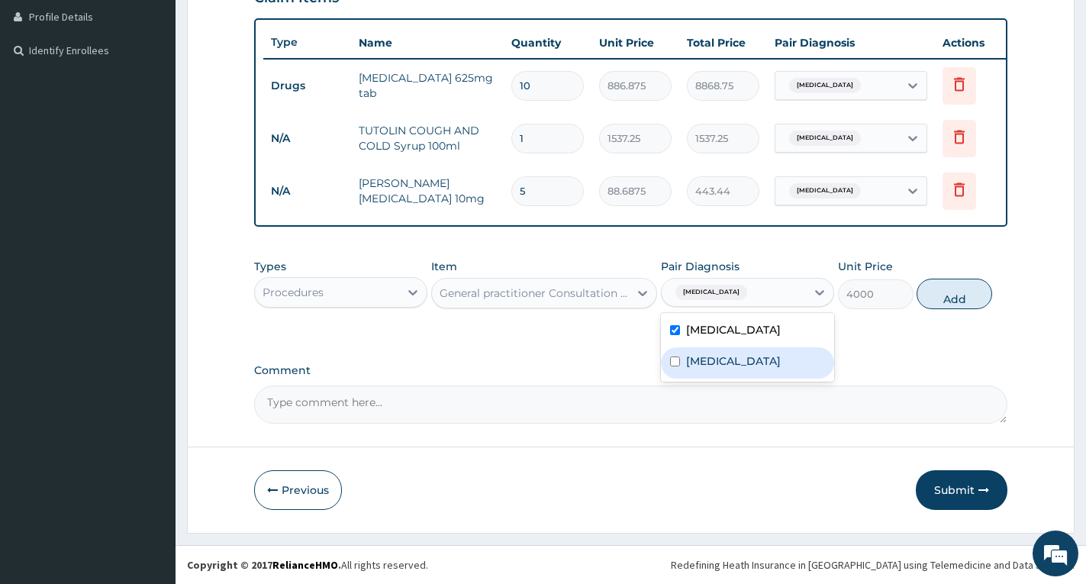
click at [714, 363] on label "Upper respiratory infection" at bounding box center [733, 360] width 95 height 15
checkbox input "true"
click at [965, 292] on button "Add" at bounding box center [954, 294] width 76 height 31
type input "0"
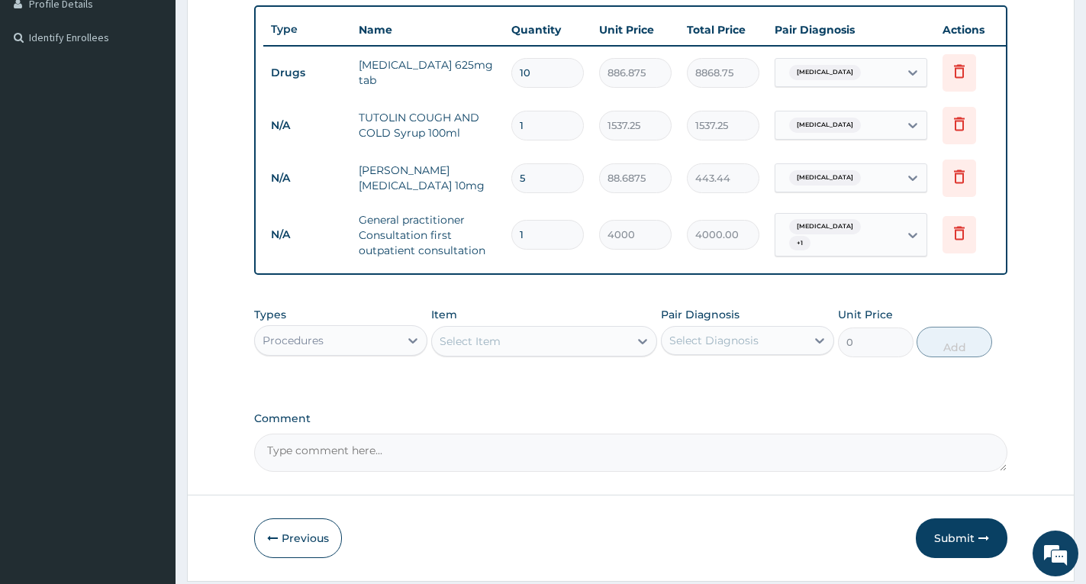
scroll to position [459, 0]
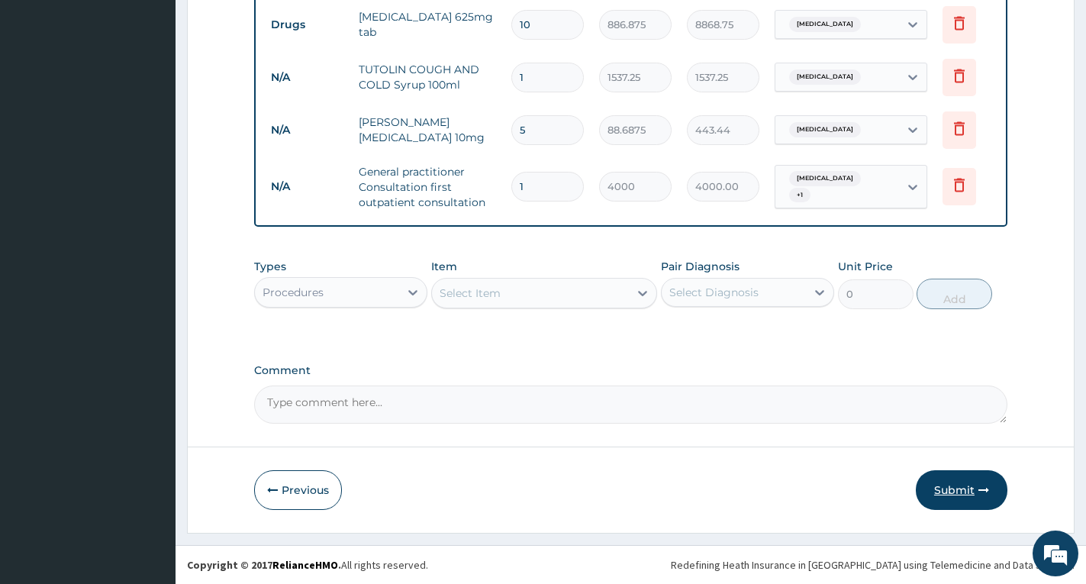
click at [952, 488] on button "Submit" at bounding box center [962, 490] width 92 height 40
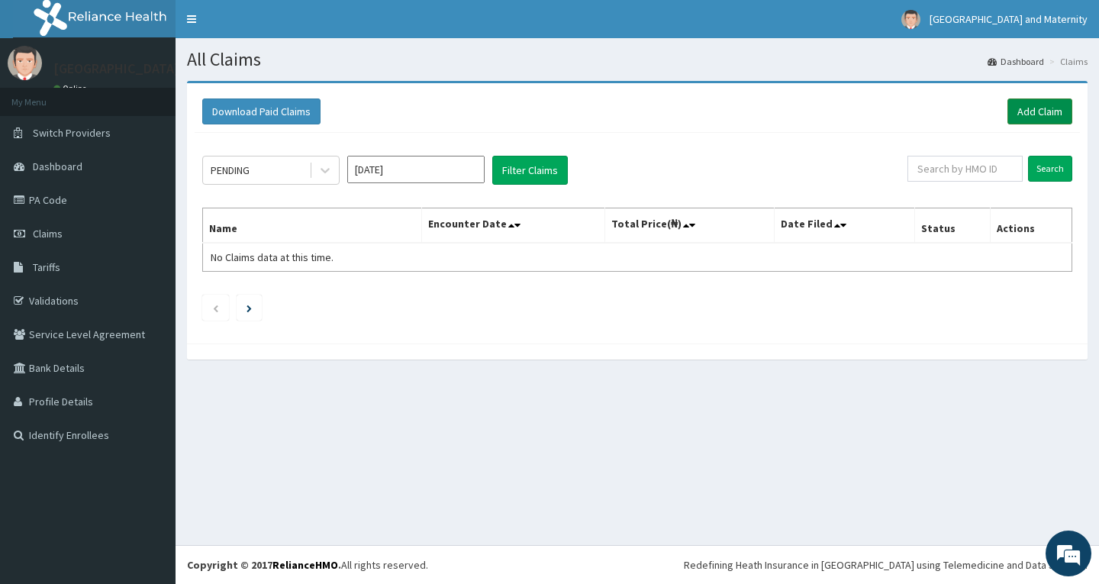
click at [1037, 111] on link "Add Claim" at bounding box center [1039, 111] width 65 height 26
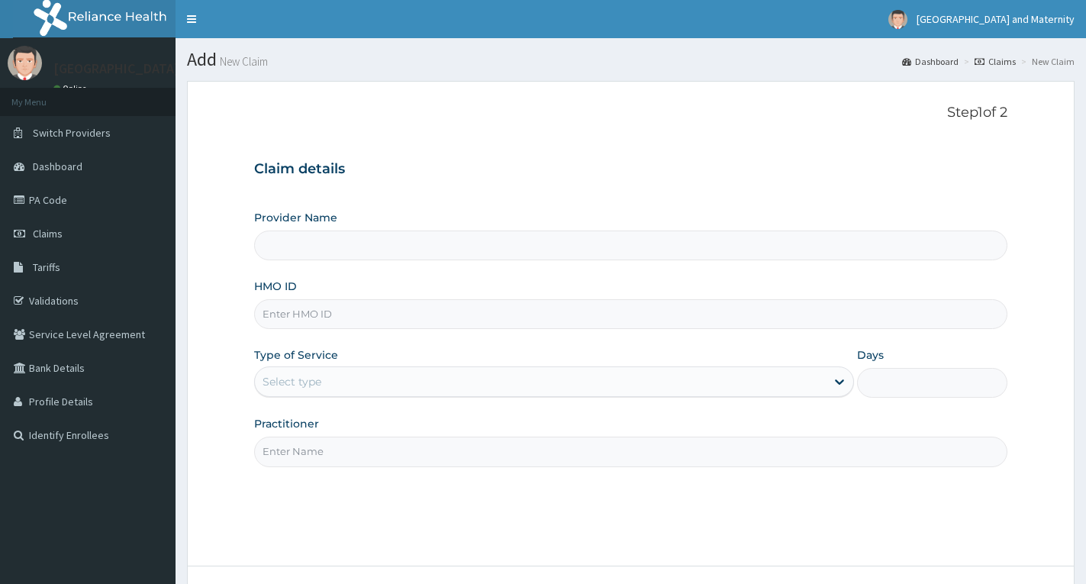
click at [320, 319] on input "HMO ID" at bounding box center [630, 314] width 753 height 30
paste input "SRS/10461/A"
type input "SRS/10461/A"
type input "[GEOGRAPHIC_DATA] & Maternity"
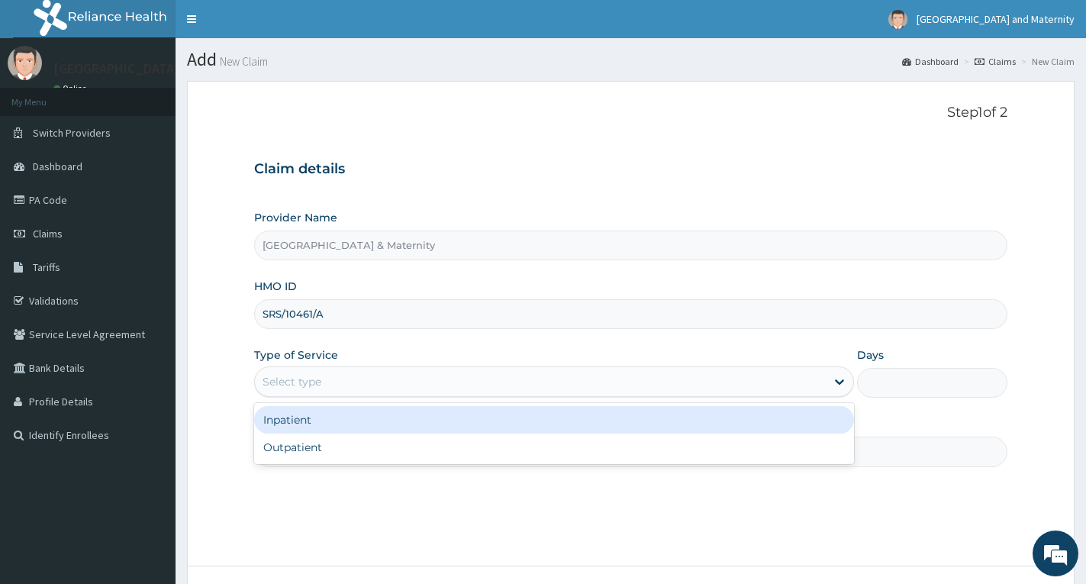
click at [344, 376] on div "Select type" at bounding box center [540, 381] width 571 height 24
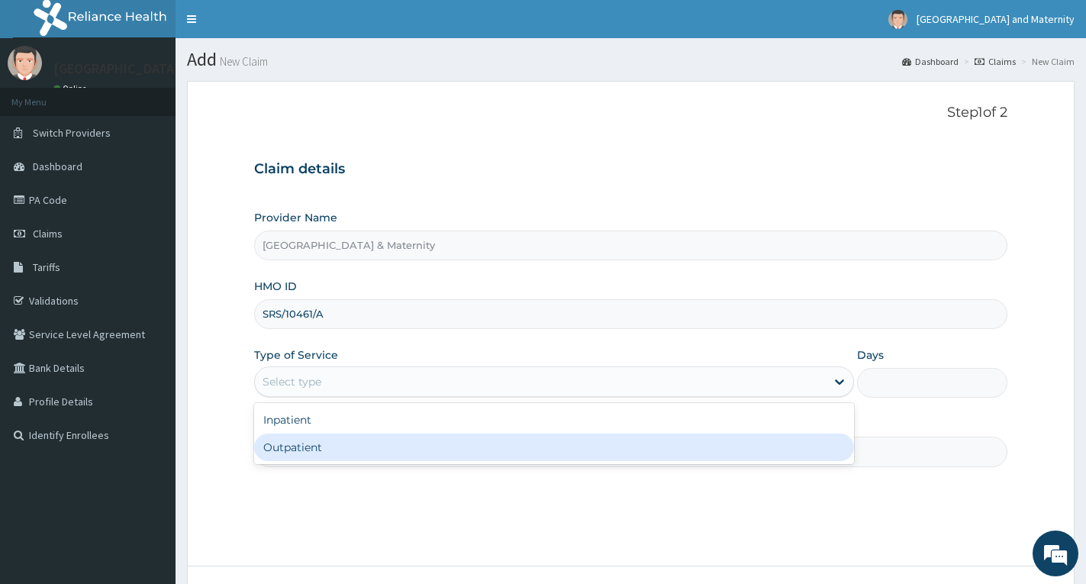
click at [340, 451] on div "Outpatient" at bounding box center [554, 446] width 600 height 27
type input "1"
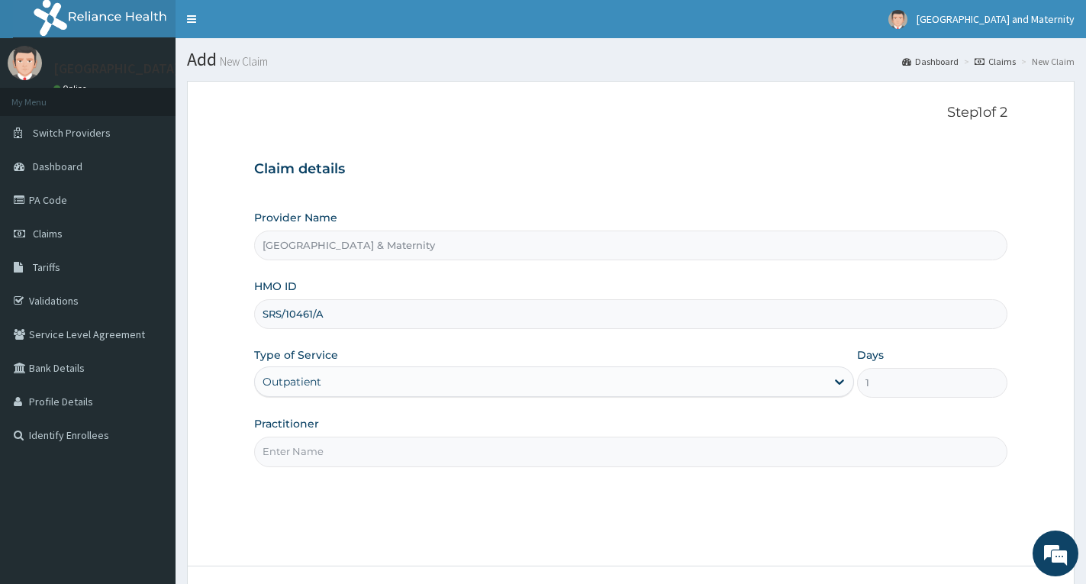
click at [340, 442] on input "Practitioner" at bounding box center [630, 451] width 753 height 30
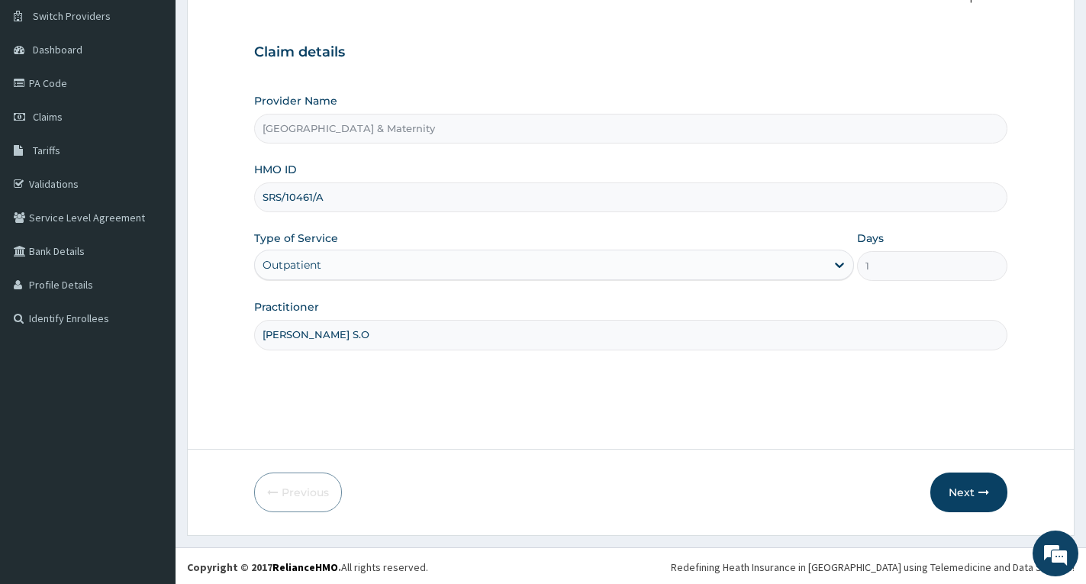
scroll to position [119, 0]
type input "[PERSON_NAME] S.O"
click at [960, 491] on button "Next" at bounding box center [968, 490] width 77 height 40
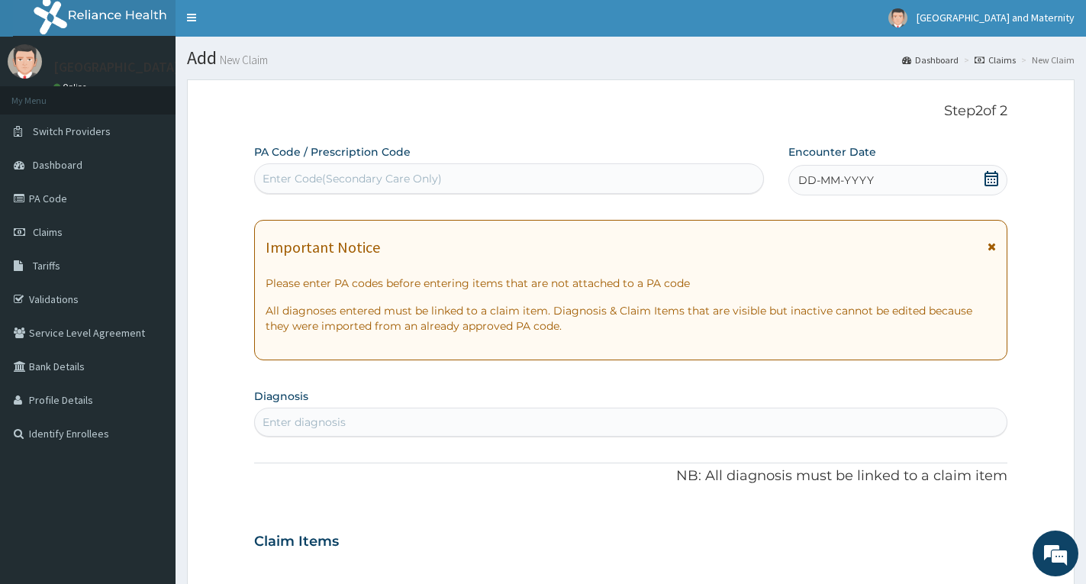
scroll to position [0, 0]
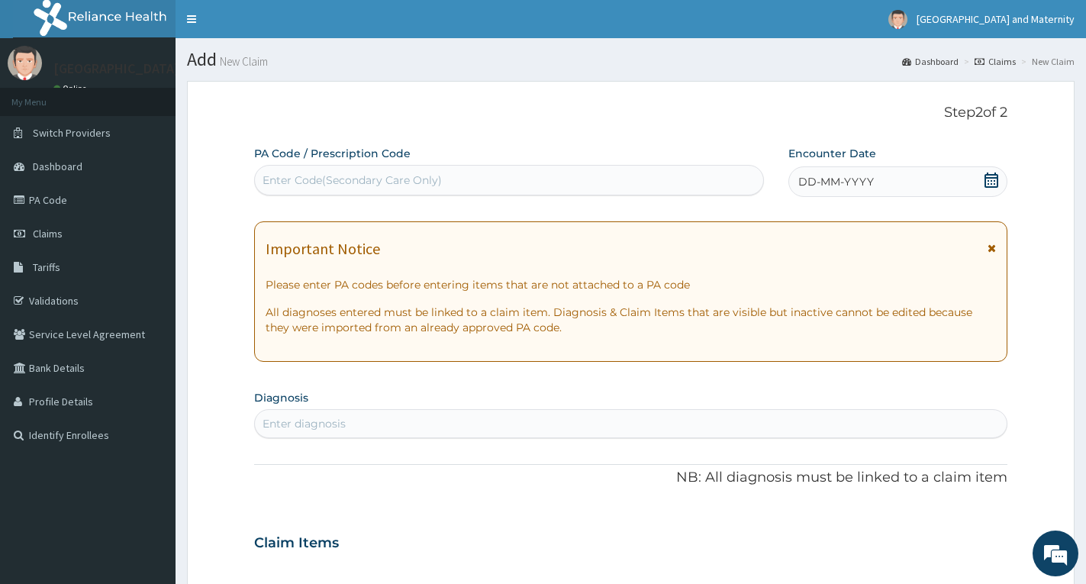
click at [431, 185] on div "Enter Code(Secondary Care Only)" at bounding box center [351, 179] width 179 height 15
paste input "PA/21A22A"
type input "PA/21A22A"
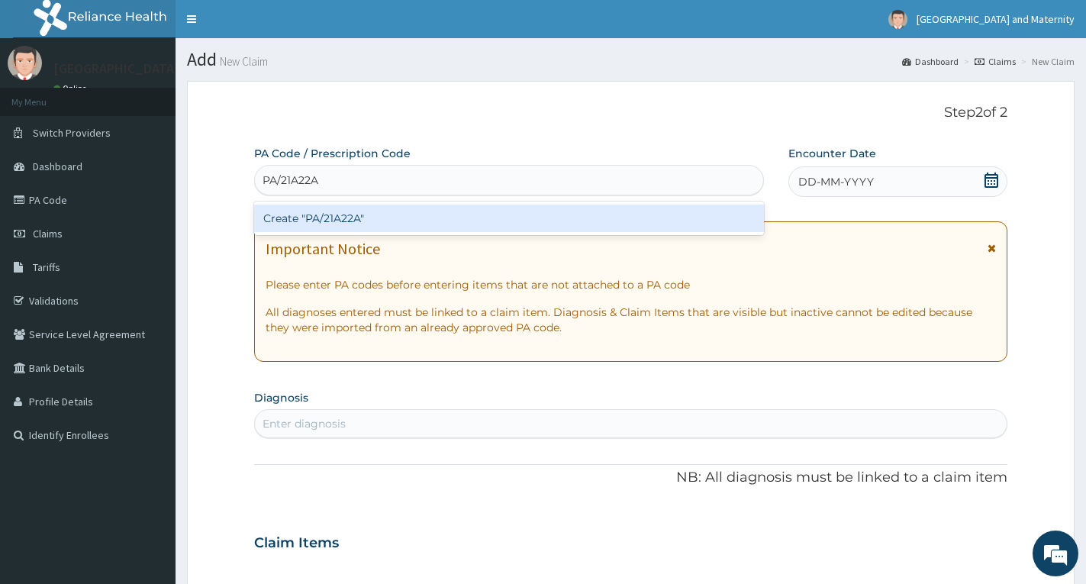
click at [341, 217] on div "Create "PA/21A22A"" at bounding box center [509, 217] width 510 height 27
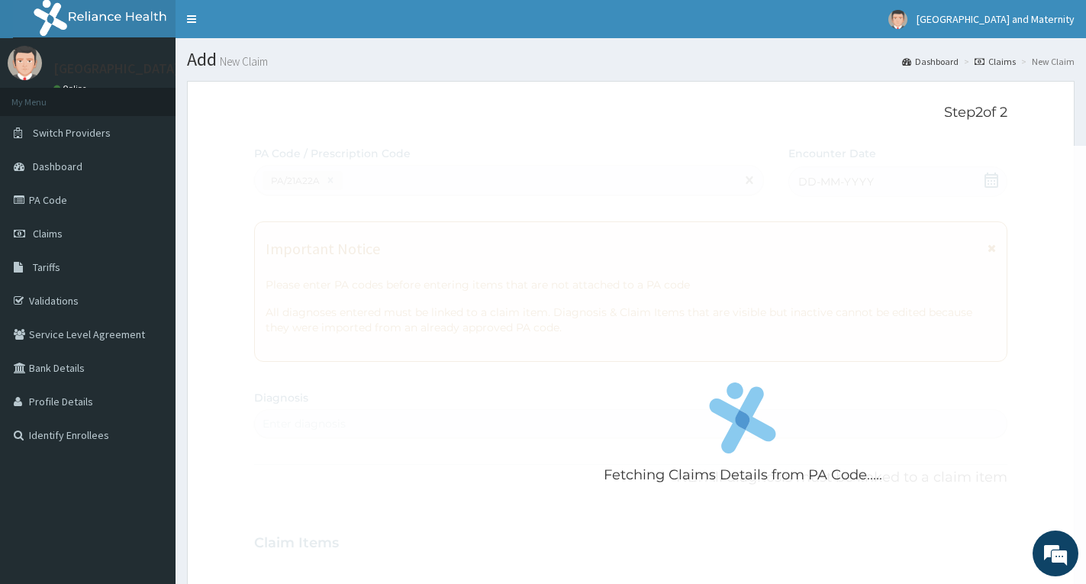
scroll to position [343, 0]
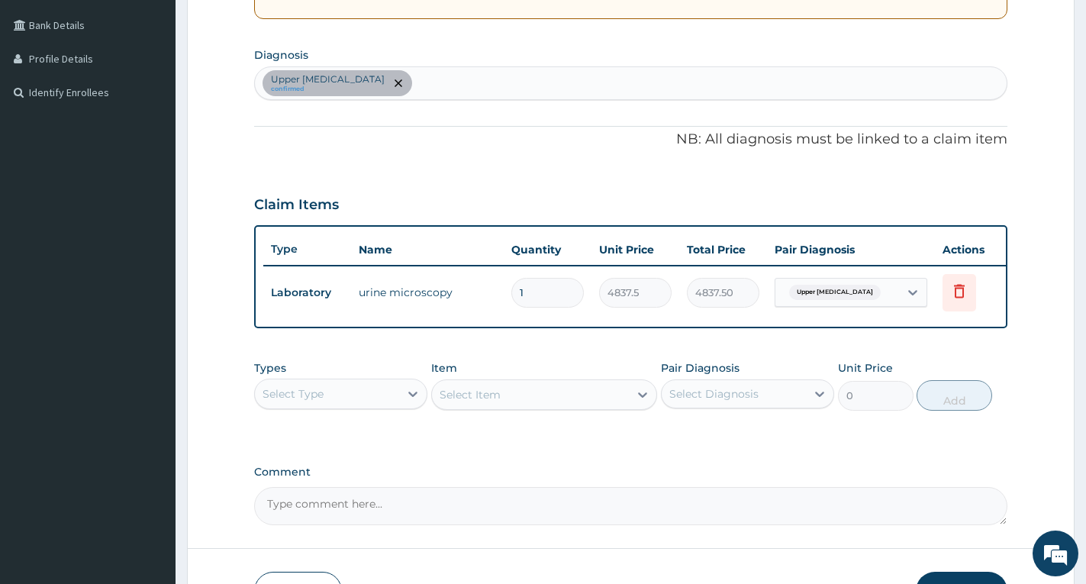
click at [481, 78] on div "Upper [MEDICAL_DATA] confirmed" at bounding box center [631, 83] width 752 height 32
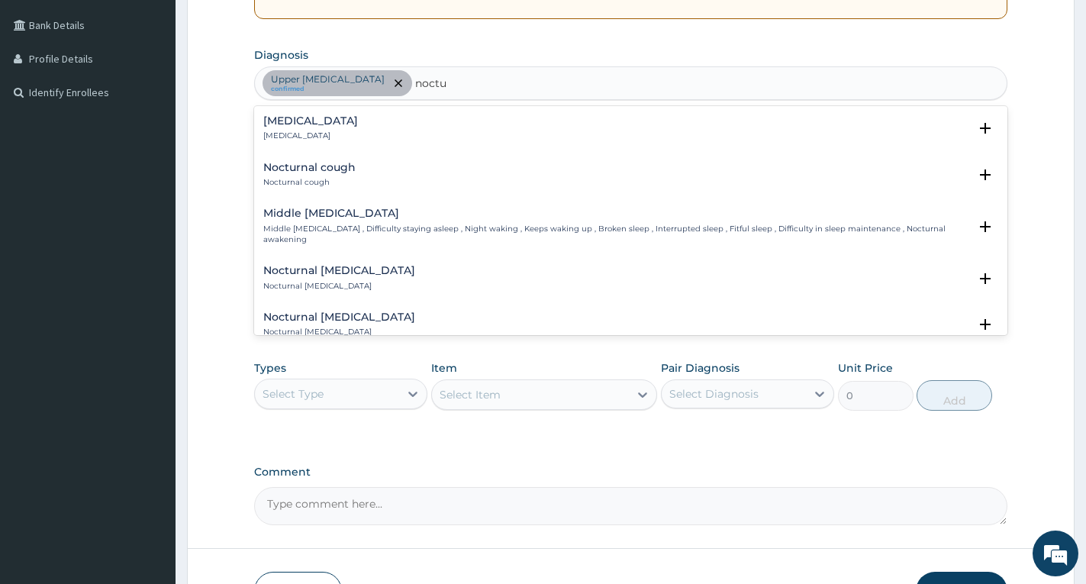
click at [307, 123] on h4 "[MEDICAL_DATA]" at bounding box center [310, 120] width 95 height 11
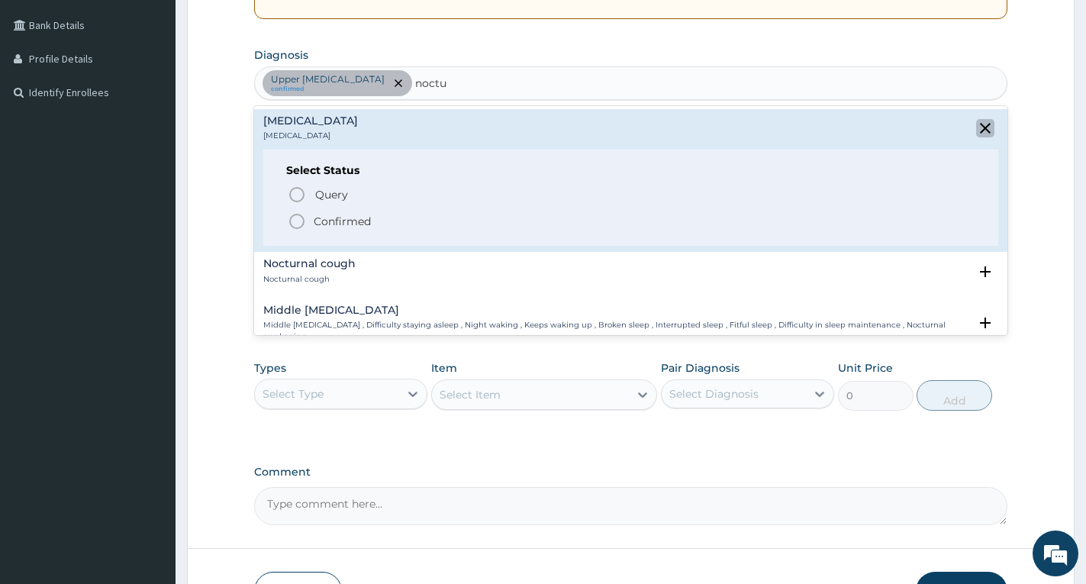
click at [980, 128] on icon "close select status" at bounding box center [985, 128] width 11 height 11
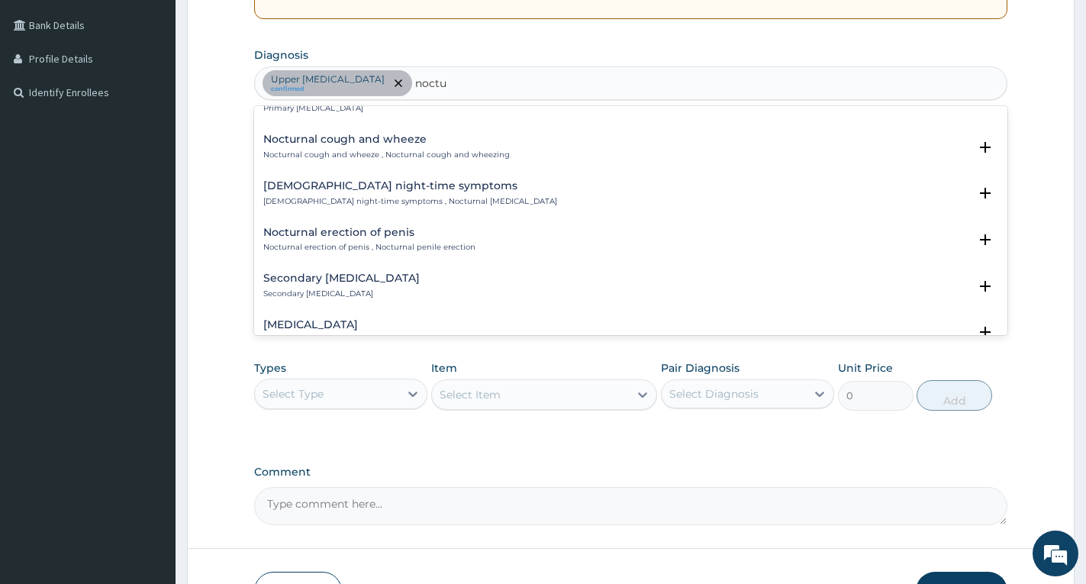
scroll to position [763, 0]
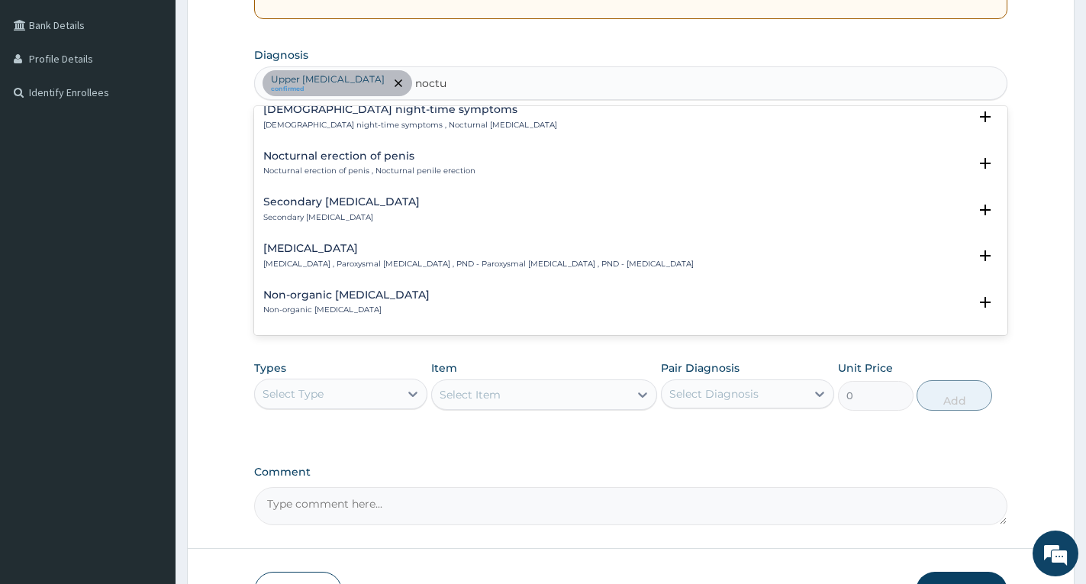
type input "noctu"
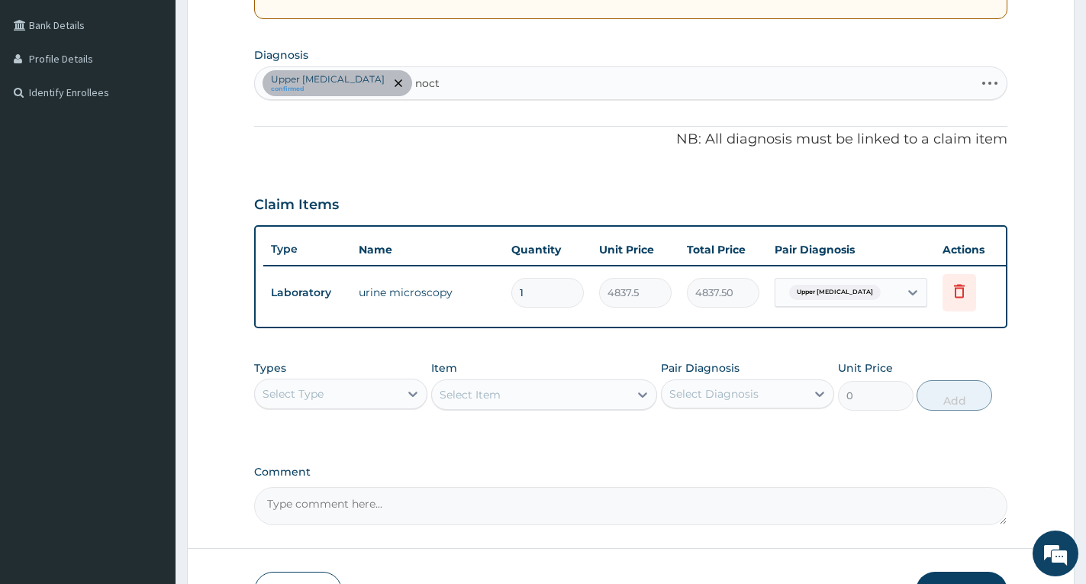
type input "noctu"
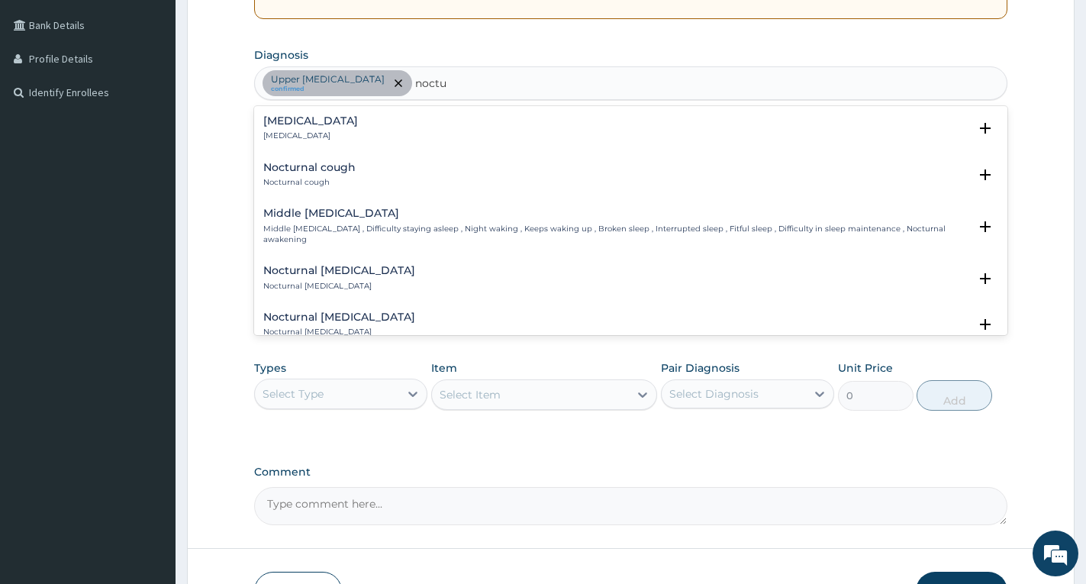
click at [310, 122] on h4 "Nocturia" at bounding box center [310, 120] width 95 height 11
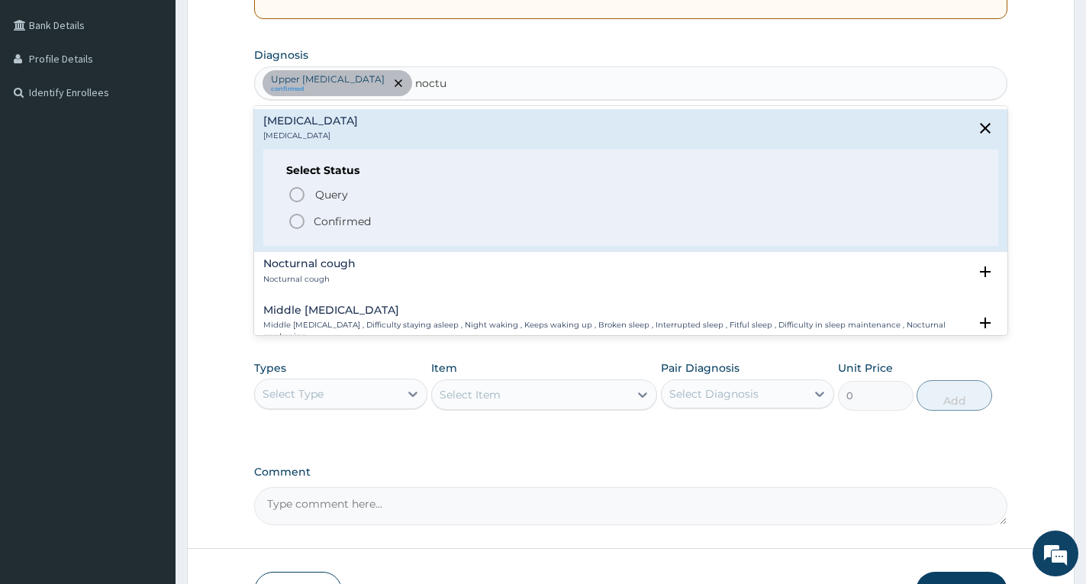
click at [311, 221] on span "Confirmed" at bounding box center [632, 221] width 688 height 18
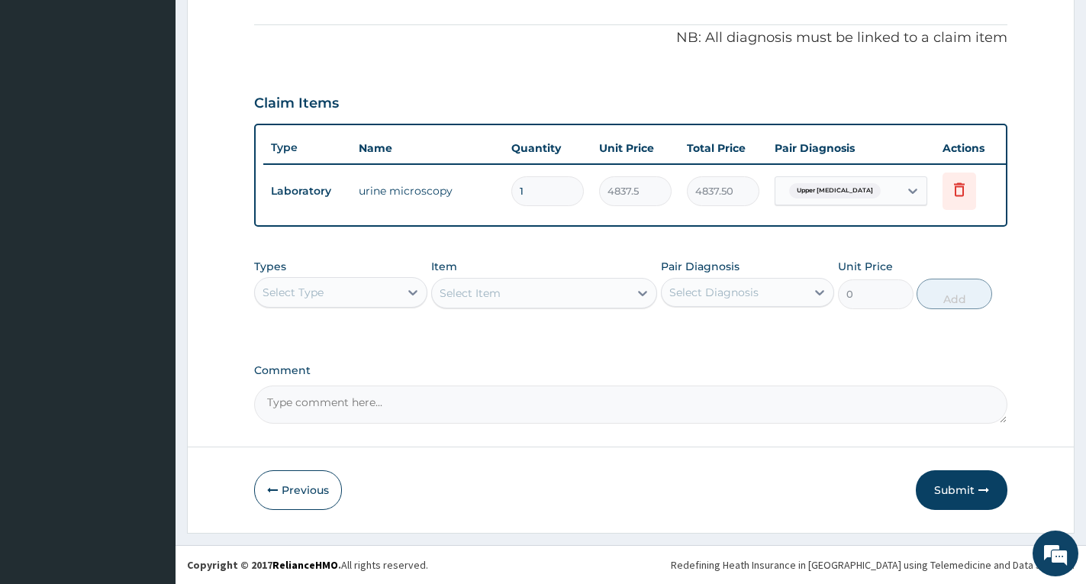
scroll to position [457, 0]
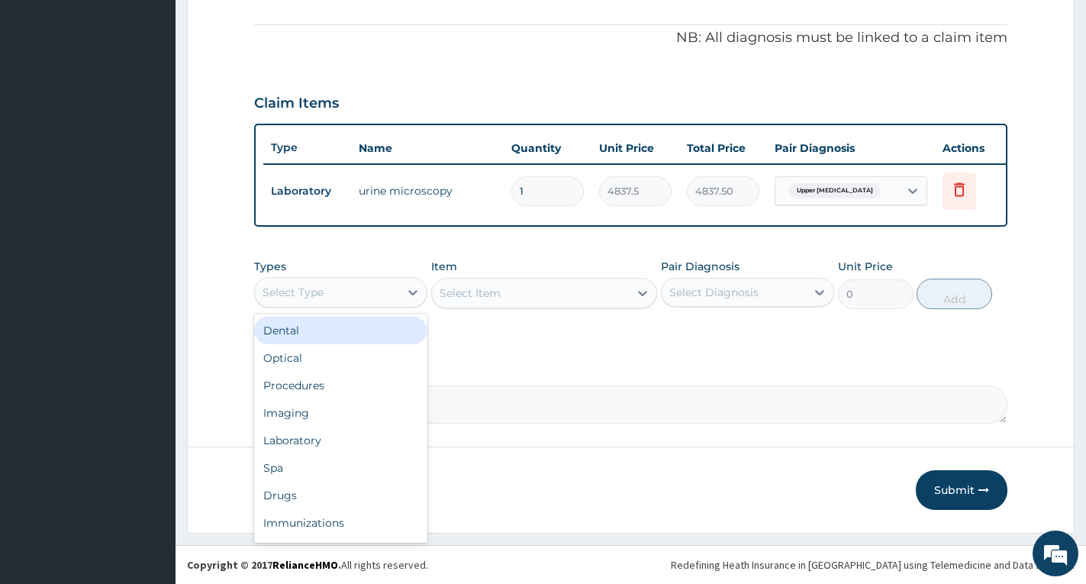
click at [349, 288] on div "Select Type" at bounding box center [327, 292] width 144 height 24
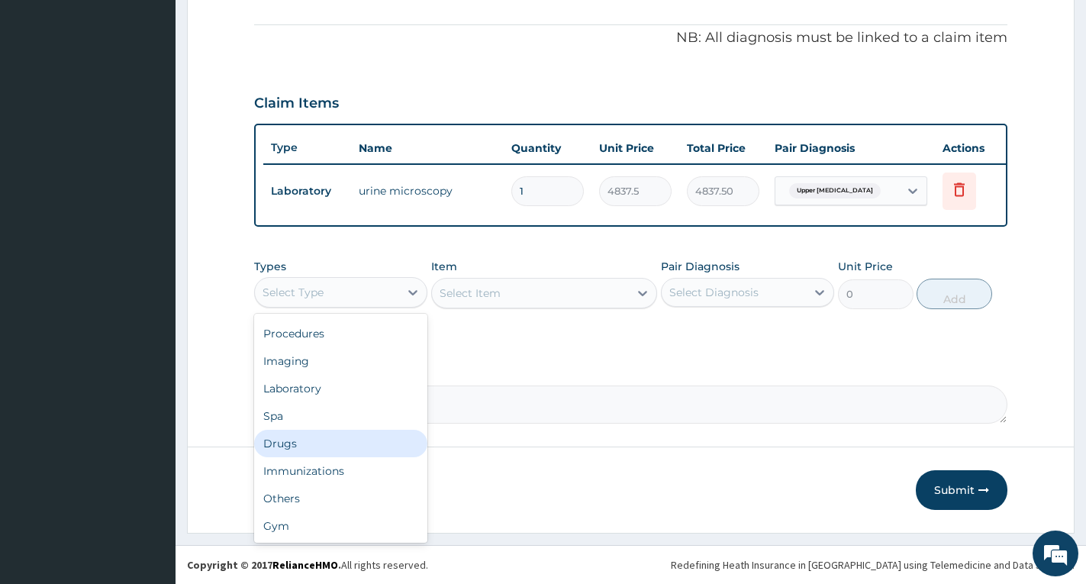
click at [303, 444] on div "Drugs" at bounding box center [340, 443] width 173 height 27
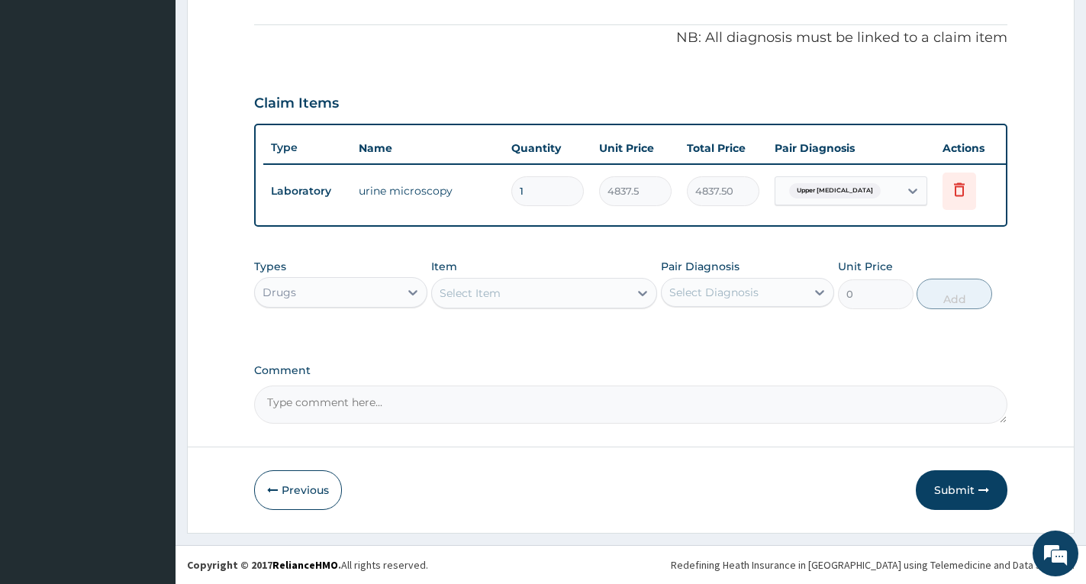
click at [548, 291] on div "Select Item" at bounding box center [530, 293] width 197 height 24
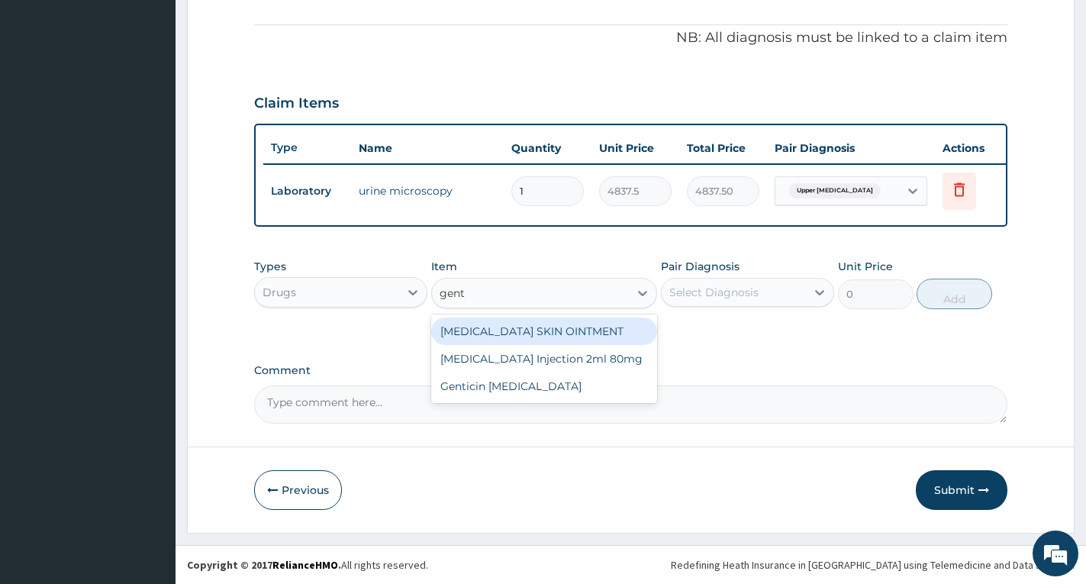
type input "genta"
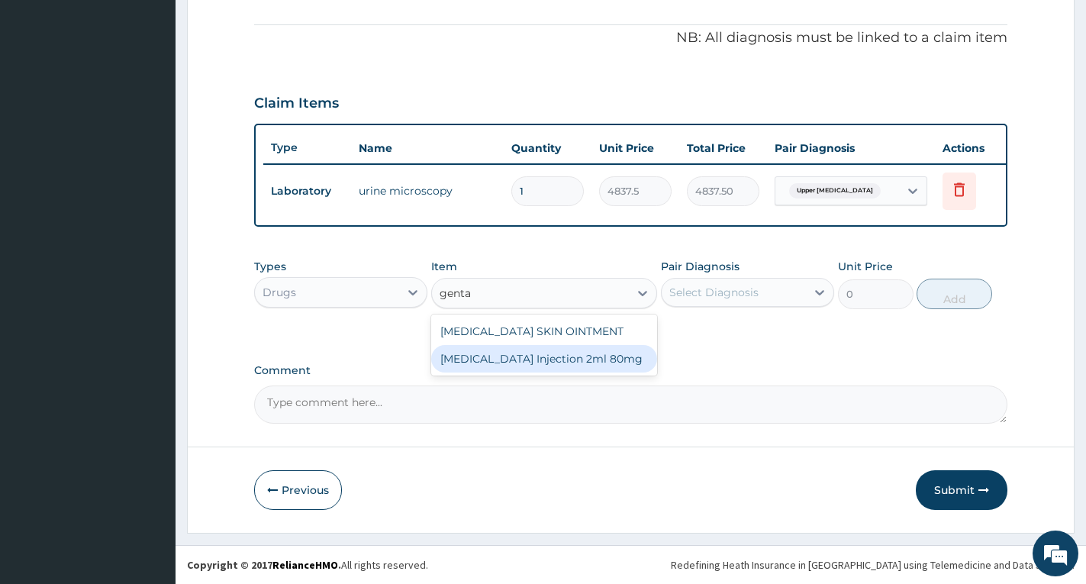
click at [549, 353] on div "GENTAMICIN Injection 2ml 80mg" at bounding box center [544, 358] width 226 height 27
type input "550"
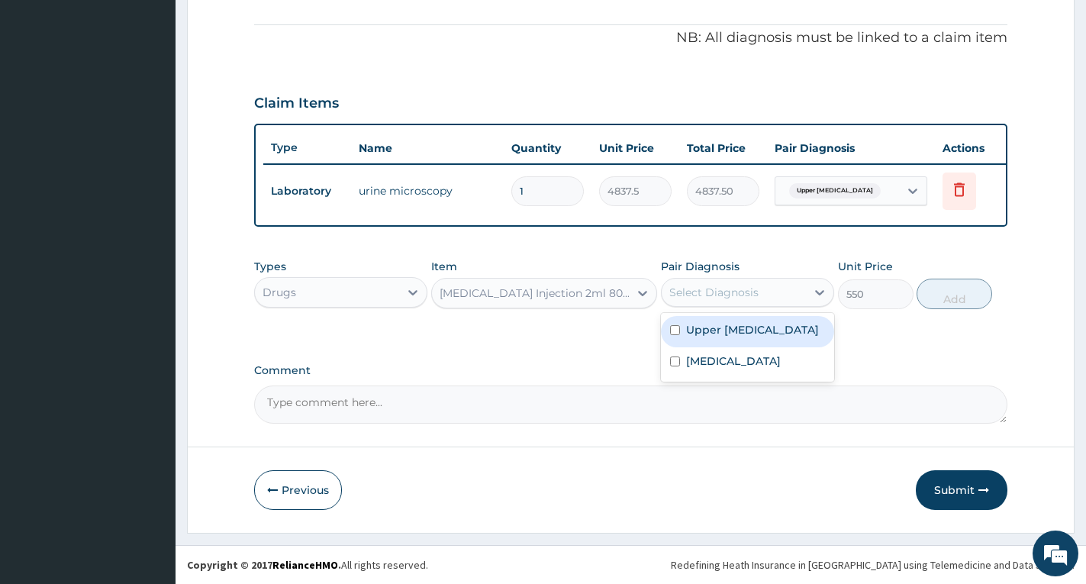
click at [690, 295] on div "Select Diagnosis" at bounding box center [713, 292] width 89 height 15
click at [698, 333] on label "Upper urinary tract infection" at bounding box center [752, 329] width 133 height 15
checkbox input "true"
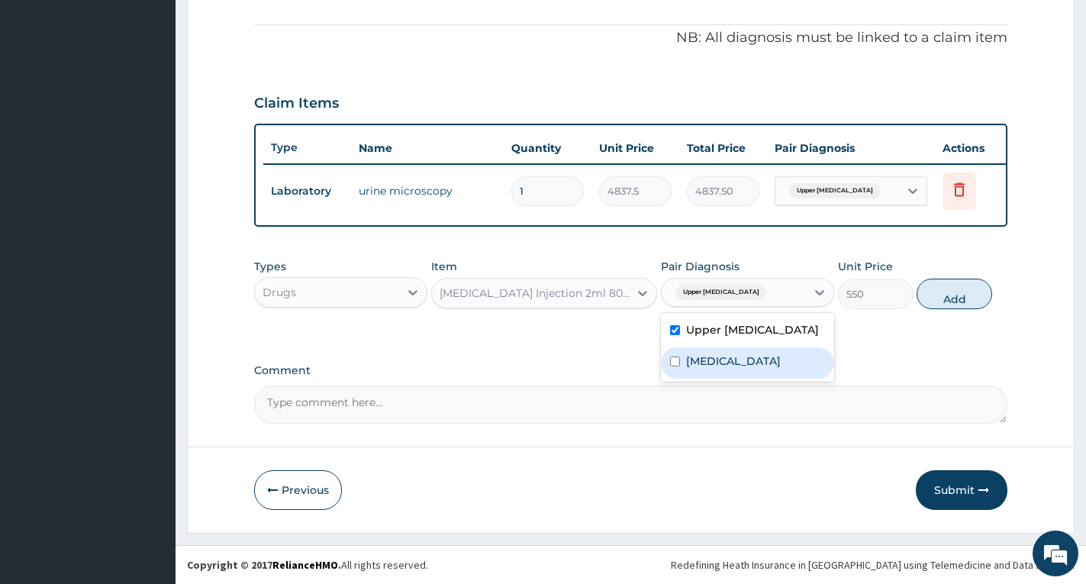
click at [713, 369] on label "Nocturia" at bounding box center [733, 360] width 95 height 15
checkbox input "true"
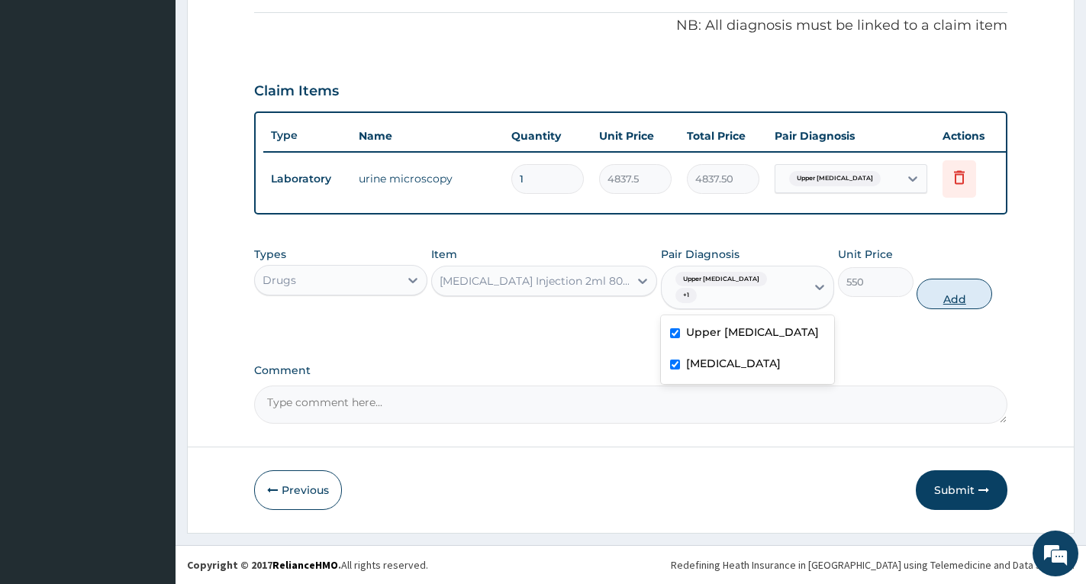
click at [943, 305] on button "Add" at bounding box center [954, 294] width 76 height 31
type input "0"
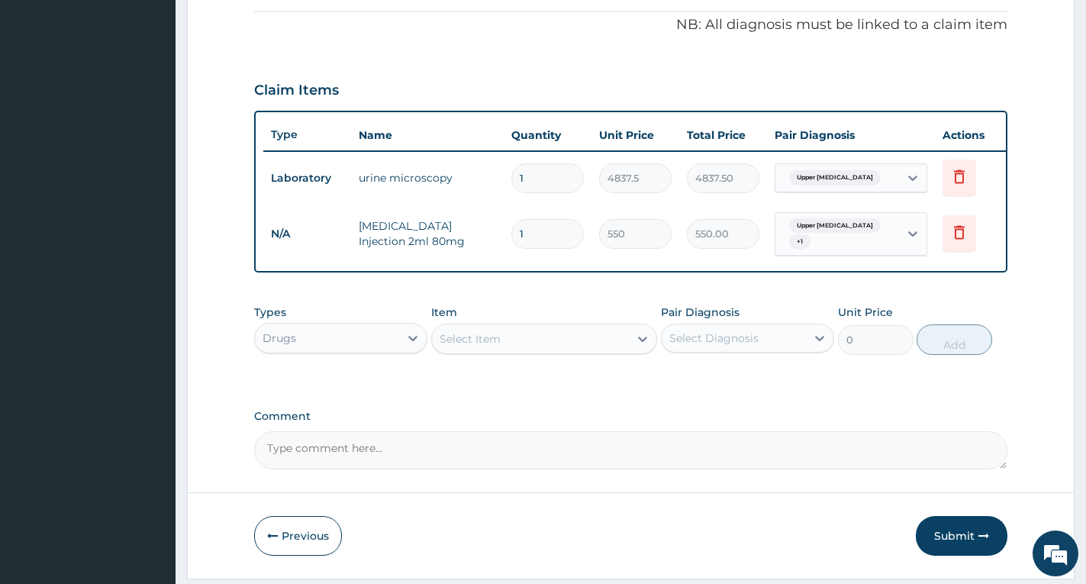
type input "10"
type input "5500.00"
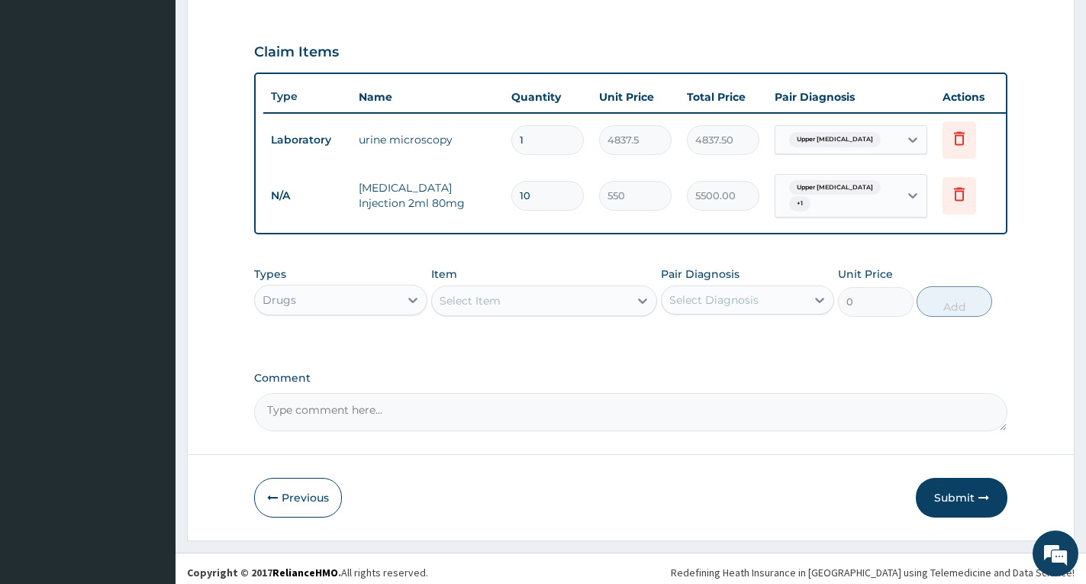
scroll to position [516, 0]
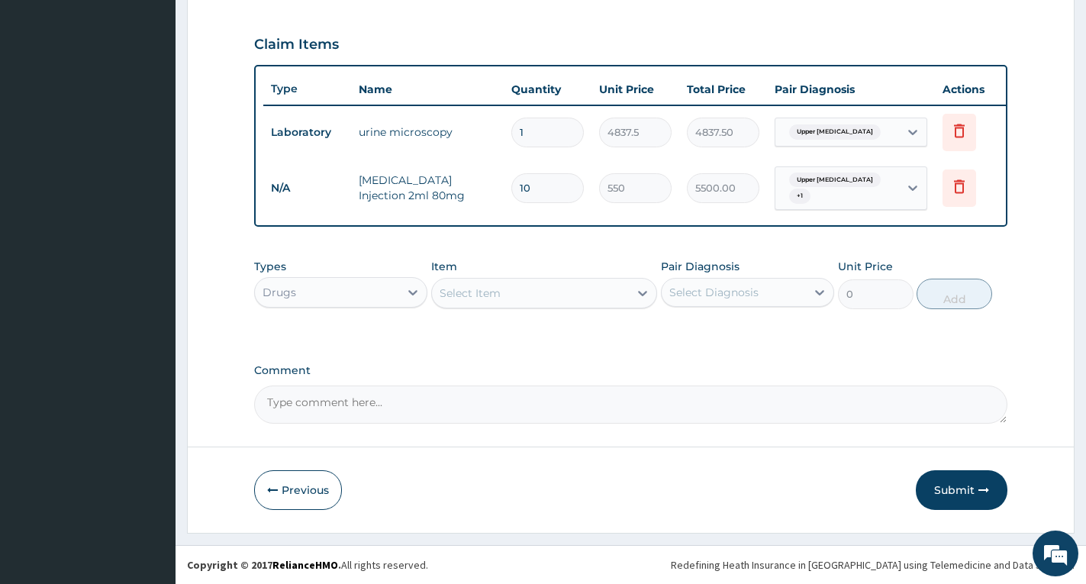
type input "10"
click at [536, 411] on textarea "Comment" at bounding box center [630, 404] width 753 height 38
type textarea "iv genta 160mg dly x 5 days"
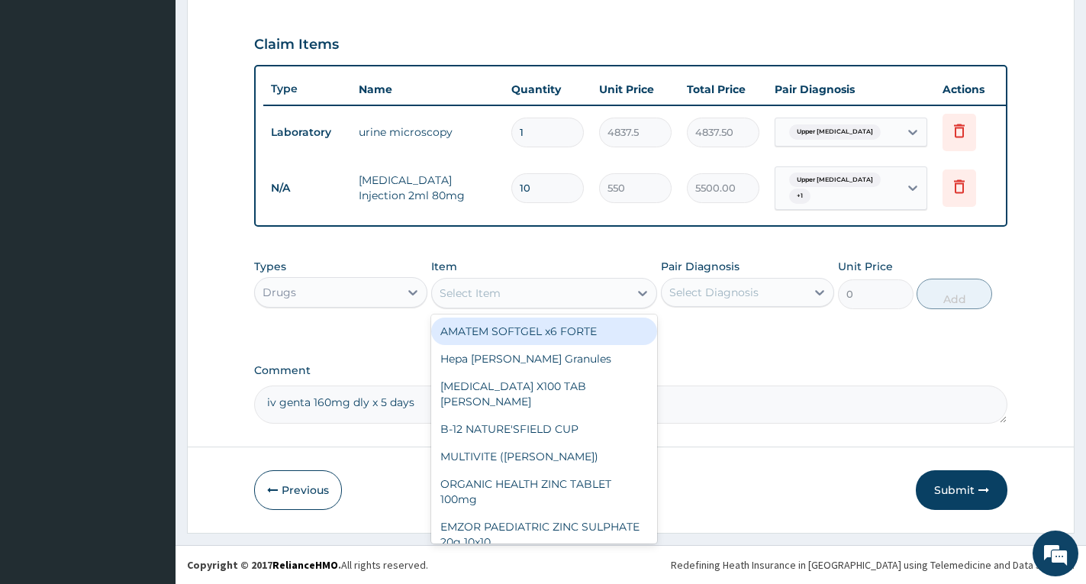
click at [534, 294] on div "Select Item" at bounding box center [530, 293] width 197 height 24
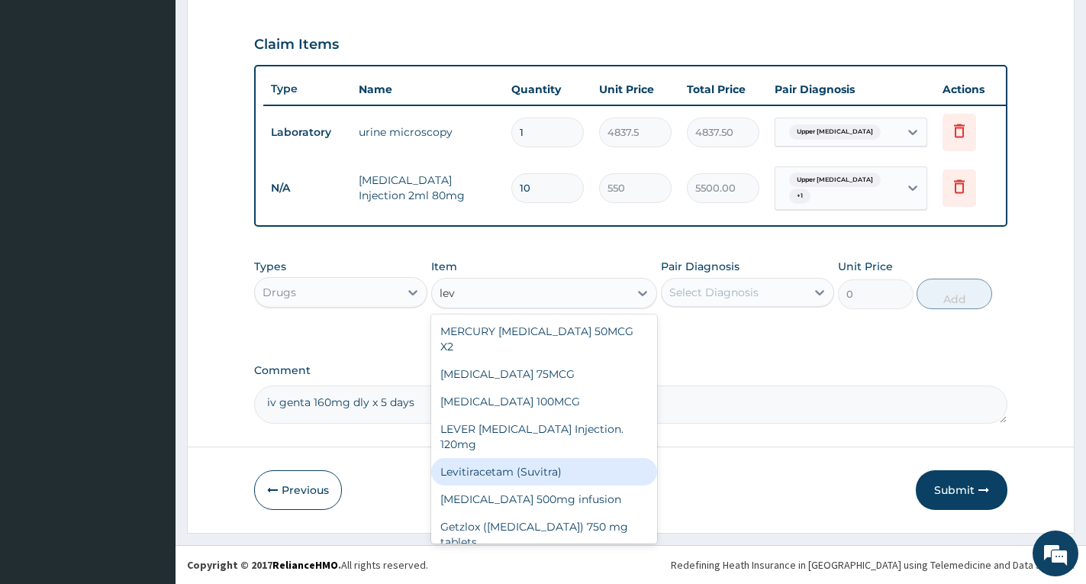
type input "levo"
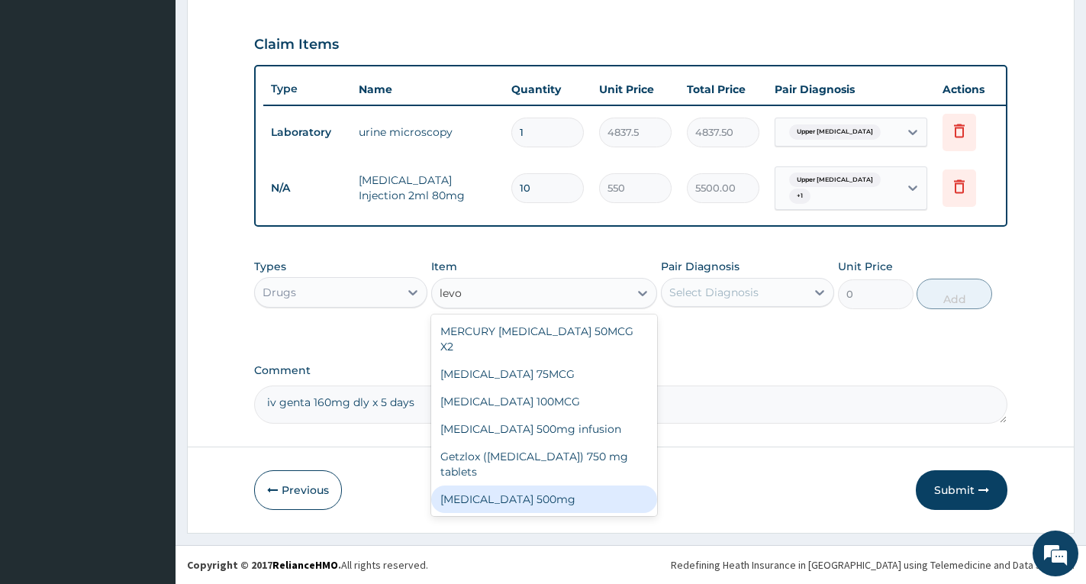
click at [607, 486] on div "LEVOFLOXACIN 500mg" at bounding box center [544, 498] width 226 height 27
type input "300"
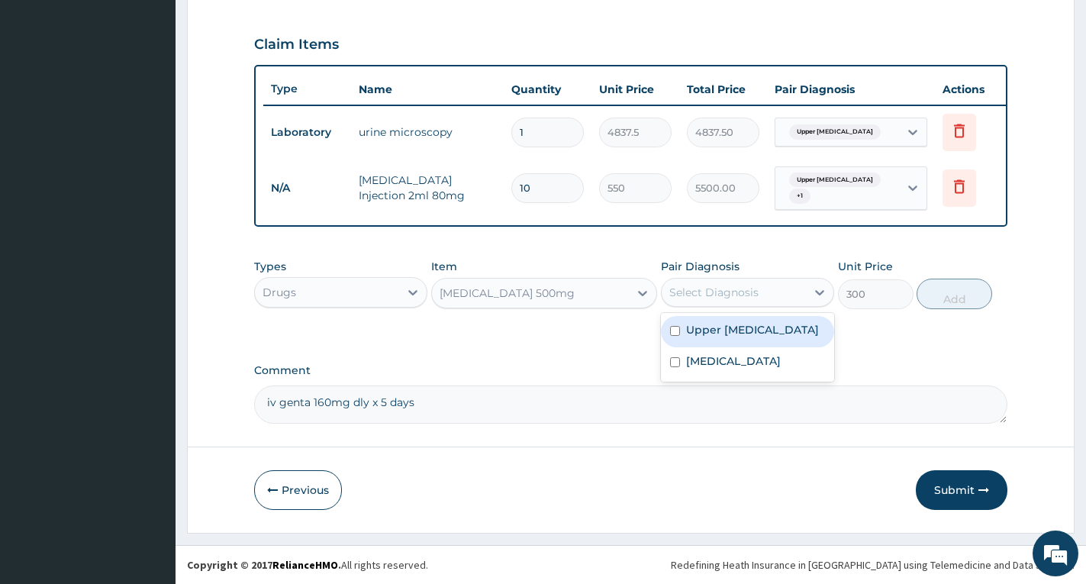
click at [743, 301] on div "Select Diagnosis" at bounding box center [734, 292] width 144 height 24
click at [734, 337] on label "Upper urinary tract infection" at bounding box center [752, 329] width 133 height 15
checkbox input "true"
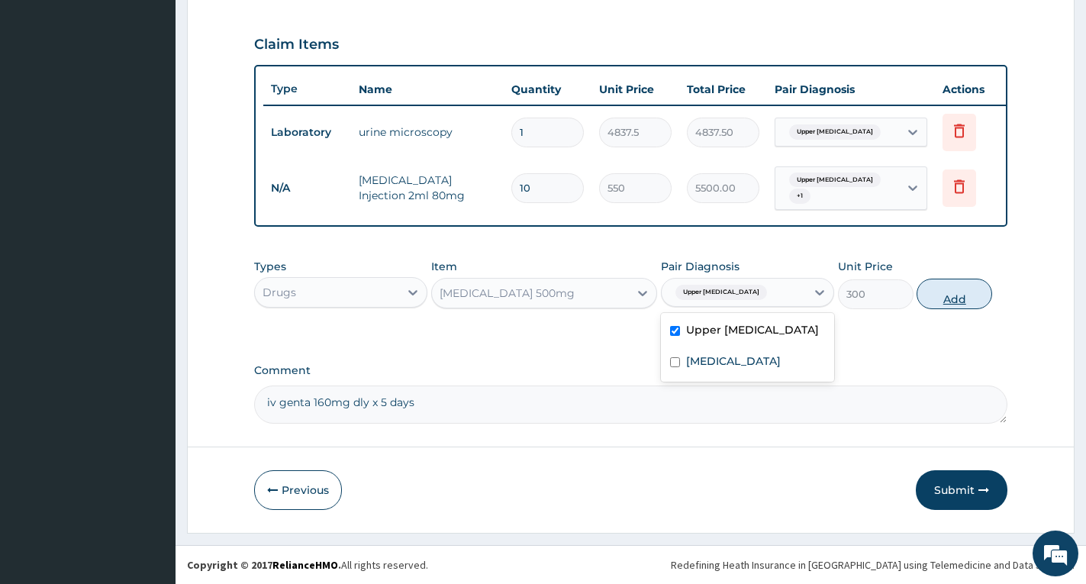
click at [952, 300] on button "Add" at bounding box center [954, 294] width 76 height 31
type input "0"
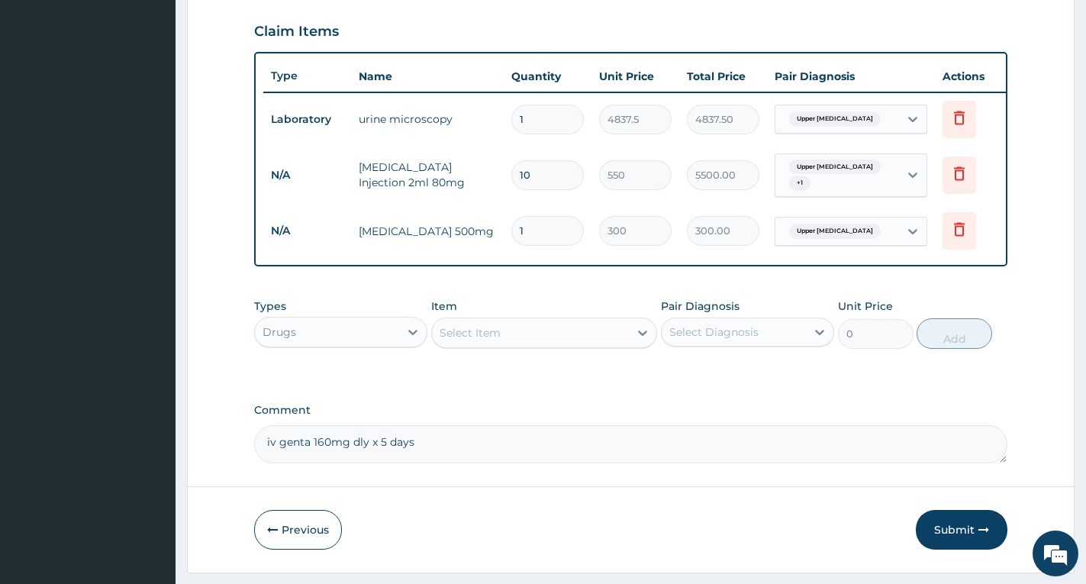
type input "10"
type input "3000.00"
type input "10"
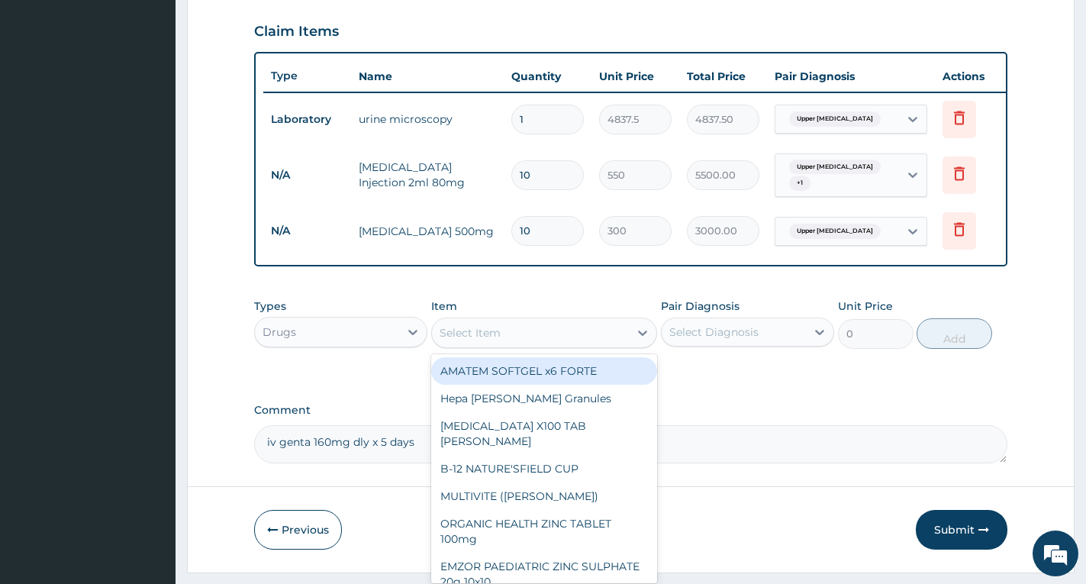
click at [549, 343] on div "Select Item" at bounding box center [530, 332] width 197 height 24
type input "b"
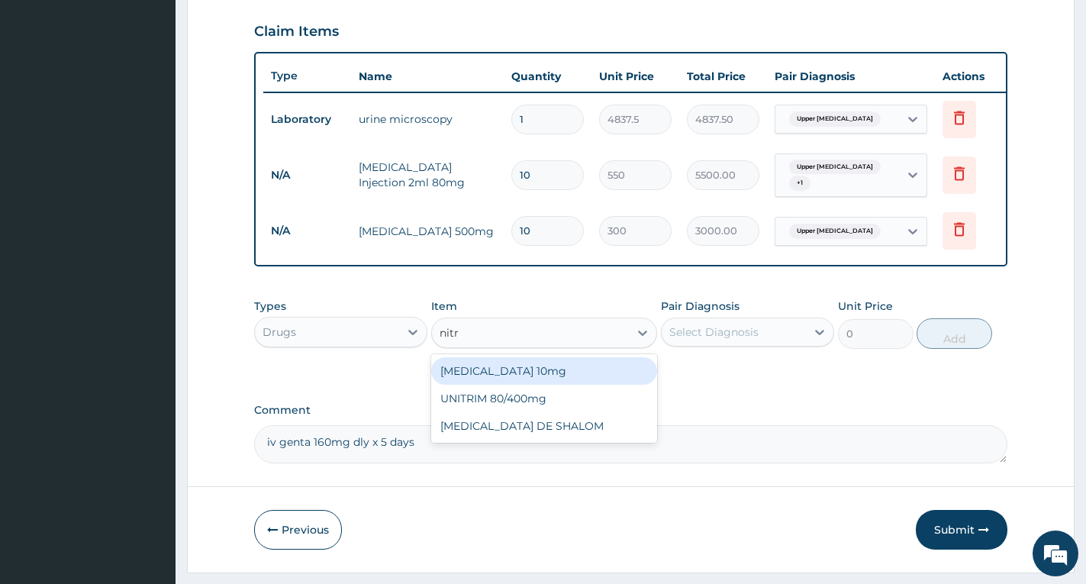
type input "nitro"
click at [607, 385] on div "NITROFURANTOIN DE SHALOM" at bounding box center [544, 370] width 226 height 27
type input "236.5"
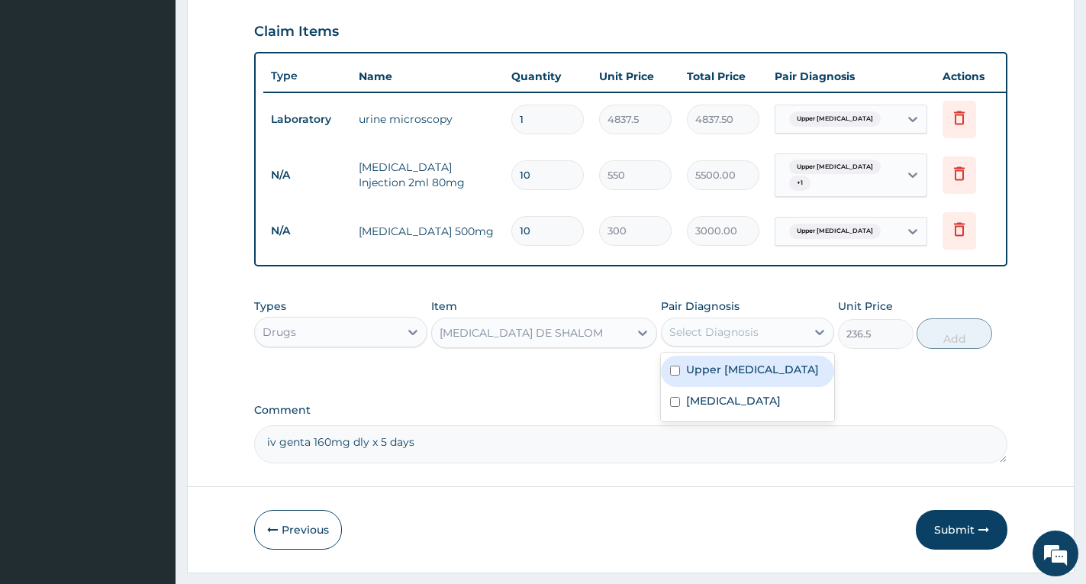
click at [690, 340] on div "Select Diagnosis" at bounding box center [713, 331] width 89 height 15
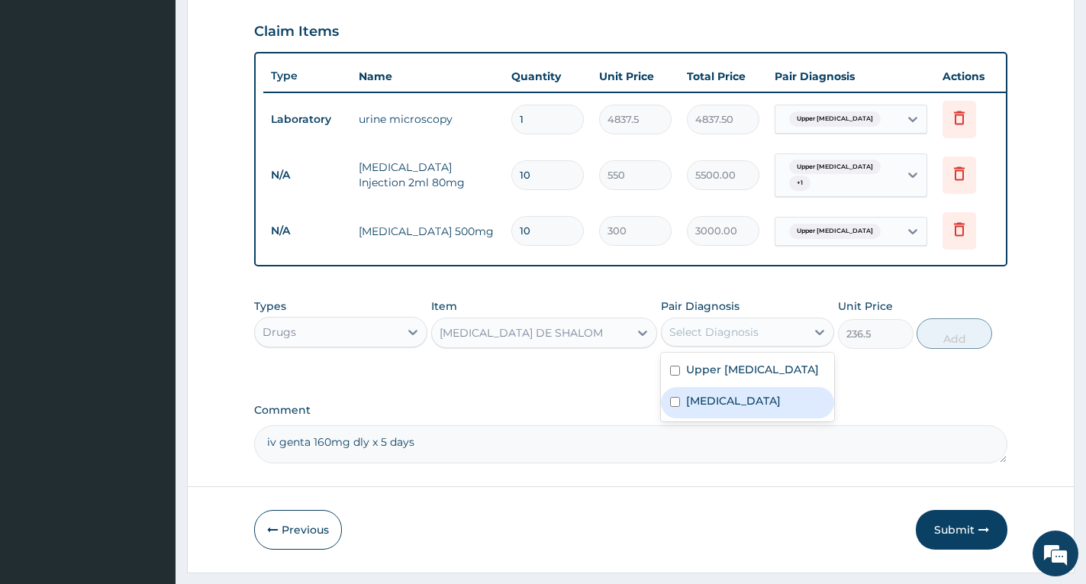
click at [707, 408] on label "Nocturia" at bounding box center [733, 400] width 95 height 15
checkbox input "true"
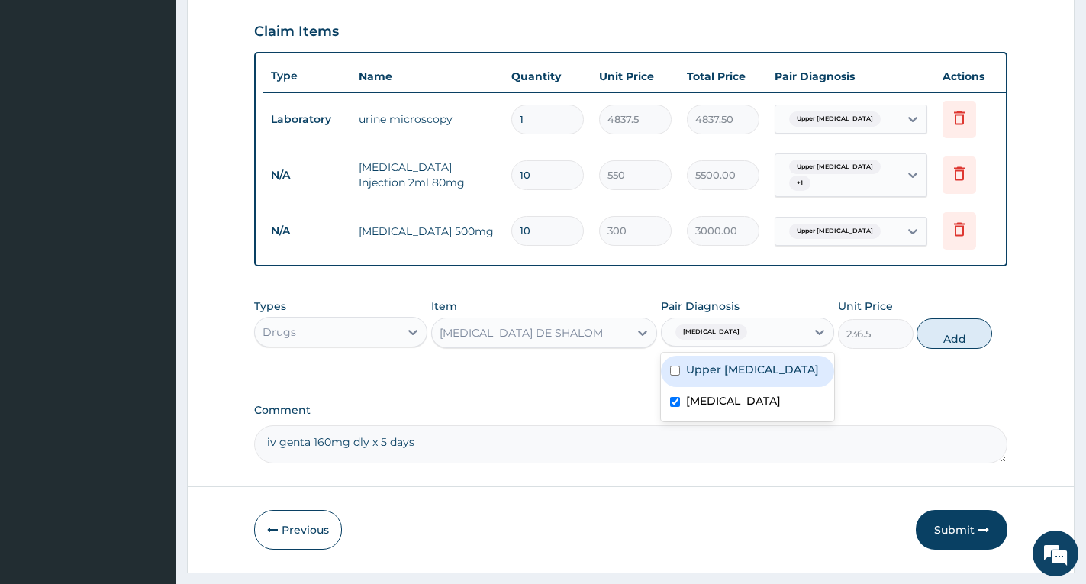
click at [710, 377] on label "Upper urinary tract infection" at bounding box center [752, 369] width 133 height 15
checkbox input "true"
click at [947, 349] on button "Add" at bounding box center [954, 333] width 76 height 31
type input "0"
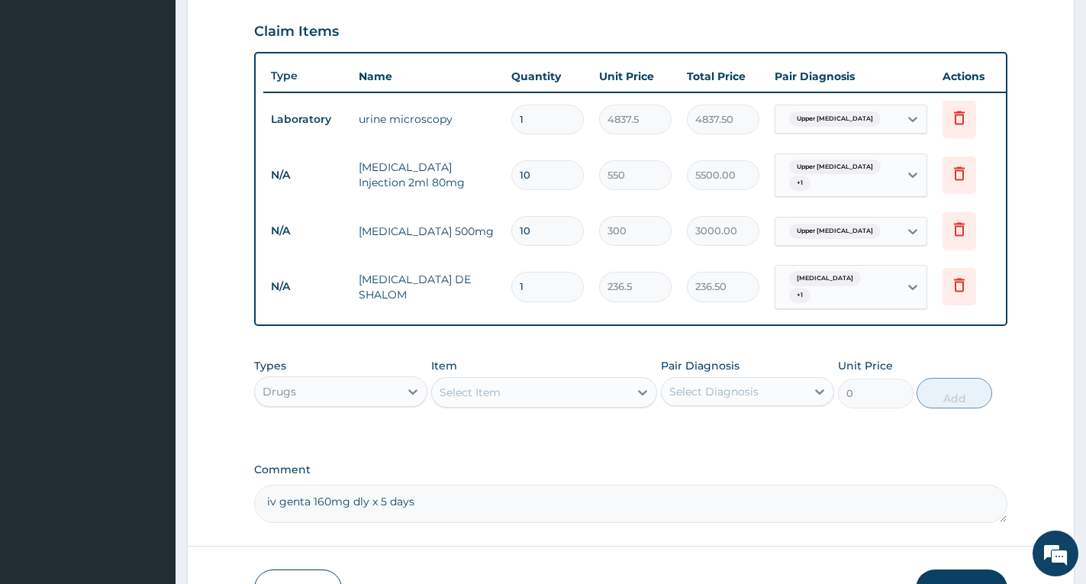
type input "10"
type input "2365.00"
type input "10"
click at [353, 399] on div "Drugs" at bounding box center [327, 391] width 144 height 24
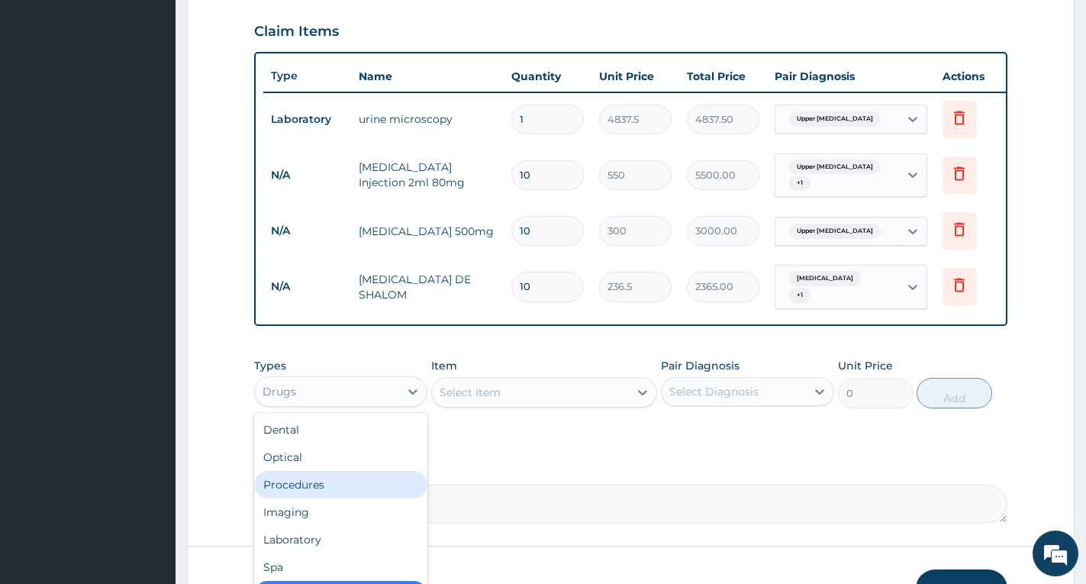
click at [333, 488] on div "Procedures" at bounding box center [340, 484] width 173 height 27
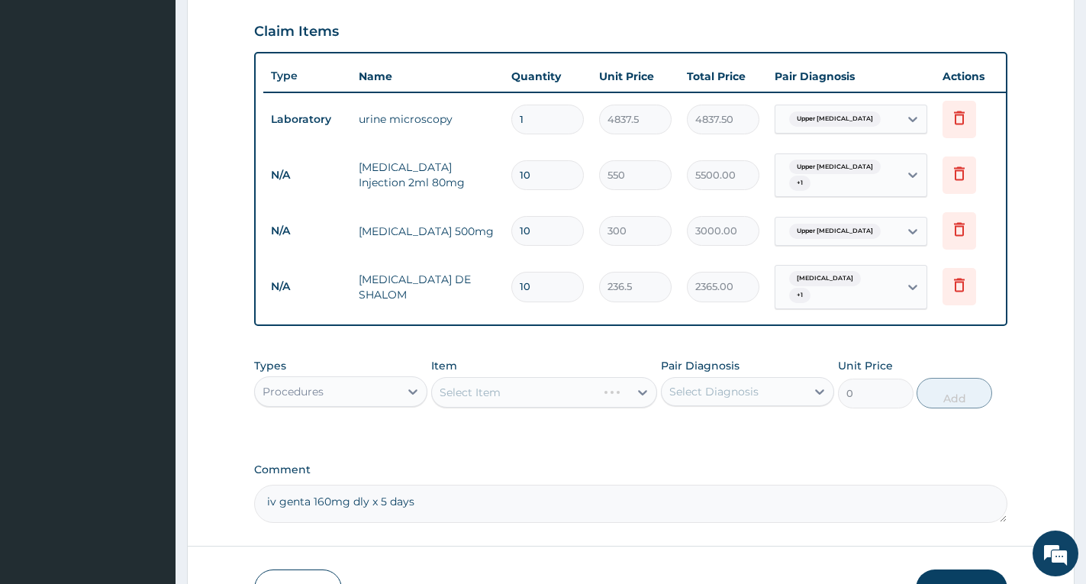
drag, startPoint x: 329, startPoint y: 452, endPoint x: 317, endPoint y: 456, distance: 11.8
drag, startPoint x: 317, startPoint y: 456, endPoint x: 0, endPoint y: 542, distance: 328.9
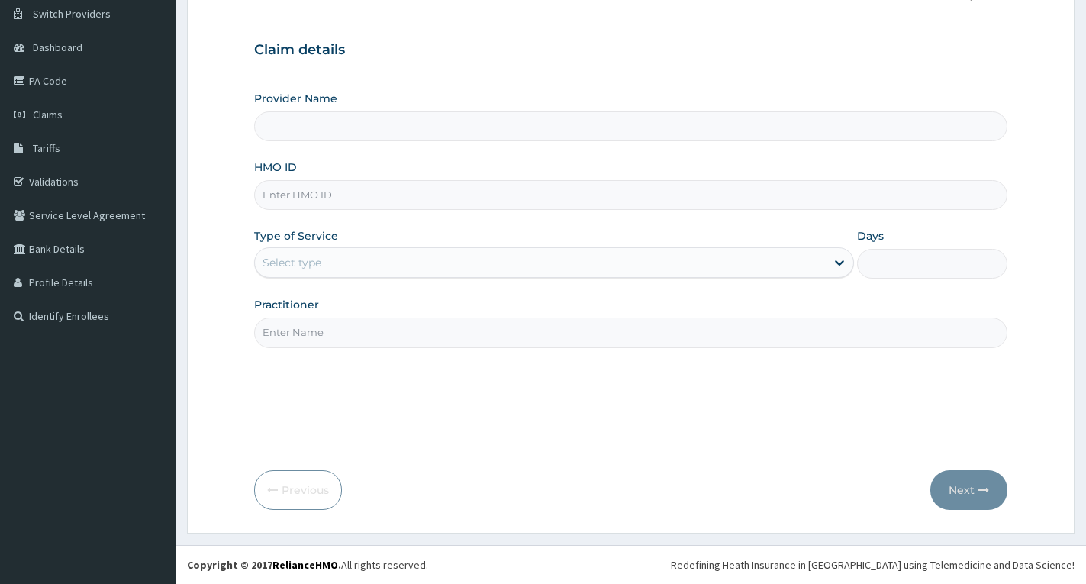
scroll to position [119, 0]
type input "[GEOGRAPHIC_DATA] & Maternity"
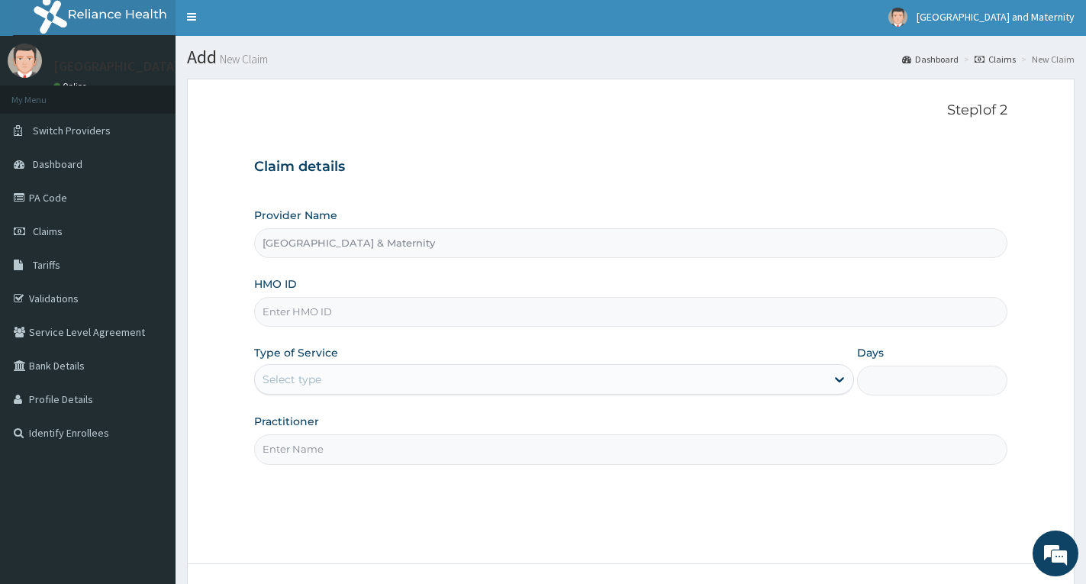
scroll to position [0, 0]
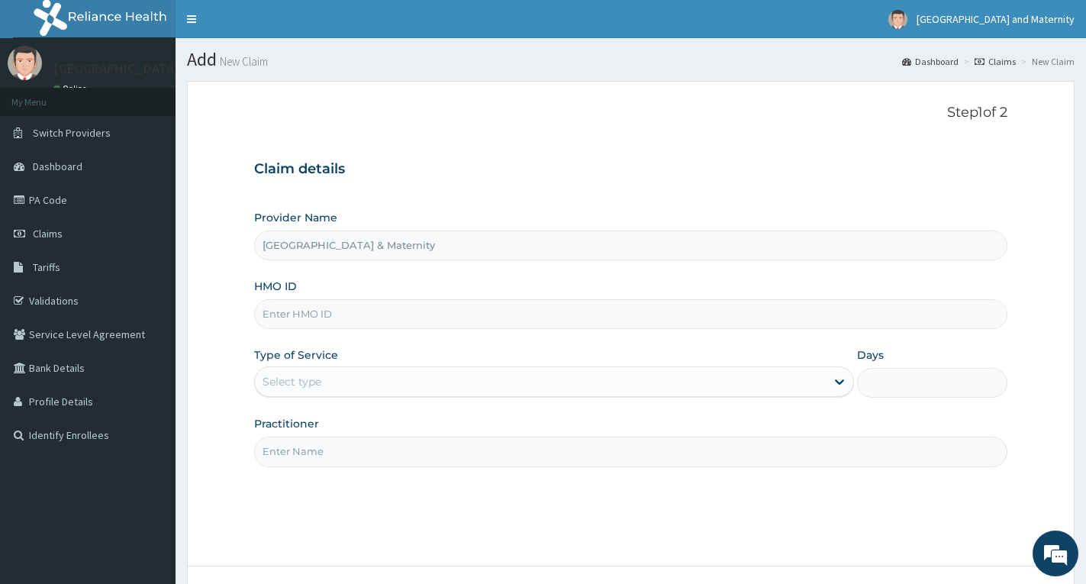
click at [348, 317] on input "HMO ID" at bounding box center [630, 314] width 753 height 30
paste input "SRS/10461/A"
type input "SRS/10461/A"
click at [401, 391] on div "Select type" at bounding box center [540, 381] width 571 height 24
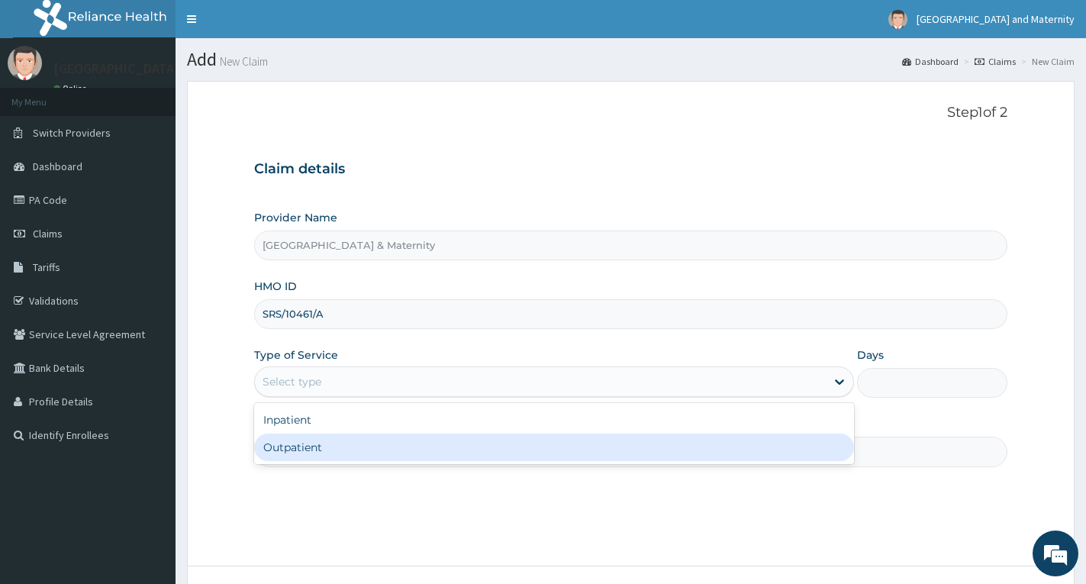
click at [395, 452] on div "Outpatient" at bounding box center [554, 446] width 600 height 27
type input "1"
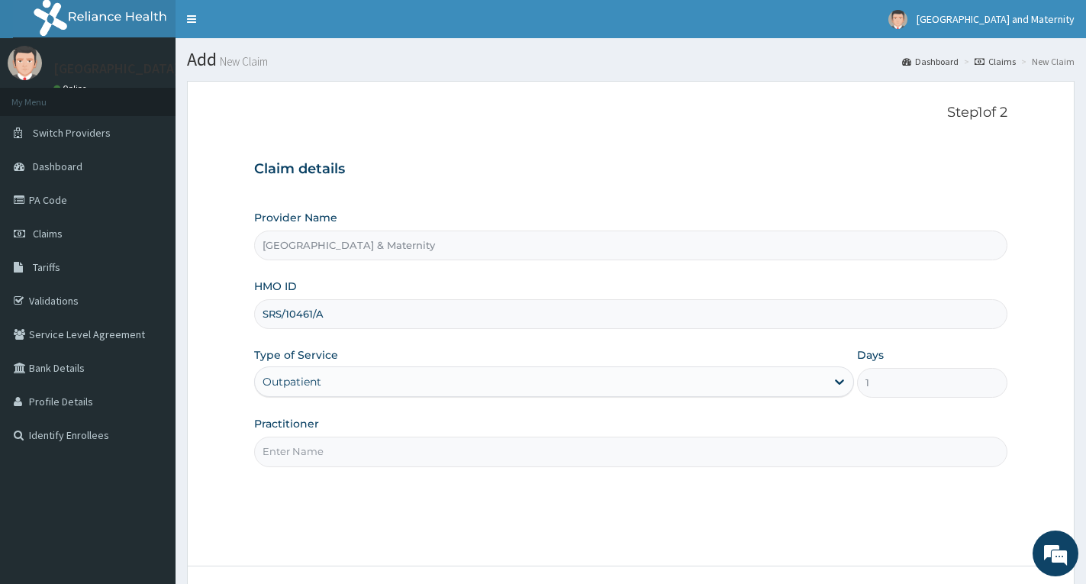
click at [327, 456] on input "Practitioner" at bounding box center [630, 451] width 753 height 30
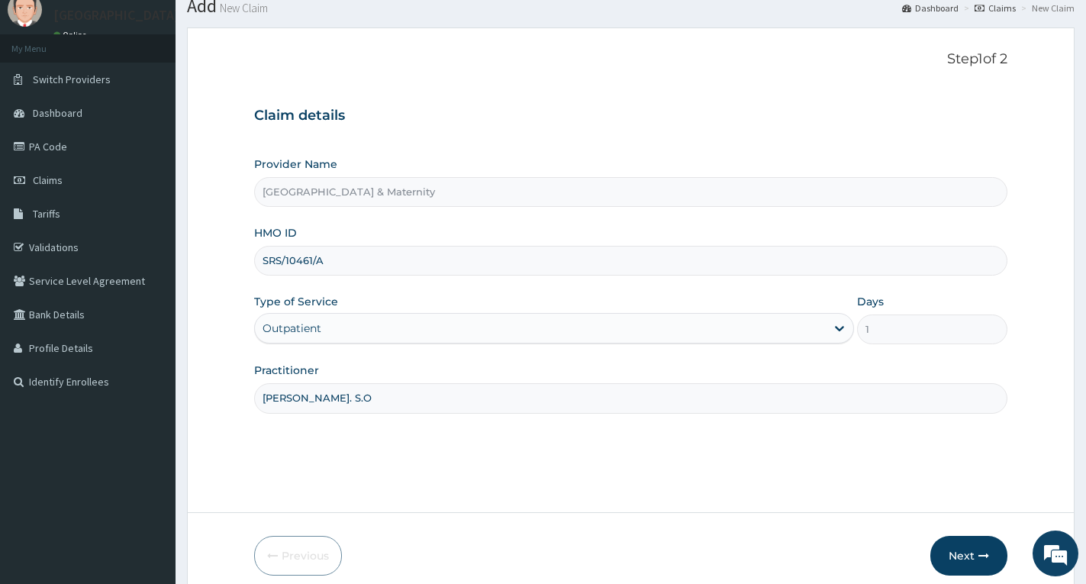
scroll to position [119, 0]
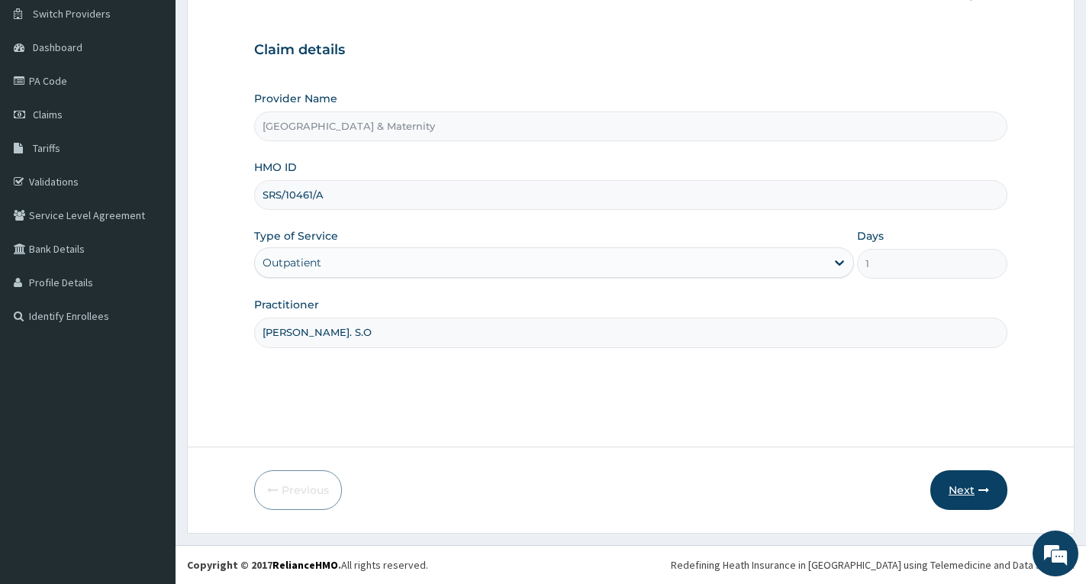
type input "Dr. Adeosun. S.O"
click at [960, 482] on button "Next" at bounding box center [968, 490] width 77 height 40
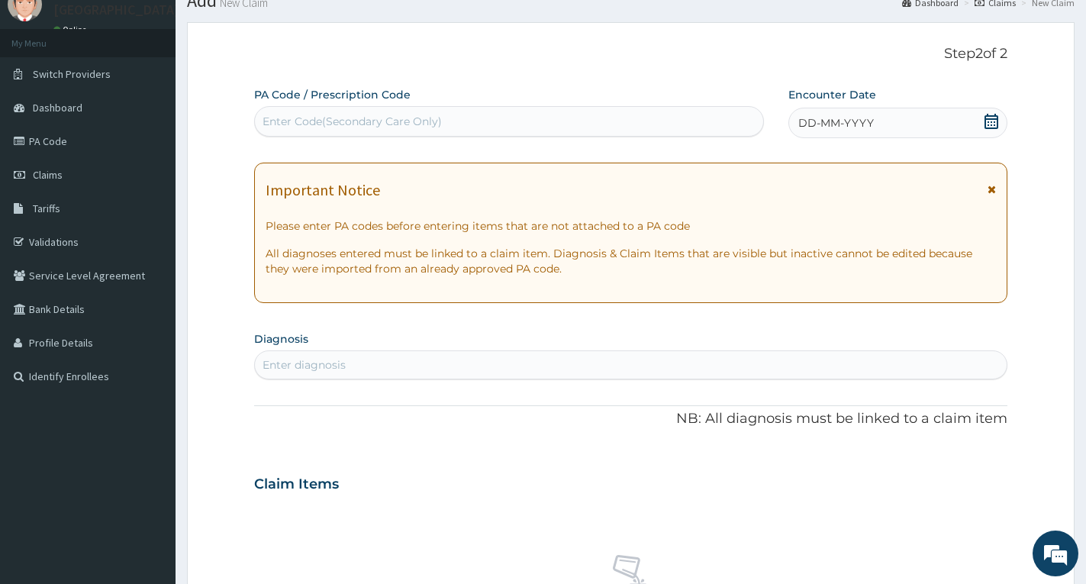
scroll to position [0, 0]
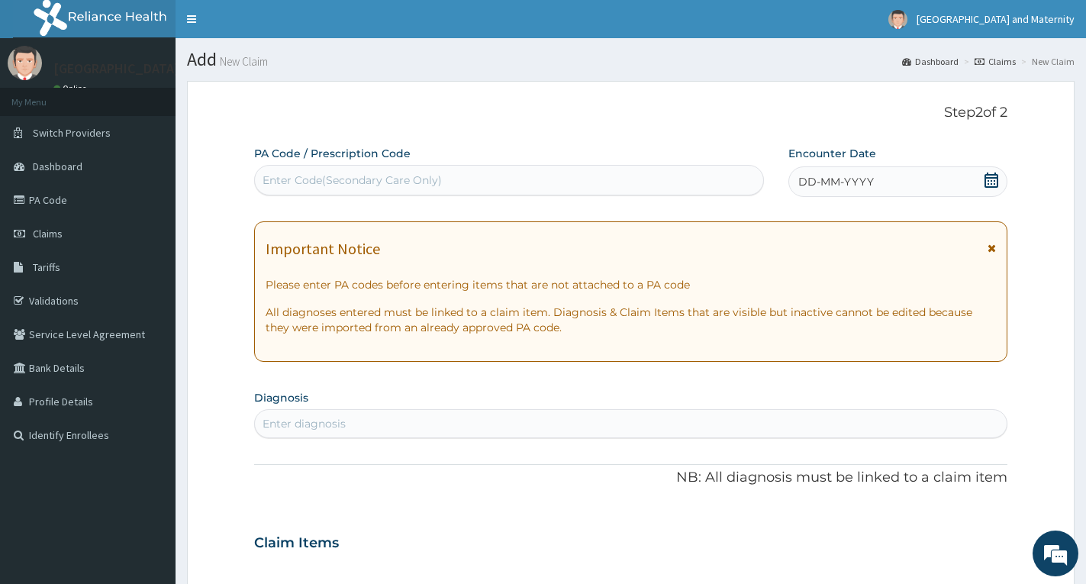
click at [614, 175] on div "Enter Code(Secondary Care Only)" at bounding box center [509, 180] width 508 height 24
paste input "PA/21A22A"
type input "PA/21A22A"
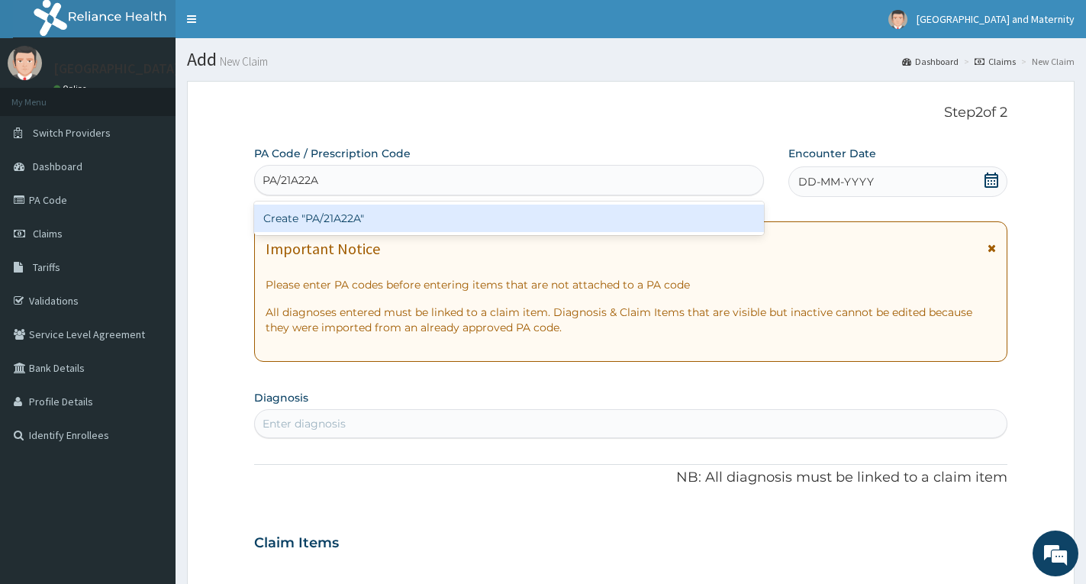
click at [336, 213] on div "Create "PA/21A22A"" at bounding box center [509, 217] width 510 height 27
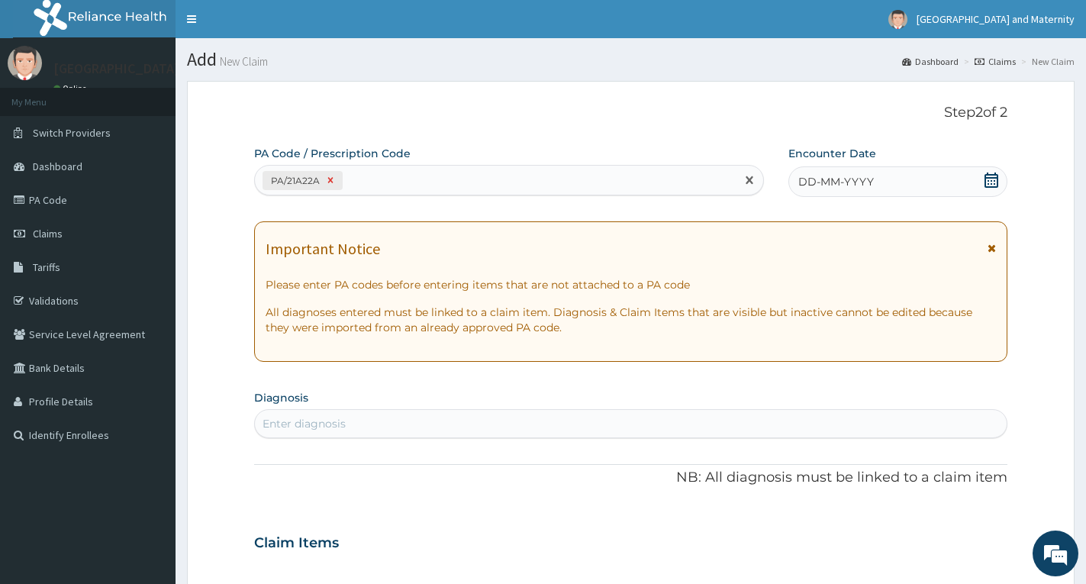
click at [327, 182] on icon at bounding box center [330, 180] width 11 height 11
paste input "PA/21A22A"
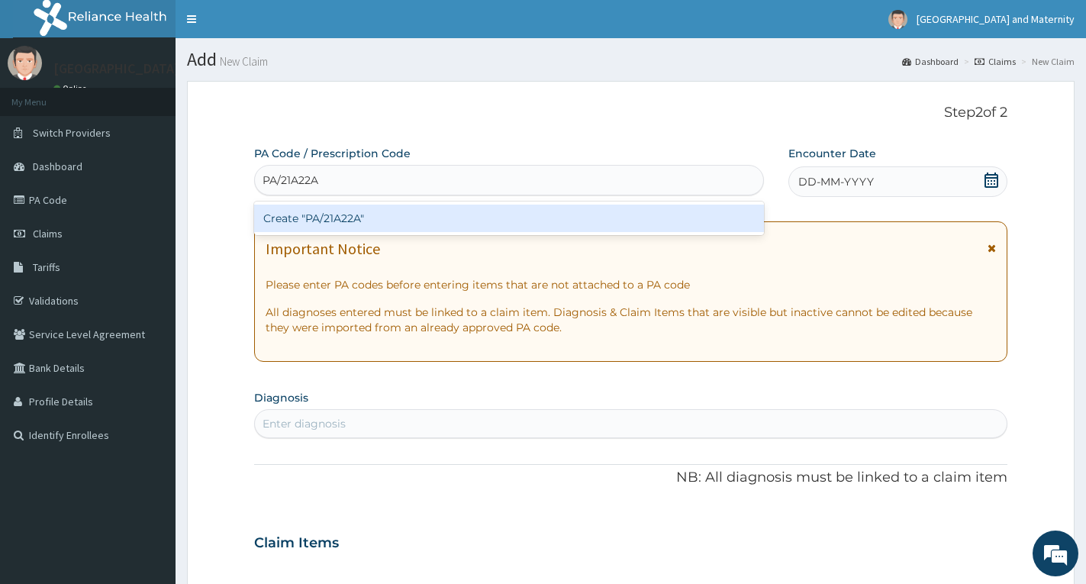
type input "PA/21A22A"
